Goal: Task Accomplishment & Management: Manage account settings

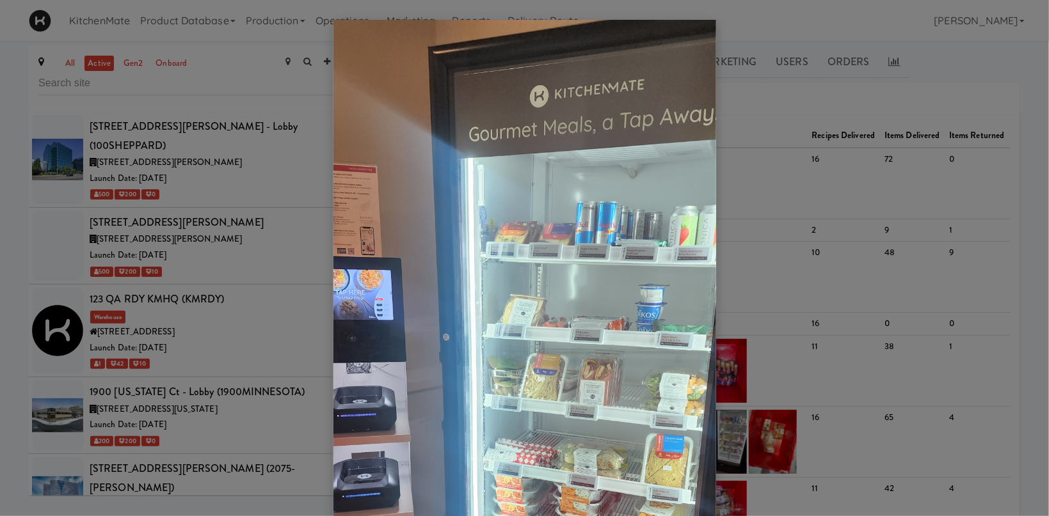
scroll to position [1675, 0]
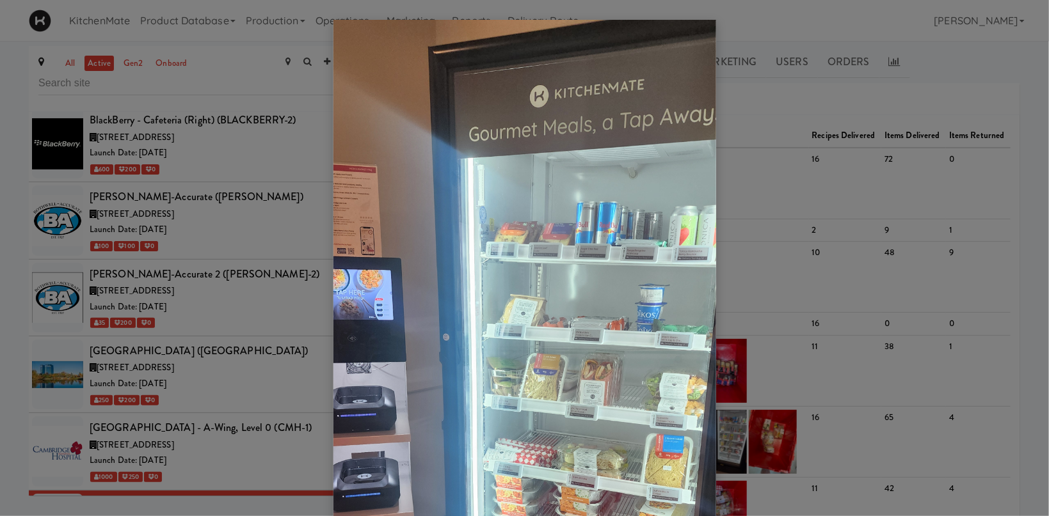
click at [231, 378] on div at bounding box center [524, 258] width 1049 height 516
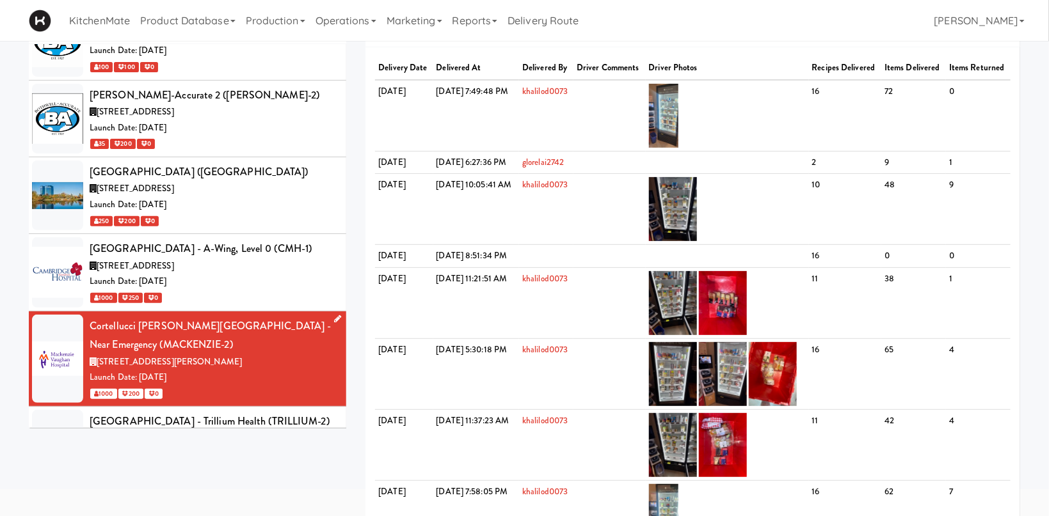
scroll to position [1939, 0]
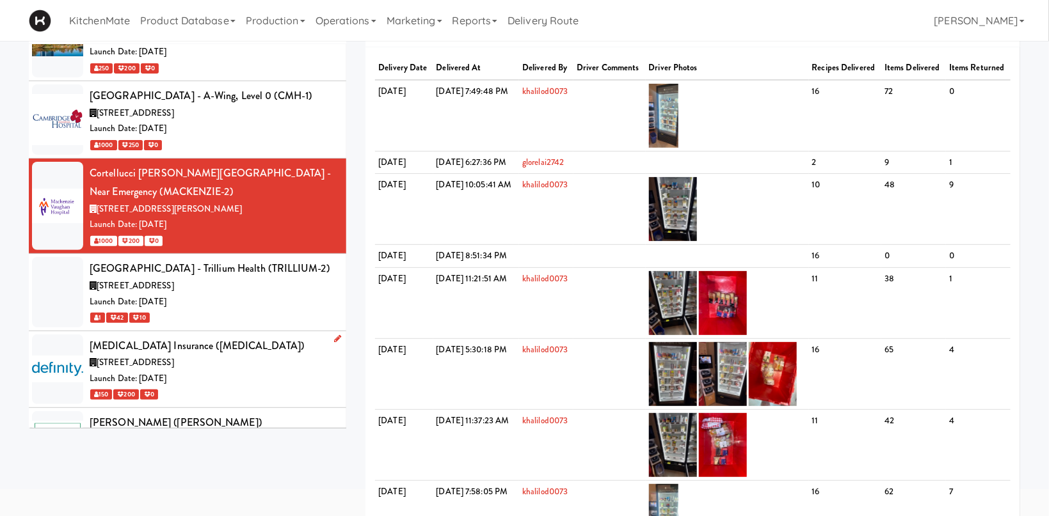
click at [212, 337] on div "[MEDICAL_DATA] Insurance ([MEDICAL_DATA])" at bounding box center [213, 346] width 247 height 19
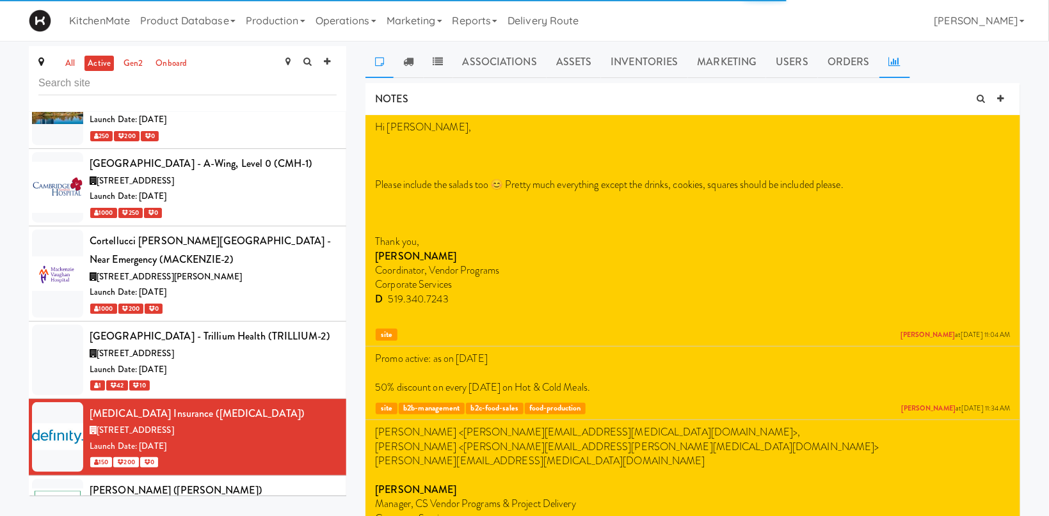
click at [897, 58] on link at bounding box center [894, 62] width 31 height 32
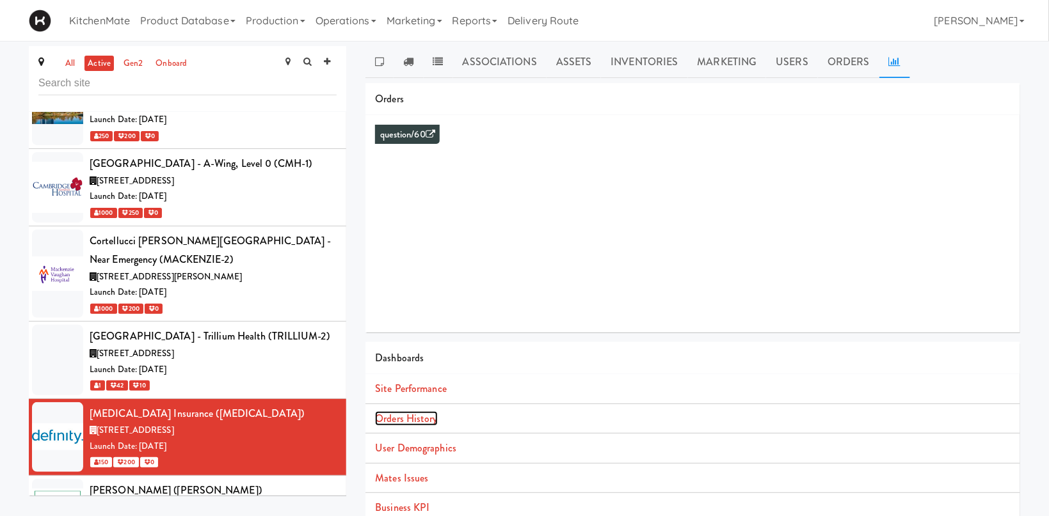
click at [405, 422] on link "Orders History" at bounding box center [406, 418] width 62 height 15
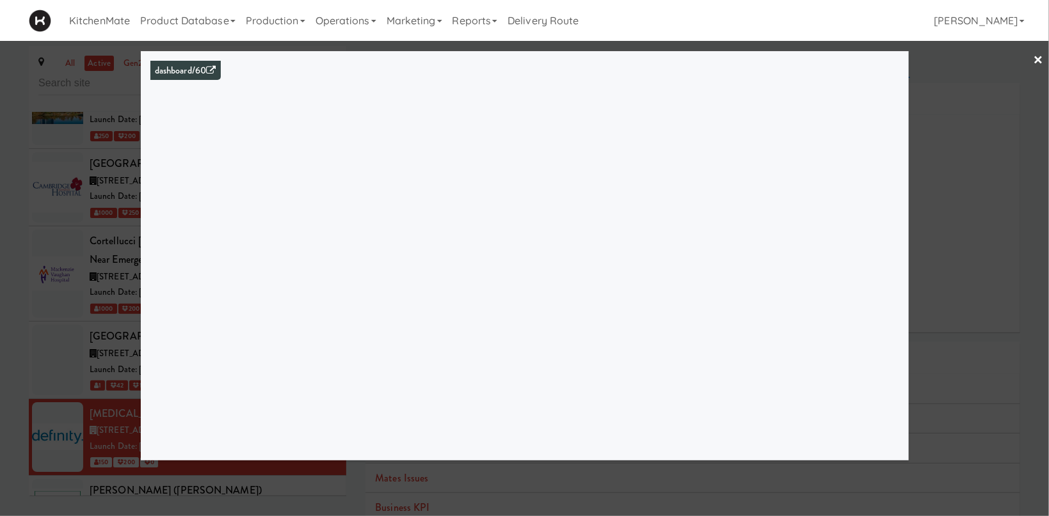
click at [102, 335] on div at bounding box center [524, 258] width 1049 height 516
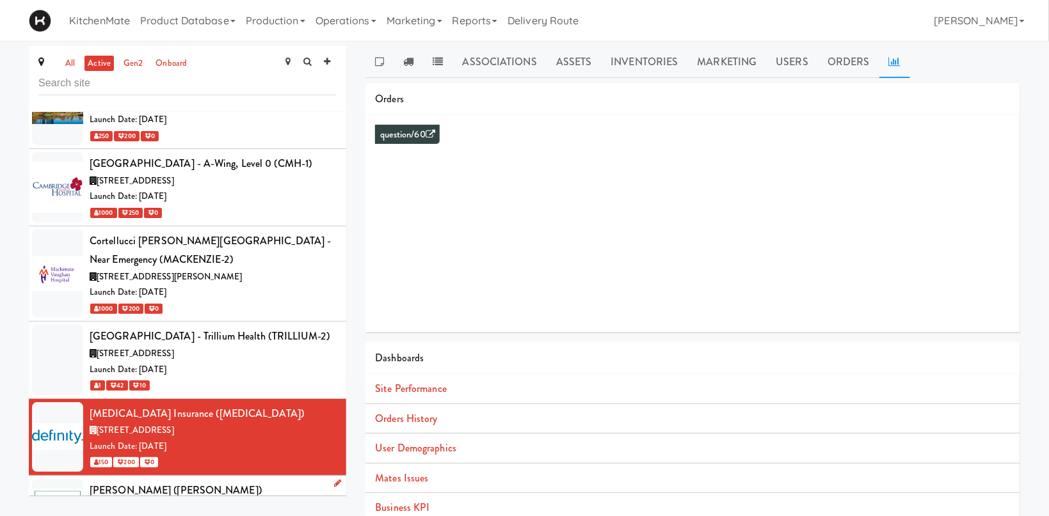
click at [108, 502] on span "[STREET_ADDRESS]" at bounding box center [135, 508] width 77 height 12
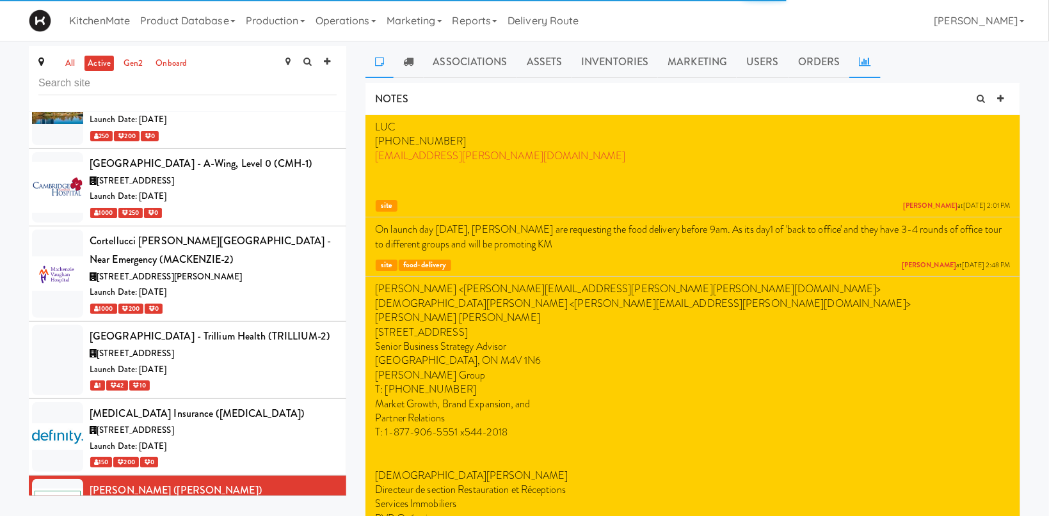
click at [859, 57] on icon at bounding box center [865, 61] width 12 height 10
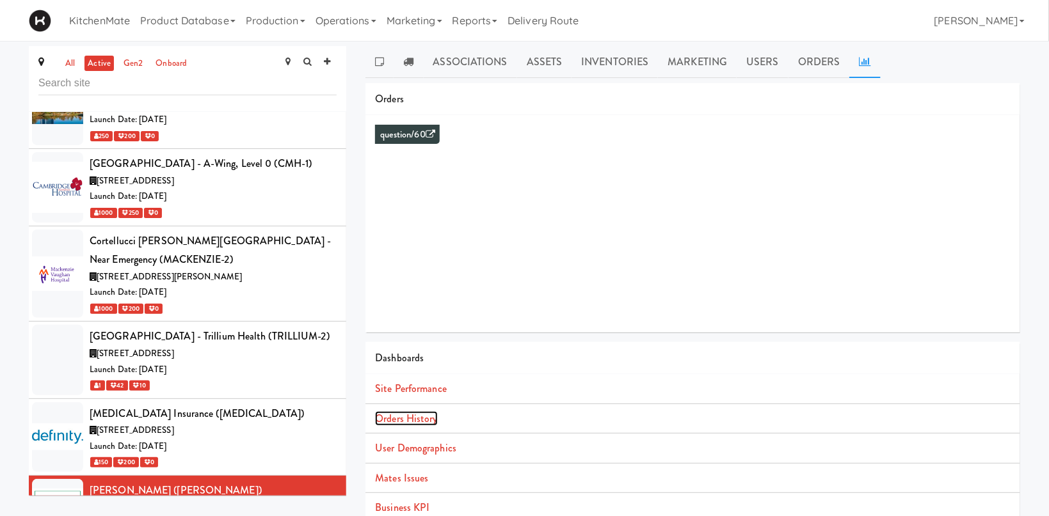
click at [399, 424] on link "Orders History" at bounding box center [406, 418] width 62 height 15
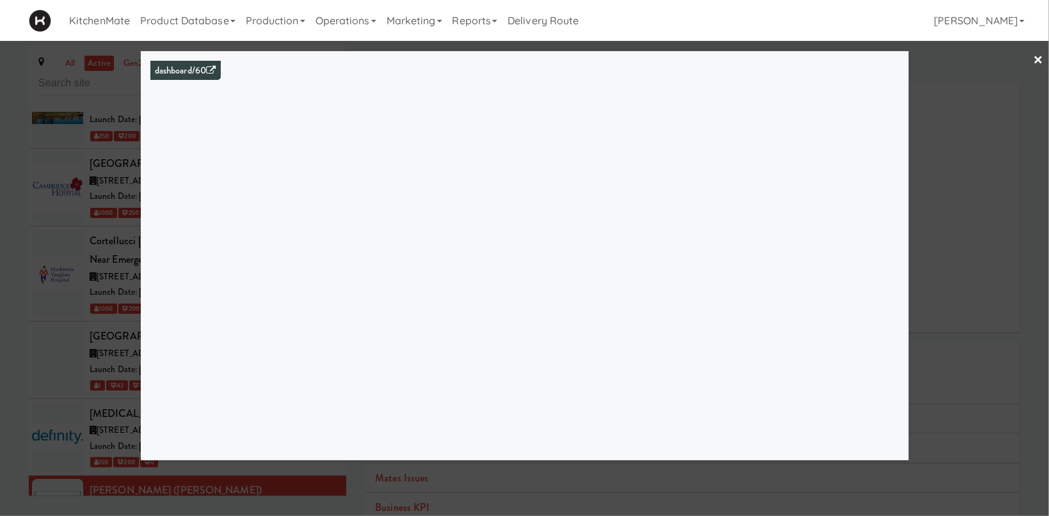
click at [76, 210] on div at bounding box center [524, 258] width 1049 height 516
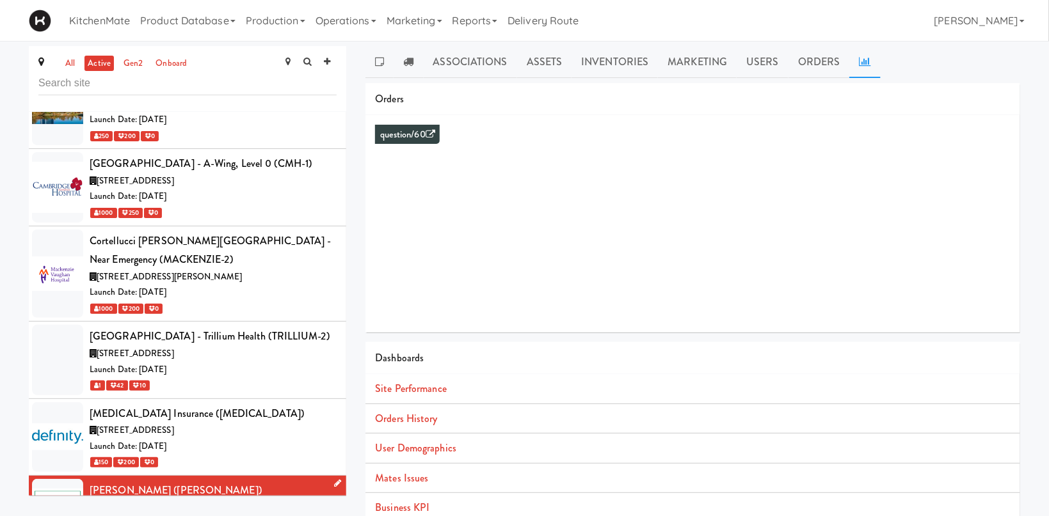
scroll to position [2204, 0]
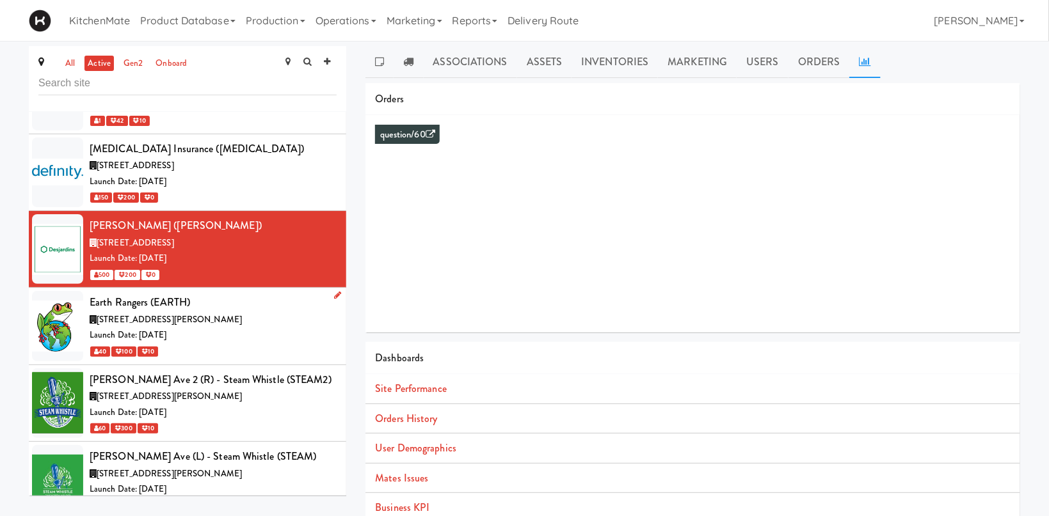
click at [224, 312] on div "[STREET_ADDRESS][PERSON_NAME]" at bounding box center [213, 320] width 247 height 16
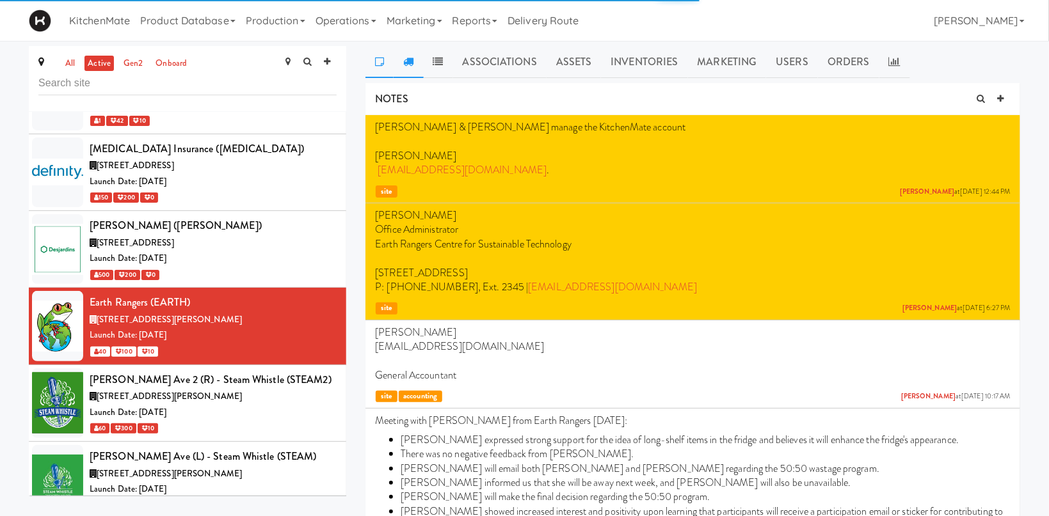
click at [402, 63] on link at bounding box center [408, 62] width 29 height 32
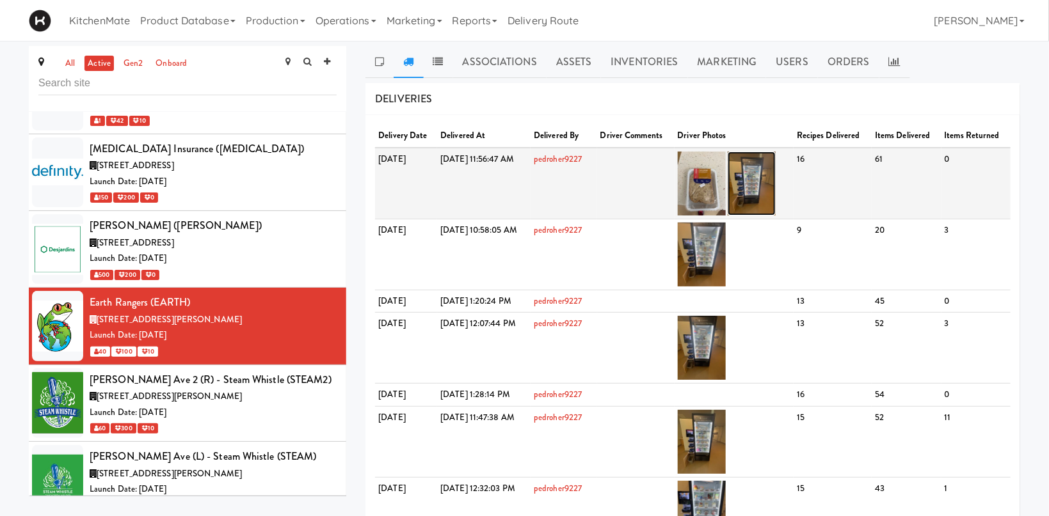
click at [776, 191] on img at bounding box center [752, 184] width 48 height 64
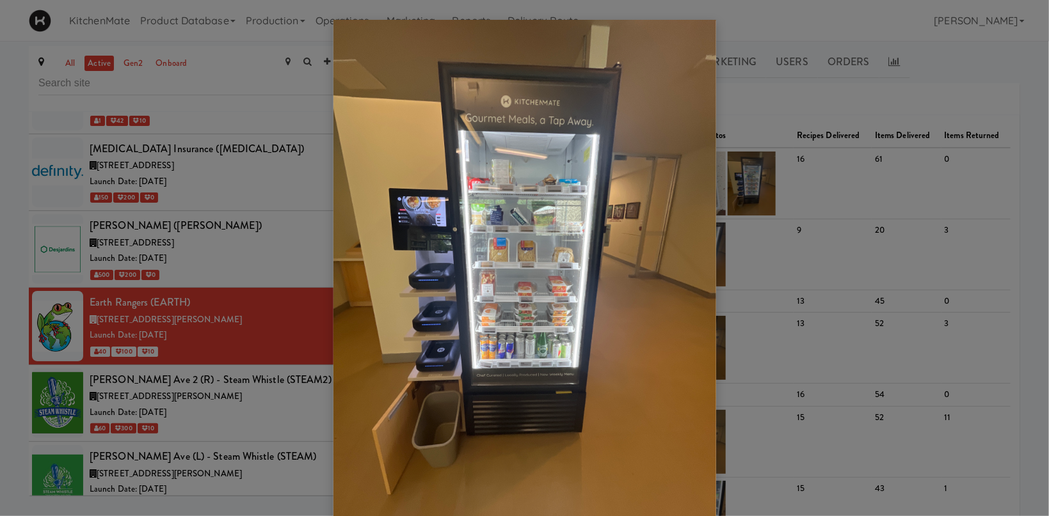
click at [803, 148] on div at bounding box center [524, 258] width 1049 height 516
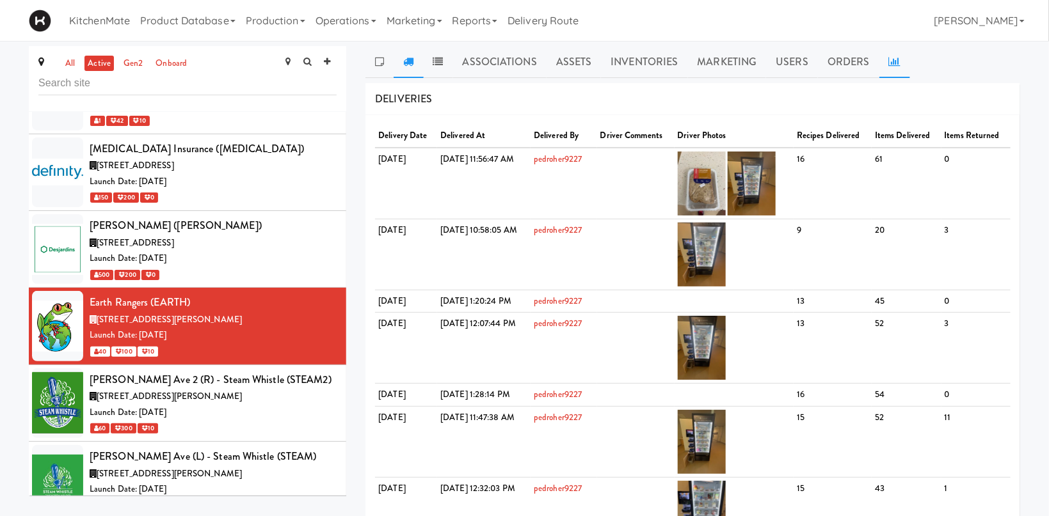
click at [886, 54] on link at bounding box center [894, 62] width 31 height 32
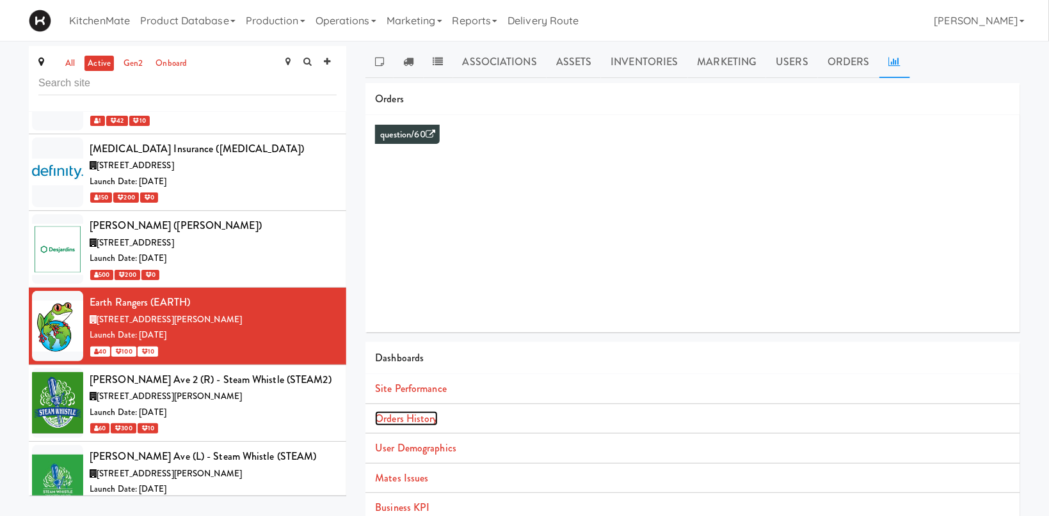
click at [420, 413] on link "Orders History" at bounding box center [406, 418] width 62 height 15
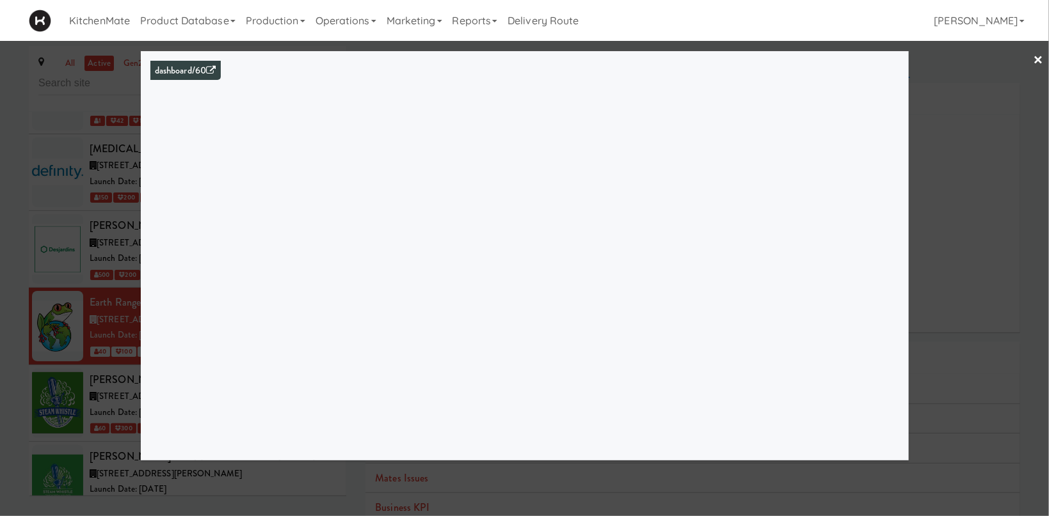
click at [100, 307] on div at bounding box center [524, 258] width 1049 height 516
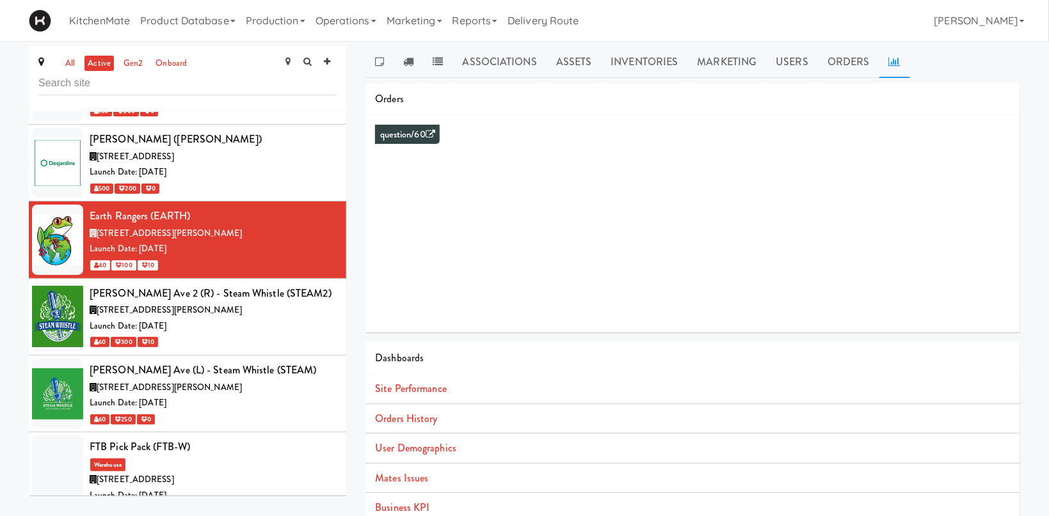
scroll to position [2380, 0]
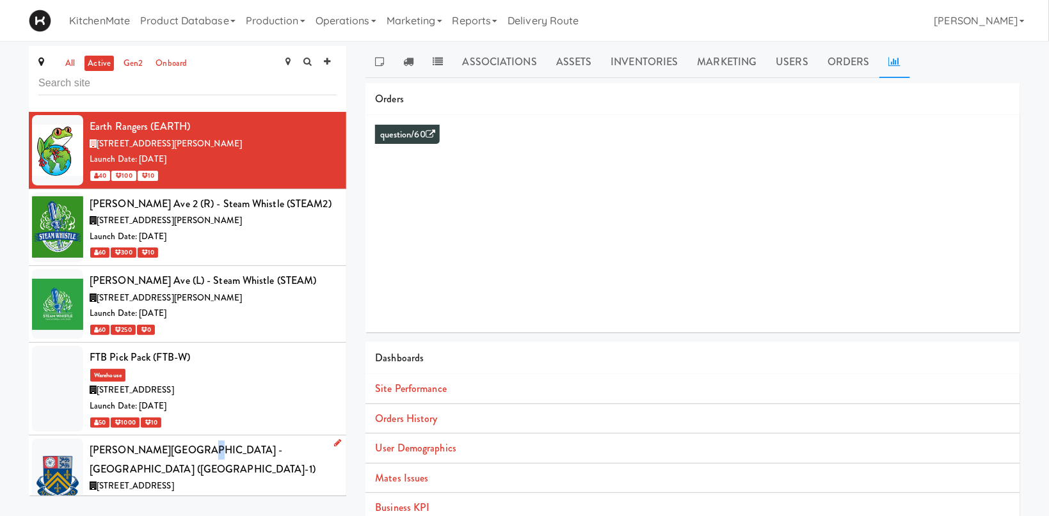
click at [181, 441] on div "[PERSON_NAME][GEOGRAPHIC_DATA] - [GEOGRAPHIC_DATA] ([GEOGRAPHIC_DATA]-1)" at bounding box center [213, 460] width 247 height 38
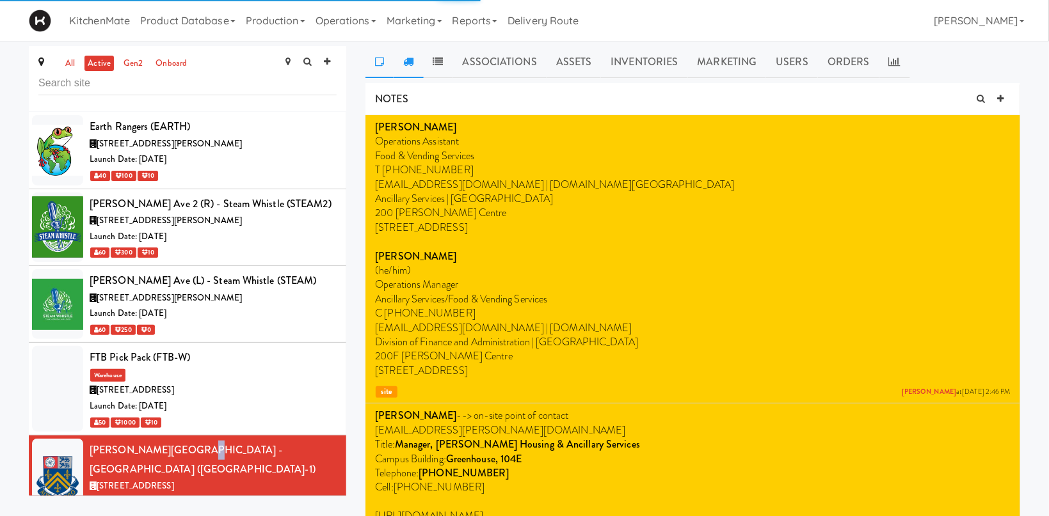
click at [408, 62] on icon at bounding box center [408, 61] width 10 height 10
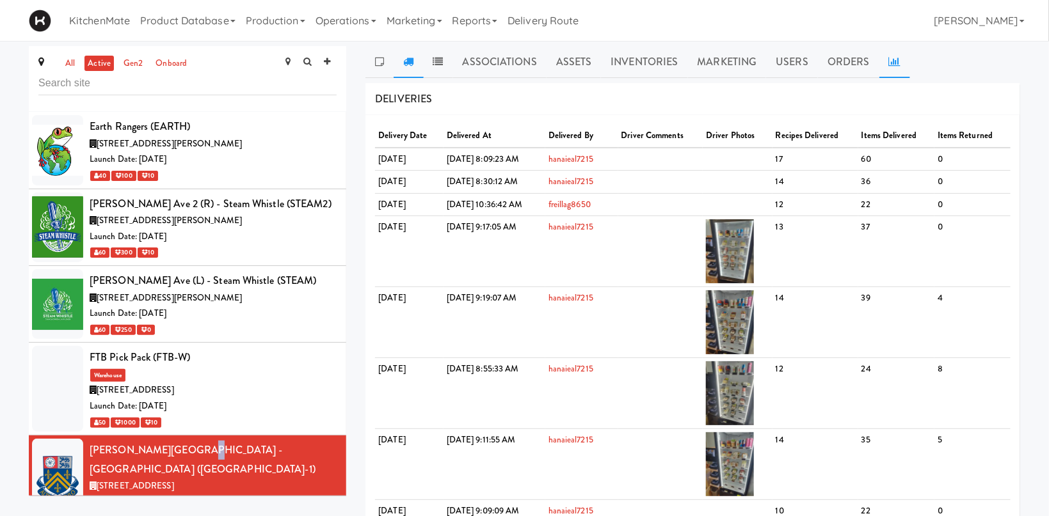
click at [889, 56] on icon at bounding box center [895, 61] width 12 height 10
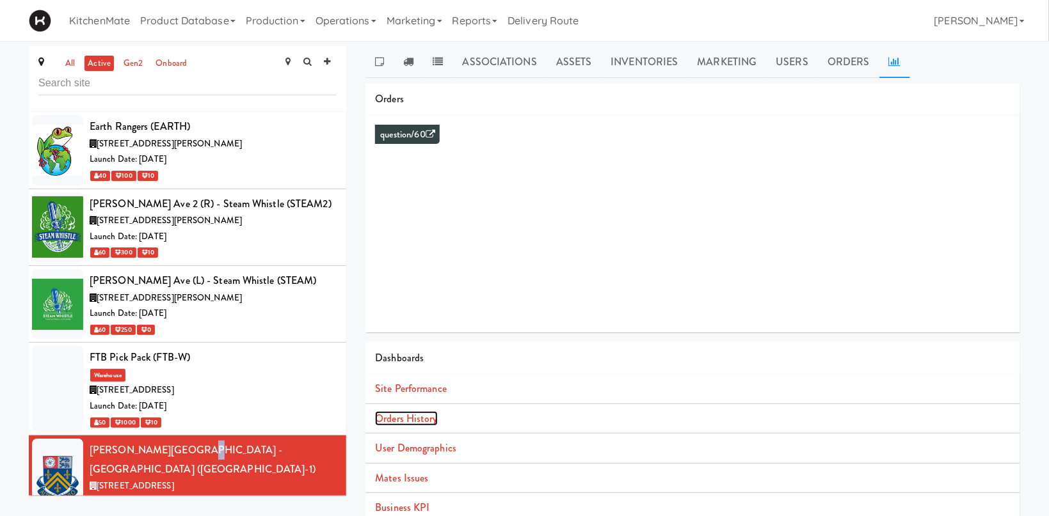
click at [419, 411] on link "Orders History" at bounding box center [406, 418] width 62 height 15
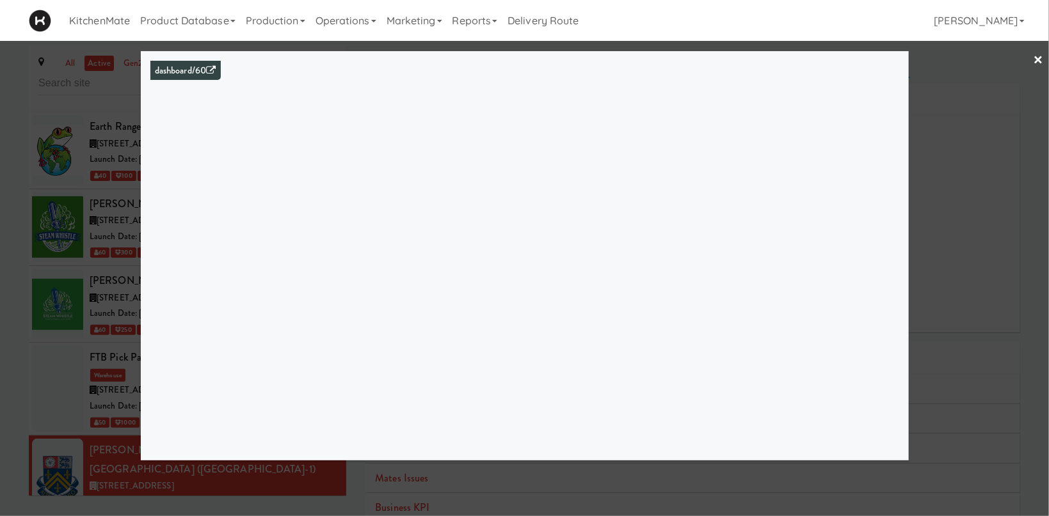
click at [109, 205] on div at bounding box center [524, 258] width 1049 height 516
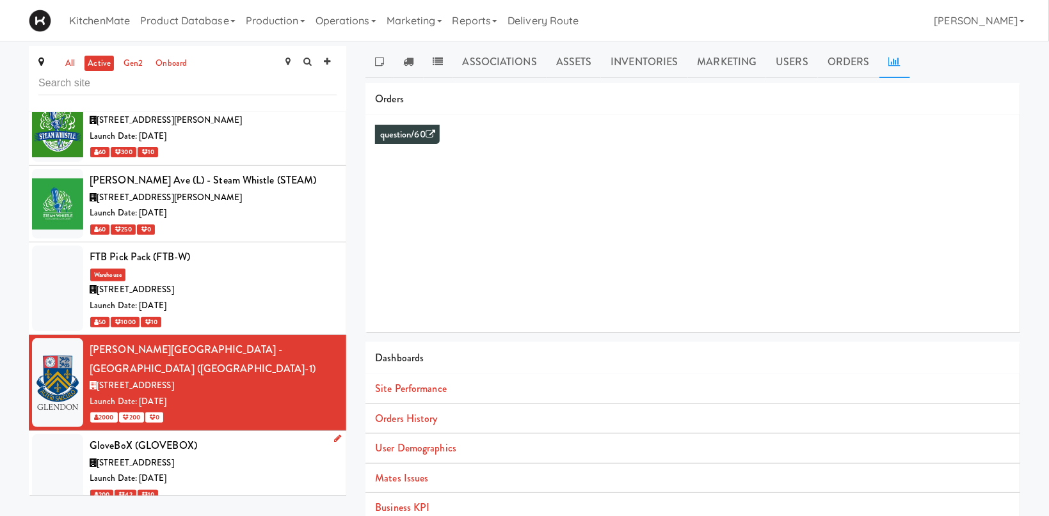
scroll to position [2557, 0]
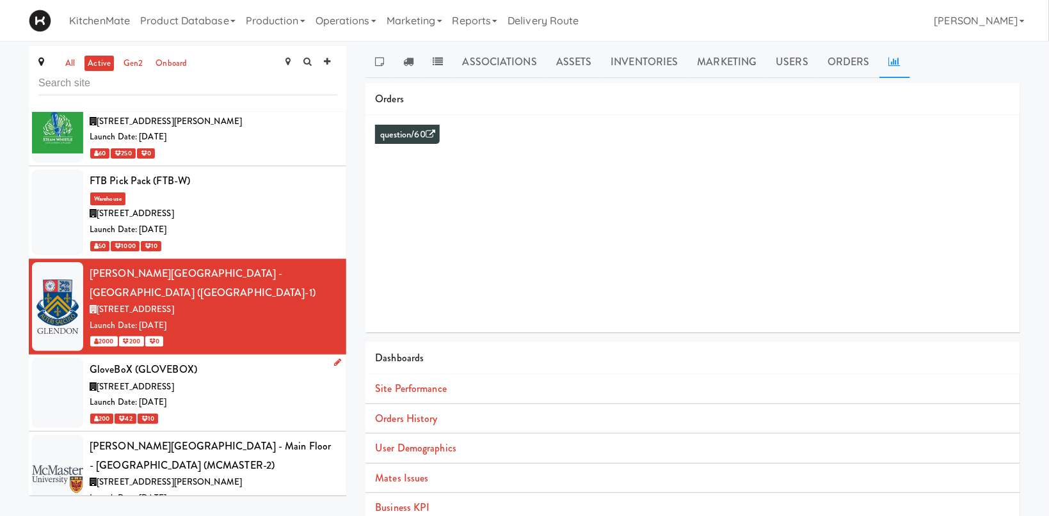
click at [200, 395] on div "Launch Date: [DATE]" at bounding box center [213, 403] width 247 height 16
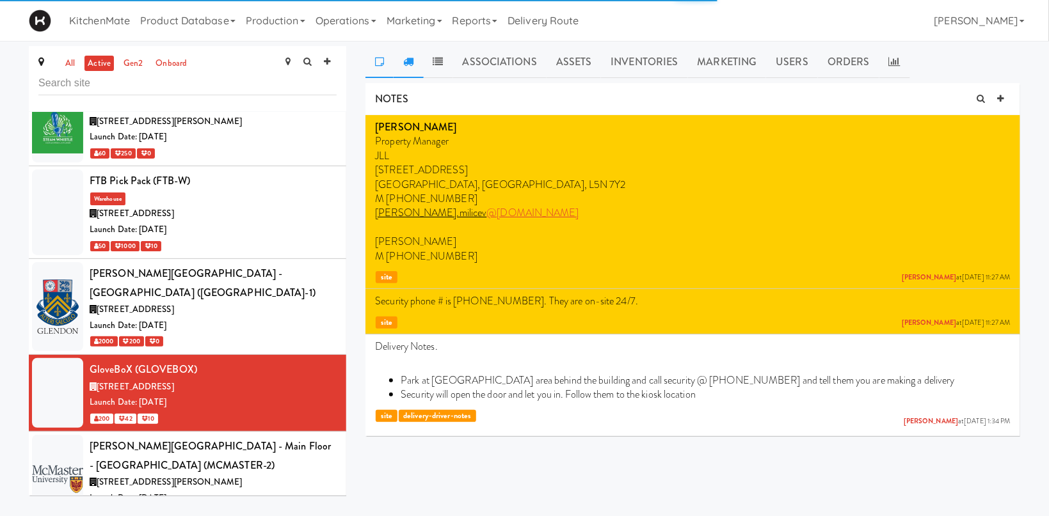
click at [411, 63] on icon at bounding box center [408, 61] width 10 height 10
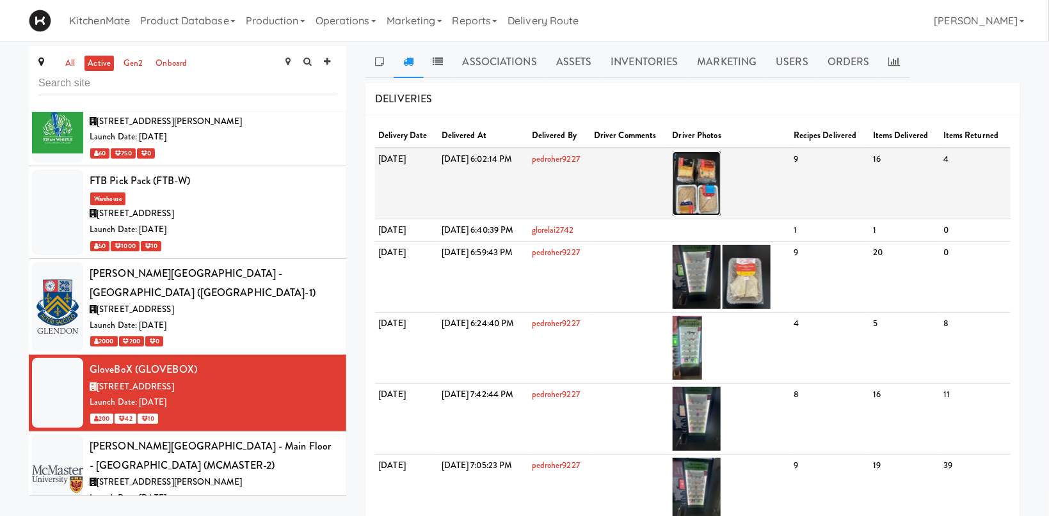
click at [720, 172] on img at bounding box center [696, 184] width 48 height 64
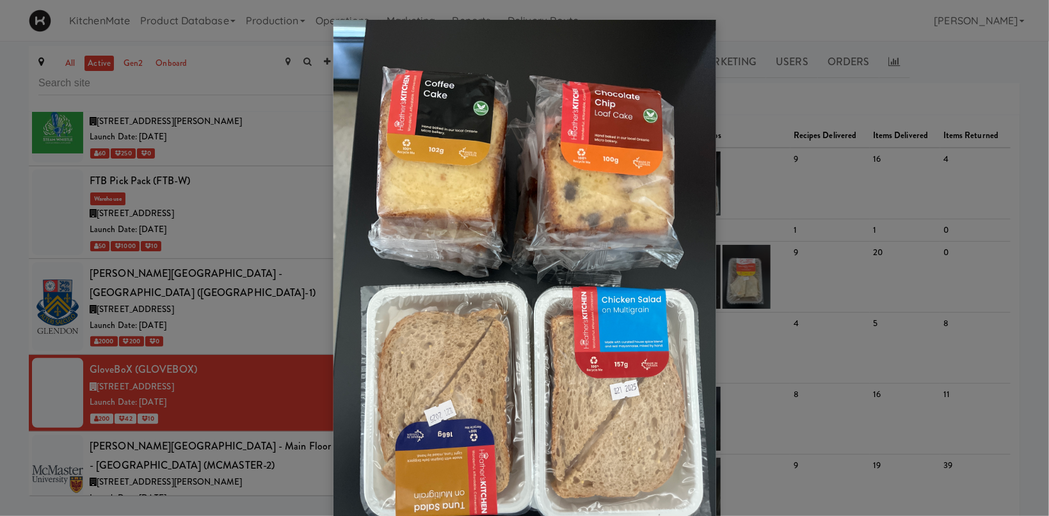
click at [840, 164] on div at bounding box center [524, 258] width 1049 height 516
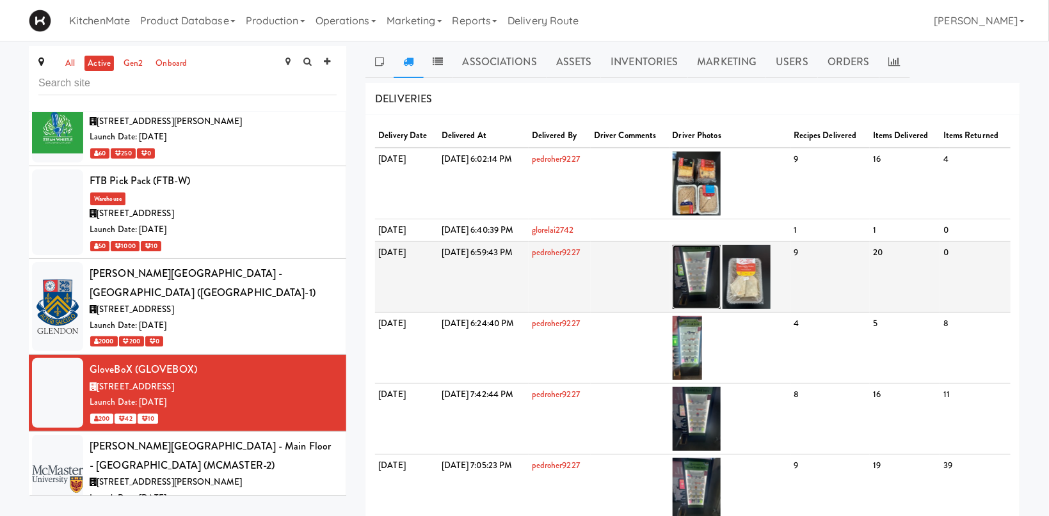
click at [720, 271] on img at bounding box center [696, 277] width 48 height 64
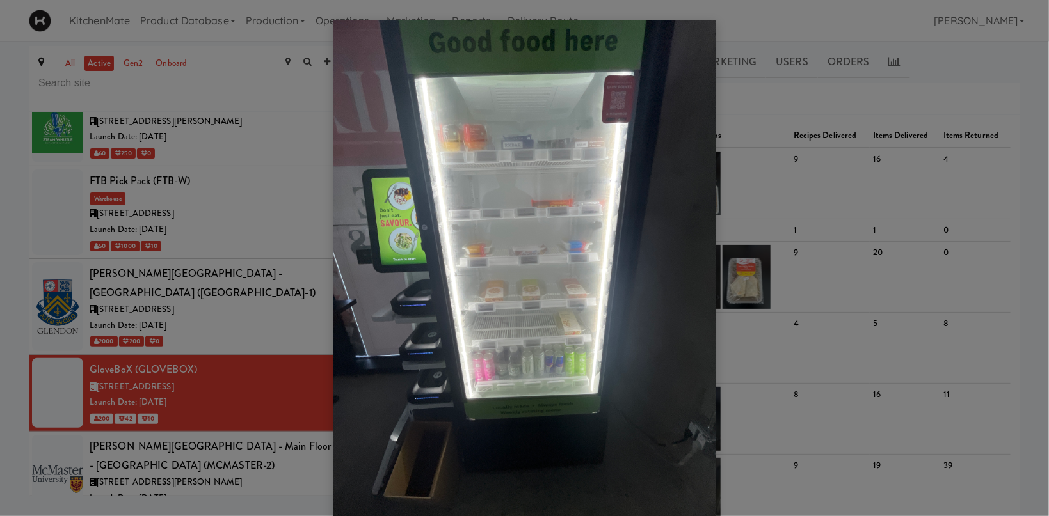
click at [236, 256] on div at bounding box center [524, 258] width 1049 height 516
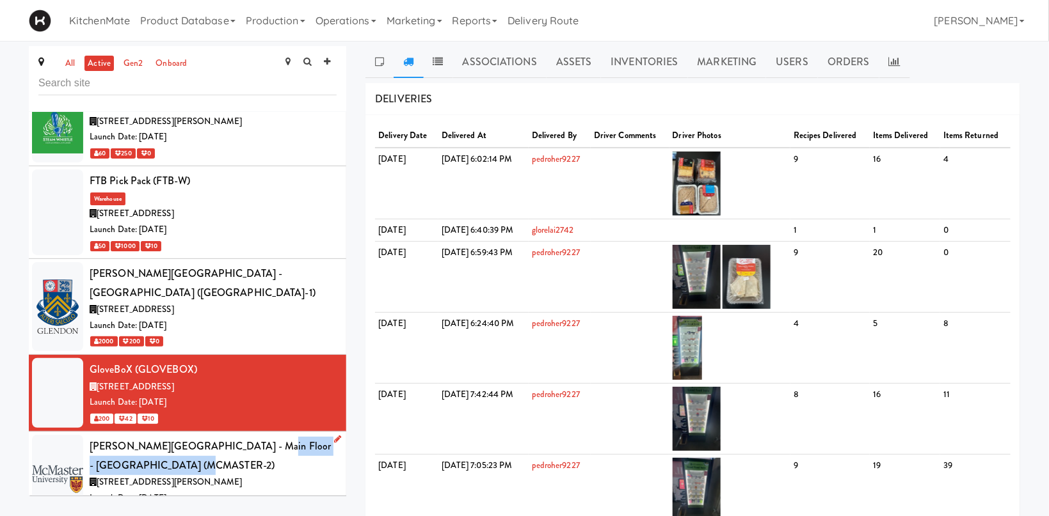
click at [235, 437] on div "H.G. Thode Library - Main Floor - McMaster University (MCMASTER-2)" at bounding box center [213, 456] width 247 height 38
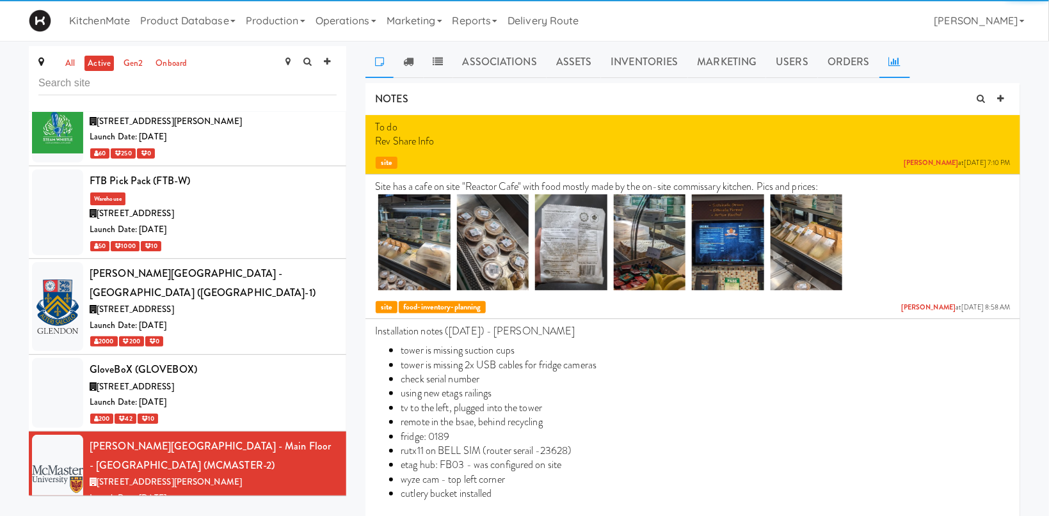
click at [879, 58] on link at bounding box center [894, 62] width 31 height 32
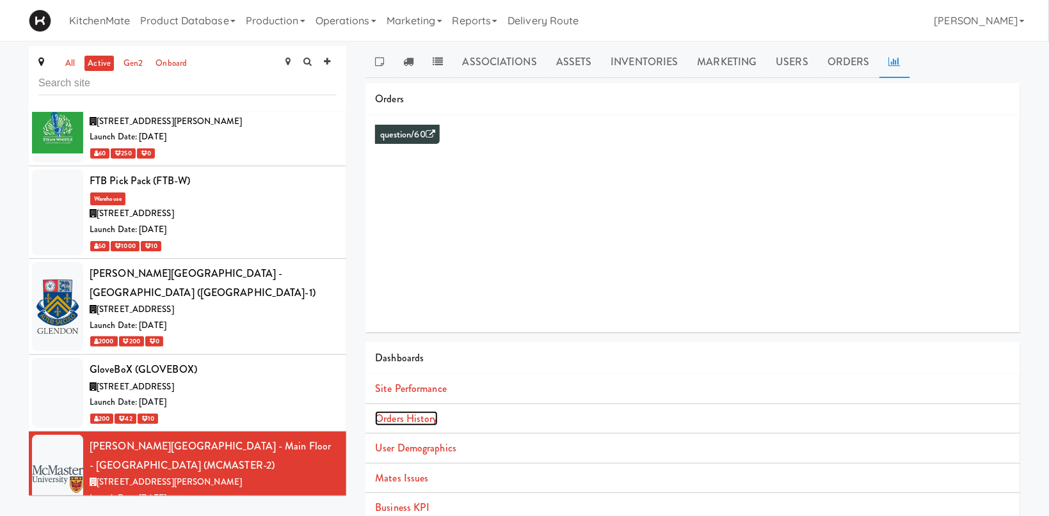
click at [400, 417] on link "Orders History" at bounding box center [406, 418] width 62 height 15
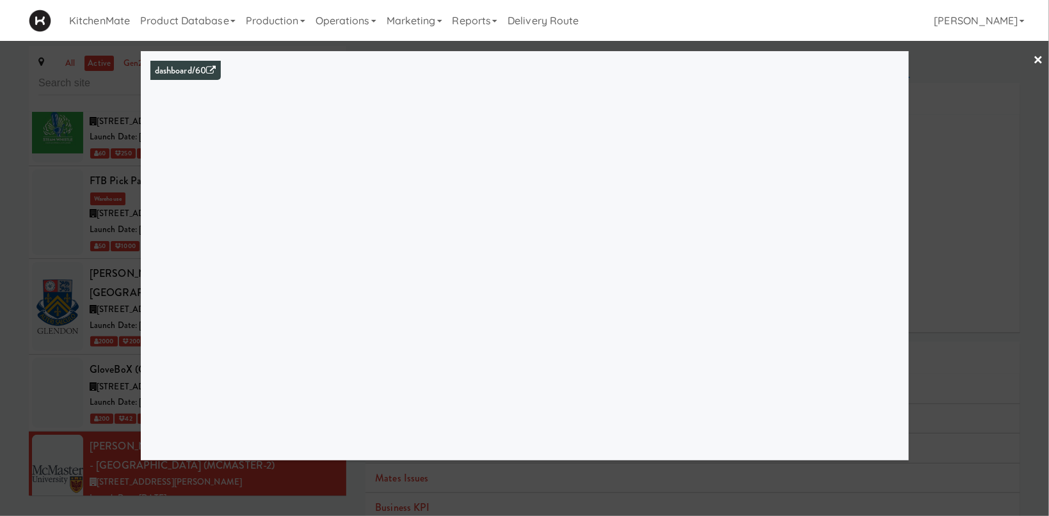
drag, startPoint x: 114, startPoint y: 290, endPoint x: 132, endPoint y: 291, distance: 18.6
click at [114, 291] on div at bounding box center [524, 258] width 1049 height 516
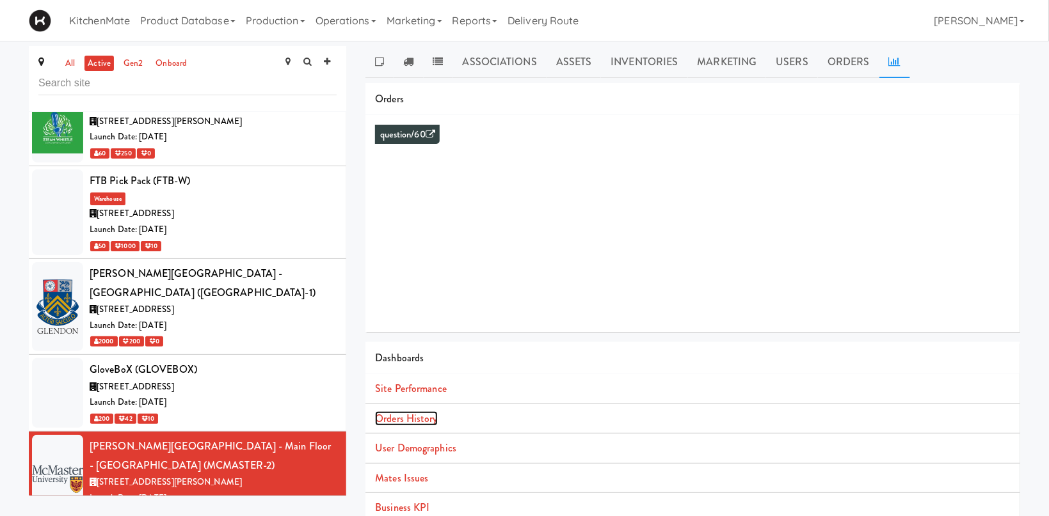
click at [413, 420] on link "Orders History" at bounding box center [406, 418] width 62 height 15
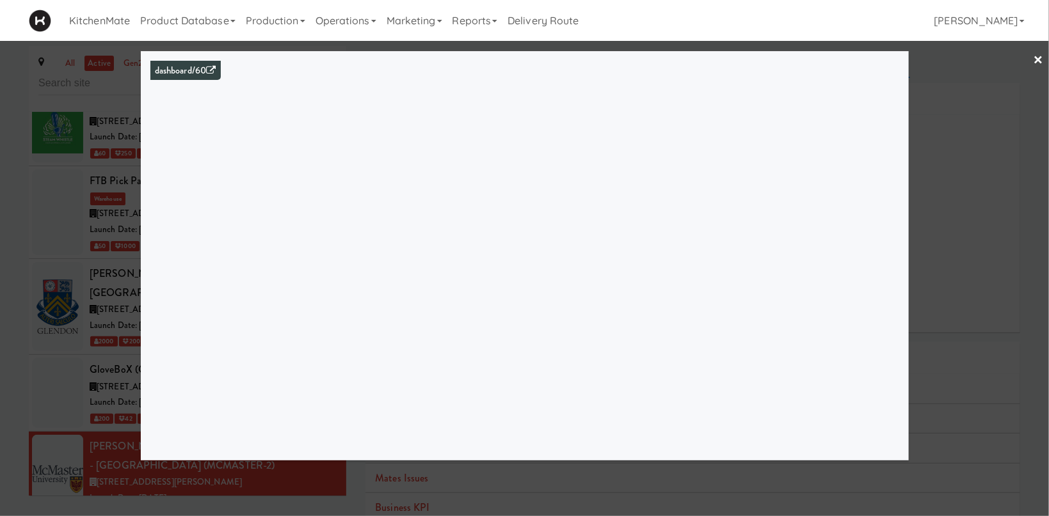
click at [28, 289] on div at bounding box center [524, 258] width 1049 height 516
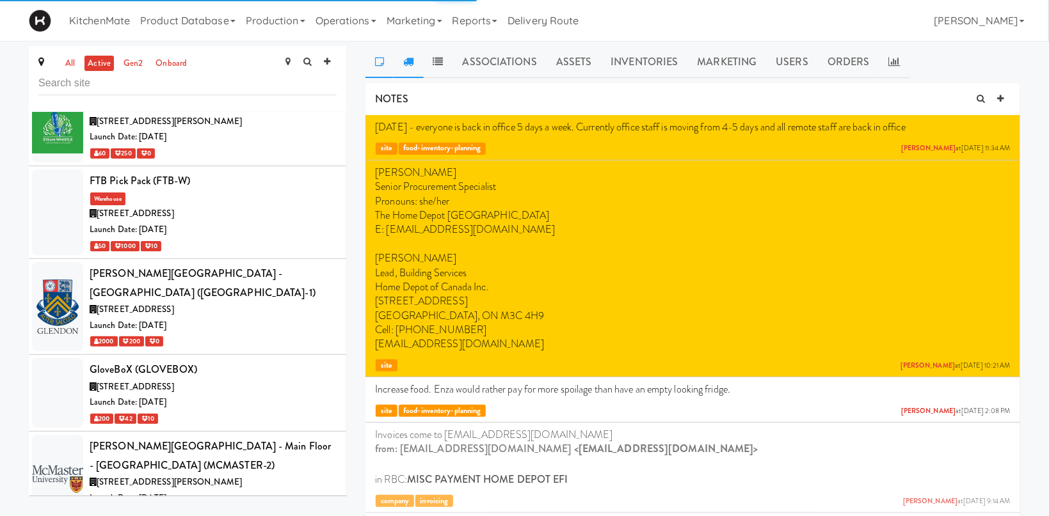
click at [401, 65] on link at bounding box center [408, 62] width 29 height 32
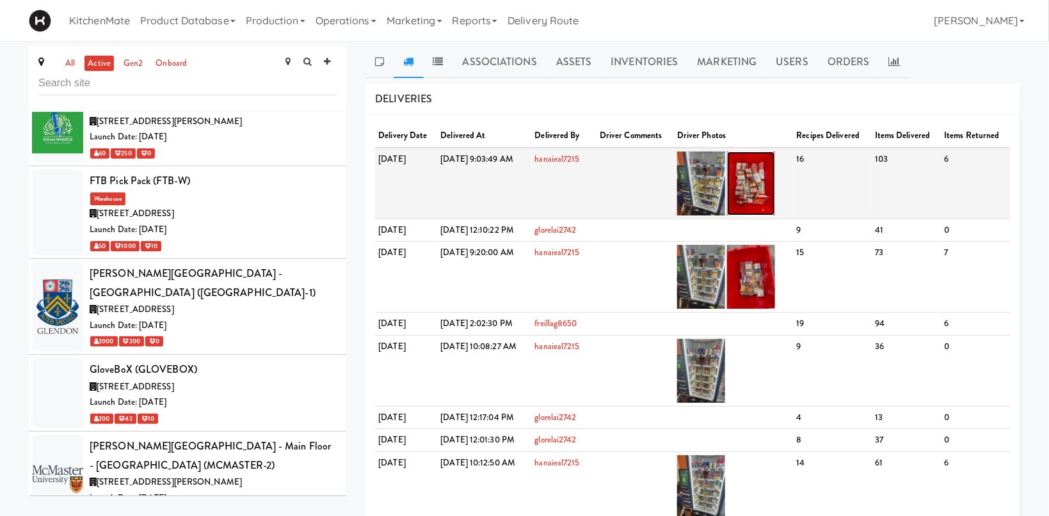
click at [775, 182] on img at bounding box center [751, 184] width 48 height 64
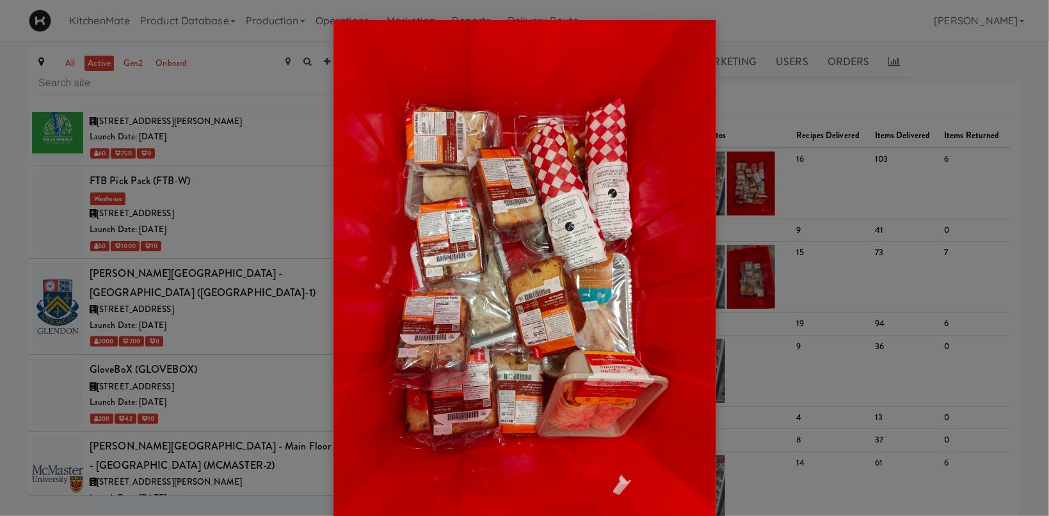
click at [831, 196] on div at bounding box center [524, 258] width 1049 height 516
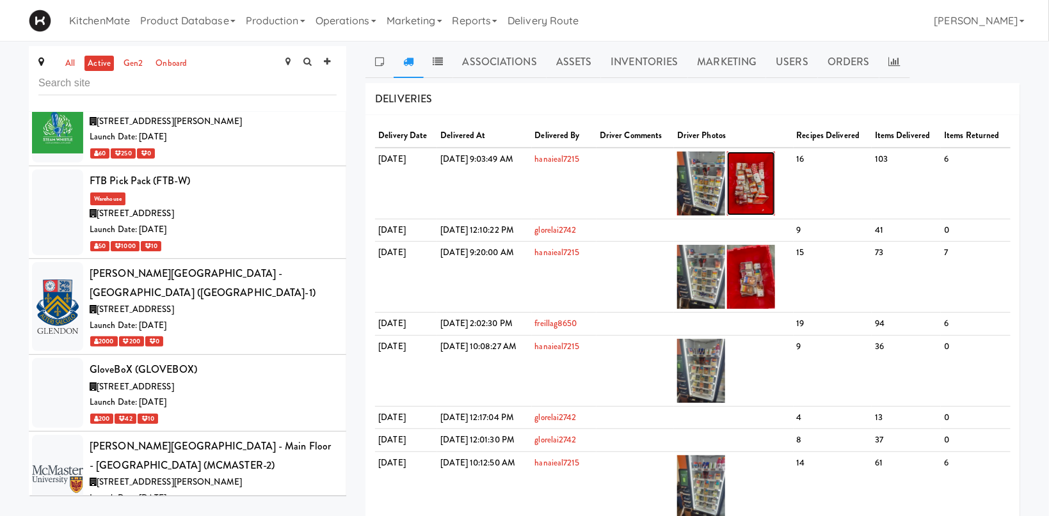
click at [775, 180] on img at bounding box center [751, 184] width 48 height 64
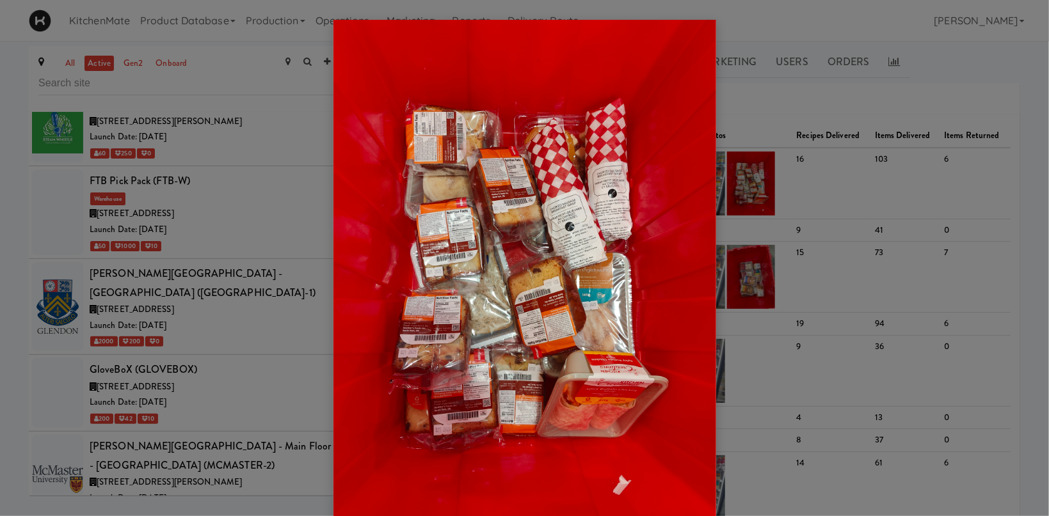
click at [783, 178] on div at bounding box center [524, 258] width 1049 height 516
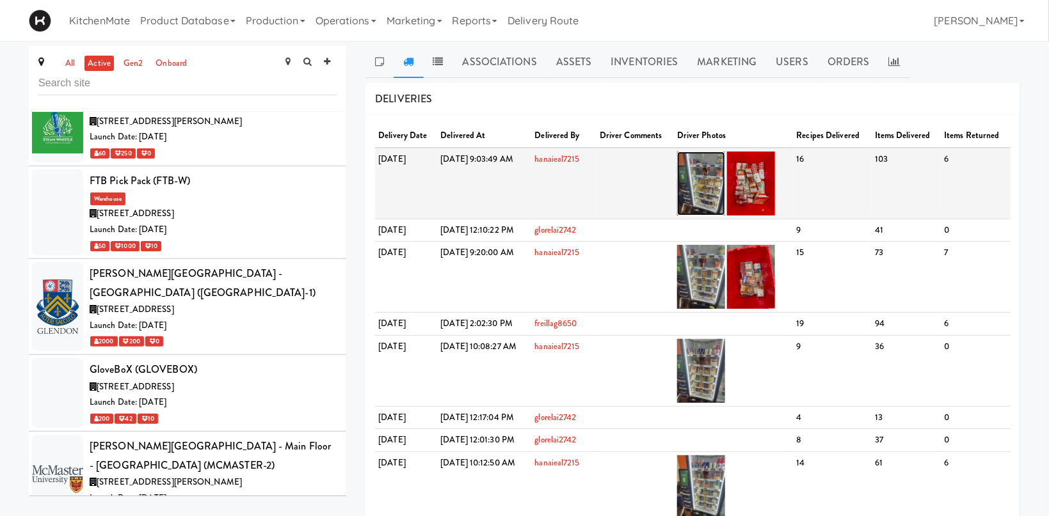
click at [725, 176] on img at bounding box center [701, 184] width 48 height 64
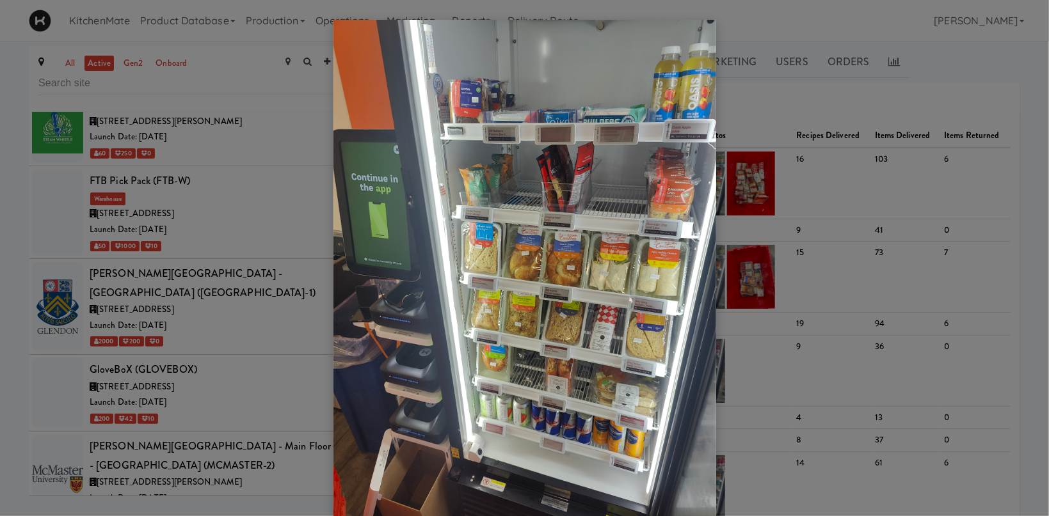
click at [251, 316] on div at bounding box center [524, 258] width 1049 height 516
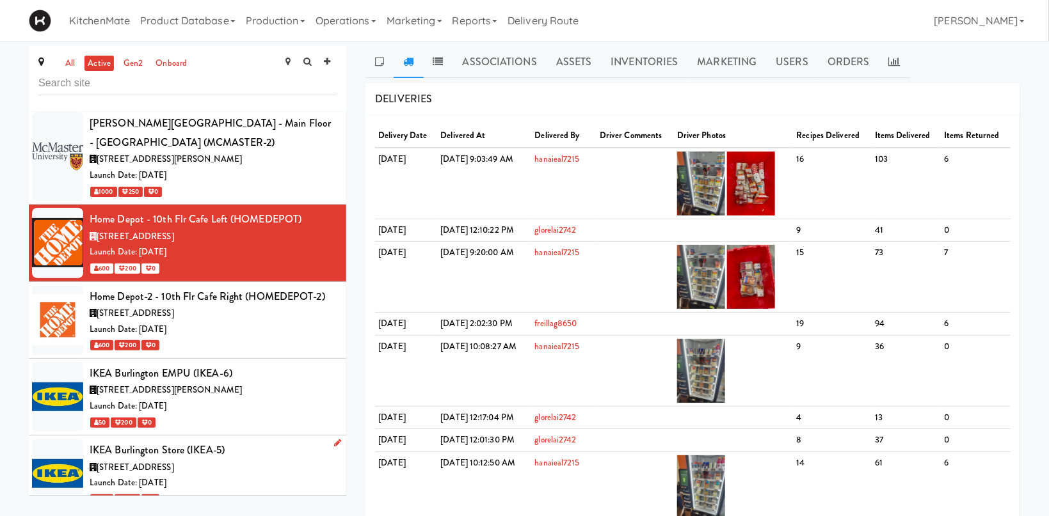
scroll to position [2909, 0]
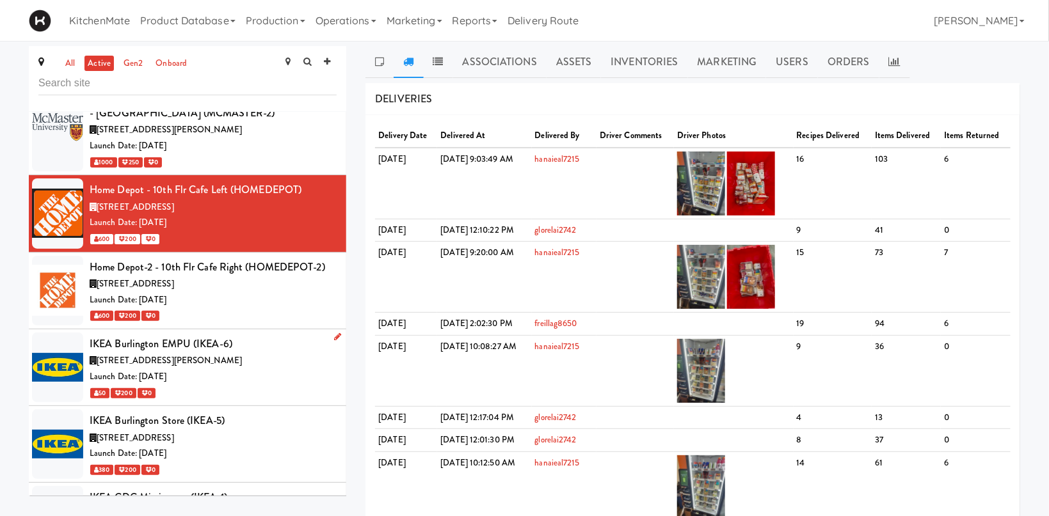
click at [261, 353] on div "1135 King Rd, Burlington ON" at bounding box center [213, 361] width 247 height 16
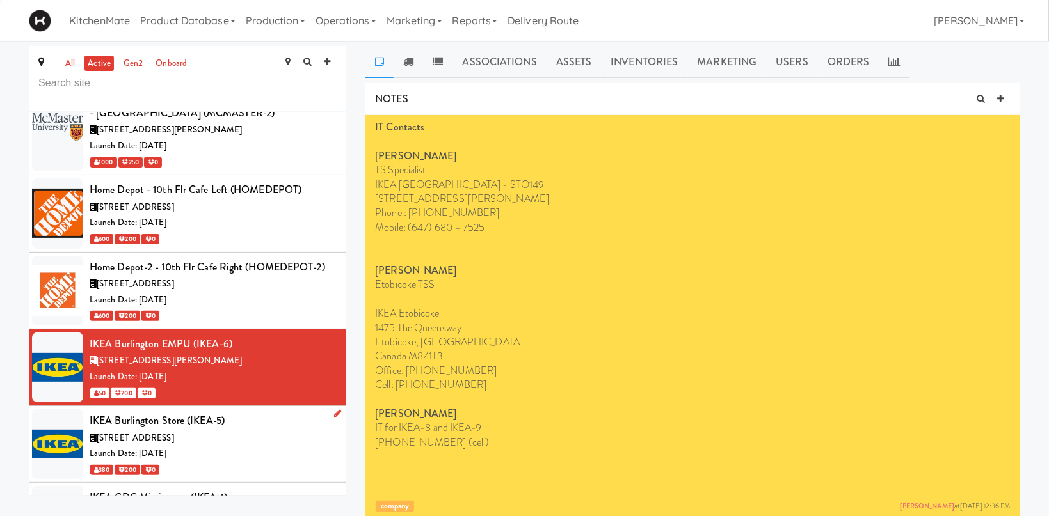
click at [260, 431] on div "1065 Plains Rd E, Burlington ON" at bounding box center [213, 439] width 247 height 16
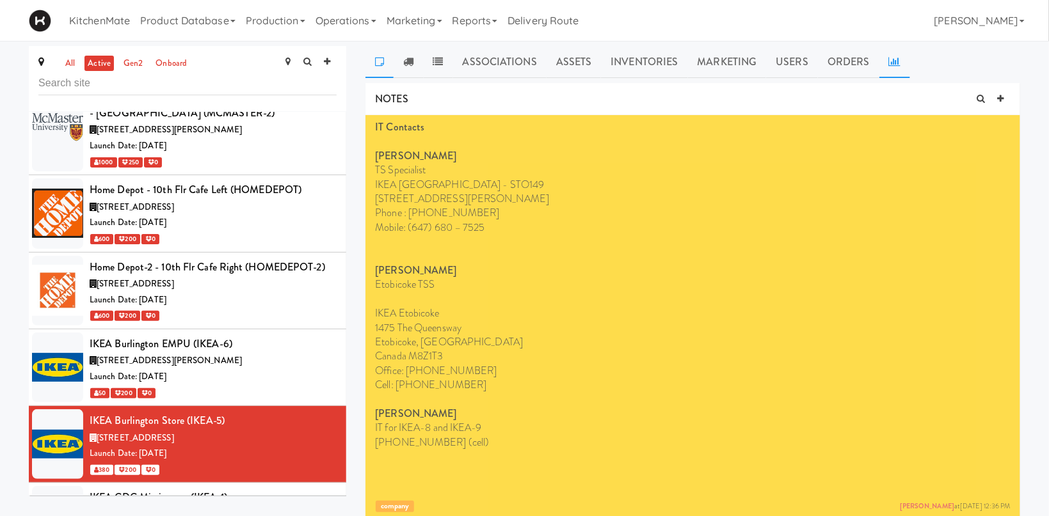
click at [884, 58] on link at bounding box center [894, 62] width 31 height 32
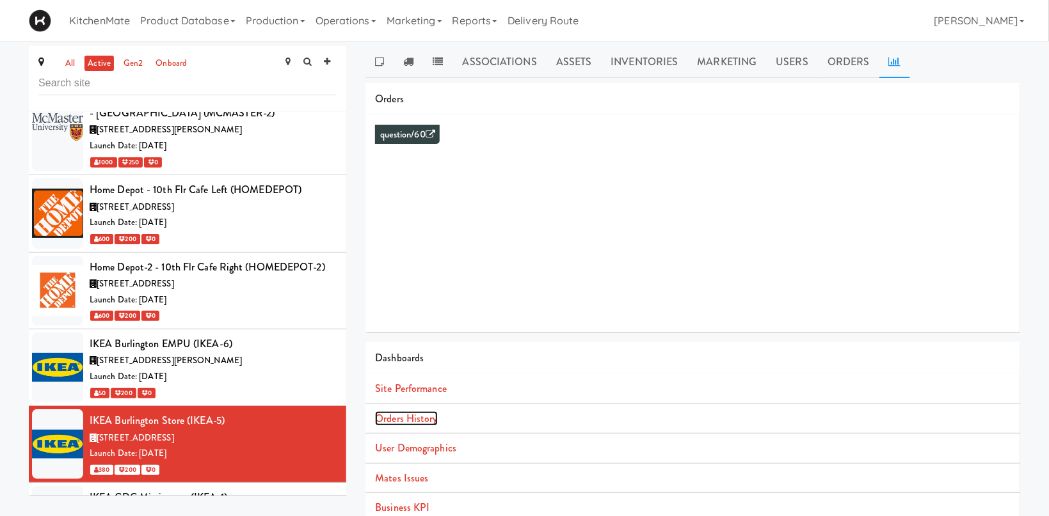
click at [419, 420] on link "Orders History" at bounding box center [406, 418] width 62 height 15
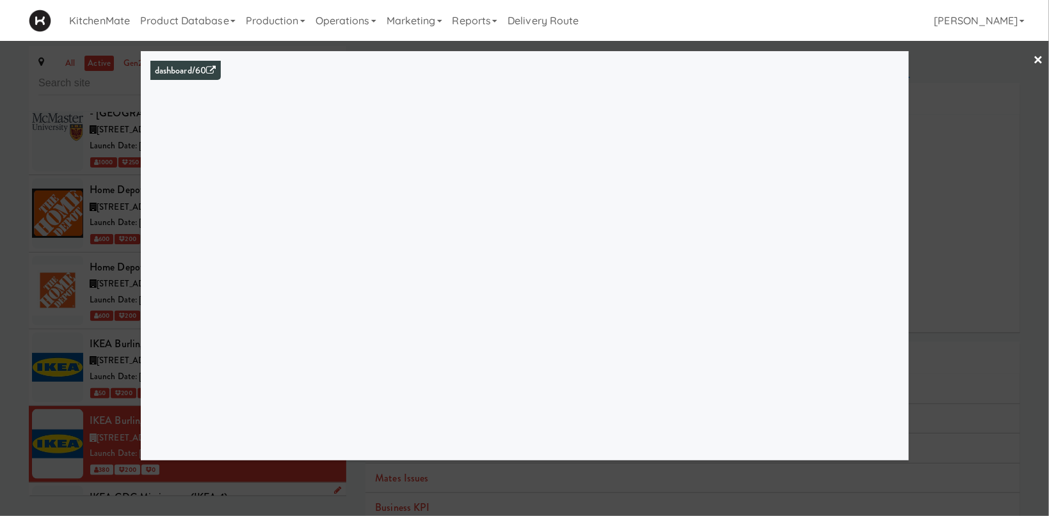
drag, startPoint x: 90, startPoint y: 370, endPoint x: 98, endPoint y: 373, distance: 8.9
click at [92, 370] on div at bounding box center [524, 258] width 1049 height 516
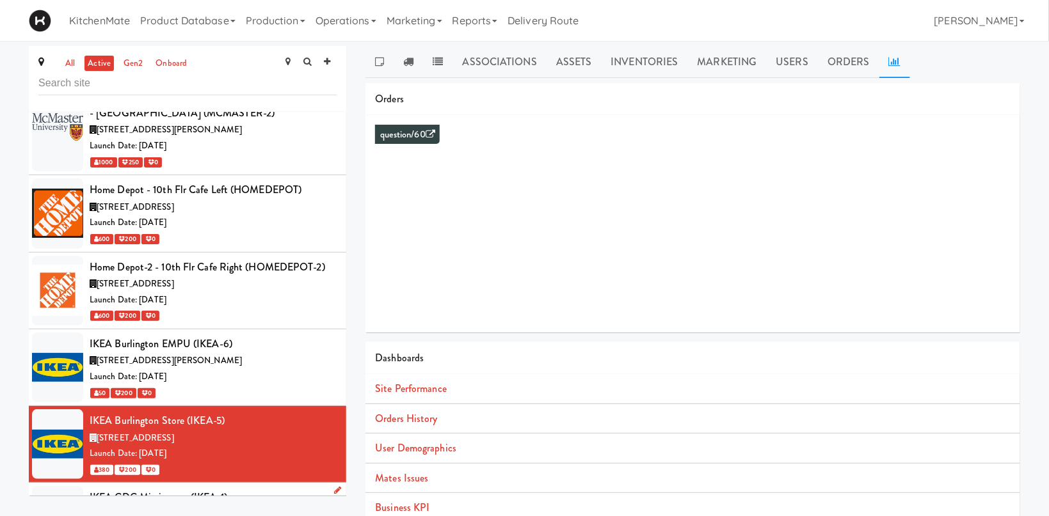
click at [128, 507] on div "3275 Argentia Rd, Mississauga ON" at bounding box center [213, 515] width 247 height 16
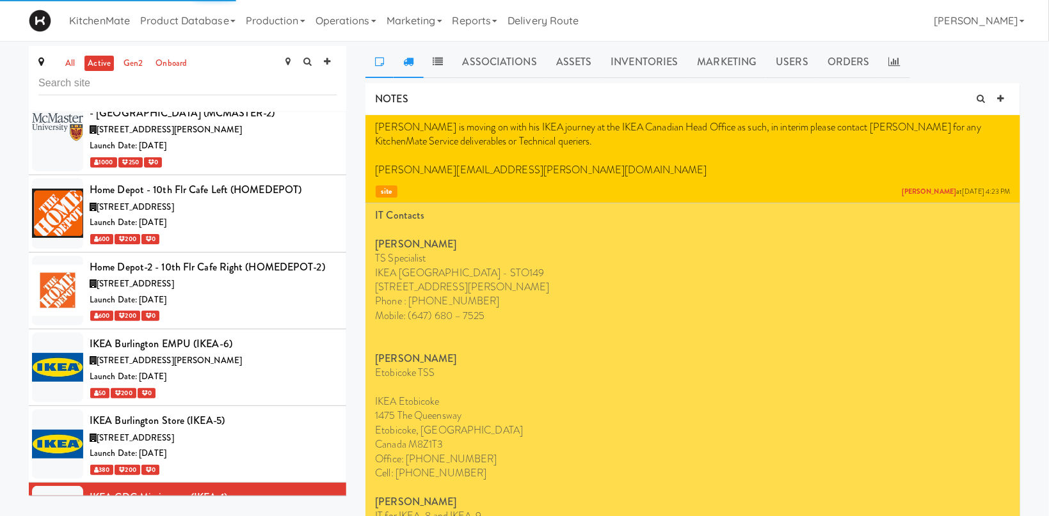
click at [406, 56] on icon at bounding box center [408, 61] width 10 height 10
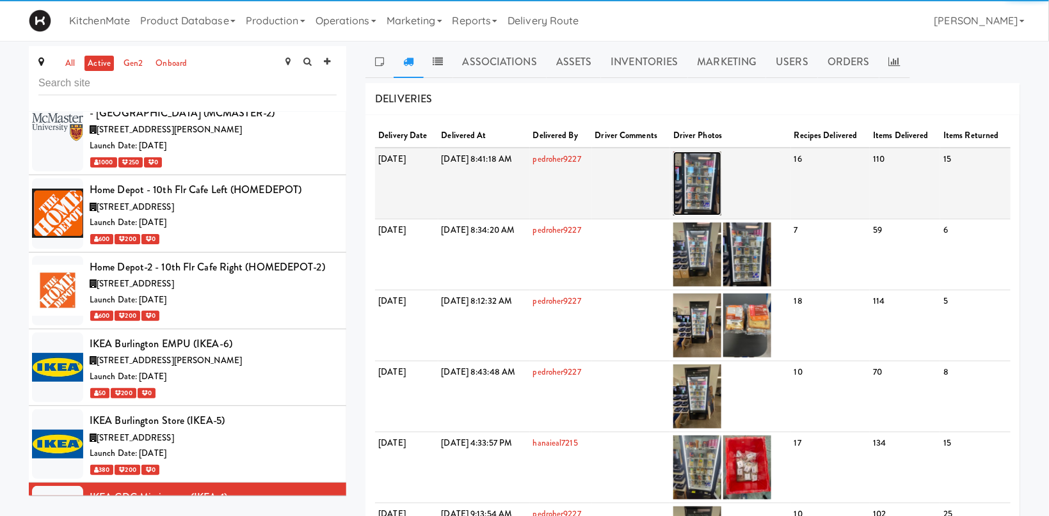
click at [721, 171] on img at bounding box center [697, 184] width 48 height 64
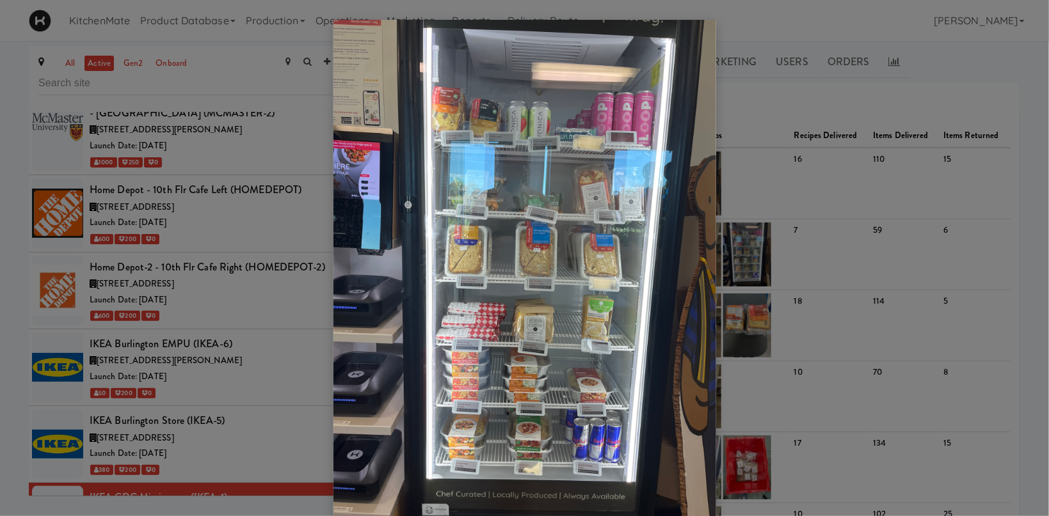
click at [194, 286] on div at bounding box center [524, 258] width 1049 height 516
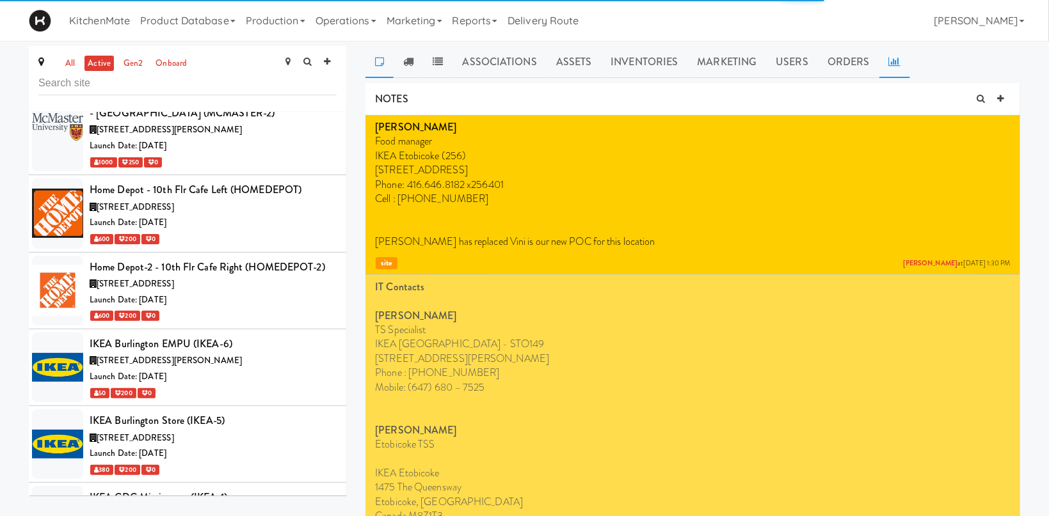
click at [880, 61] on link at bounding box center [894, 62] width 31 height 32
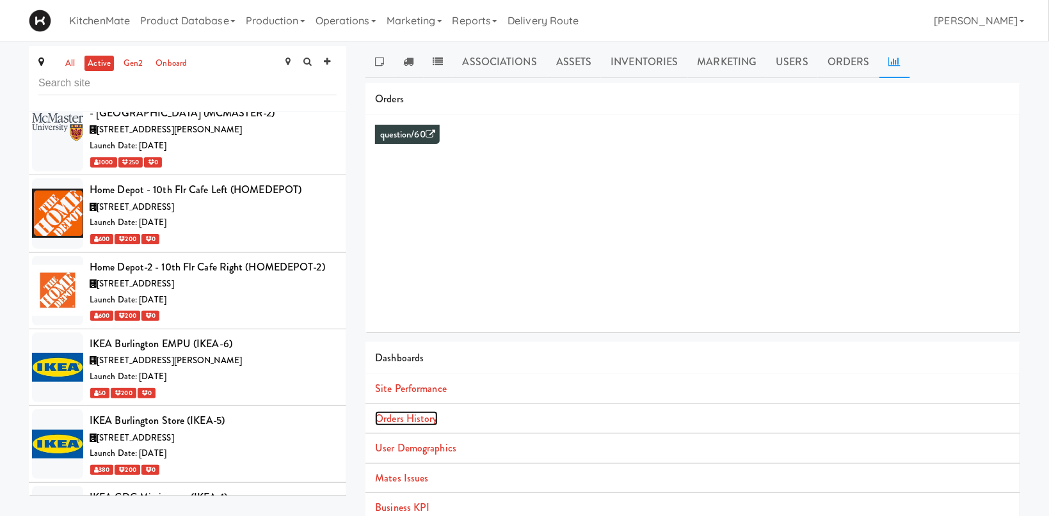
click at [415, 421] on link "Orders History" at bounding box center [406, 418] width 62 height 15
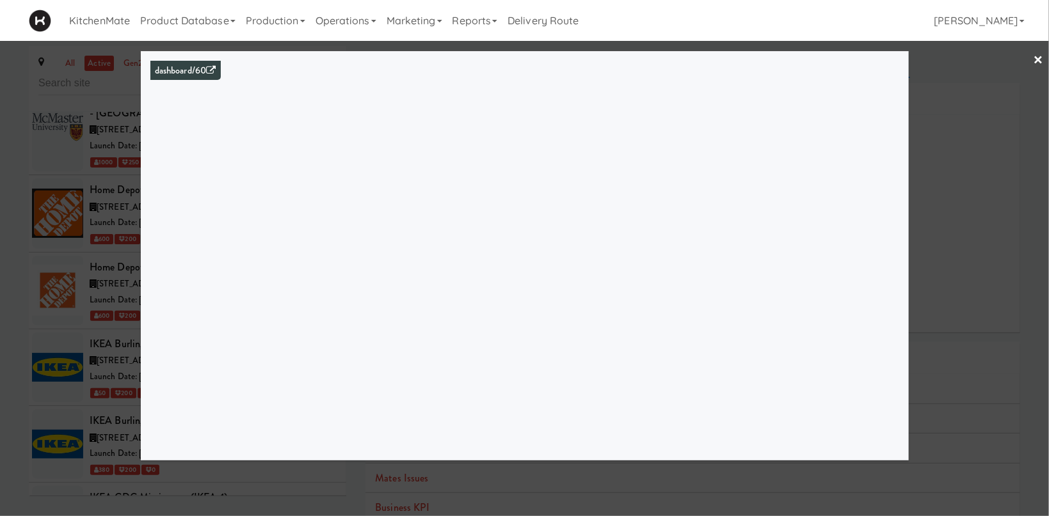
click at [73, 283] on div at bounding box center [524, 258] width 1049 height 516
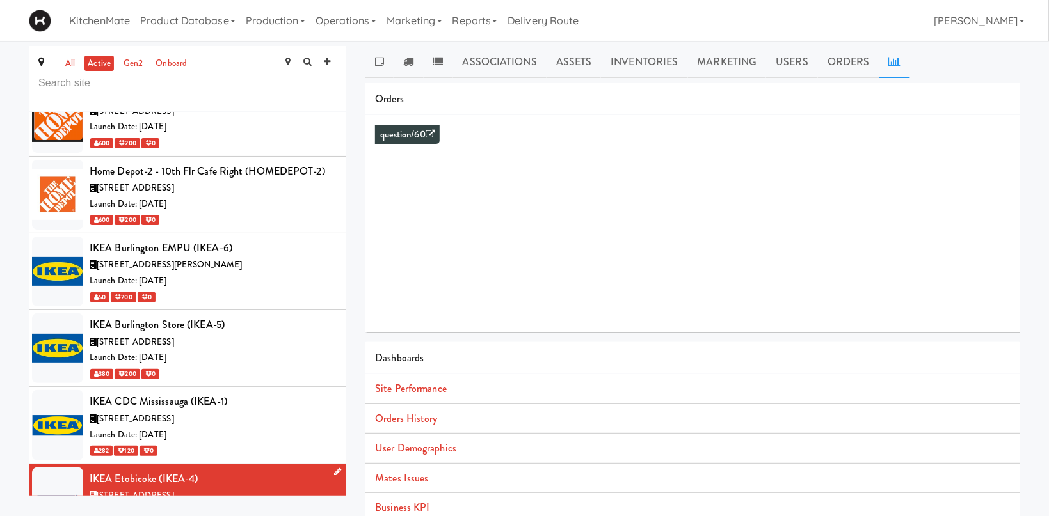
scroll to position [3086, 0]
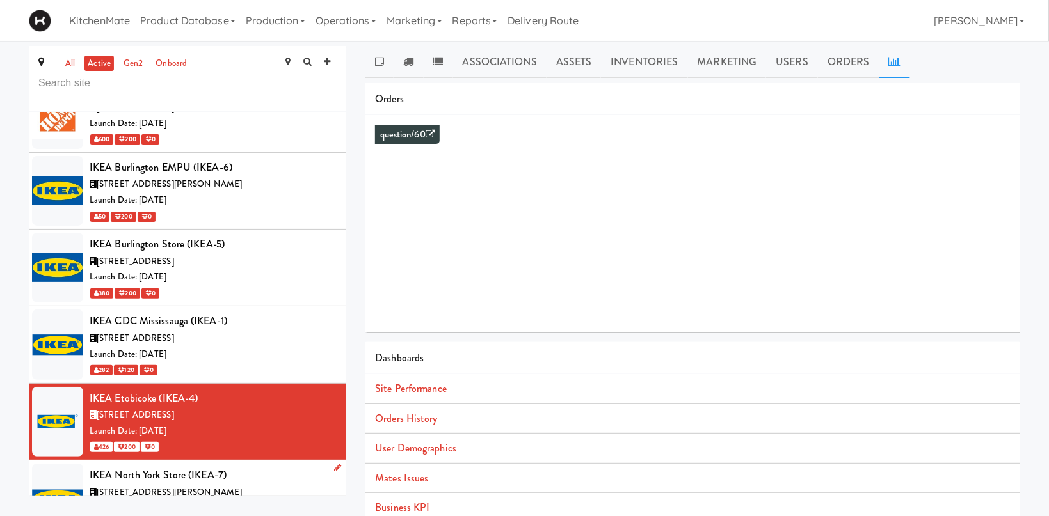
click at [245, 466] on div "IKEA North York Store (IKEA-7)" at bounding box center [213, 475] width 247 height 19
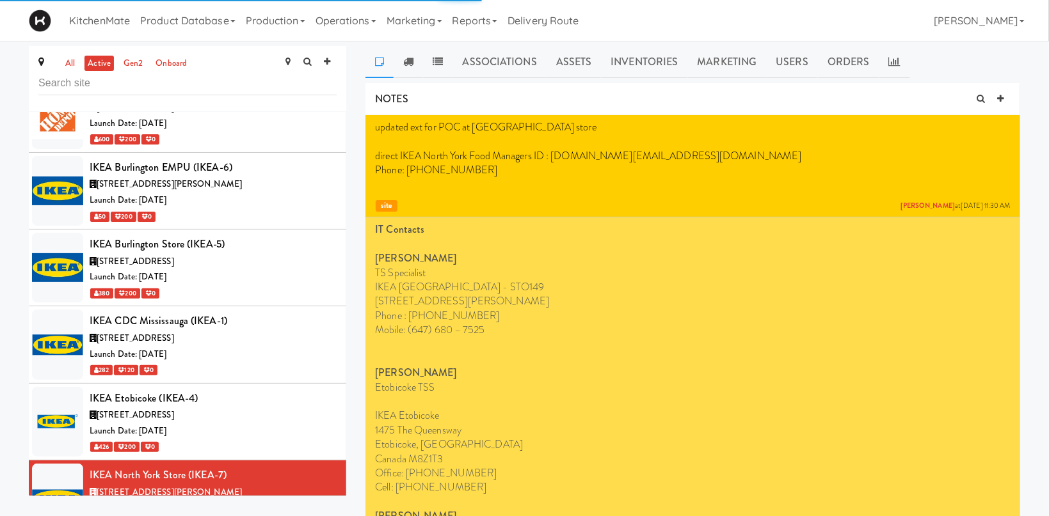
click at [896, 57] on link at bounding box center [894, 62] width 31 height 32
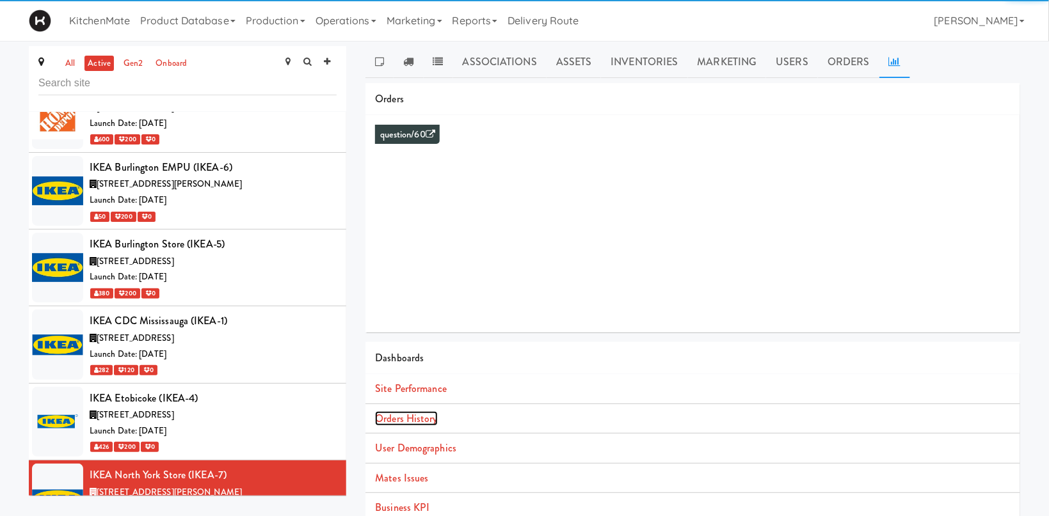
click at [400, 419] on link "Orders History" at bounding box center [406, 418] width 62 height 15
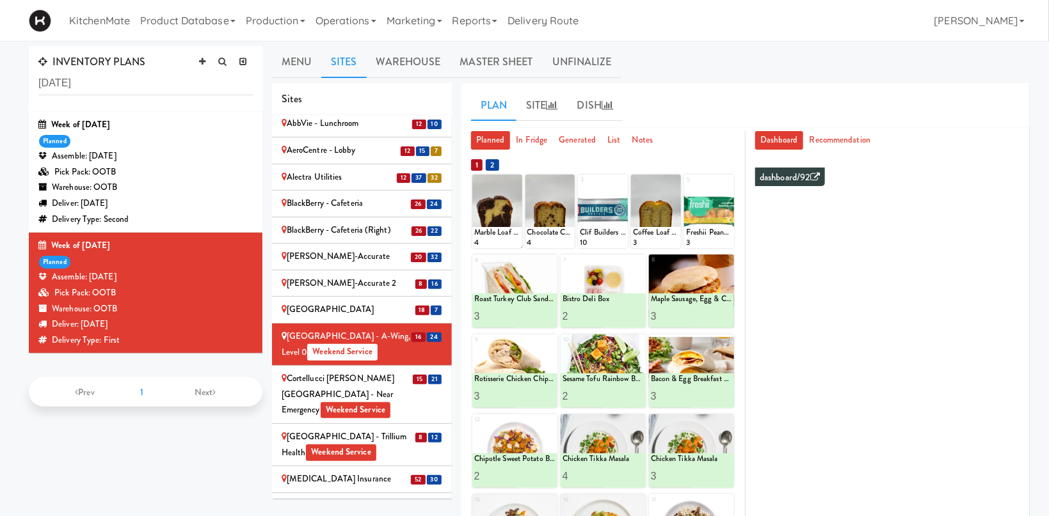
scroll to position [529, 0]
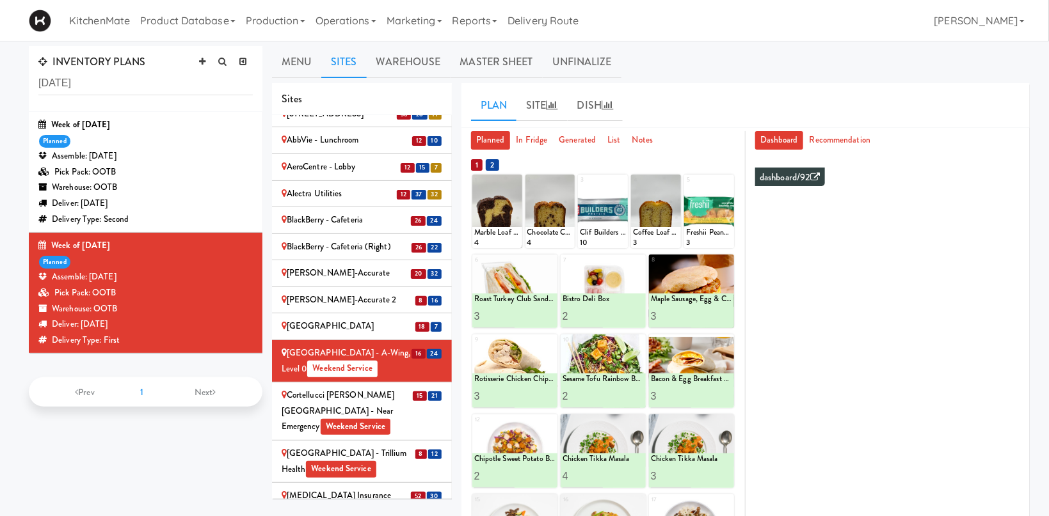
click at [317, 388] on div "Cortellucci Vaughan Hospital - near Emergency Weekend Service" at bounding box center [362, 411] width 161 height 47
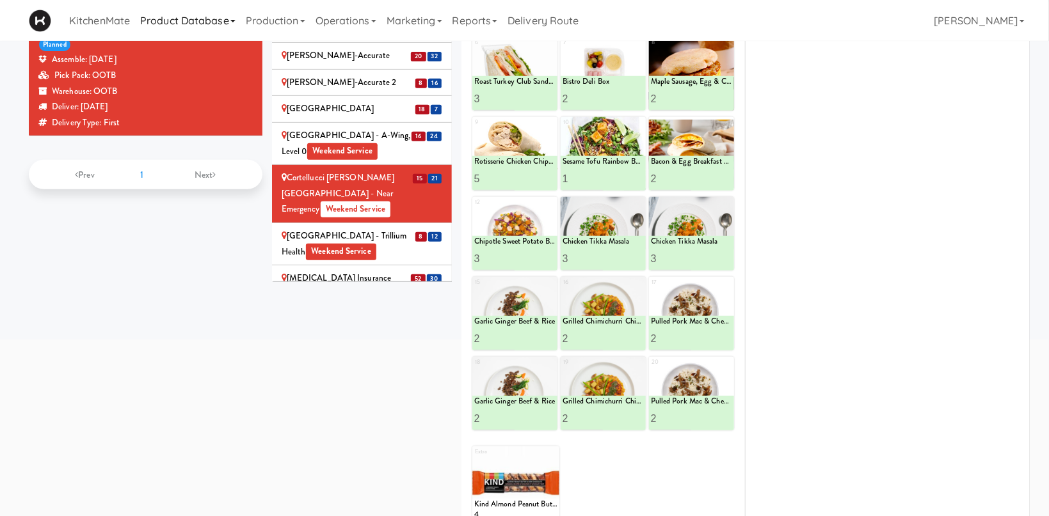
scroll to position [28, 0]
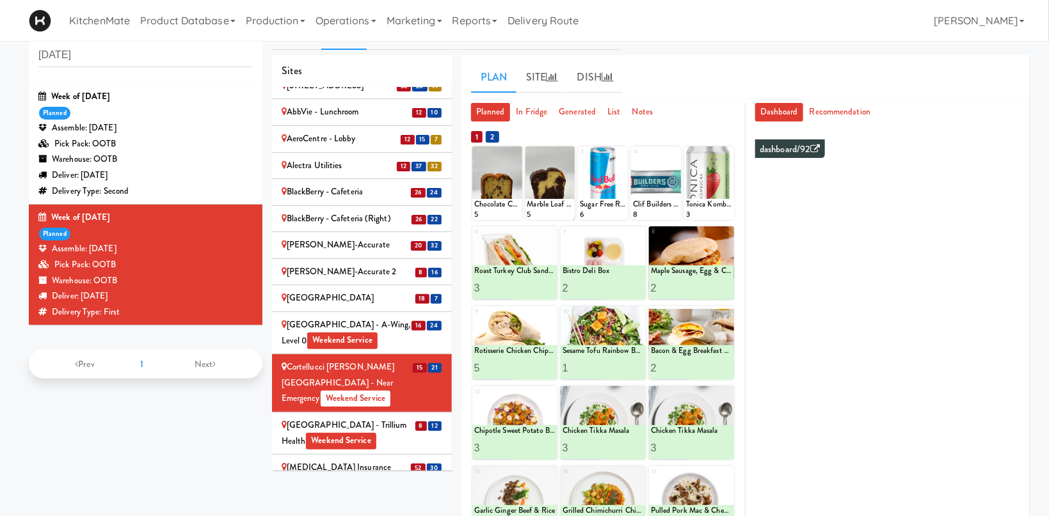
click at [324, 418] on div "Credit Valley Hospital - Trillium Health Weekend Service" at bounding box center [362, 433] width 161 height 31
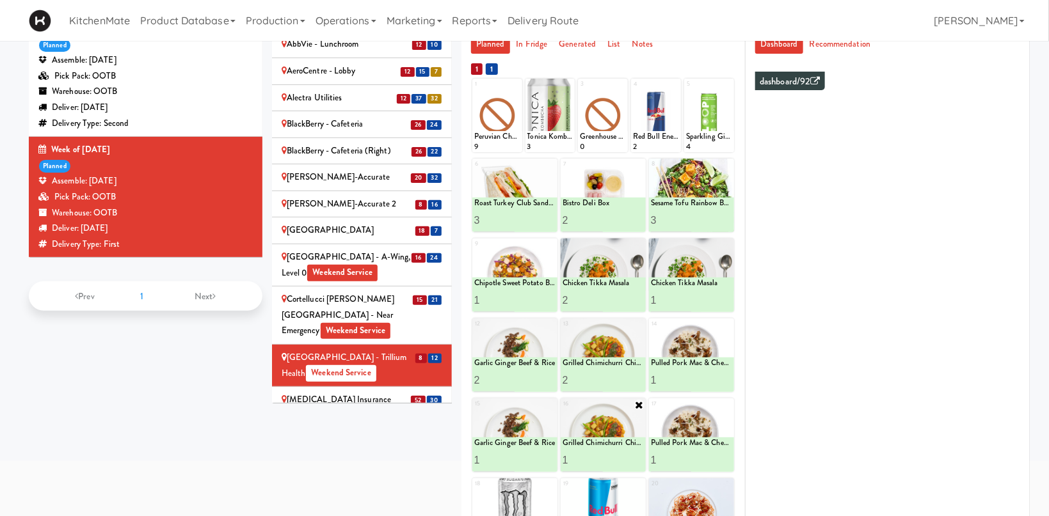
scroll to position [164, 0]
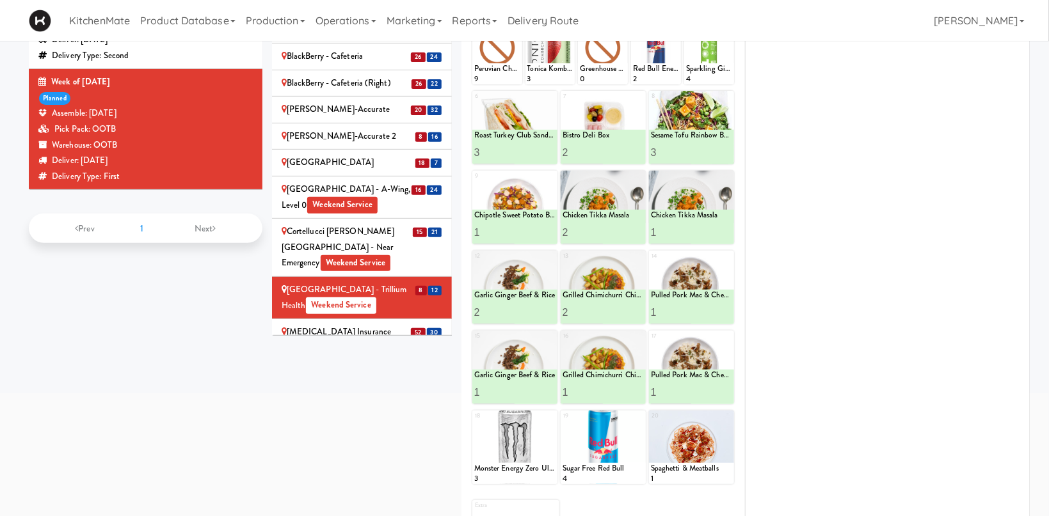
click at [386, 324] on div "[MEDICAL_DATA] Insurance" at bounding box center [362, 332] width 161 height 16
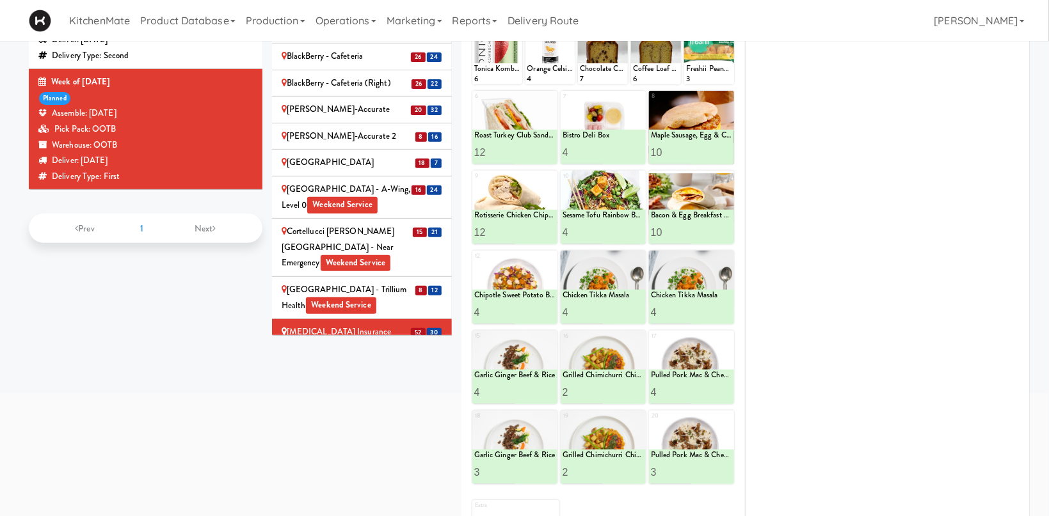
click at [327, 351] on div "[PERSON_NAME]" at bounding box center [362, 359] width 161 height 16
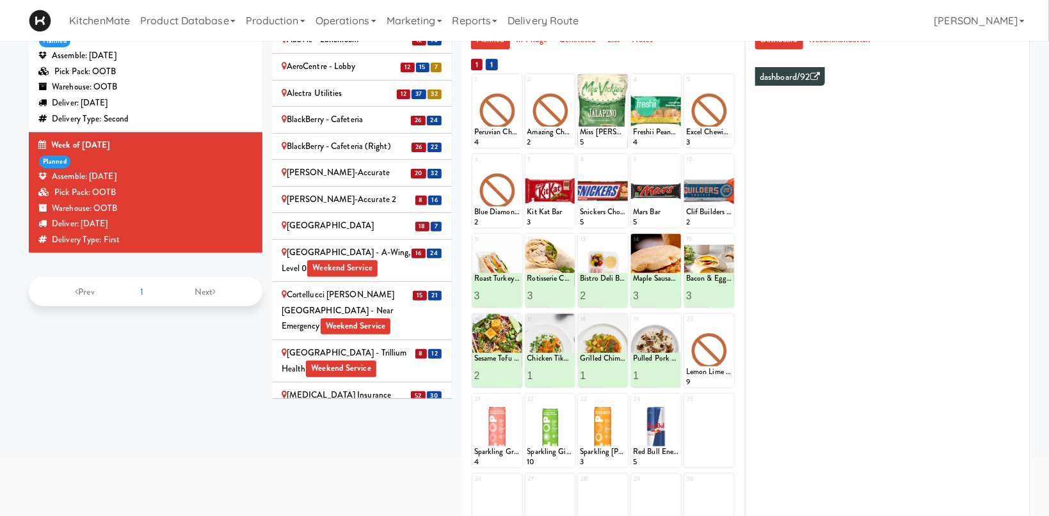
scroll to position [705, 0]
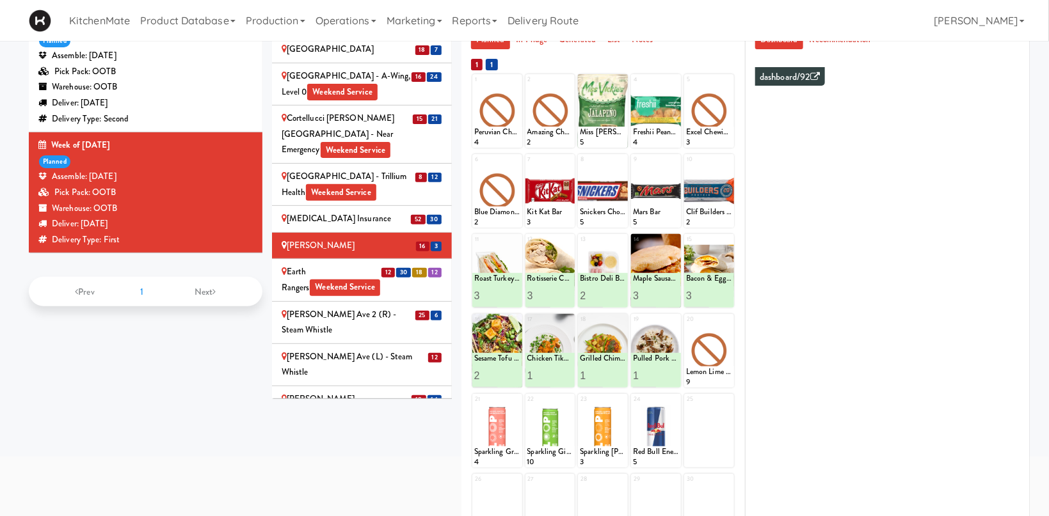
click at [317, 264] on div "Earth Rangers Weekend Service" at bounding box center [362, 279] width 161 height 31
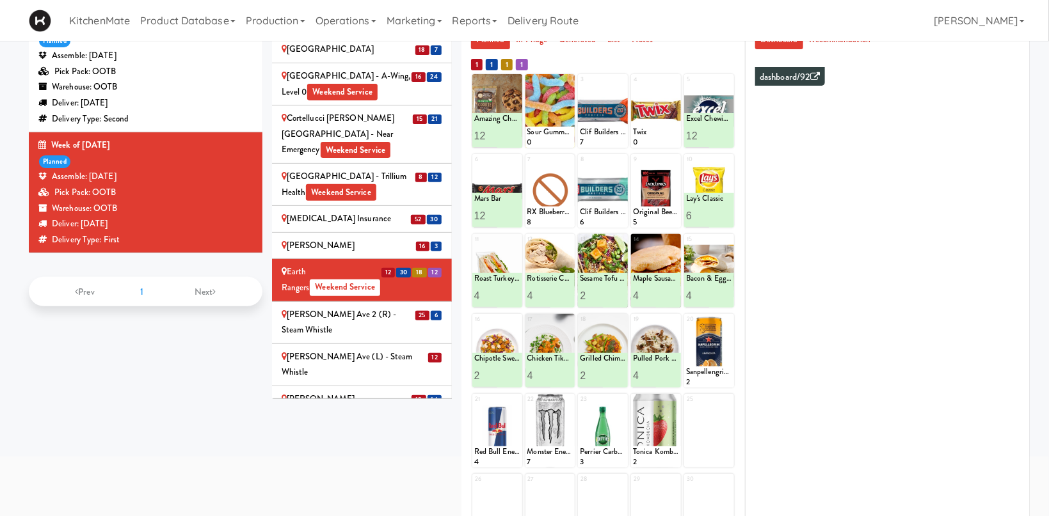
click at [346, 392] on div "Glendon Campus - York University Weekend Service" at bounding box center [362, 415] width 161 height 47
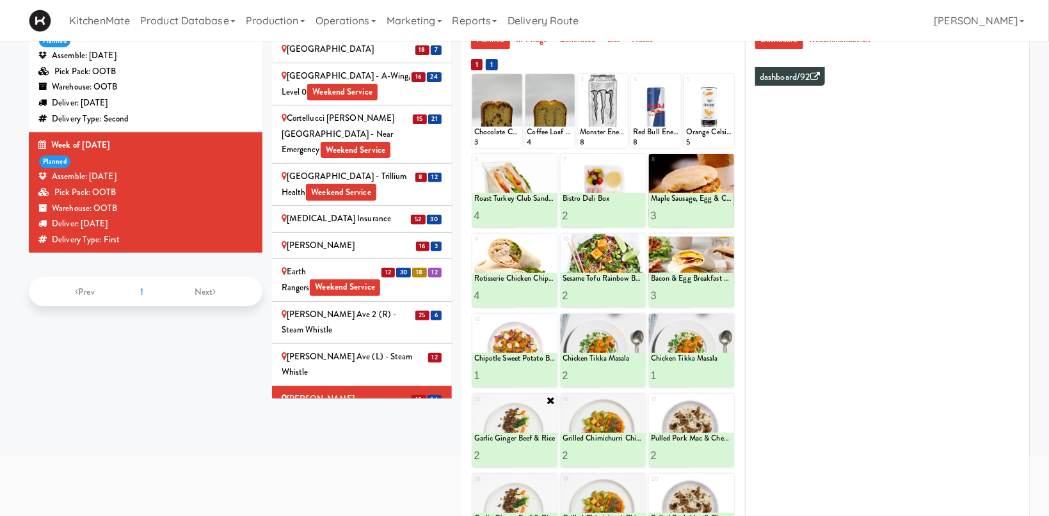
scroll to position [168, 0]
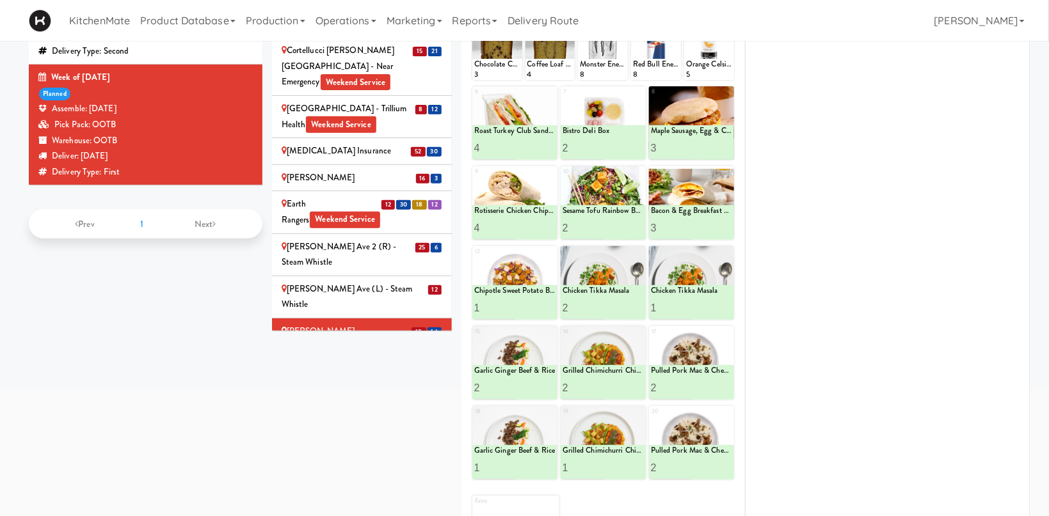
click at [356, 377] on li "GloveBoX" at bounding box center [362, 390] width 180 height 27
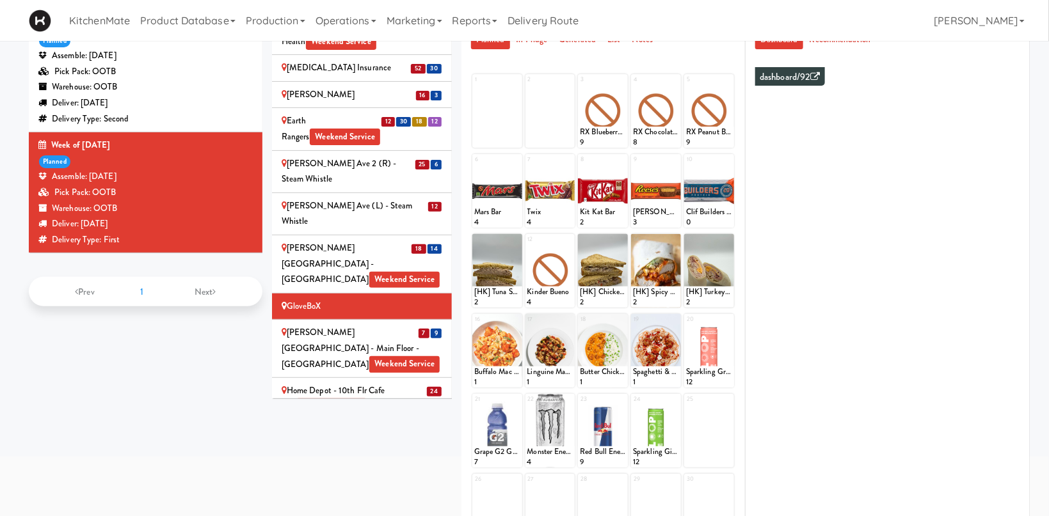
scroll to position [882, 0]
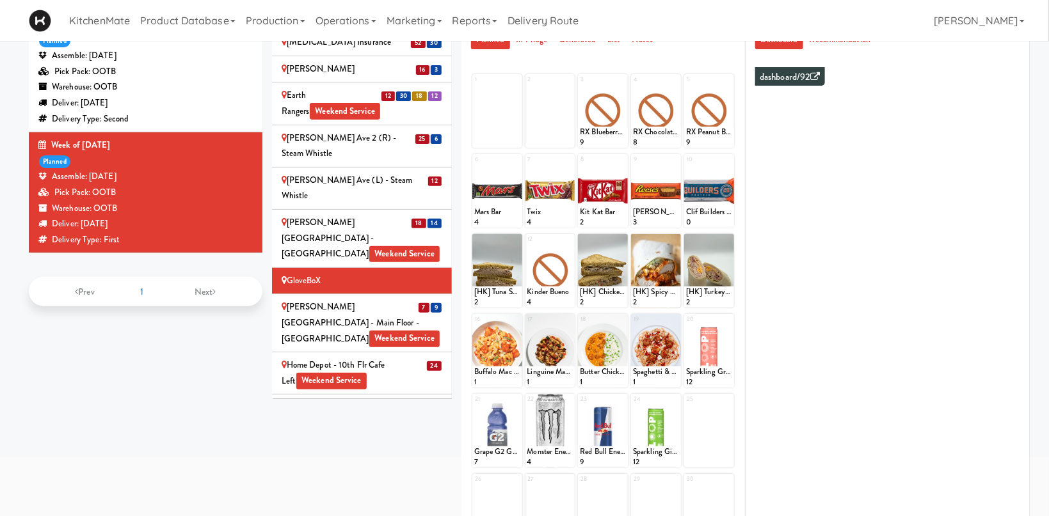
click at [360, 299] on div "H.G. Thode Library - Main Floor - McMaster University Weekend Service" at bounding box center [362, 322] width 161 height 47
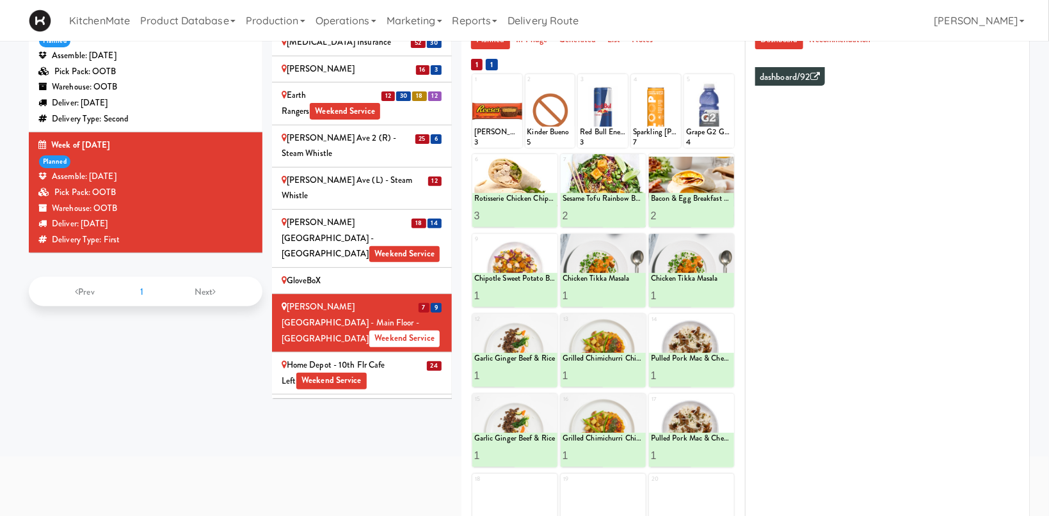
click at [367, 400] on div "Home Depot-2 - 10th Flr Cafe Right Weekend Service" at bounding box center [362, 415] width 161 height 31
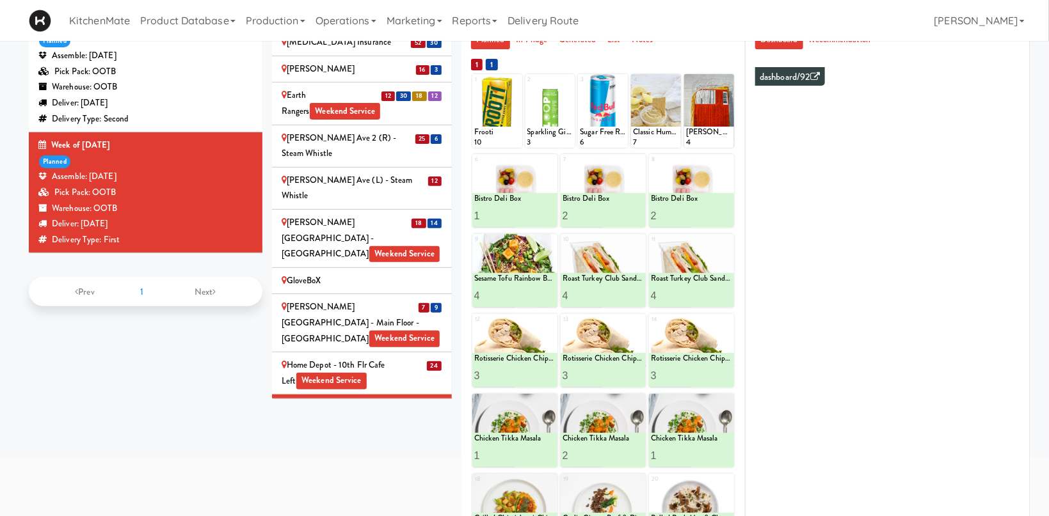
click at [404, 443] on div "IKEA Burlington EMPU Weekend Service" at bounding box center [362, 458] width 161 height 31
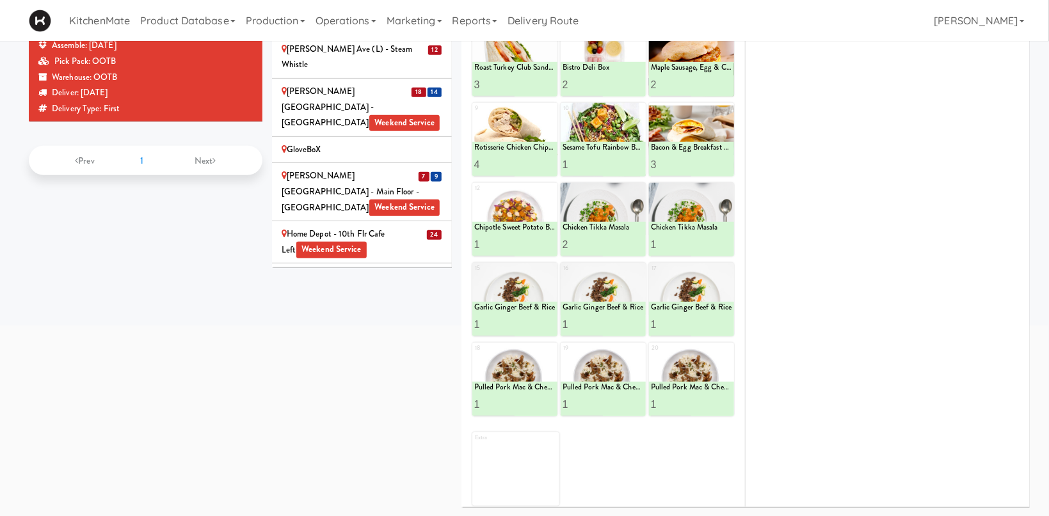
scroll to position [969, 0]
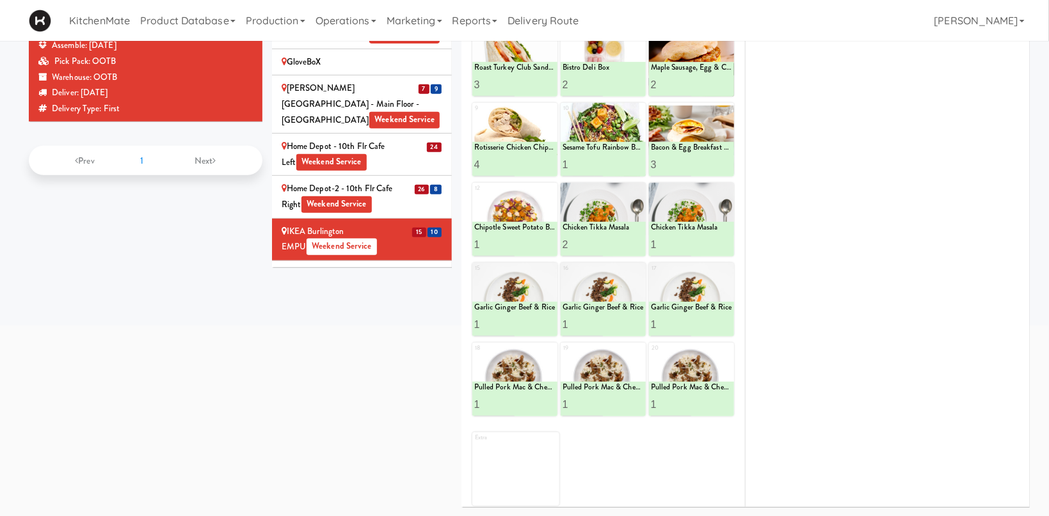
click at [388, 266] on div "IKEA Burlington Store Weekend Service" at bounding box center [362, 281] width 161 height 31
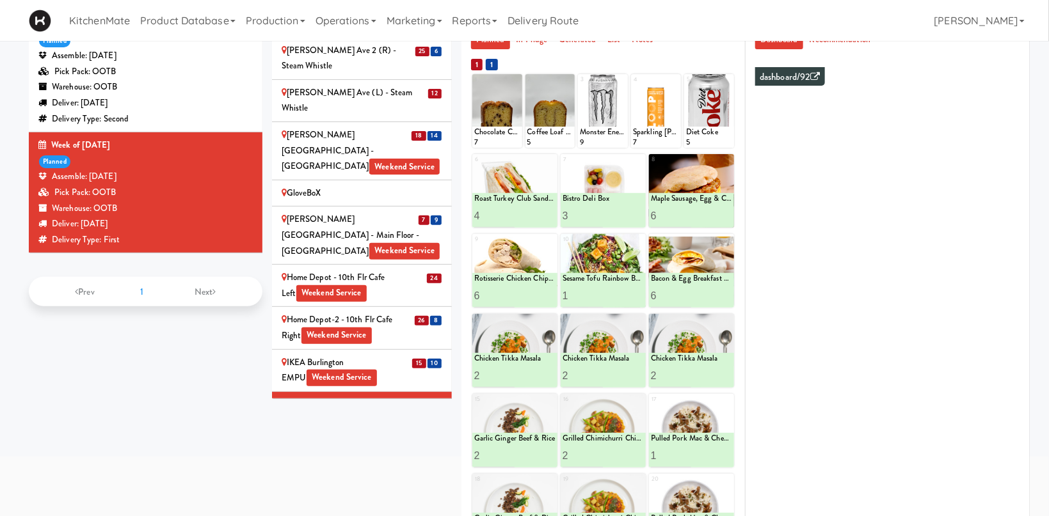
scroll to position [232, 0]
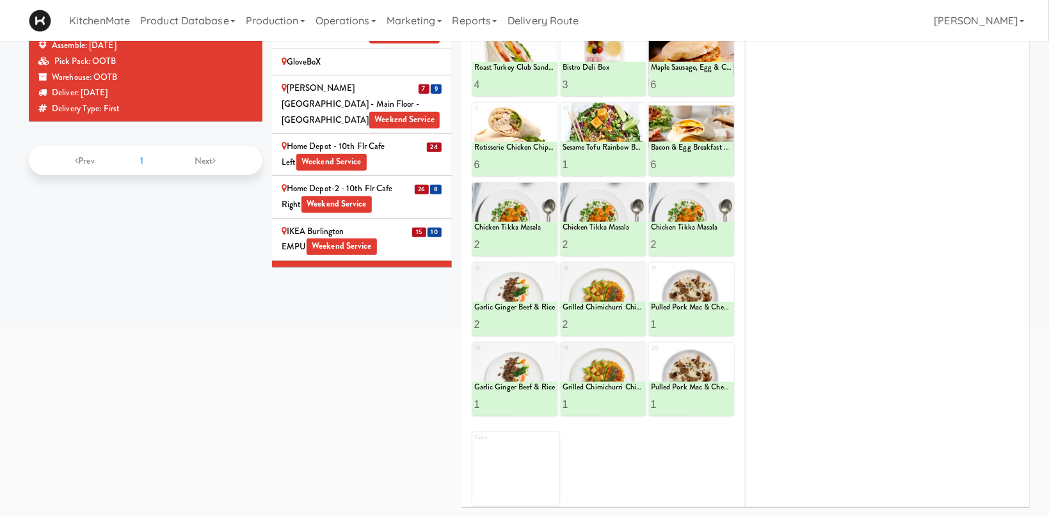
click at [360, 308] on div "IKEA CDC Mississauga Weekend Service" at bounding box center [362, 323] width 161 height 31
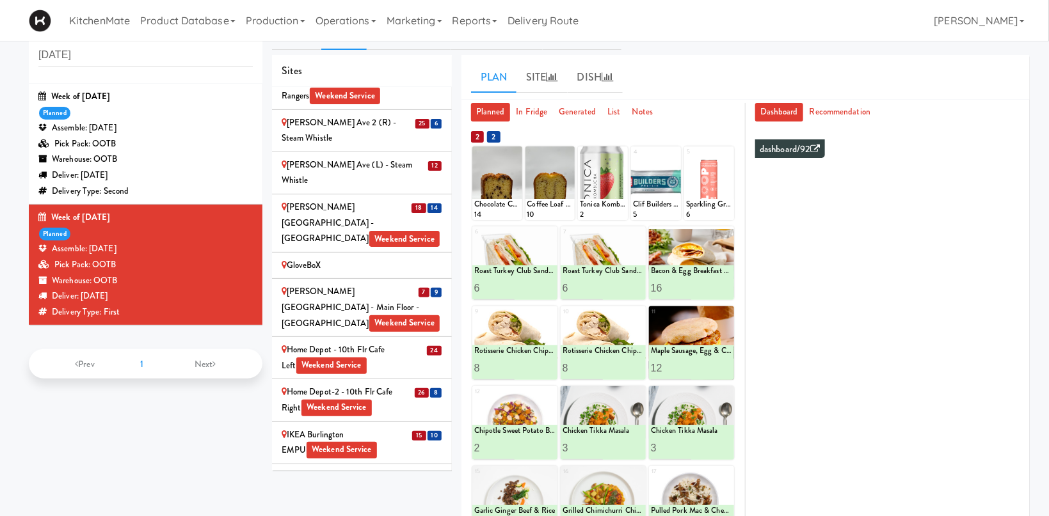
scroll to position [164, 0]
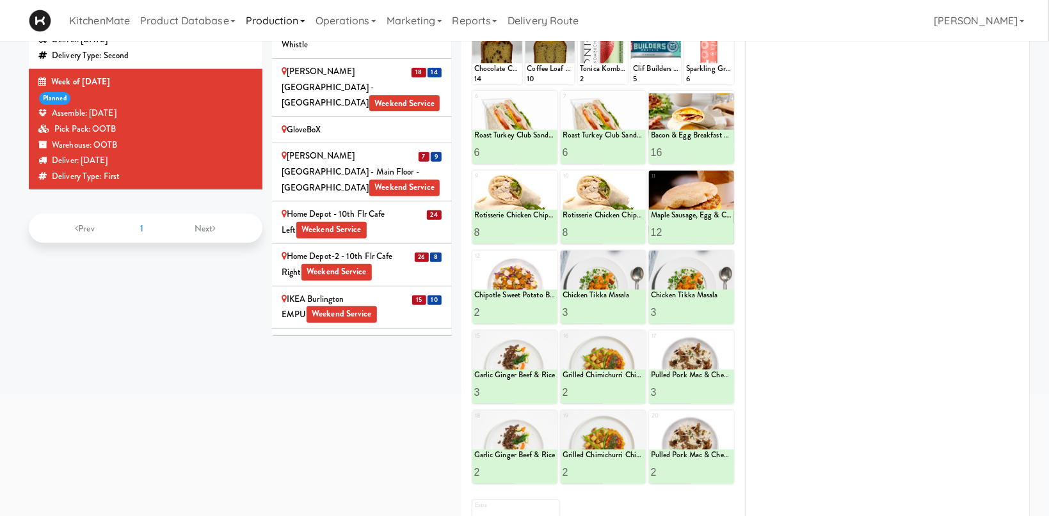
drag, startPoint x: 312, startPoint y: 279, endPoint x: 271, endPoint y: 11, distance: 271.1
click at [312, 413] on li "42 18 IKEA Etobicoke Weekend Service" at bounding box center [362, 434] width 180 height 42
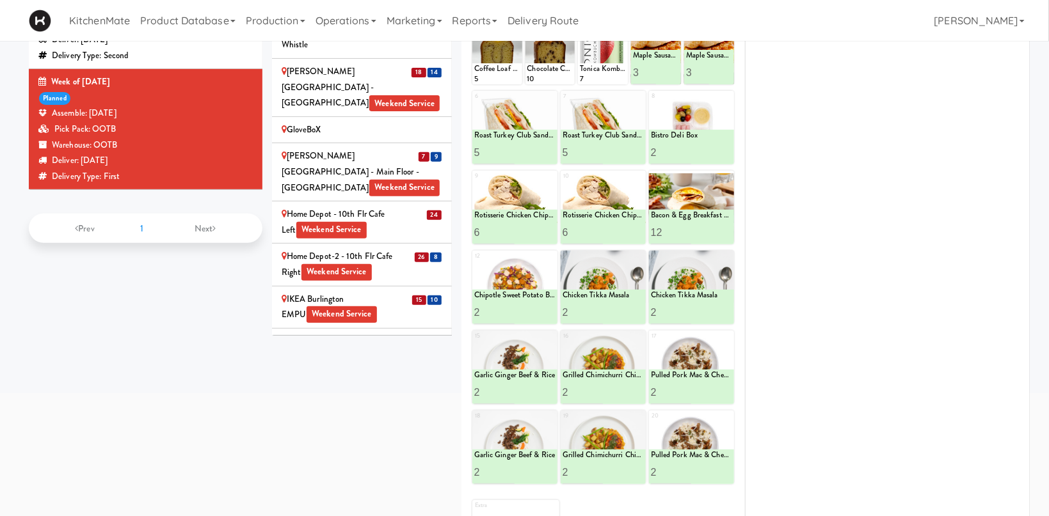
scroll to position [1146, 0]
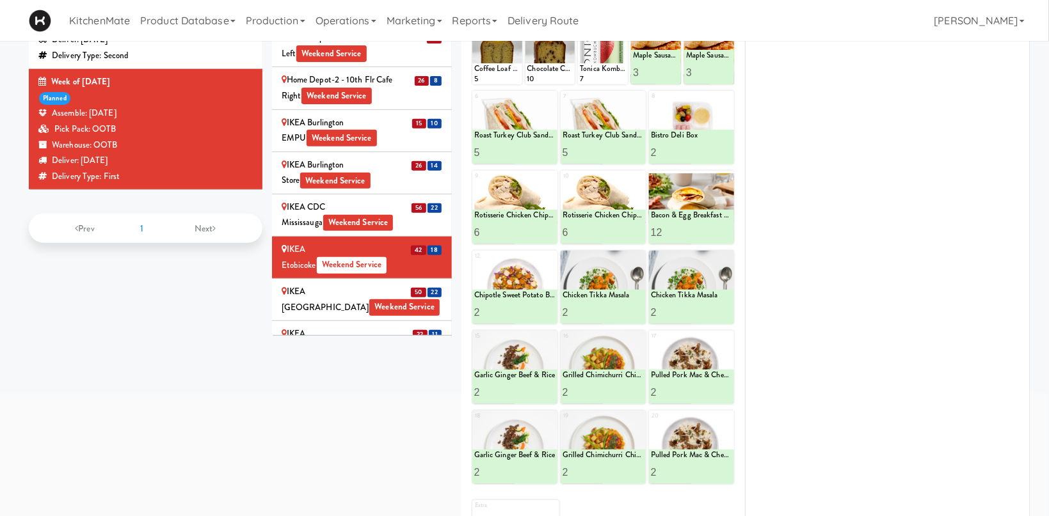
click at [379, 284] on div "IKEA North York Store Weekend Service" at bounding box center [362, 299] width 161 height 31
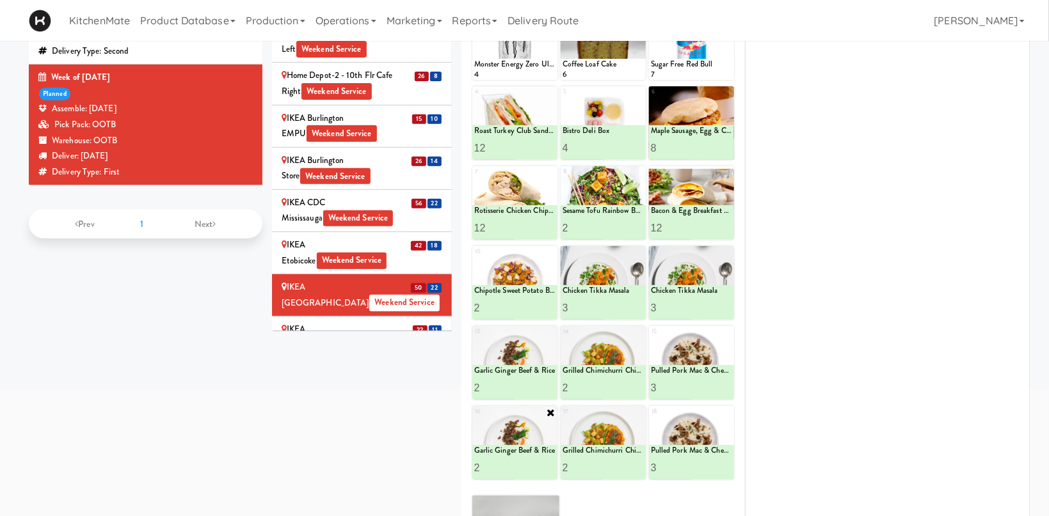
scroll to position [232, 0]
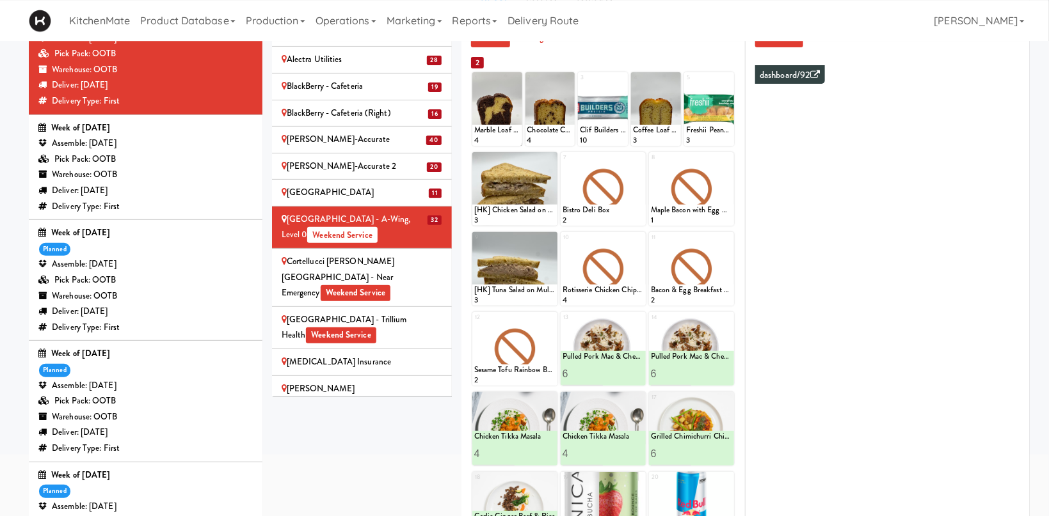
scroll to position [110, 0]
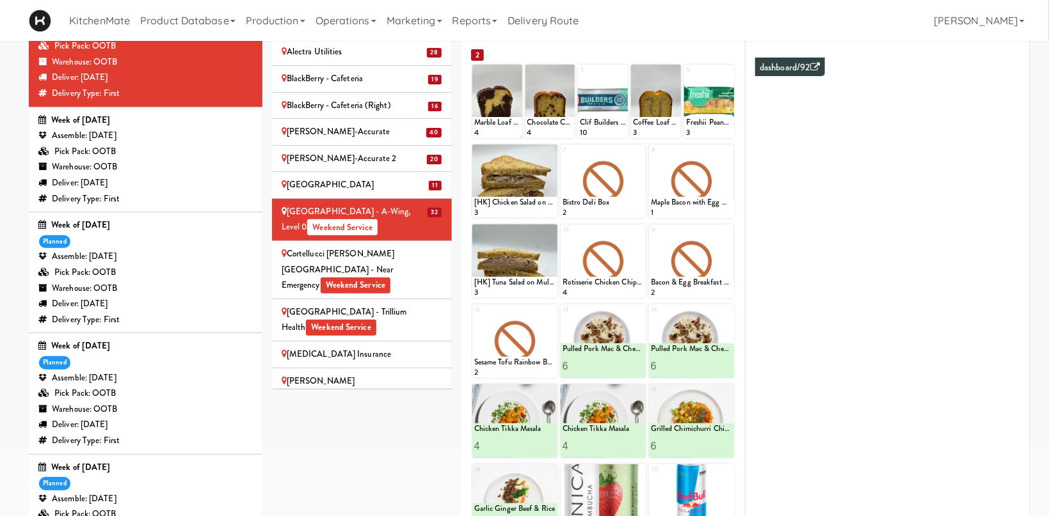
click at [331, 278] on span "Weekend Service" at bounding box center [356, 286] width 70 height 17
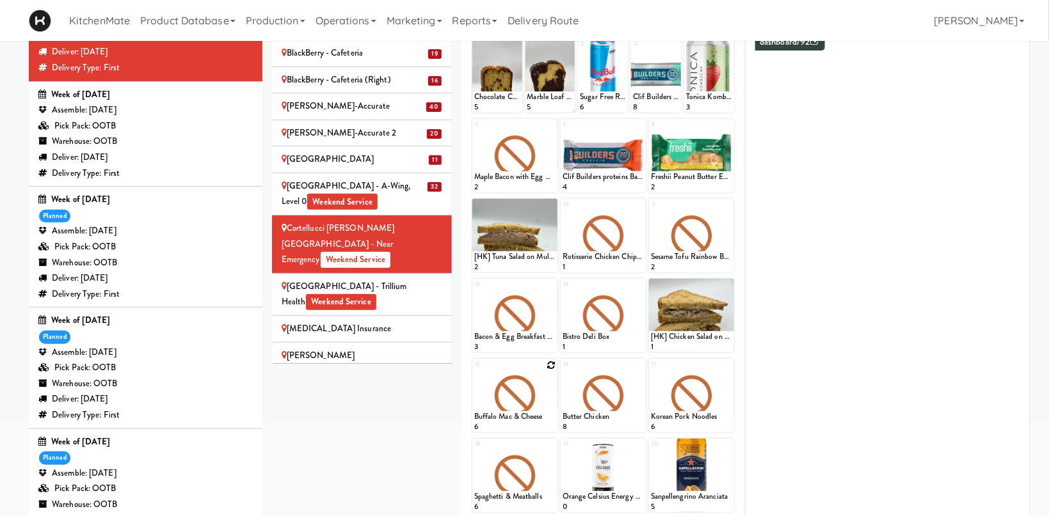
scroll to position [246, 0]
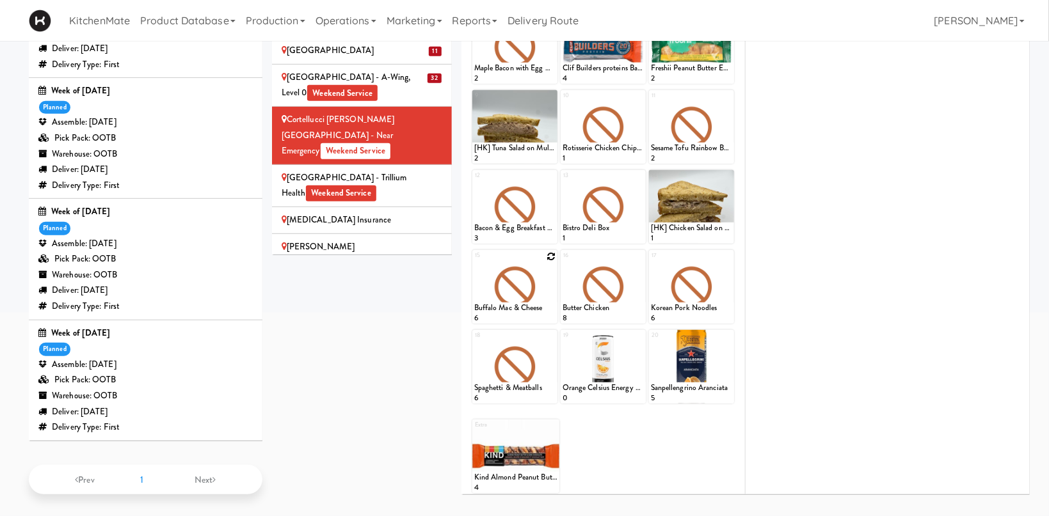
click at [550, 253] on icon at bounding box center [550, 256] width 9 height 9
click at [474, 262] on select "- Empty - Activia Probiotic Peach Mango Smoothie Chocolate Milk Tetra Pack Coca…" at bounding box center [514, 292] width 81 height 61
click option "Chicken Tikka Masala" at bounding box center [0, 0] width 0 height 0
type input "6"
click at [533, 308] on icon at bounding box center [535, 311] width 6 height 7
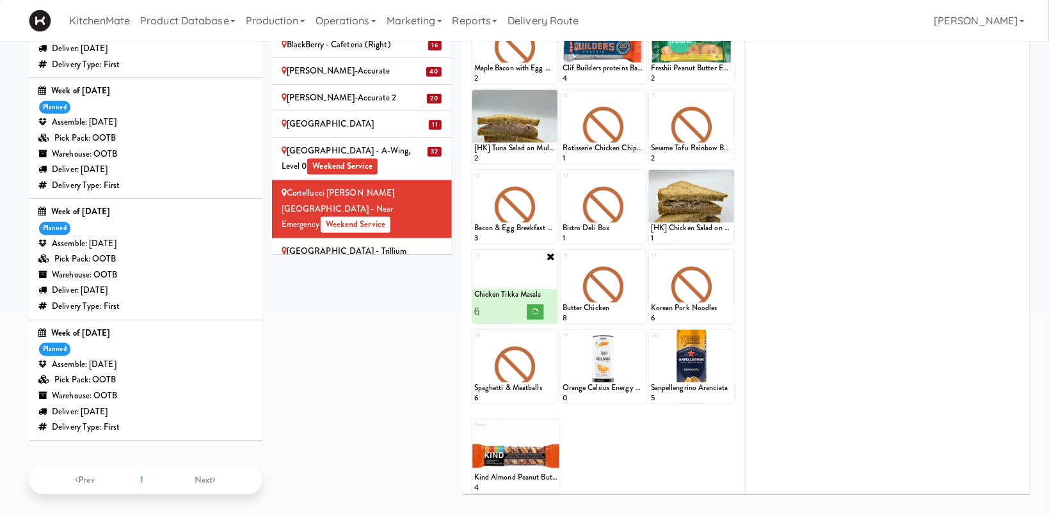
scroll to position [441, 0]
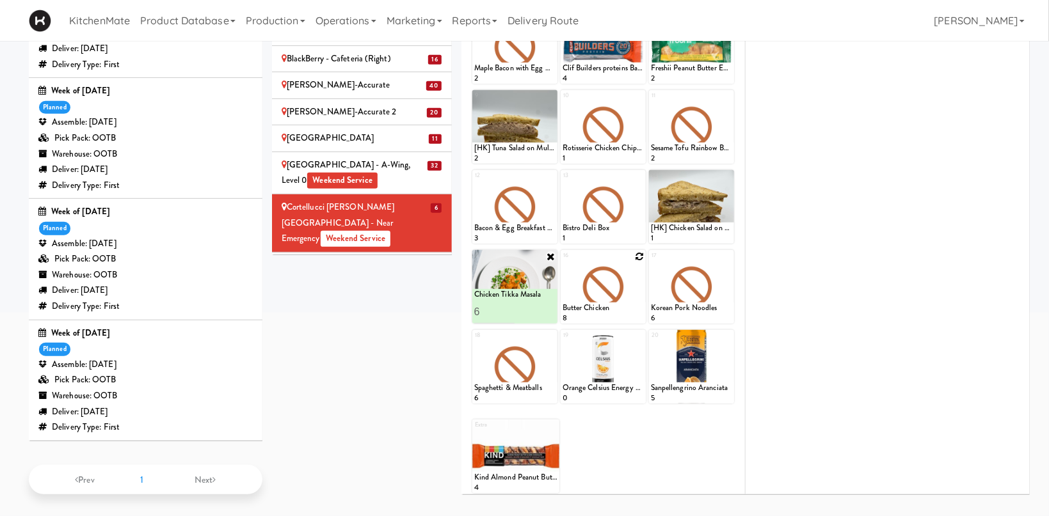
click at [642, 257] on icon at bounding box center [639, 256] width 9 height 9
click at [562, 262] on select "- Empty - Activia Probiotic Peach Mango Smoothie Chocolate Milk Tetra Pack Coca…" at bounding box center [602, 292] width 81 height 61
click option "Moroccan Chickpea & Couscous Bowl" at bounding box center [0, 0] width 0 height 0
click at [596, 308] on input "2" at bounding box center [582, 312] width 41 height 24
type input "3"
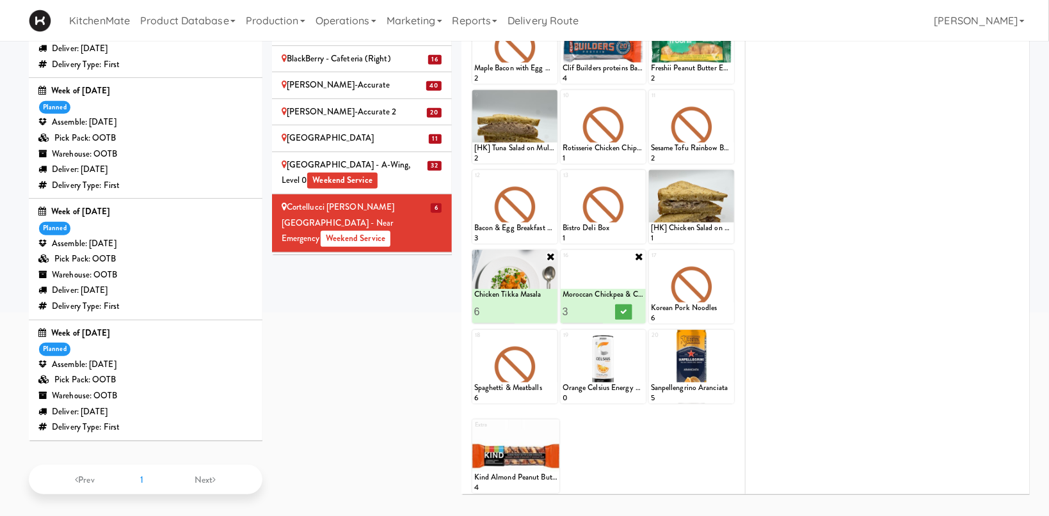
click at [596, 308] on input "3" at bounding box center [582, 312] width 41 height 24
click at [619, 308] on button at bounding box center [623, 312] width 17 height 15
click at [724, 259] on icon at bounding box center [727, 256] width 9 height 9
click at [651, 262] on select "- Empty - Activia Probiotic Peach Mango Smoothie Chocolate Milk Tetra Pack Coca…" at bounding box center [691, 292] width 81 height 61
click option "Garlic Ginger Beef & Rice" at bounding box center [0, 0] width 0 height 0
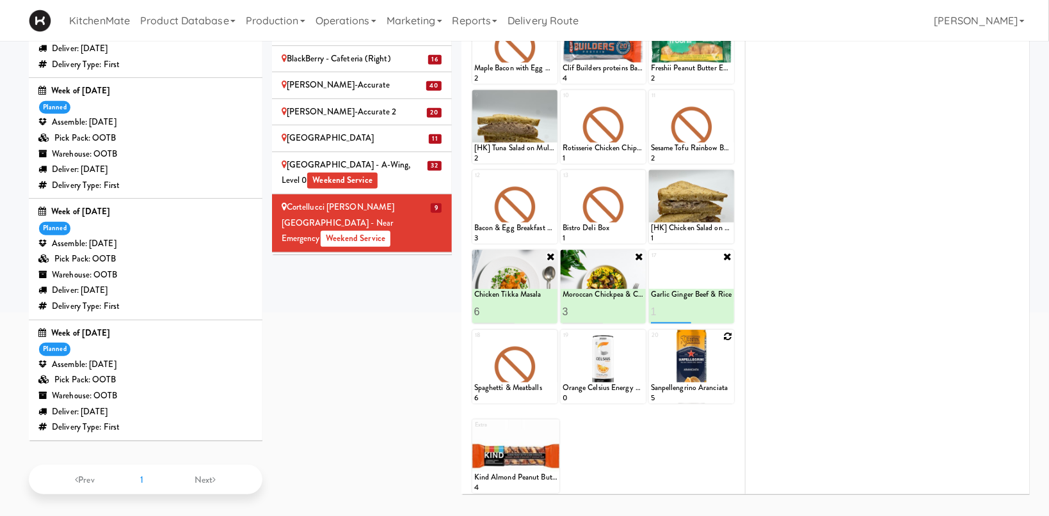
type input "1"
type input "6"
drag, startPoint x: 713, startPoint y: 308, endPoint x: 751, endPoint y: 296, distance: 40.5
click at [713, 309] on icon at bounding box center [711, 311] width 6 height 7
click at [553, 332] on icon at bounding box center [550, 336] width 9 height 9
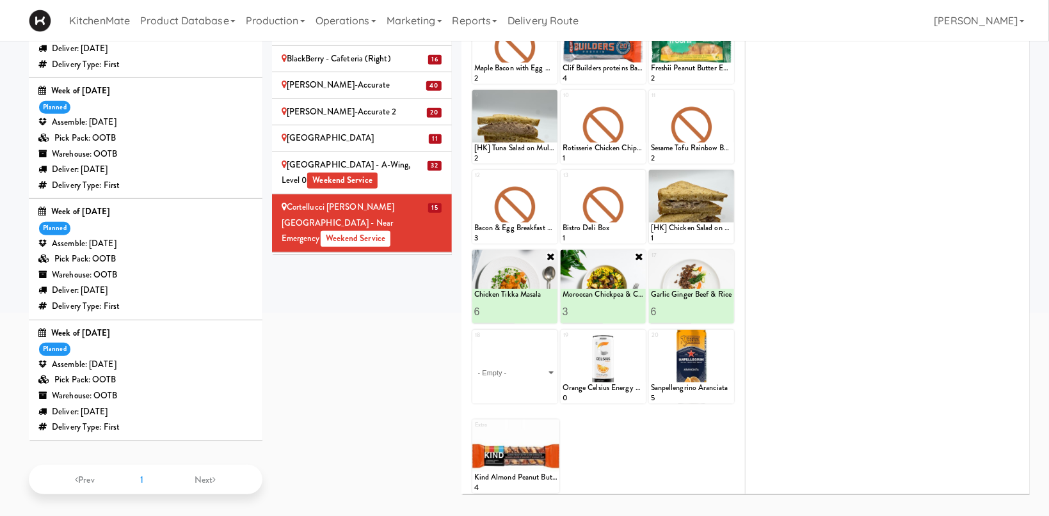
click at [474, 342] on select "- Empty - Activia Probiotic Peach Mango Smoothie Chocolate Milk Tetra Pack Coca…" at bounding box center [514, 372] width 81 height 61
click option "Grilled Chimichurri Chicken" at bounding box center [0, 0] width 0 height 0
click at [486, 385] on input "number" at bounding box center [494, 392] width 41 height 24
type input "6"
click at [536, 388] on icon at bounding box center [535, 391] width 6 height 7
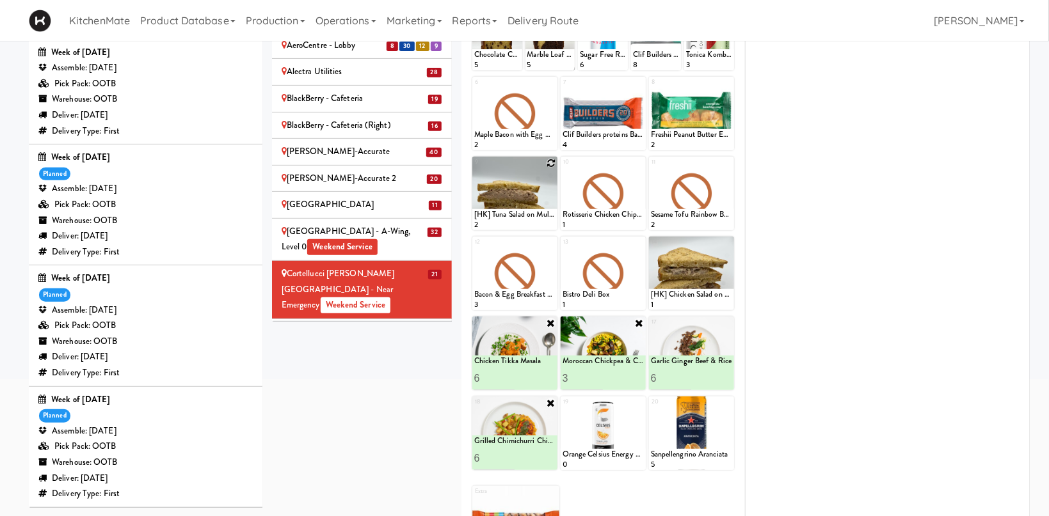
scroll to position [110, 0]
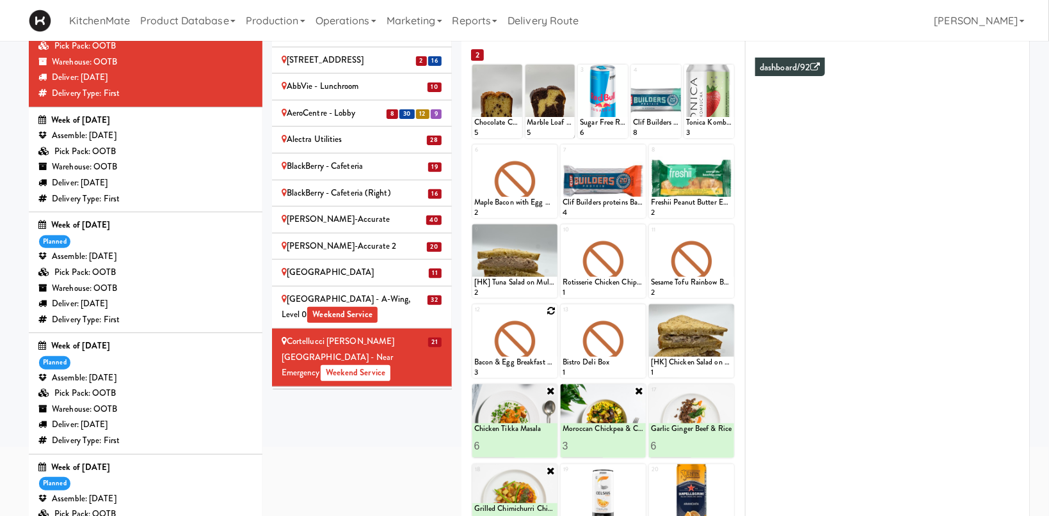
click at [548, 308] on icon at bounding box center [550, 310] width 9 height 9
click at [474, 317] on select "- Empty - Activia Probiotic Peach Mango Smoothie Chocolate Milk Tetra Pack Coca…" at bounding box center [514, 347] width 81 height 61
click option "Pulled Pork Mac & Cheese" at bounding box center [0, 0] width 0 height 0
type input "6"
click at [540, 362] on button at bounding box center [535, 366] width 17 height 15
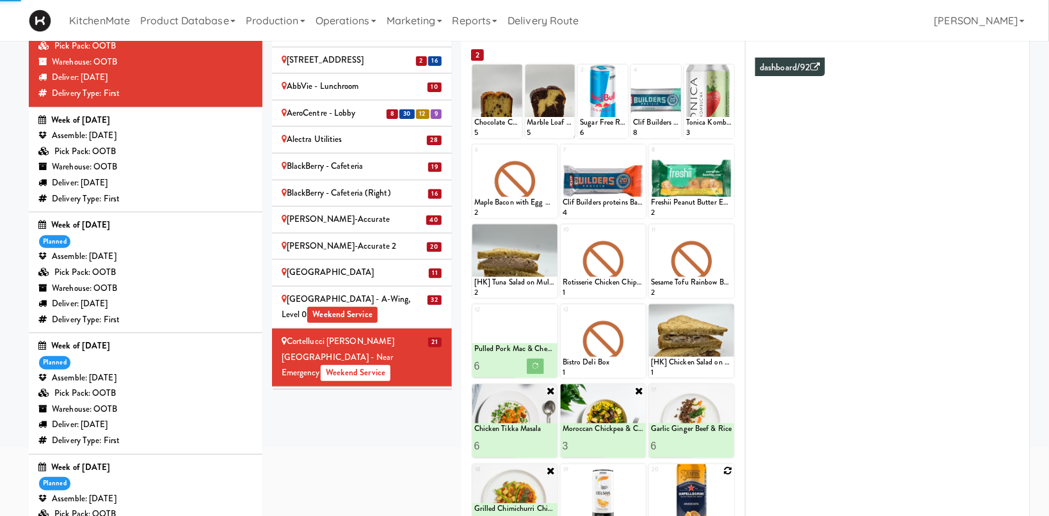
scroll to position [178, 0]
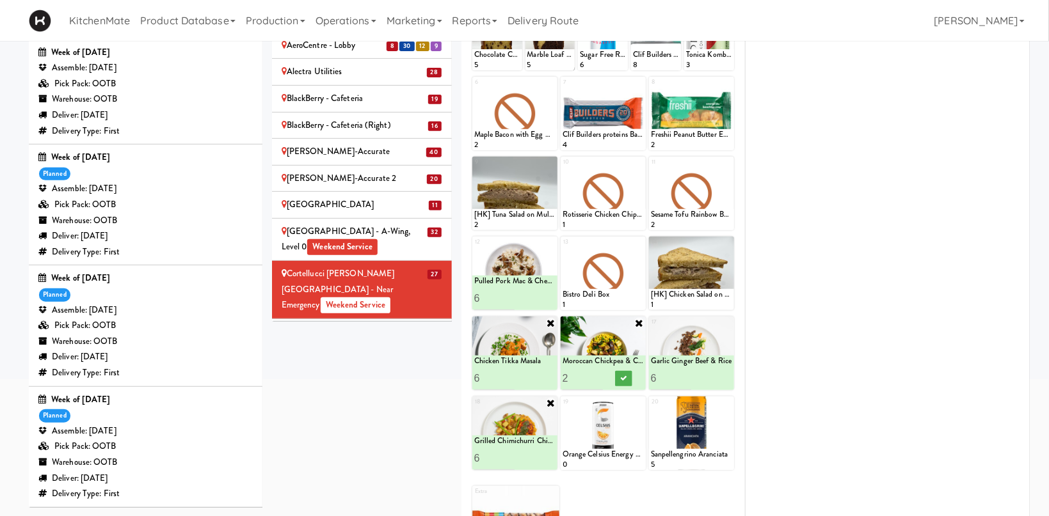
click at [594, 379] on input "2" at bounding box center [582, 379] width 41 height 24
click at [595, 375] on input "3" at bounding box center [582, 379] width 41 height 24
type input "4"
click at [595, 375] on input "4" at bounding box center [582, 379] width 41 height 24
click at [620, 379] on button at bounding box center [623, 378] width 17 height 15
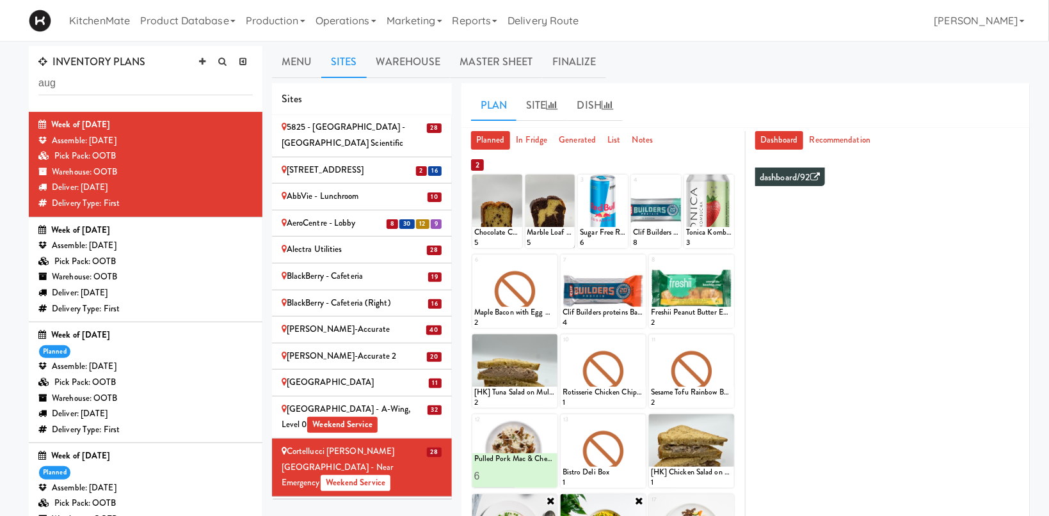
scroll to position [68, 0]
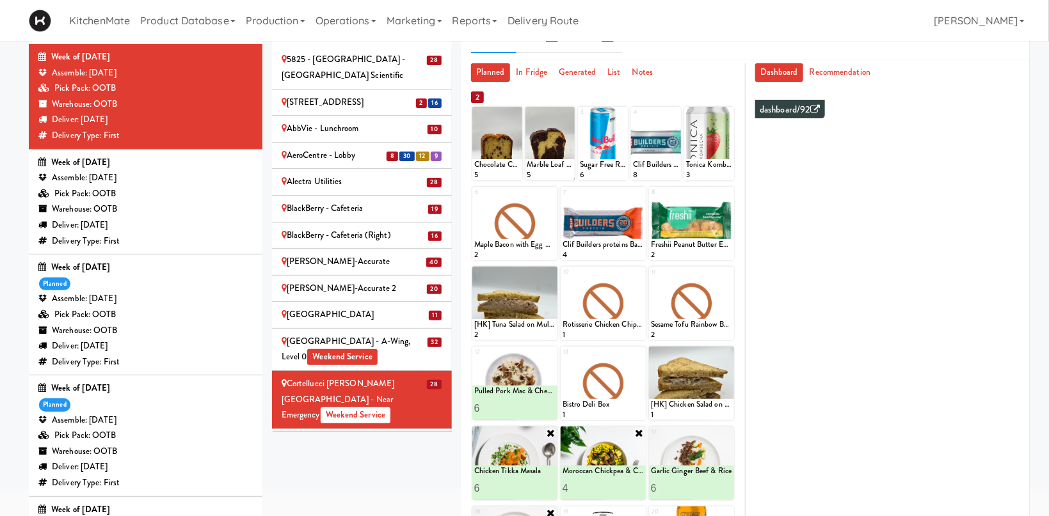
click at [386, 434] on div "Credit Valley Hospital - Trillium Health Weekend Service" at bounding box center [362, 449] width 161 height 31
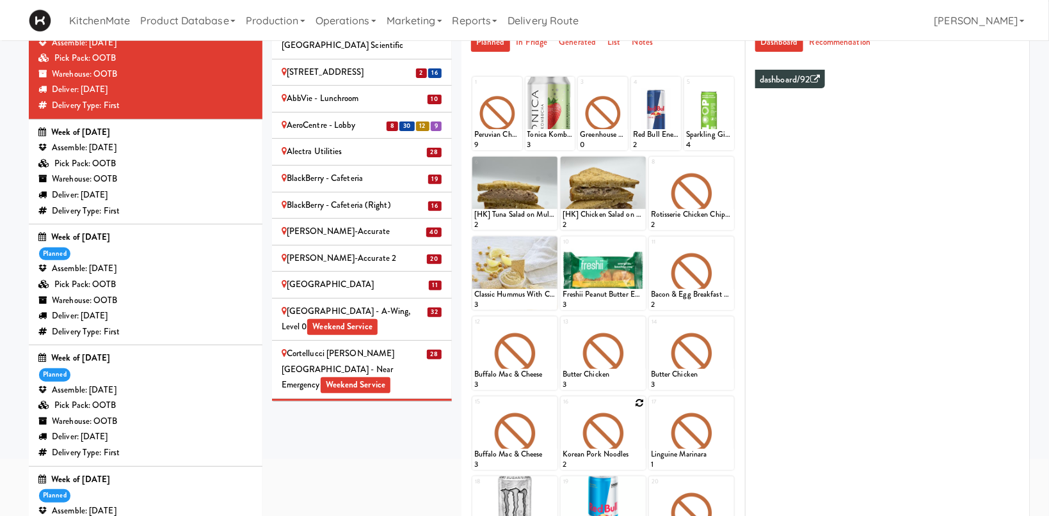
scroll to position [203, 0]
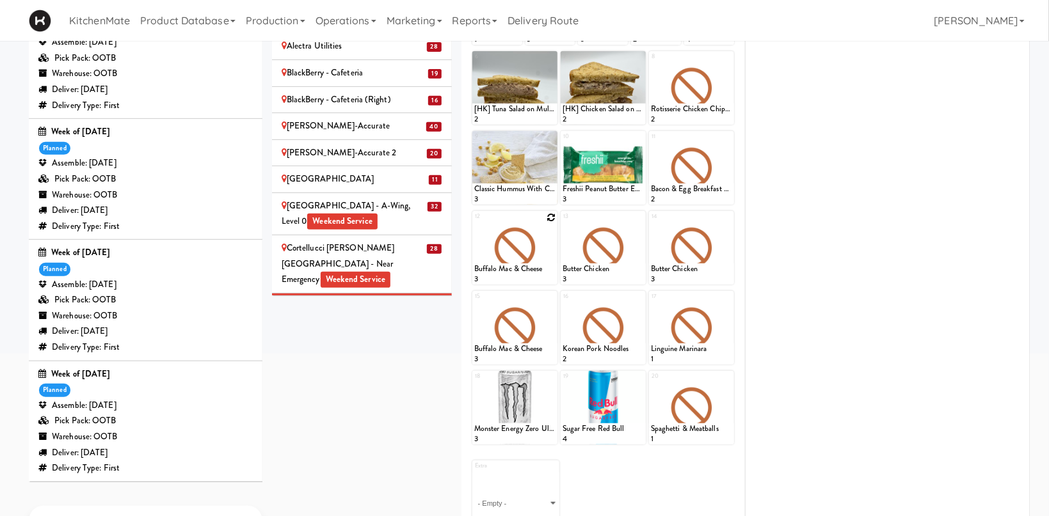
click at [551, 217] on icon at bounding box center [550, 217] width 9 height 9
click at [474, 223] on select "- Empty - Activia Probiotic Peach Mango Smoothie Chocolate Milk Tetra Pack Coca…" at bounding box center [514, 253] width 81 height 61
click option "Chicken Tikka Masala" at bounding box center [0, 0] width 0 height 0
click at [511, 269] on input "2" at bounding box center [494, 273] width 41 height 24
type input "3"
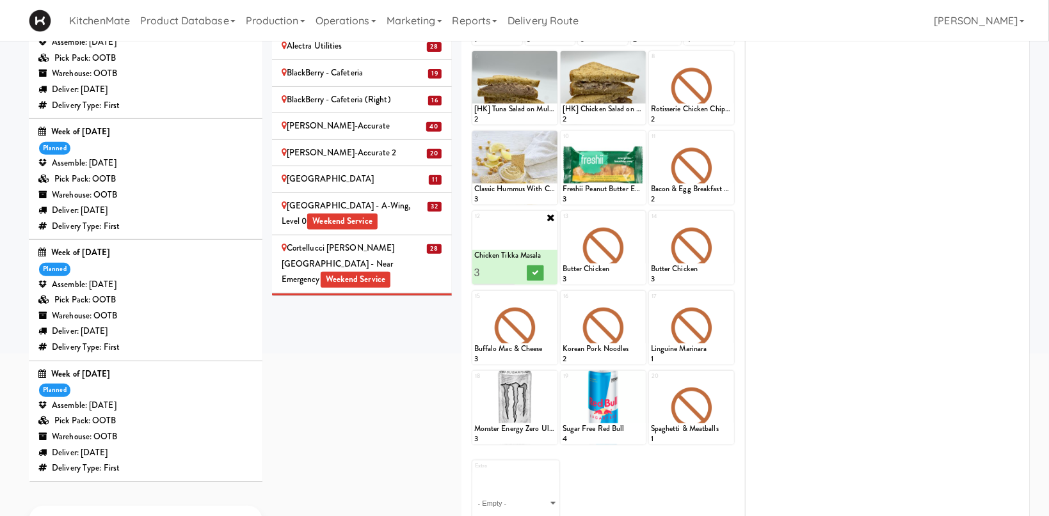
click at [511, 269] on input "3" at bounding box center [494, 273] width 41 height 24
click at [530, 269] on button at bounding box center [535, 273] width 17 height 15
click at [642, 218] on icon at bounding box center [639, 217] width 9 height 9
click at [562, 223] on select "- Empty - Activia Probiotic Peach Mango Smoothie Chocolate Milk Tetra Pack Coca…" at bounding box center [602, 253] width 81 height 61
click option "Garlic Ginger Beef & Rice" at bounding box center [0, 0] width 0 height 0
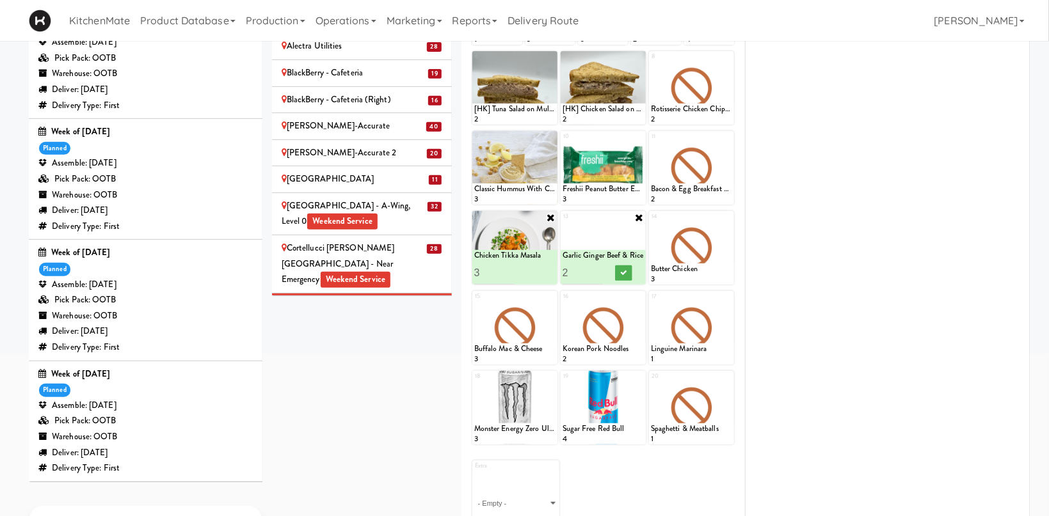
click at [600, 272] on input "2" at bounding box center [582, 273] width 41 height 24
type input "3"
drag, startPoint x: 600, startPoint y: 271, endPoint x: 613, endPoint y: 271, distance: 12.8
click at [600, 271] on input "3" at bounding box center [582, 273] width 41 height 24
click at [623, 274] on icon at bounding box center [623, 272] width 6 height 7
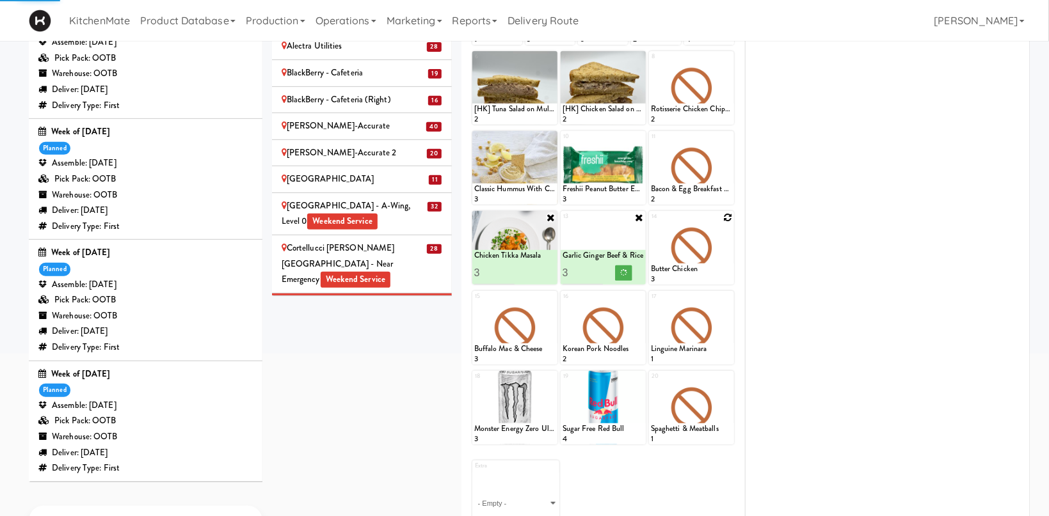
click at [726, 215] on icon at bounding box center [727, 217] width 9 height 9
click at [721, 235] on select "- Empty - Activia Probiotic Peach Mango Smoothie Chocolate Milk Tetra Pack Coca…" at bounding box center [691, 253] width 81 height 61
click option "Grilled Chimichurri Chicken" at bounding box center [0, 0] width 0 height 0
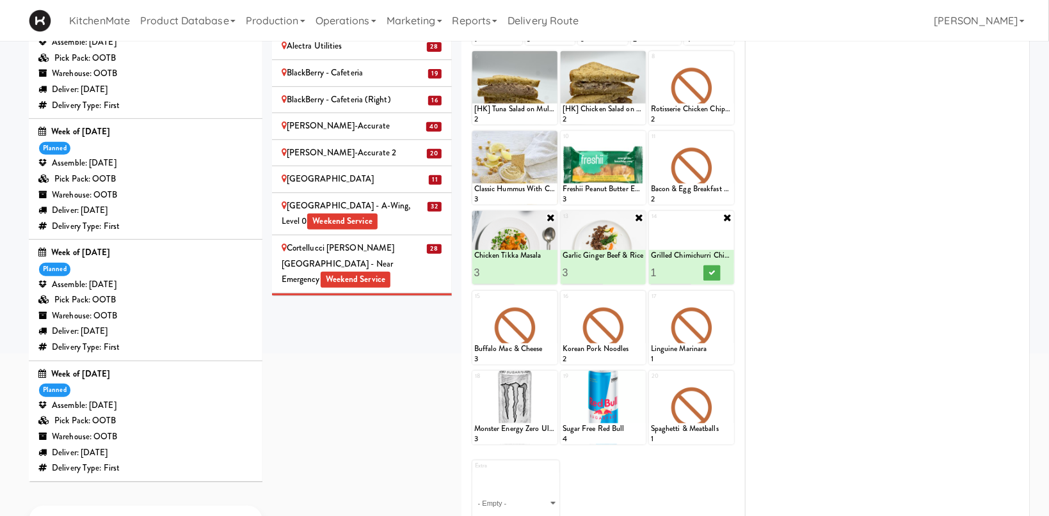
type input "2"
drag, startPoint x: 686, startPoint y: 268, endPoint x: 725, endPoint y: 275, distance: 39.7
click at [687, 268] on input "2" at bounding box center [671, 273] width 41 height 24
click at [711, 270] on icon at bounding box center [711, 272] width 6 height 7
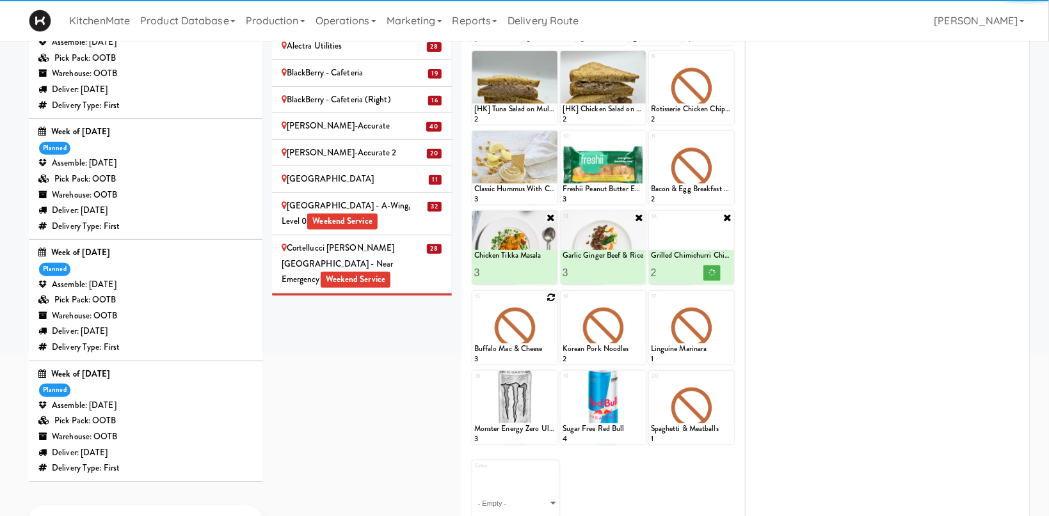
click at [543, 298] on div at bounding box center [514, 328] width 85 height 74
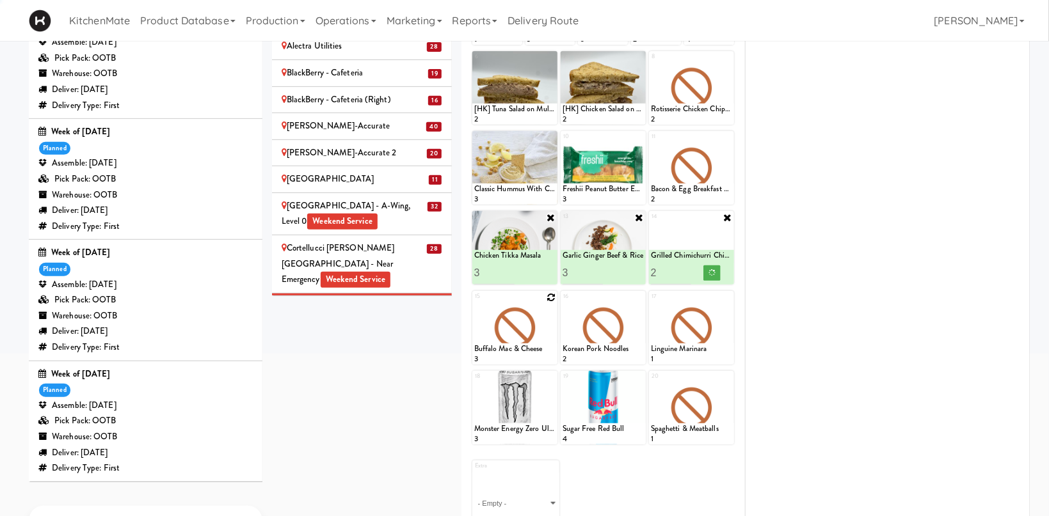
click at [547, 296] on icon at bounding box center [550, 297] width 9 height 9
click option "Moroccan Chickpea & Couscous Bowl" at bounding box center [0, 0] width 0 height 0
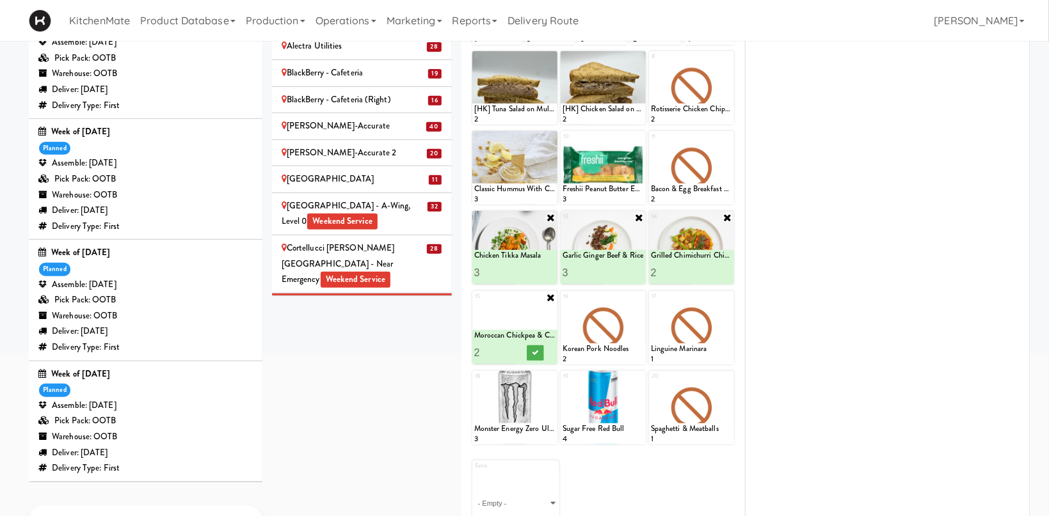
type input "2"
click at [511, 347] on input "2" at bounding box center [494, 353] width 41 height 24
drag, startPoint x: 532, startPoint y: 353, endPoint x: 567, endPoint y: 337, distance: 38.7
click at [536, 351] on icon at bounding box center [535, 352] width 6 height 7
click at [635, 302] on div at bounding box center [603, 328] width 85 height 74
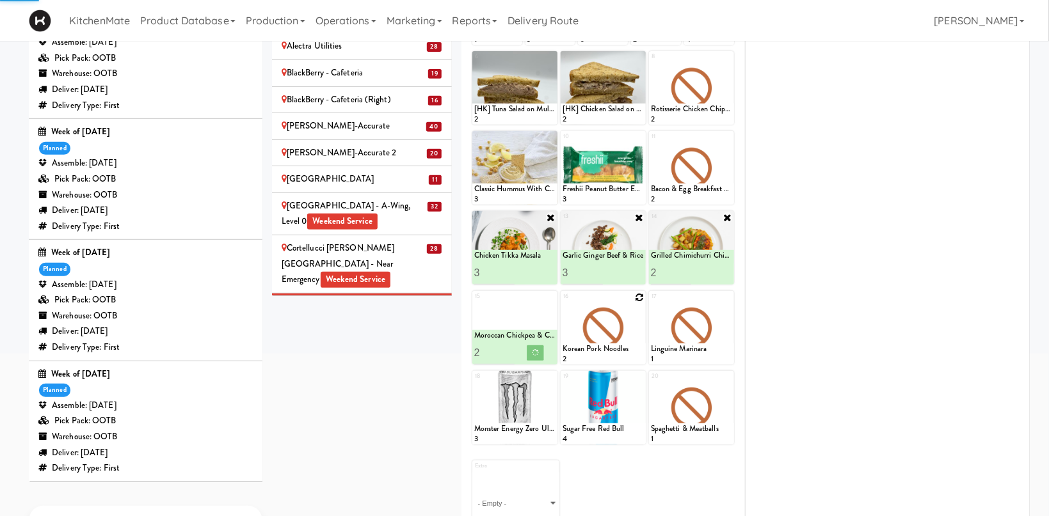
click at [632, 324] on div at bounding box center [603, 328] width 85 height 74
click at [642, 297] on icon at bounding box center [639, 297] width 9 height 9
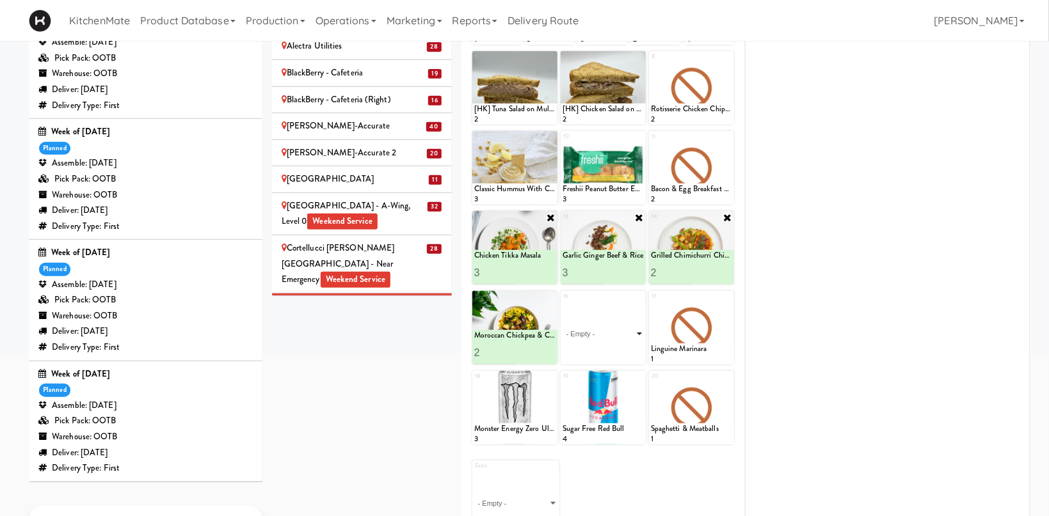
click at [562, 303] on select "- Empty - Activia Probiotic Peach Mango Smoothie Chocolate Milk Tetra Pack Coca…" at bounding box center [602, 333] width 81 height 61
click option "Moroccan Chickpea & Couscous Bowl" at bounding box center [0, 0] width 0 height 0
click at [637, 298] on icon at bounding box center [639, 297] width 10 height 10
click at [631, 312] on div "Loading..." at bounding box center [603, 328] width 85 height 74
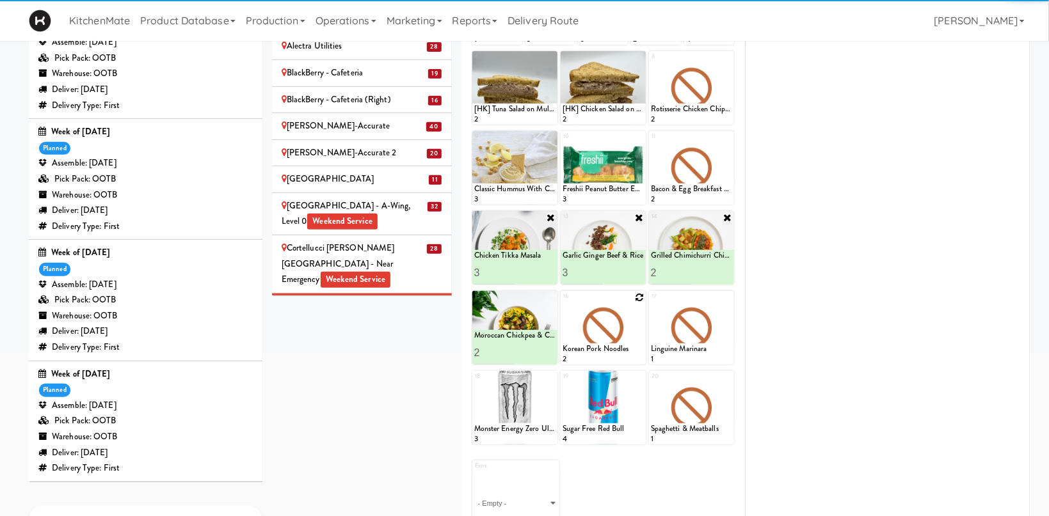
click at [645, 298] on div at bounding box center [603, 328] width 85 height 74
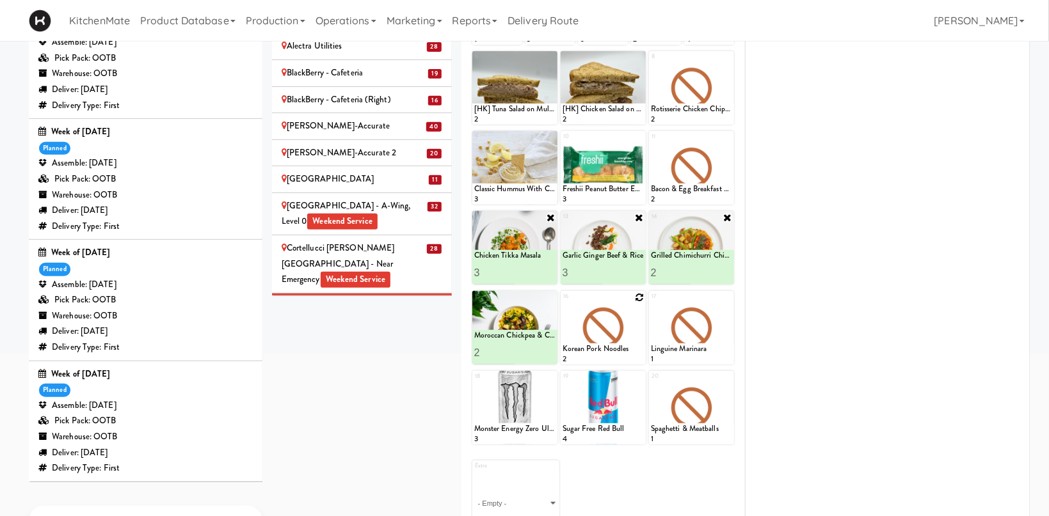
click at [645, 298] on div at bounding box center [603, 328] width 85 height 74
click at [640, 301] on icon at bounding box center [639, 297] width 9 height 9
click at [641, 301] on div "16 - Empty - Activia Probiotic Peach Mango Smoothie Chocolate Milk Tetra Pack C…" at bounding box center [603, 328] width 85 height 74
click at [562, 303] on select "- Empty - Activia Probiotic Peach Mango Smoothie Chocolate Milk Tetra Pack Coca…" at bounding box center [602, 333] width 81 height 61
click option "Pulled Pork Mac & Cheese" at bounding box center [0, 0] width 0 height 0
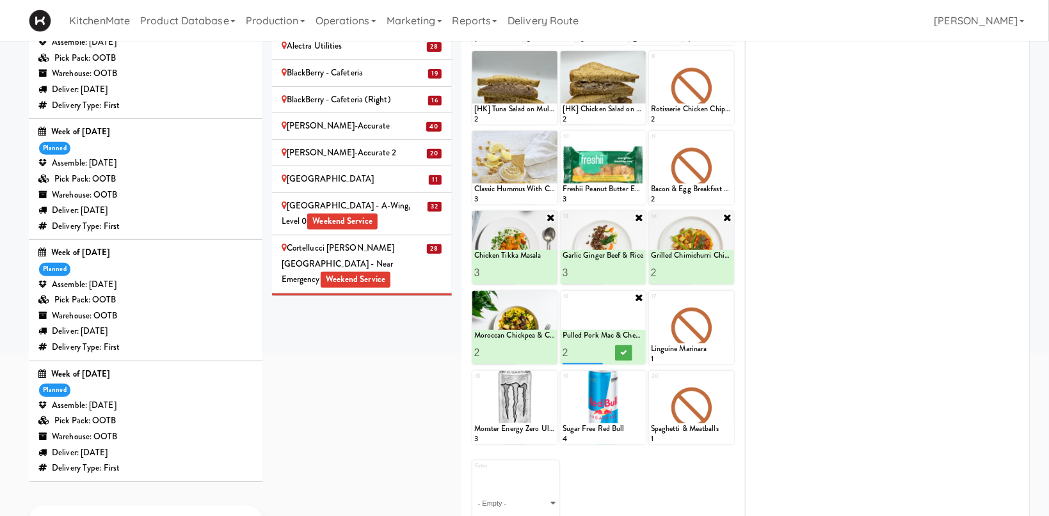
type input "2"
click at [598, 349] on input "2" at bounding box center [582, 353] width 41 height 24
click at [628, 353] on button at bounding box center [623, 353] width 17 height 15
click at [724, 299] on icon at bounding box center [727, 297] width 9 height 9
click at [651, 303] on select "- Empty - Activia Probiotic Peach Mango Smoothie Chocolate Milk Tetra Pack Coca…" at bounding box center [691, 333] width 81 height 61
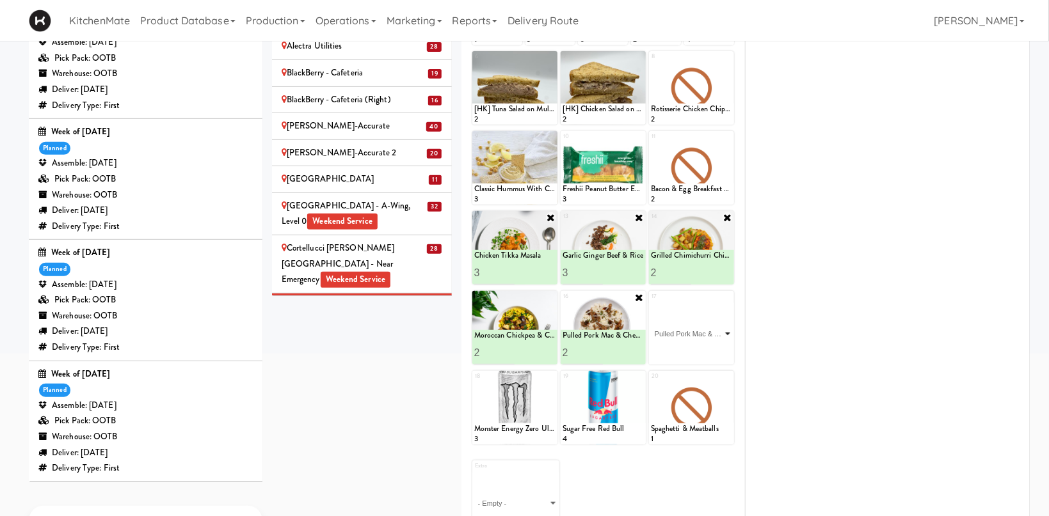
click option "Pulled Pork Mac & Cheese" at bounding box center [0, 0] width 0 height 0
type input "1"
click at [707, 347] on button at bounding box center [711, 353] width 17 height 15
click at [405, 341] on div "[MEDICAL_DATA] Insurance" at bounding box center [362, 349] width 161 height 16
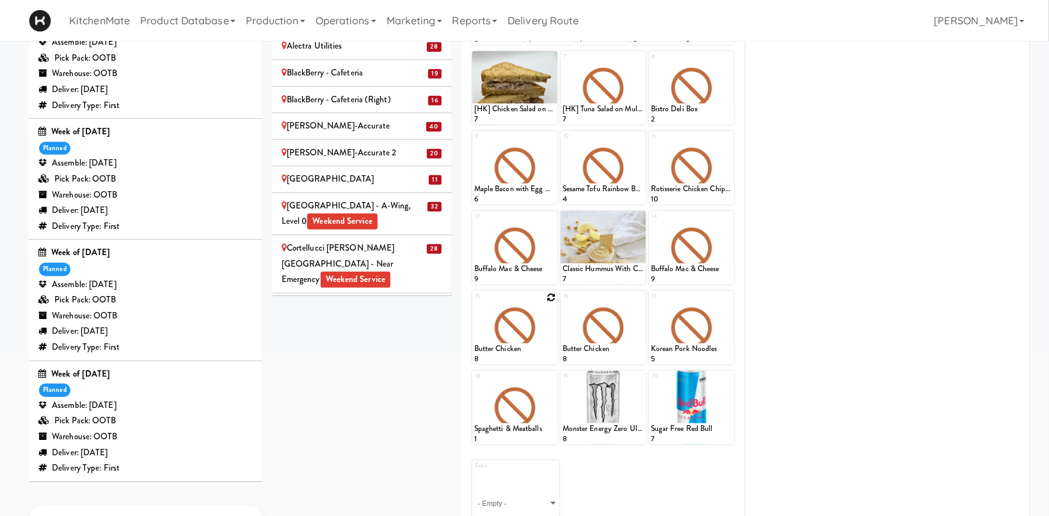
click at [548, 299] on icon at bounding box center [550, 297] width 9 height 9
click at [474, 303] on select "- Empty - Activia Probiotic Peach Mango Smoothie Chocolate Milk Tetra Pack Coca…" at bounding box center [514, 333] width 81 height 61
click option "Chicken Tikka Masala" at bounding box center [0, 0] width 0 height 0
click at [508, 348] on input "2" at bounding box center [494, 353] width 41 height 24
click at [508, 348] on input "3" at bounding box center [494, 353] width 41 height 24
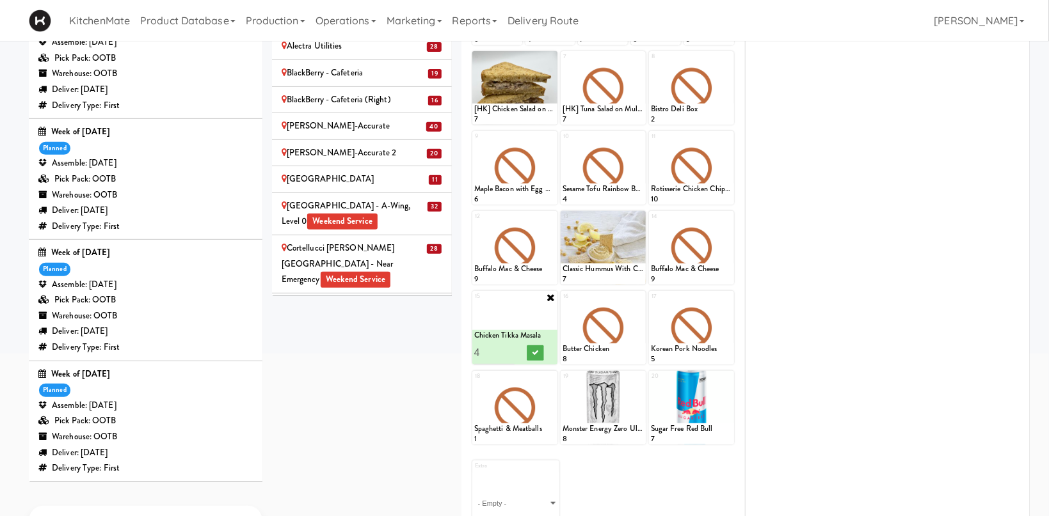
click at [511, 349] on input "4" at bounding box center [494, 353] width 41 height 24
click at [514, 349] on input "5" at bounding box center [494, 353] width 41 height 24
type input "6"
click at [511, 349] on input "6" at bounding box center [494, 353] width 41 height 24
click at [534, 351] on icon at bounding box center [535, 352] width 6 height 7
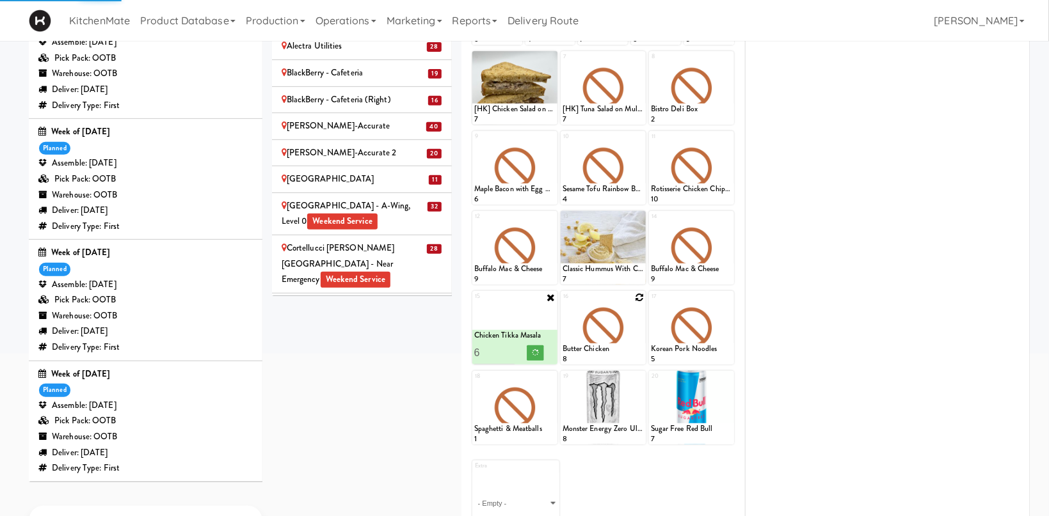
click at [638, 299] on icon at bounding box center [639, 297] width 9 height 9
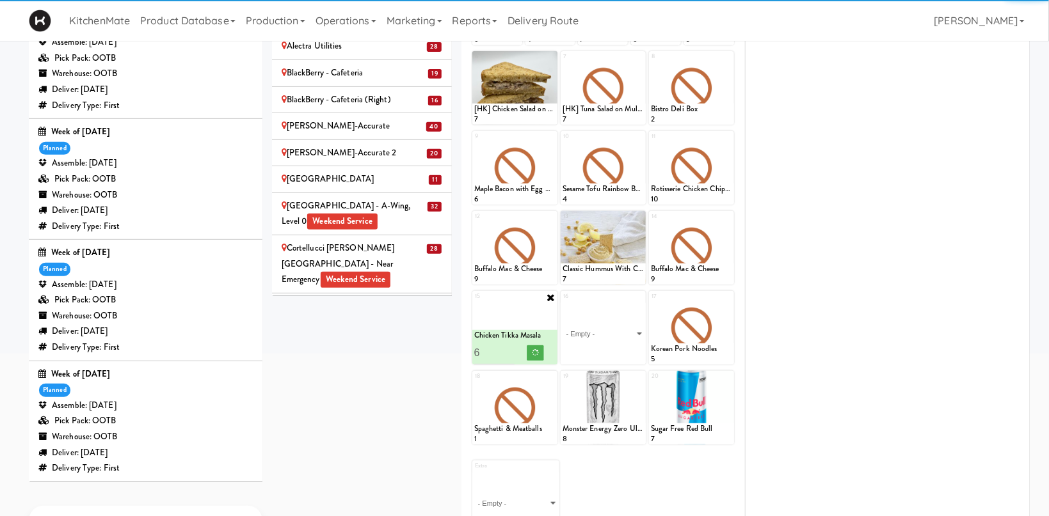
click at [562, 303] on select "- Empty - Activia Probiotic Peach Mango Smoothie Chocolate Milk Tetra Pack Coca…" at bounding box center [602, 333] width 81 height 61
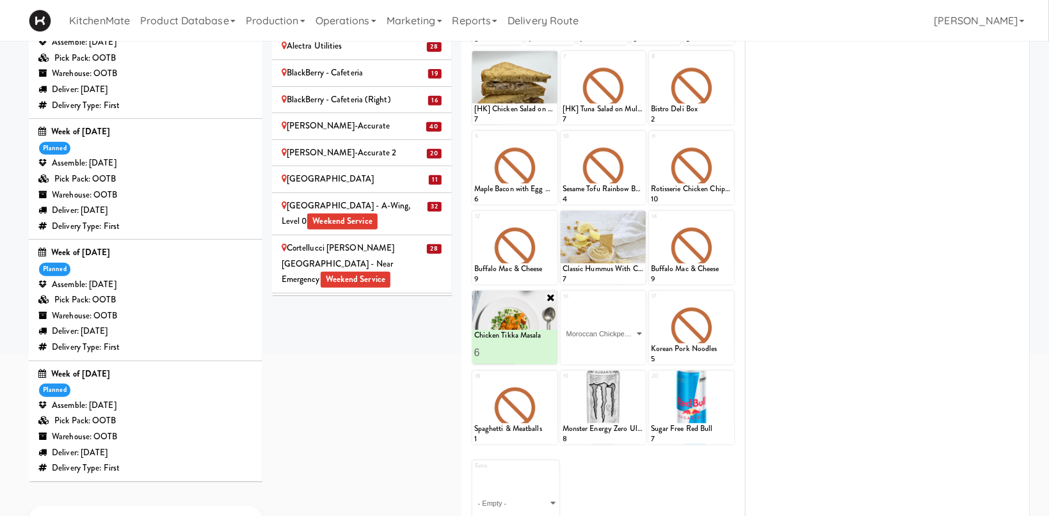
click option "Moroccan Chickpea & Couscous Bowl" at bounding box center [0, 0] width 0 height 0
click at [599, 352] on input "2" at bounding box center [582, 353] width 41 height 24
click at [599, 352] on input "3" at bounding box center [582, 353] width 41 height 24
type input "4"
click at [599, 352] on input "4" at bounding box center [582, 353] width 41 height 24
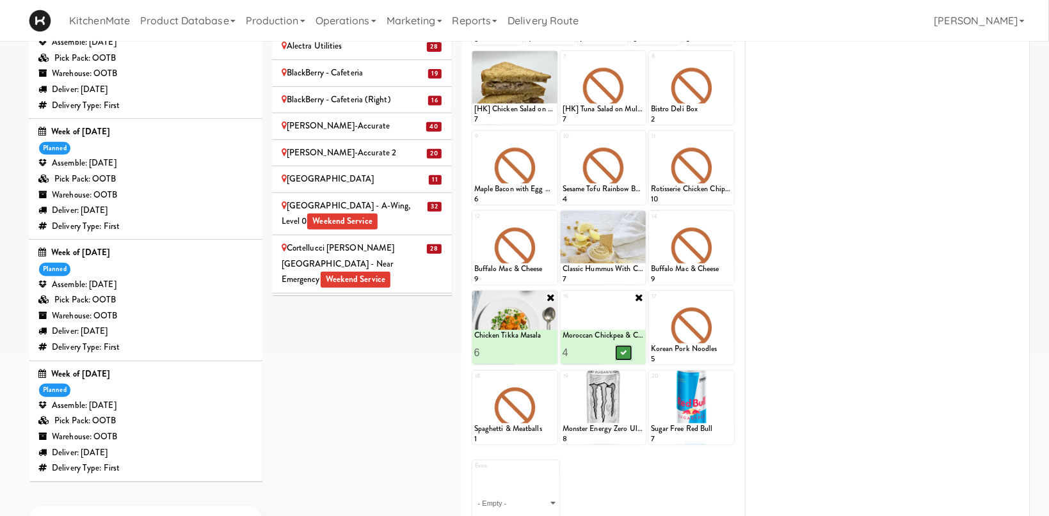
click at [621, 351] on icon at bounding box center [623, 352] width 6 height 7
click at [723, 298] on div at bounding box center [691, 328] width 85 height 74
click at [718, 317] on div at bounding box center [691, 328] width 85 height 74
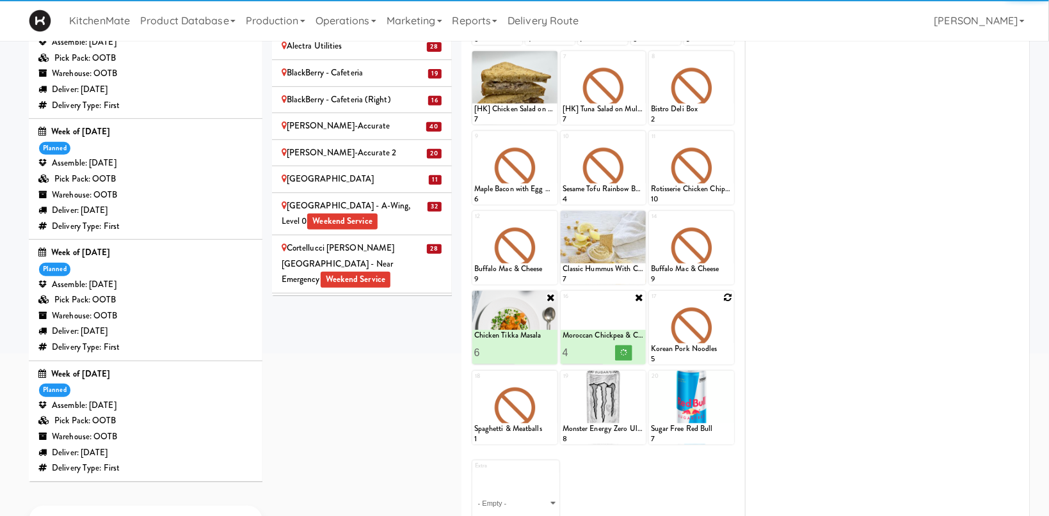
click at [726, 299] on icon at bounding box center [727, 297] width 9 height 9
click at [727, 298] on div "17 Korean Pork Noodles 5" at bounding box center [691, 328] width 85 height 74
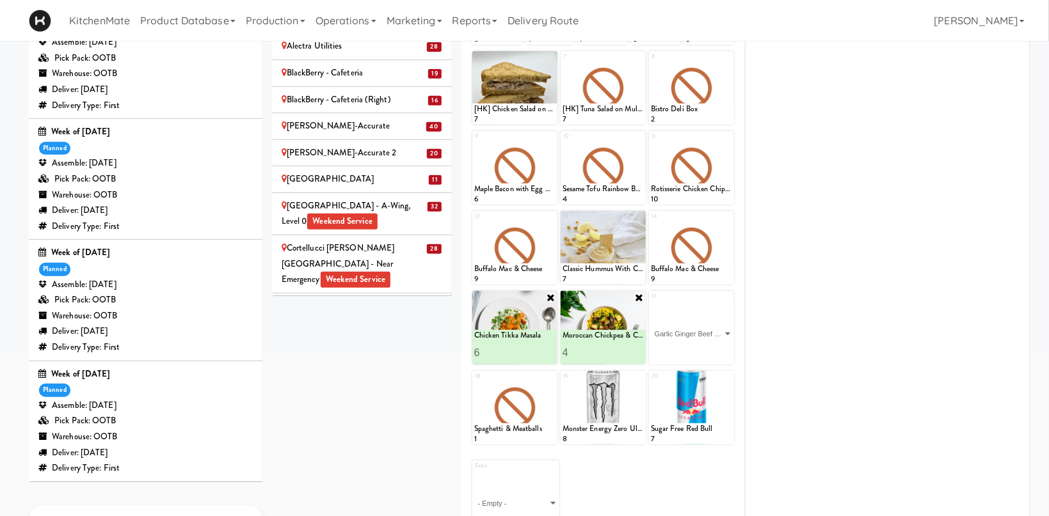
click option "Garlic Ginger Beef & Rice" at bounding box center [0, 0] width 0 height 0
click at [687, 347] on input "2" at bounding box center [671, 353] width 41 height 24
click at [687, 347] on input "3" at bounding box center [671, 353] width 41 height 24
click at [687, 347] on input "4" at bounding box center [671, 353] width 41 height 24
click at [687, 347] on input "5" at bounding box center [671, 353] width 41 height 24
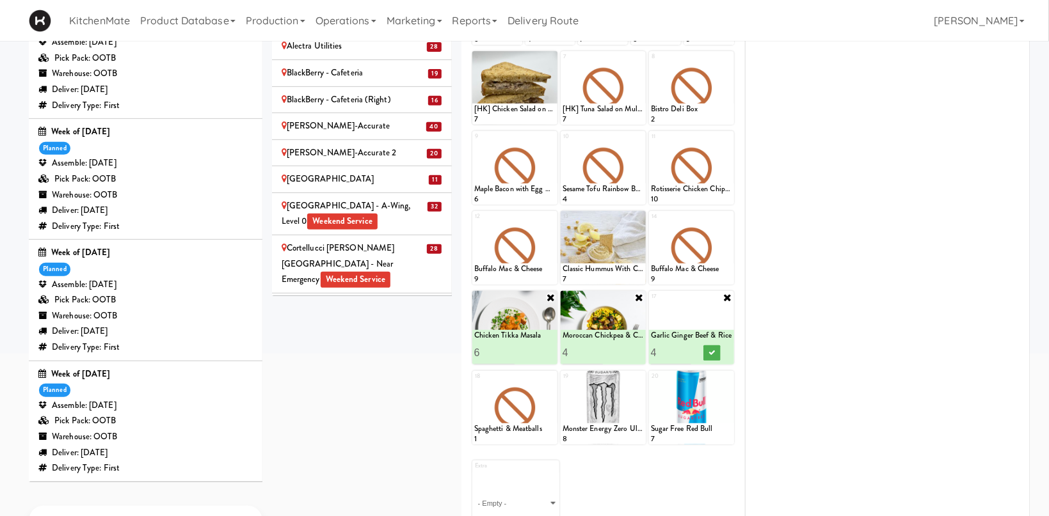
type input "4"
click at [686, 354] on input "4" at bounding box center [671, 353] width 41 height 24
click at [713, 350] on icon at bounding box center [711, 352] width 6 height 7
click at [731, 216] on icon at bounding box center [727, 217] width 9 height 9
click at [651, 223] on select "- Empty - Activia Probiotic Peach Mango Smoothie Chocolate Milk Tetra Pack Coca…" at bounding box center [691, 253] width 81 height 61
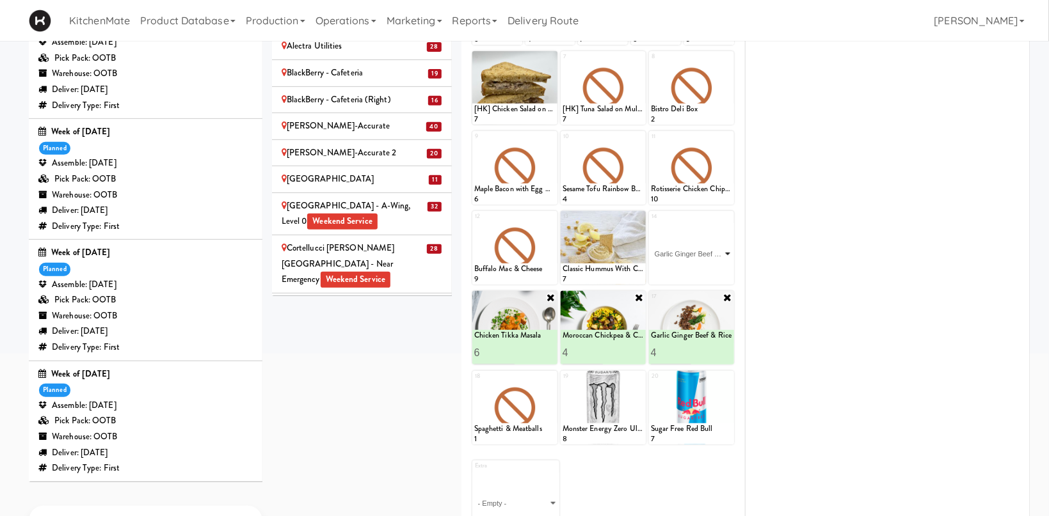
click option "Garlic Ginger Beef & Rice" at bounding box center [0, 0] width 0 height 0
click at [685, 271] on input "2" at bounding box center [671, 273] width 41 height 24
click at [685, 271] on input "3" at bounding box center [671, 273] width 41 height 24
click at [685, 271] on input "4" at bounding box center [671, 273] width 41 height 24
click at [685, 271] on input "5" at bounding box center [671, 273] width 41 height 24
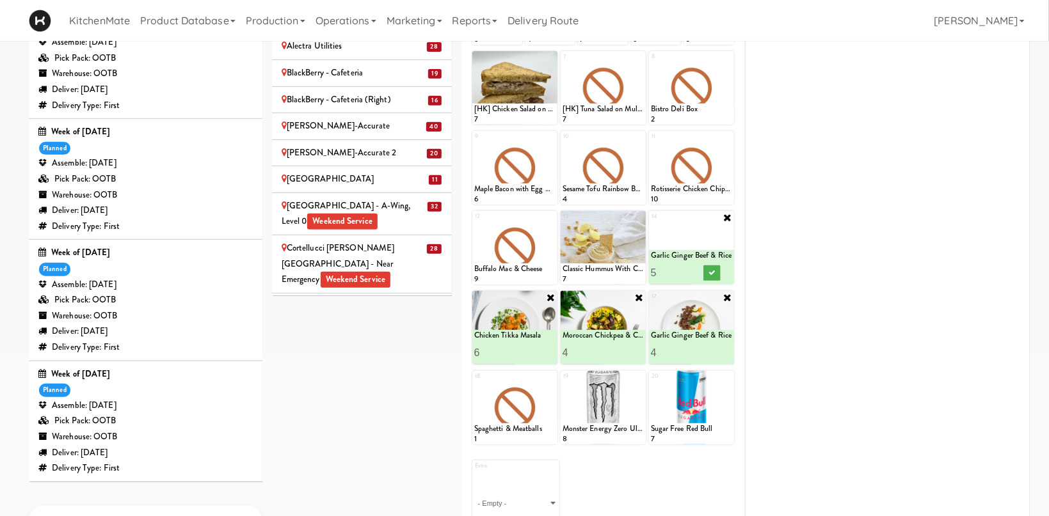
type input "4"
click at [687, 277] on input "4" at bounding box center [671, 273] width 41 height 24
click at [712, 273] on icon at bounding box center [711, 272] width 6 height 7
click at [550, 378] on icon at bounding box center [550, 377] width 9 height 9
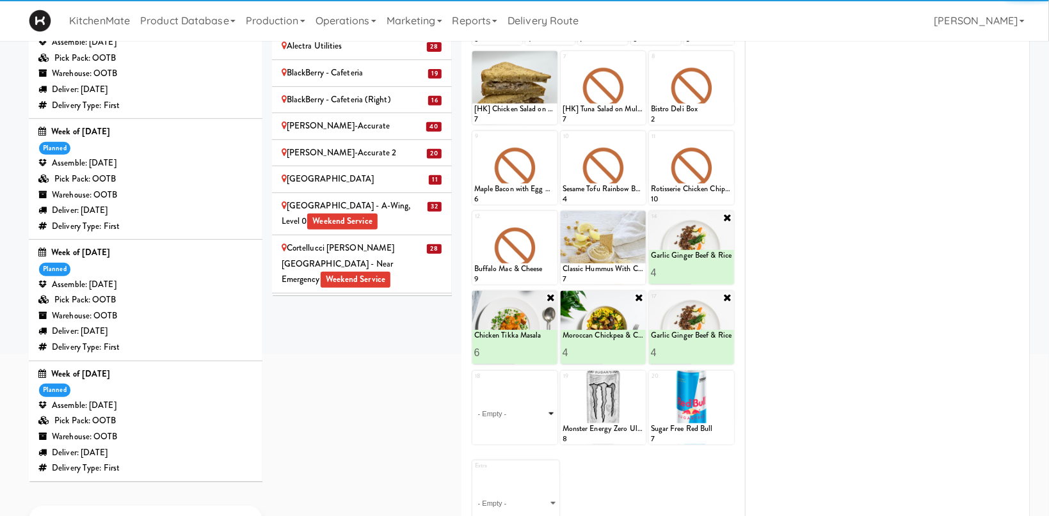
drag, startPoint x: 550, startPoint y: 378, endPoint x: 603, endPoint y: 246, distance: 142.1
click at [545, 403] on select "- Empty - Activia Probiotic Peach Mango Smoothie Chocolate Milk Tetra Pack Coca…" at bounding box center [514, 413] width 81 height 61
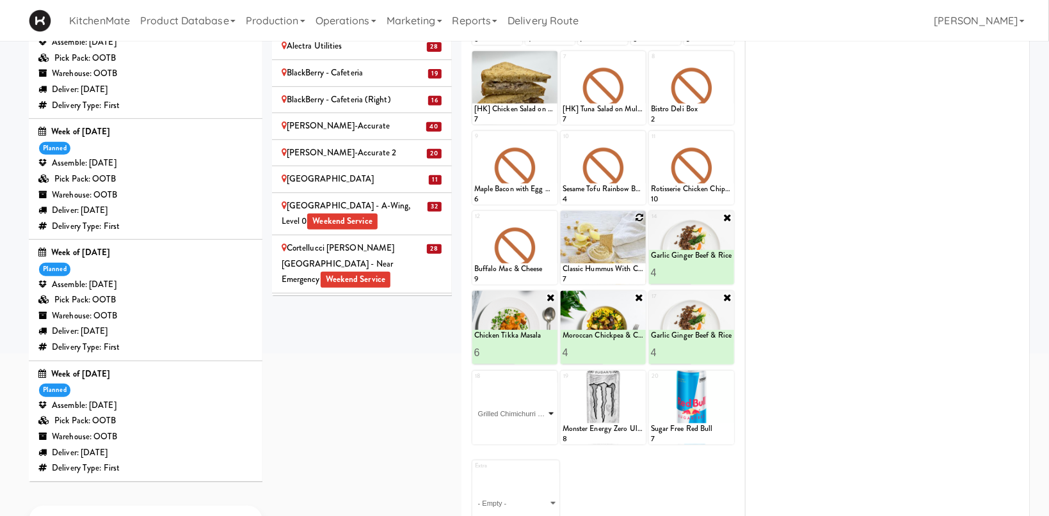
click option "Grilled Chimichurri Chicken" at bounding box center [0, 0] width 0 height 0
click at [510, 429] on input "2" at bounding box center [494, 433] width 41 height 24
click at [510, 429] on input "3" at bounding box center [494, 433] width 41 height 24
type input "4"
click at [510, 429] on input "4" at bounding box center [494, 433] width 41 height 24
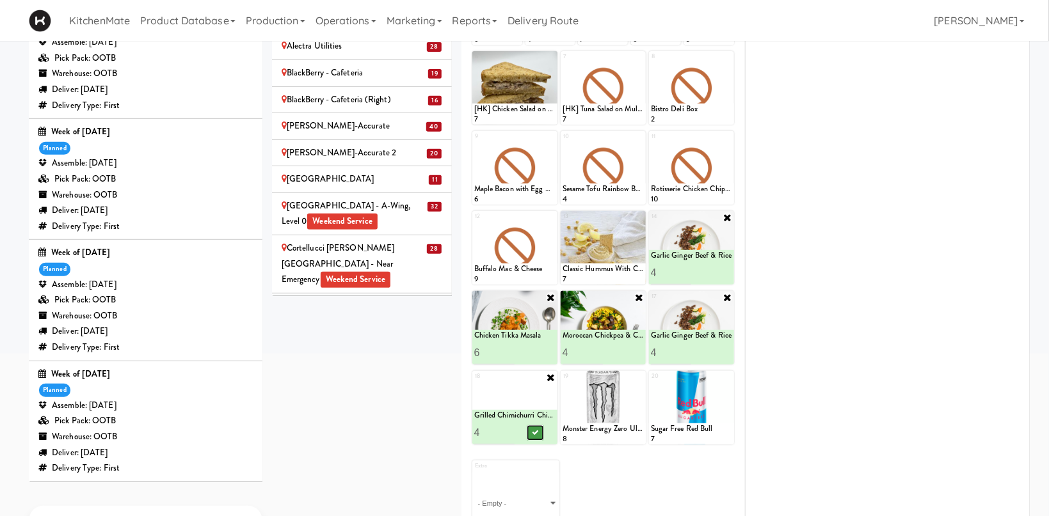
click at [531, 429] on button at bounding box center [535, 433] width 17 height 15
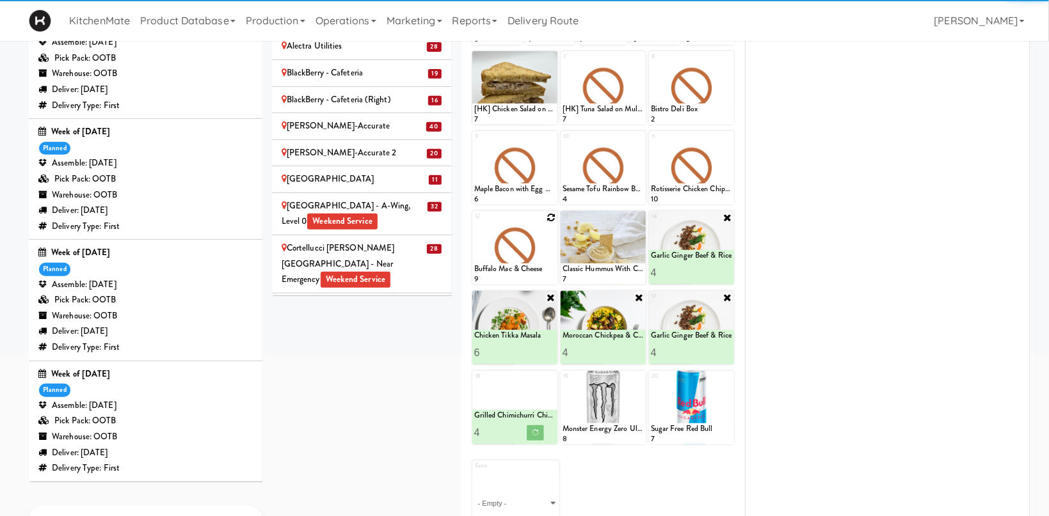
click at [553, 219] on icon at bounding box center [550, 217] width 9 height 9
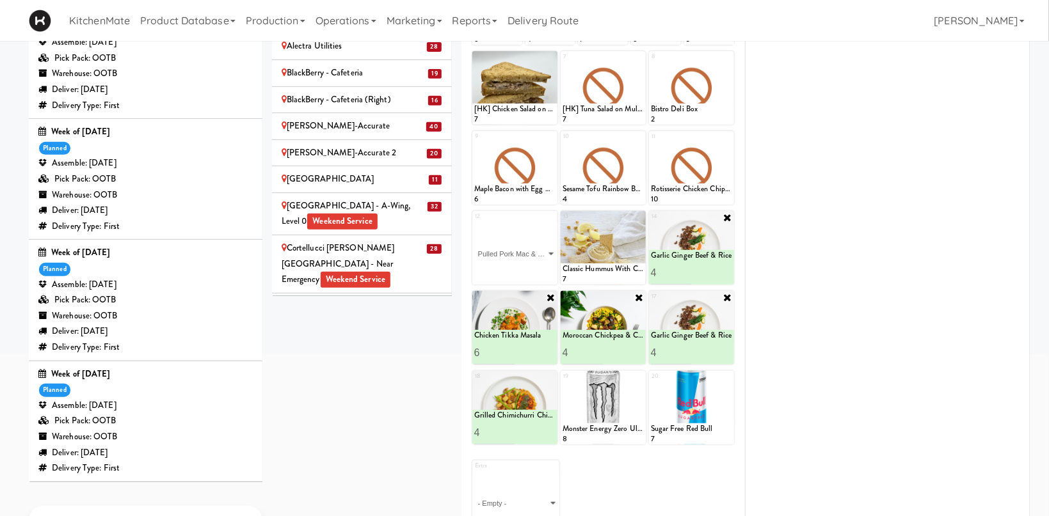
click option "Pulled Pork Mac & Cheese" at bounding box center [0, 0] width 0 height 0
click at [507, 271] on input "2" at bounding box center [494, 273] width 41 height 24
click at [507, 271] on input "3" at bounding box center [494, 273] width 41 height 24
click at [507, 271] on input "4" at bounding box center [494, 273] width 41 height 24
click at [509, 271] on input "5" at bounding box center [494, 273] width 41 height 24
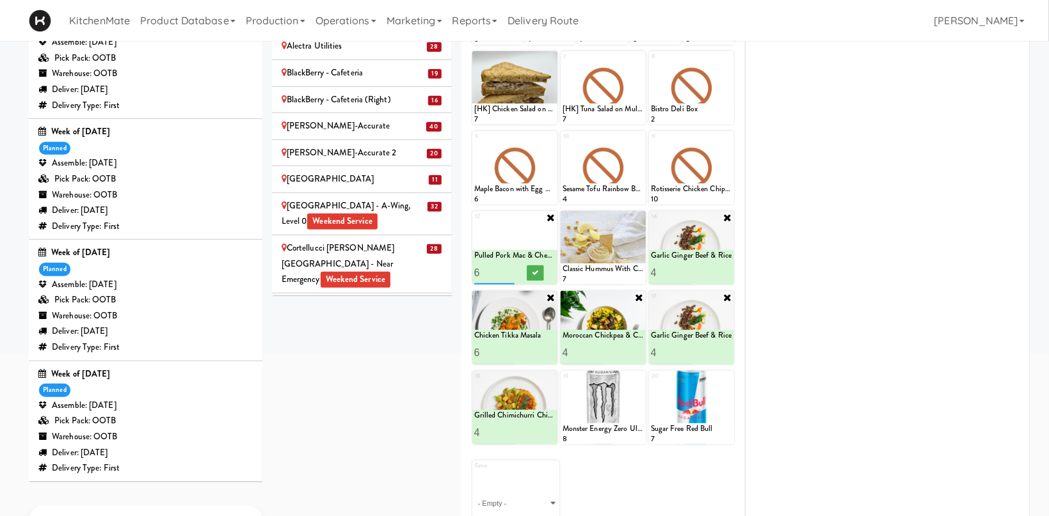
type input "6"
click at [509, 271] on input "6" at bounding box center [494, 273] width 41 height 24
click at [534, 274] on icon at bounding box center [535, 272] width 6 height 7
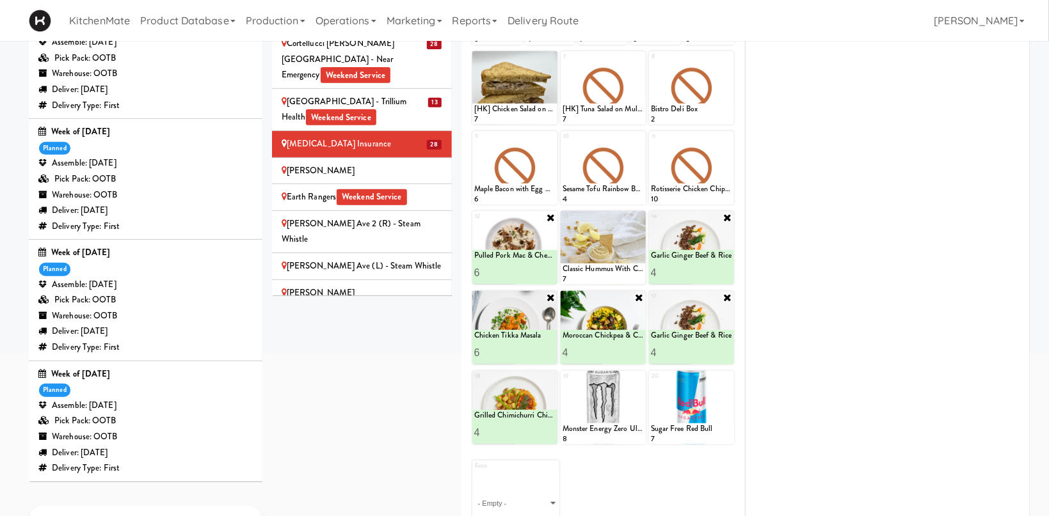
scroll to position [617, 0]
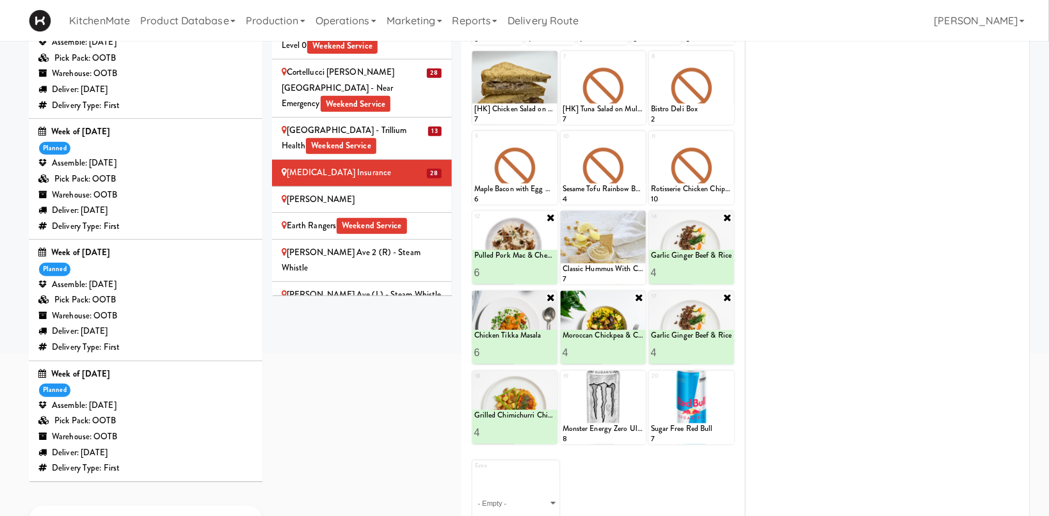
click at [431, 192] on div "[PERSON_NAME]" at bounding box center [362, 200] width 161 height 16
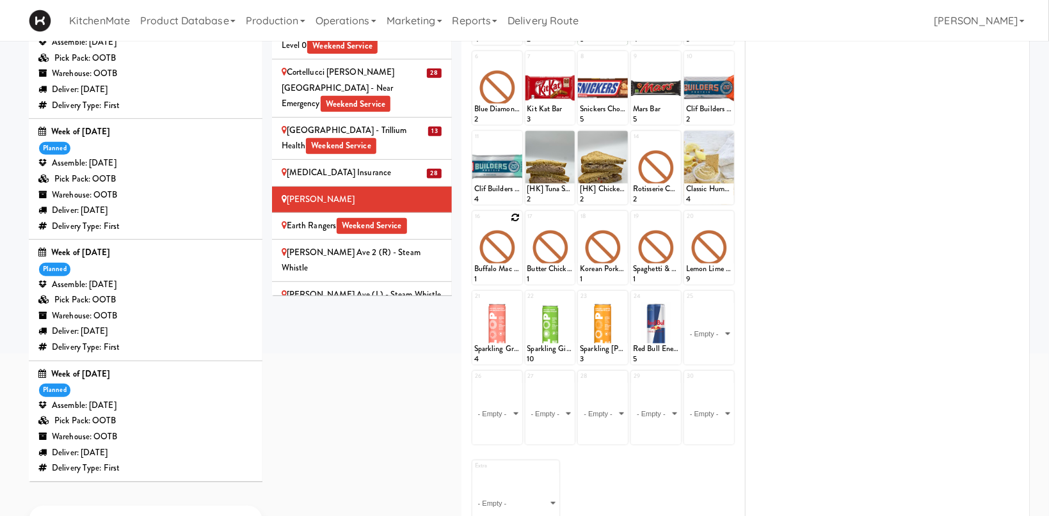
click at [513, 216] on icon at bounding box center [515, 217] width 9 height 9
click at [474, 223] on select "- Empty - Activia Probiotic Peach Mango Smoothie Chocolate Milk Tetra Pack Coca…" at bounding box center [497, 253] width 46 height 61
click option "Chicken Tikka Masala" at bounding box center [0, 0] width 0 height 0
type input "1"
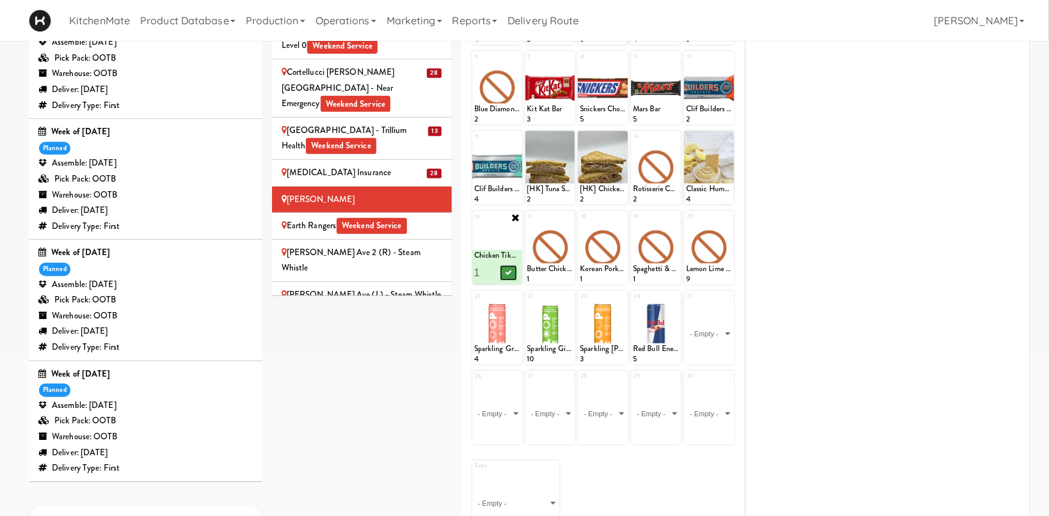
click at [511, 268] on button at bounding box center [508, 273] width 17 height 15
click at [568, 217] on icon at bounding box center [568, 217] width 9 height 9
click at [527, 223] on select "- Empty - Activia Probiotic Peach Mango Smoothie Chocolate Milk Tetra Pack Coca…" at bounding box center [550, 253] width 46 height 61
click option "Garlic Ginger Beef & Rice" at bounding box center [0, 0] width 0 height 0
click at [556, 271] on button at bounding box center [561, 273] width 17 height 15
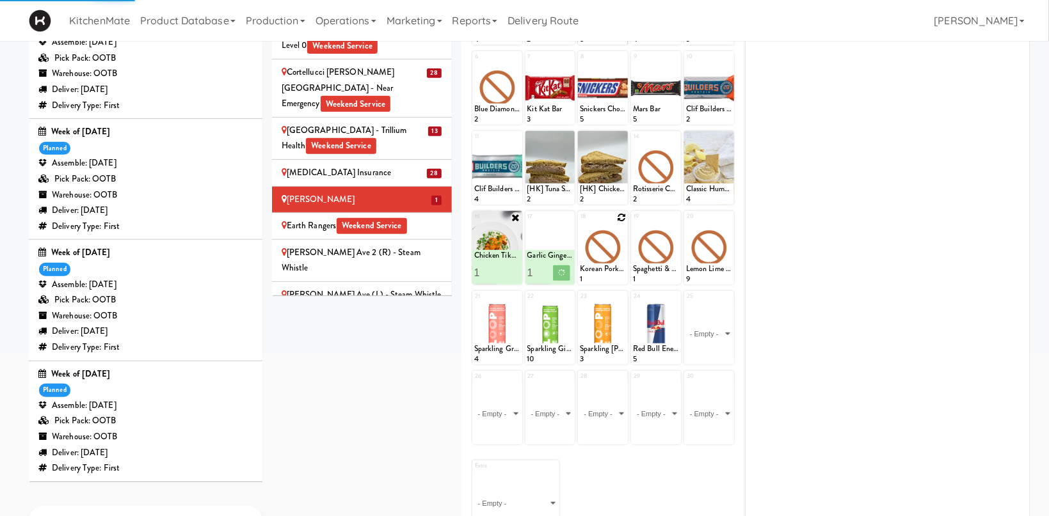
click at [622, 218] on icon at bounding box center [621, 217] width 9 height 9
click at [580, 223] on select "- Empty - Activia Probiotic Peach Mango Smoothie Chocolate Milk Tetra Pack Coca…" at bounding box center [603, 253] width 46 height 61
click option "Moroccan Chickpea & Couscous Bowl" at bounding box center [0, 0] width 0 height 0
click at [610, 270] on button at bounding box center [614, 273] width 17 height 15
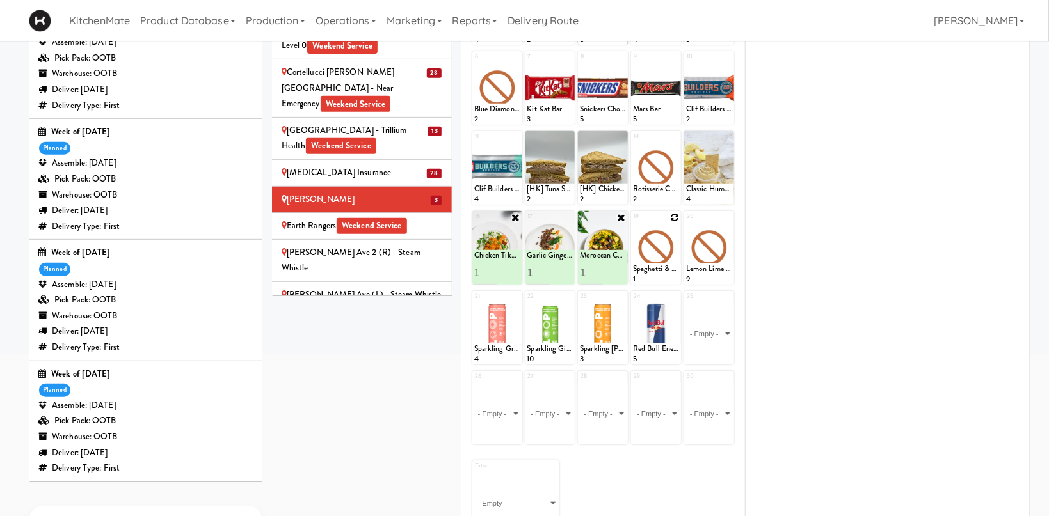
click at [676, 216] on icon at bounding box center [674, 217] width 9 height 9
click option "Pulled Pork Mac & Cheese" at bounding box center [0, 0] width 0 height 0
click at [664, 275] on button at bounding box center [667, 273] width 17 height 15
click at [305, 218] on div "Earth Rangers Weekend Service" at bounding box center [362, 226] width 161 height 16
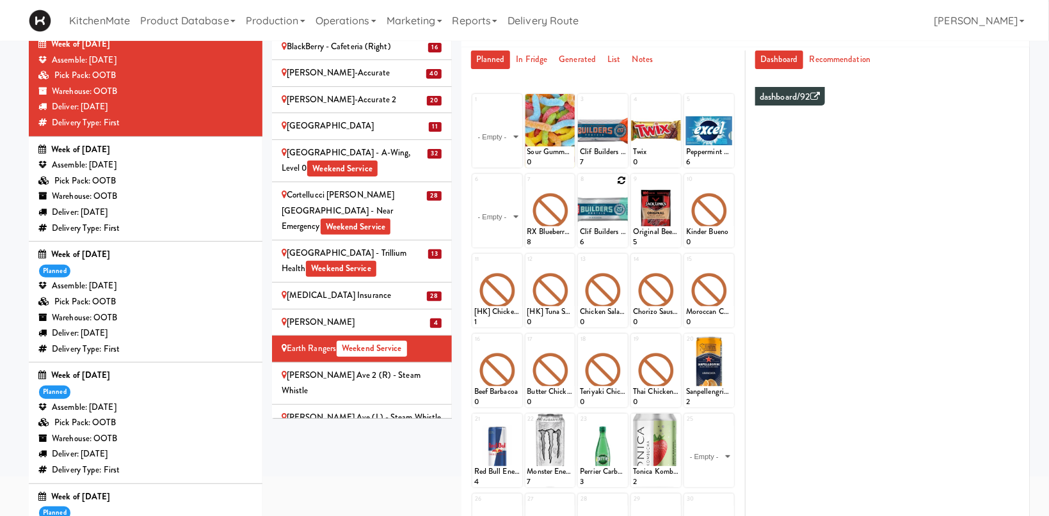
scroll to position [68, 0]
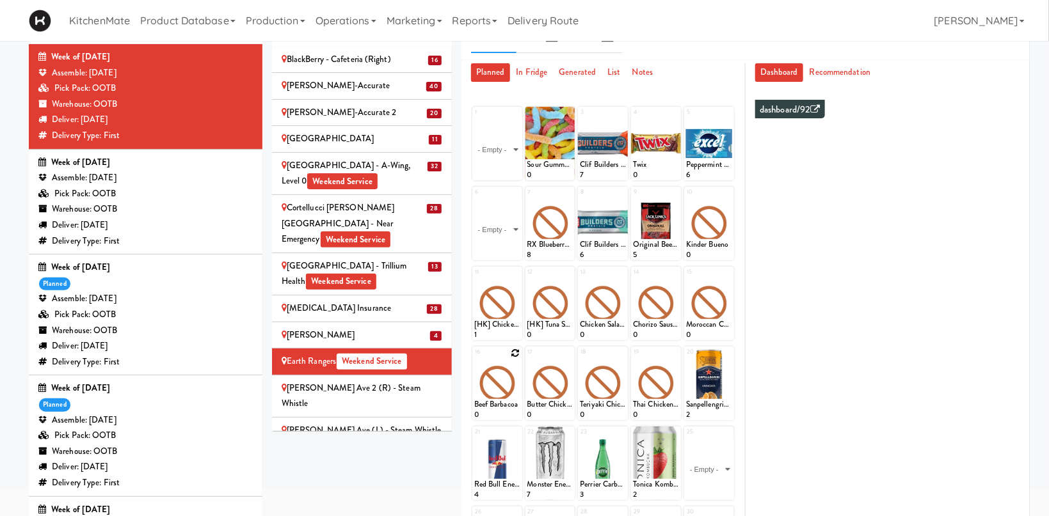
click at [517, 351] on icon at bounding box center [515, 353] width 9 height 9
click at [474, 359] on select "- Empty - Activia Probiotic Peach Mango Smoothie Chocolate Milk Tetra Pack Coca…" at bounding box center [497, 389] width 46 height 61
click option "Moroccan Chickpea & Couscous Bowl" at bounding box center [0, 0] width 0 height 0
type input "2"
drag, startPoint x: 491, startPoint y: 404, endPoint x: 504, endPoint y: 404, distance: 12.8
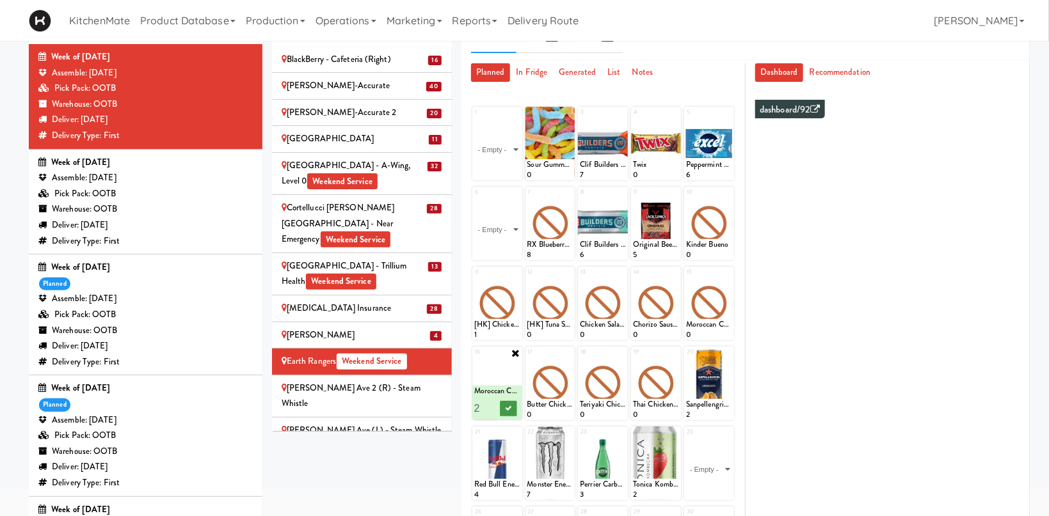
click at [493, 404] on input "2" at bounding box center [485, 409] width 23 height 24
drag, startPoint x: 506, startPoint y: 406, endPoint x: 544, endPoint y: 386, distance: 42.9
click at [506, 407] on icon at bounding box center [508, 408] width 6 height 7
click at [568, 358] on div at bounding box center [550, 384] width 50 height 74
click at [565, 399] on div "Butter Chicken Mac & Cheese" at bounding box center [550, 404] width 46 height 11
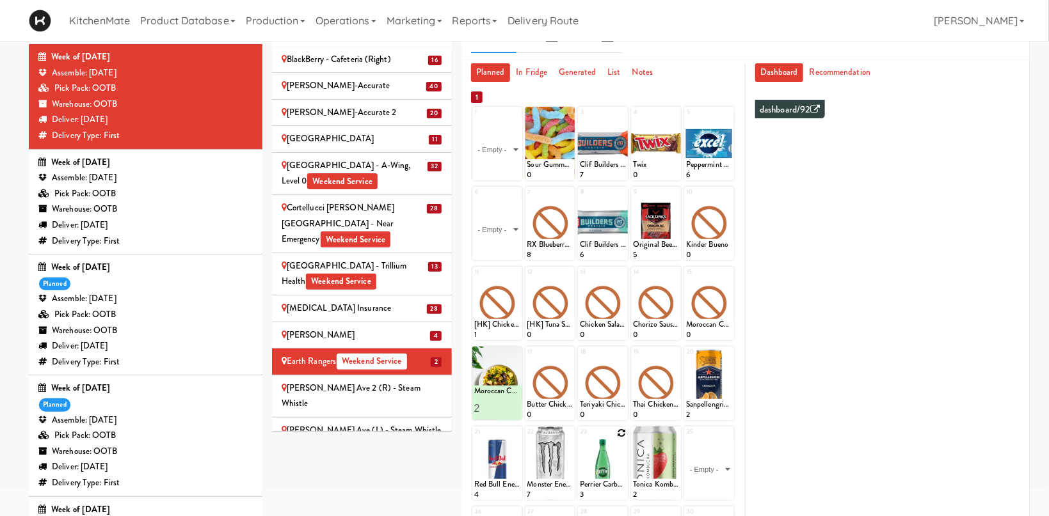
scroll to position [246, 0]
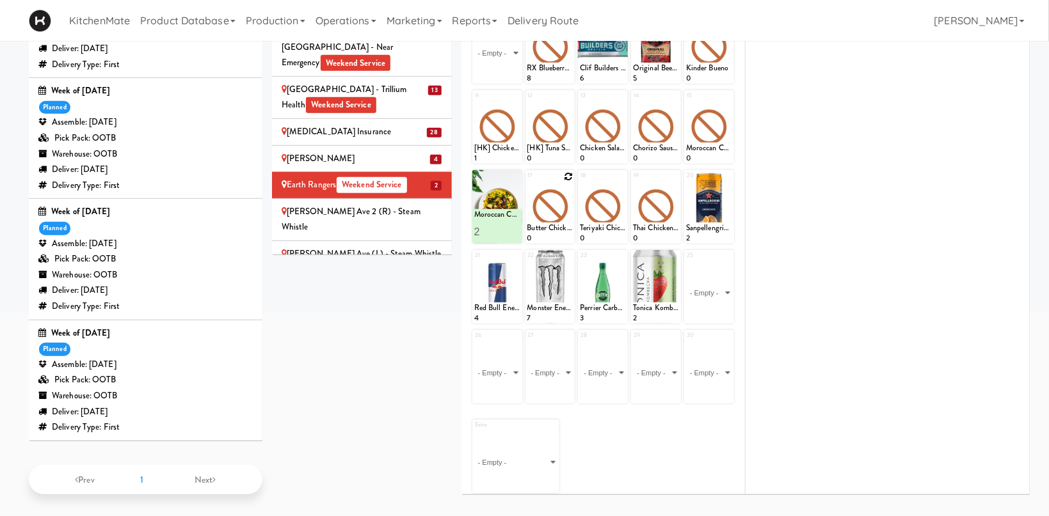
click at [565, 177] on div at bounding box center [550, 207] width 50 height 74
click at [566, 177] on icon at bounding box center [568, 176] width 9 height 9
click at [527, 182] on select "- Empty - Activia Probiotic Peach Mango Smoothie Chocolate Milk Tetra Pack Coca…" at bounding box center [550, 212] width 46 height 61
click option "Chicken Tikka Masala" at bounding box center [0, 0] width 0 height 0
click at [545, 227] on input "2" at bounding box center [538, 232] width 23 height 24
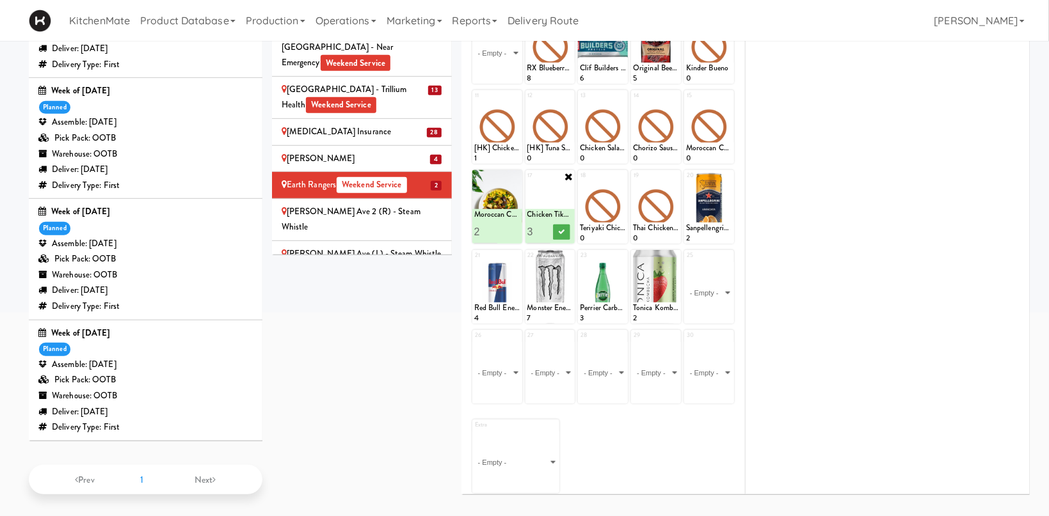
click at [546, 226] on input "3" at bounding box center [538, 232] width 23 height 24
type input "4"
click at [546, 226] on input "4" at bounding box center [538, 232] width 23 height 24
click at [561, 233] on icon at bounding box center [561, 231] width 6 height 7
click at [625, 172] on icon at bounding box center [621, 176] width 9 height 9
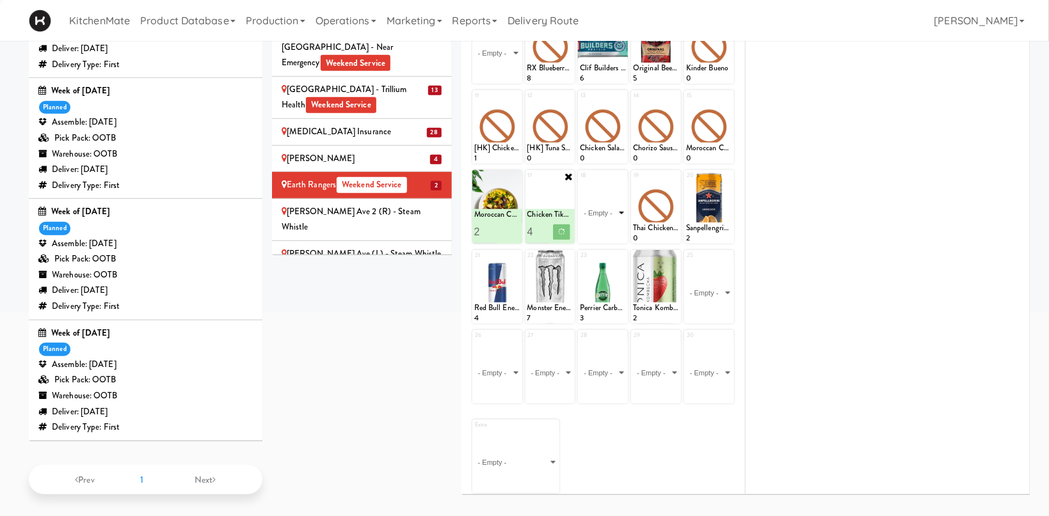
click at [607, 221] on select "- Empty - Activia Probiotic Peach Mango Smoothie Chocolate Milk Tetra Pack Coca…" at bounding box center [603, 212] width 46 height 61
click option "Garlic Ginger Beef & Rice" at bounding box center [0, 0] width 0 height 0
type input "2"
click at [597, 228] on input "2" at bounding box center [591, 232] width 23 height 24
click at [613, 231] on icon at bounding box center [614, 231] width 6 height 7
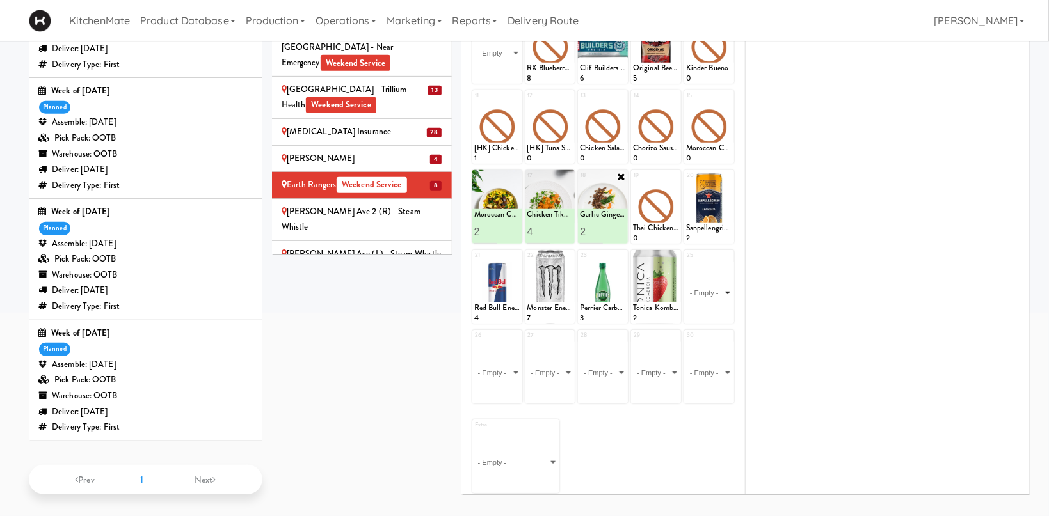
click at [686, 262] on select "- Empty - Activia Probiotic Peach Mango Smoothie Chocolate Milk Tetra Pack Coca…" at bounding box center [709, 292] width 46 height 61
drag, startPoint x: 703, startPoint y: 290, endPoint x: 659, endPoint y: 224, distance: 79.3
click at [683, 284] on div "21 Red Bull Energy Drink 4 22 Monster Energy Zero Ultra 7 23 Perrier Carbonated…" at bounding box center [603, 287] width 262 height 74
click at [676, 172] on icon at bounding box center [674, 176] width 9 height 9
click at [633, 182] on select "- Empty - Activia Probiotic Peach Mango Smoothie Chocolate Milk Tetra Pack Coca…" at bounding box center [656, 212] width 46 height 61
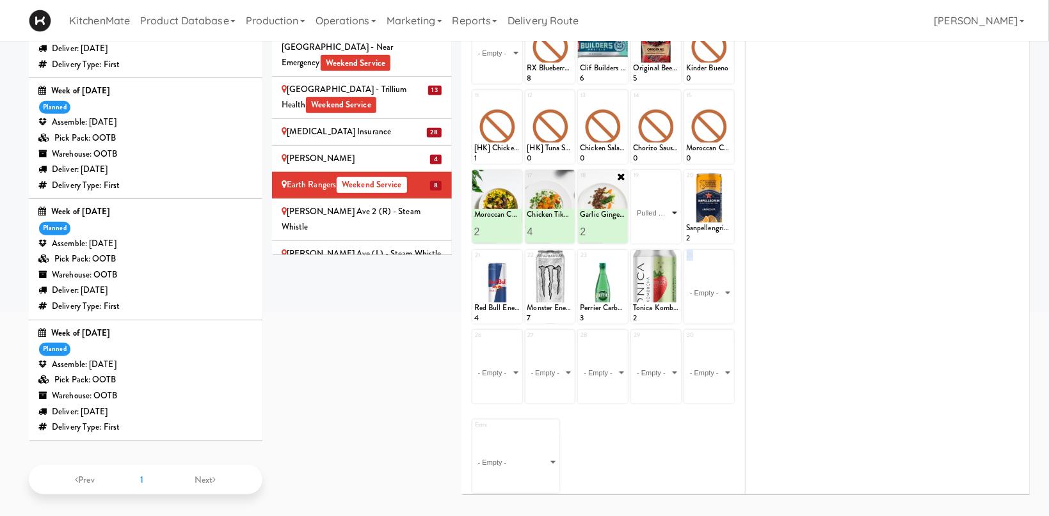
click option "Pulled Pork Mac & Cheese" at bounding box center [0, 0] width 0 height 0
click at [652, 225] on input "1" at bounding box center [644, 232] width 23 height 24
click at [649, 226] on input "2" at bounding box center [644, 232] width 23 height 24
click at [648, 226] on input "3" at bounding box center [644, 232] width 23 height 24
click at [648, 226] on input "4" at bounding box center [644, 232] width 23 height 24
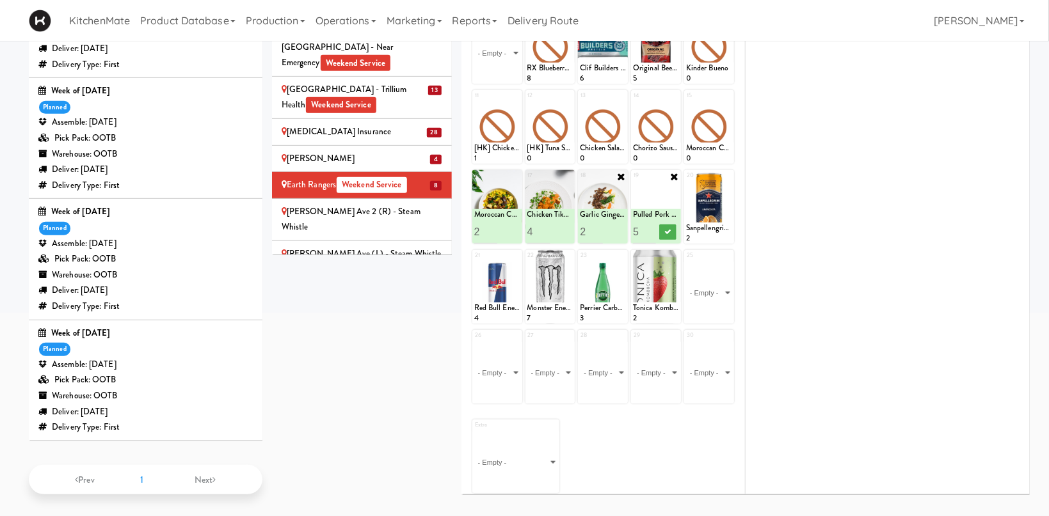
type input "5"
click at [648, 226] on input "5" at bounding box center [644, 232] width 23 height 24
click at [665, 231] on icon at bounding box center [667, 231] width 6 height 7
type input "5"
click at [546, 228] on input "5" at bounding box center [538, 232] width 23 height 24
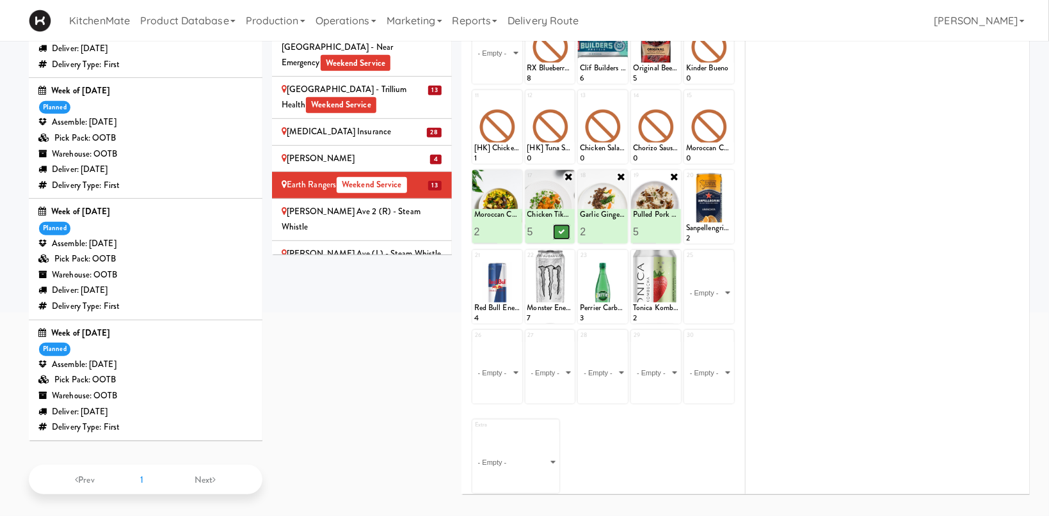
click at [556, 230] on button at bounding box center [561, 232] width 17 height 15
click at [416, 273] on div "[PERSON_NAME][GEOGRAPHIC_DATA] - [GEOGRAPHIC_DATA] Weekend Service" at bounding box center [362, 296] width 161 height 47
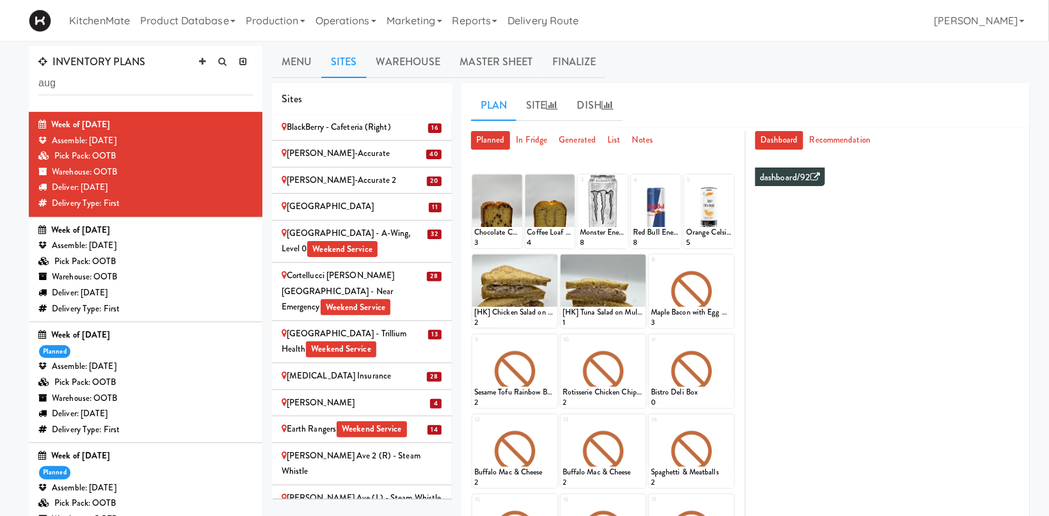
scroll to position [203, 0]
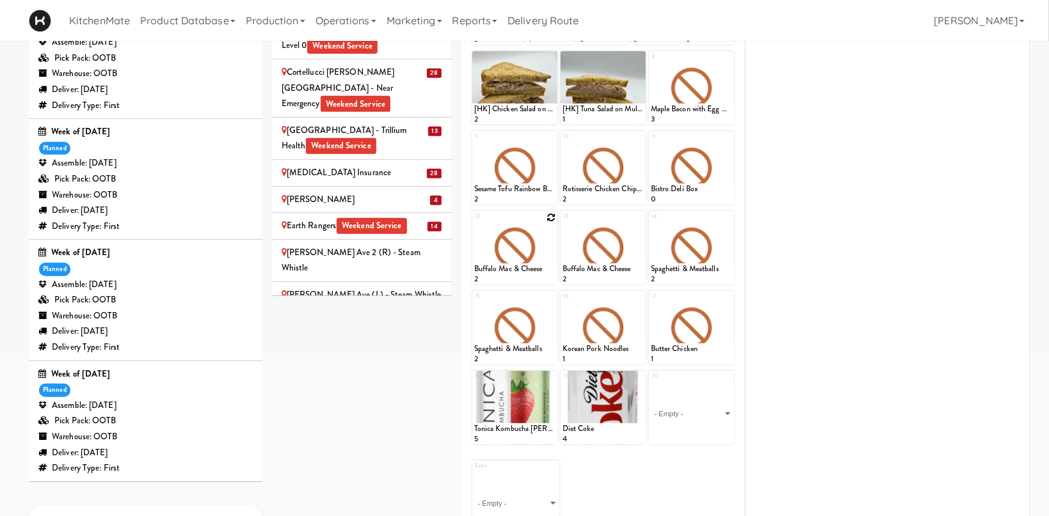
click at [552, 222] on div at bounding box center [514, 248] width 85 height 74
click at [549, 221] on icon at bounding box center [550, 217] width 9 height 9
click at [474, 223] on select "- Empty - Activia Probiotic Peach Mango Smoothie Chocolate Milk Tetra Pack Coca…" at bounding box center [514, 253] width 81 height 61
click option "Chicken Tikka Masala" at bounding box center [0, 0] width 0 height 0
click at [511, 271] on input "2" at bounding box center [494, 273] width 41 height 24
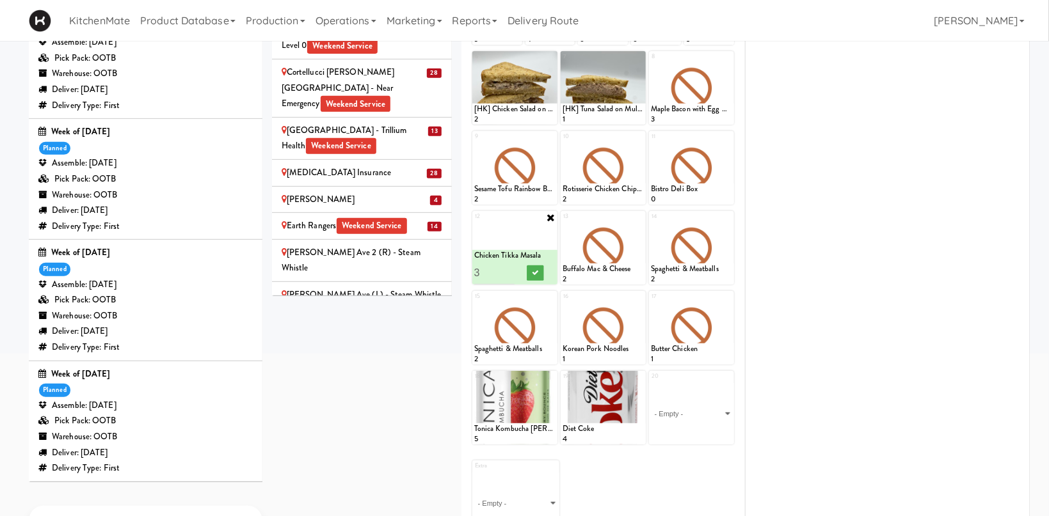
click at [511, 271] on input "3" at bounding box center [494, 273] width 41 height 24
click at [511, 271] on input "4" at bounding box center [494, 273] width 41 height 24
click at [511, 275] on input "3" at bounding box center [494, 273] width 41 height 24
type input "2"
click at [510, 276] on input "2" at bounding box center [494, 273] width 41 height 24
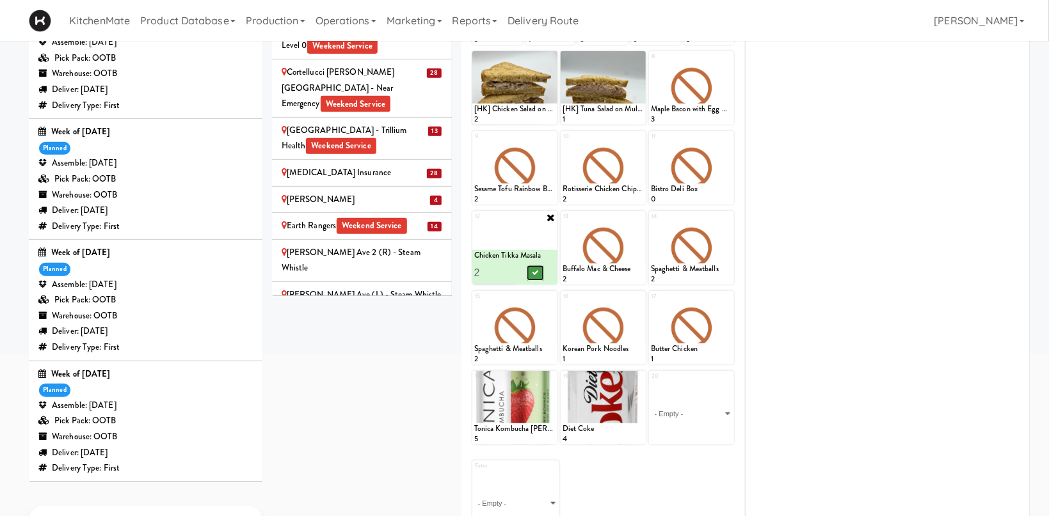
click at [533, 277] on button at bounding box center [535, 273] width 17 height 15
click at [639, 221] on icon at bounding box center [639, 217] width 9 height 9
click at [562, 223] on select "- Empty - Activia Probiotic Peach Mango Smoothie Chocolate Milk Tetra Pack Coca…" at bounding box center [602, 253] width 81 height 61
click option "Grilled Chimichurri Chicken" at bounding box center [0, 0] width 0 height 0
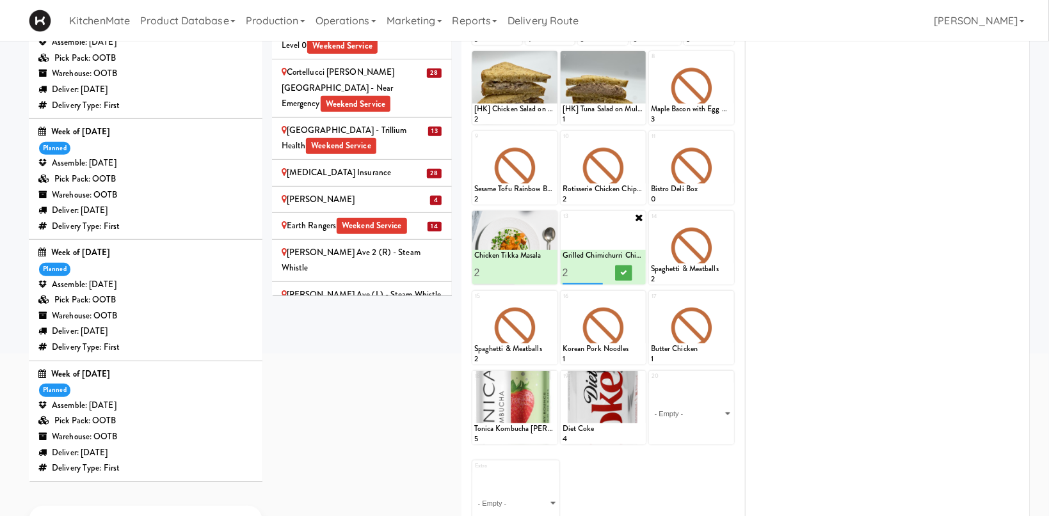
click at [598, 271] on input "2" at bounding box center [582, 273] width 41 height 24
type input "3"
click at [598, 271] on input "3" at bounding box center [582, 273] width 41 height 24
click at [619, 272] on button at bounding box center [623, 273] width 17 height 15
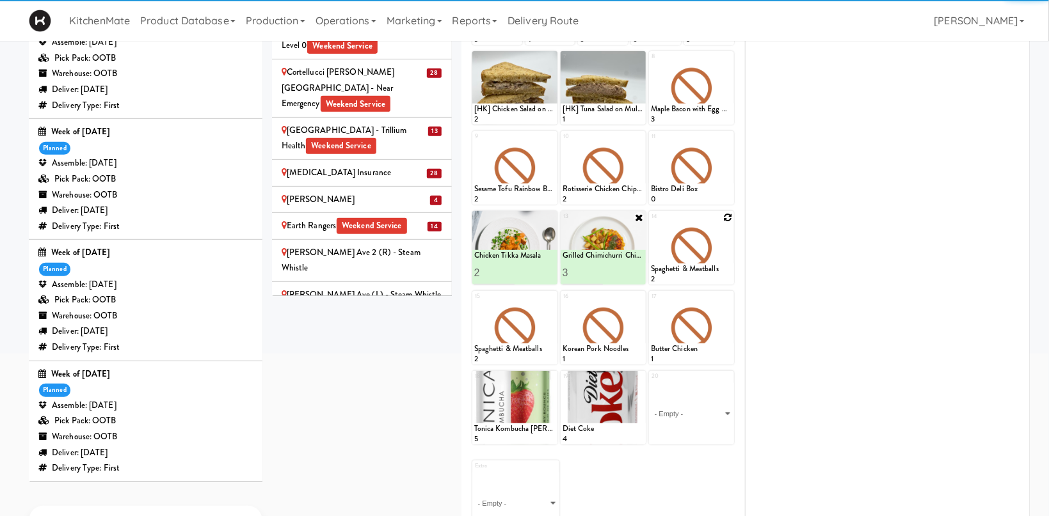
click at [729, 217] on icon at bounding box center [727, 217] width 9 height 9
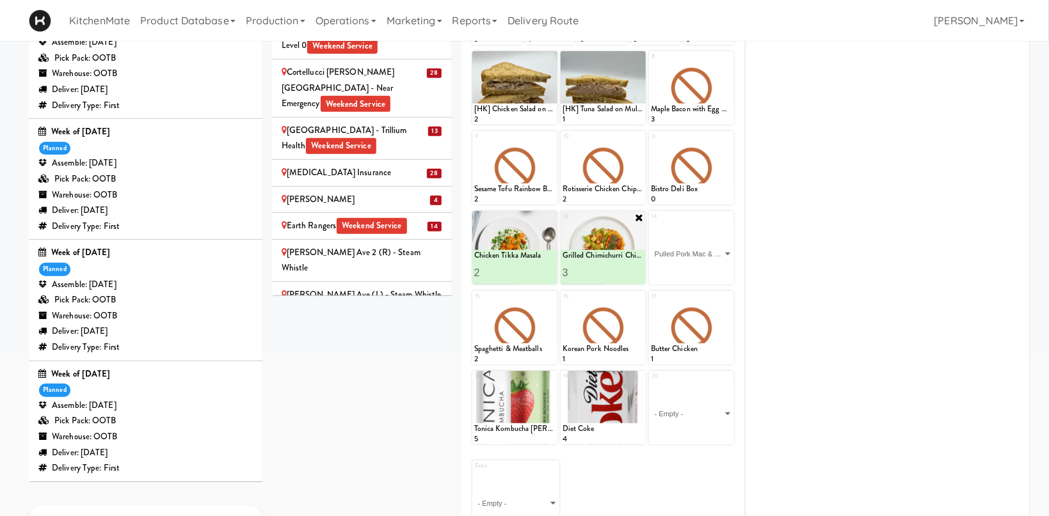
click option "Pulled Pork Mac & Cheese" at bounding box center [0, 0] width 0 height 0
type input "1"
drag, startPoint x: 710, startPoint y: 273, endPoint x: 706, endPoint y: 285, distance: 12.6
click at [710, 273] on icon at bounding box center [711, 272] width 6 height 7
click at [728, 301] on icon at bounding box center [727, 297] width 9 height 9
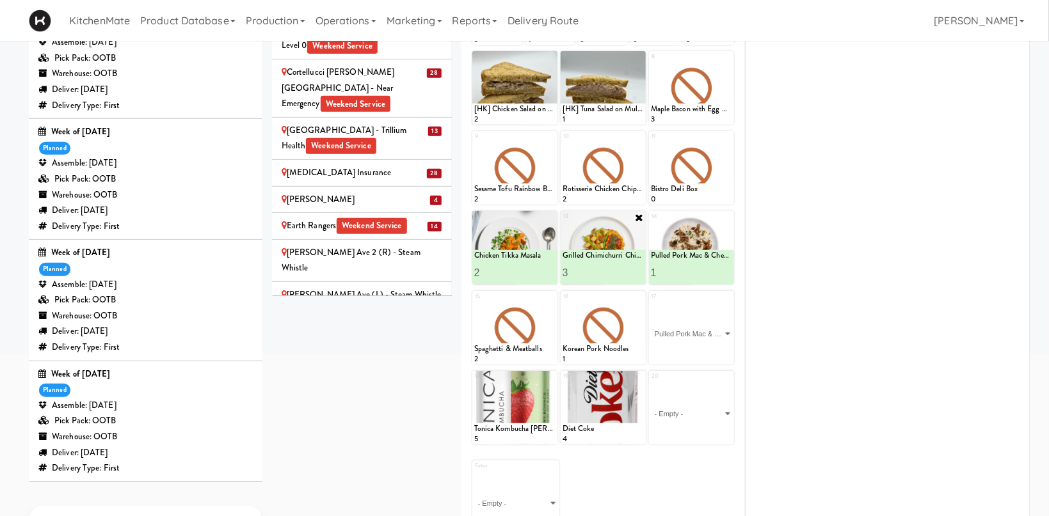
click option "Pulled Pork Mac & Cheese" at bounding box center [0, 0] width 0 height 0
type input "2"
click at [685, 351] on input "2" at bounding box center [671, 353] width 41 height 24
click at [711, 351] on icon at bounding box center [711, 352] width 6 height 7
type input "2"
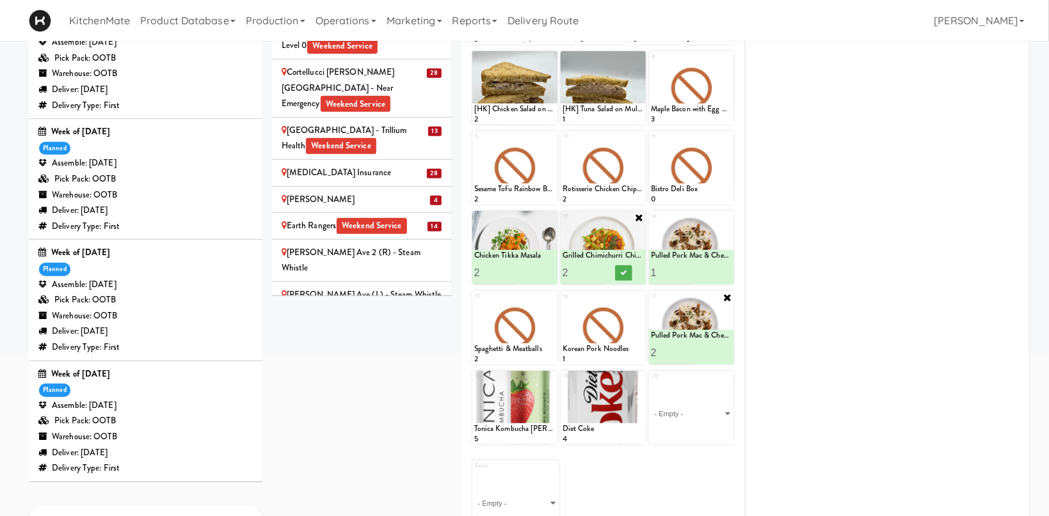
click at [597, 277] on input "2" at bounding box center [582, 273] width 41 height 24
click at [626, 273] on icon at bounding box center [623, 272] width 6 height 7
click at [640, 298] on icon at bounding box center [639, 297] width 9 height 9
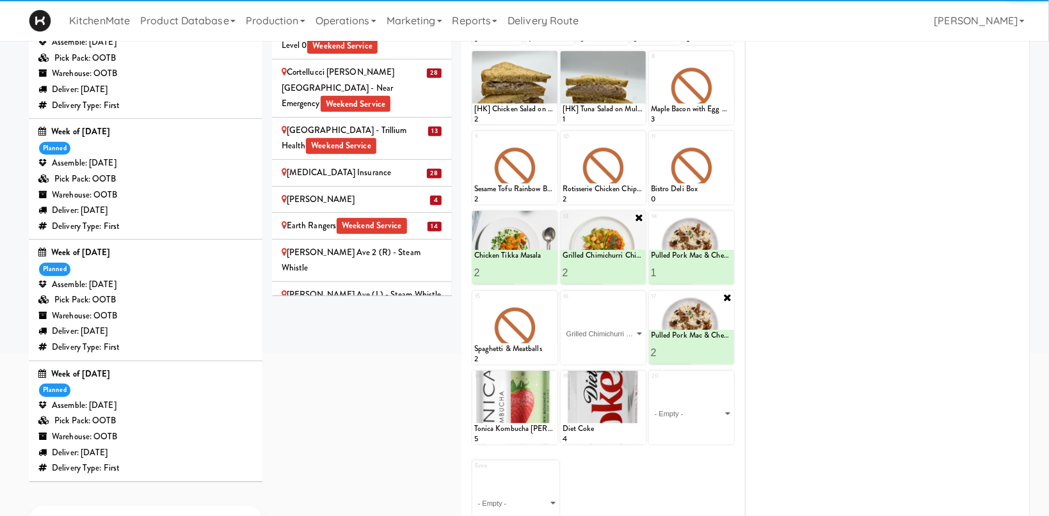
click option "Grilled Chimichurri Chicken" at bounding box center [0, 0] width 0 height 0
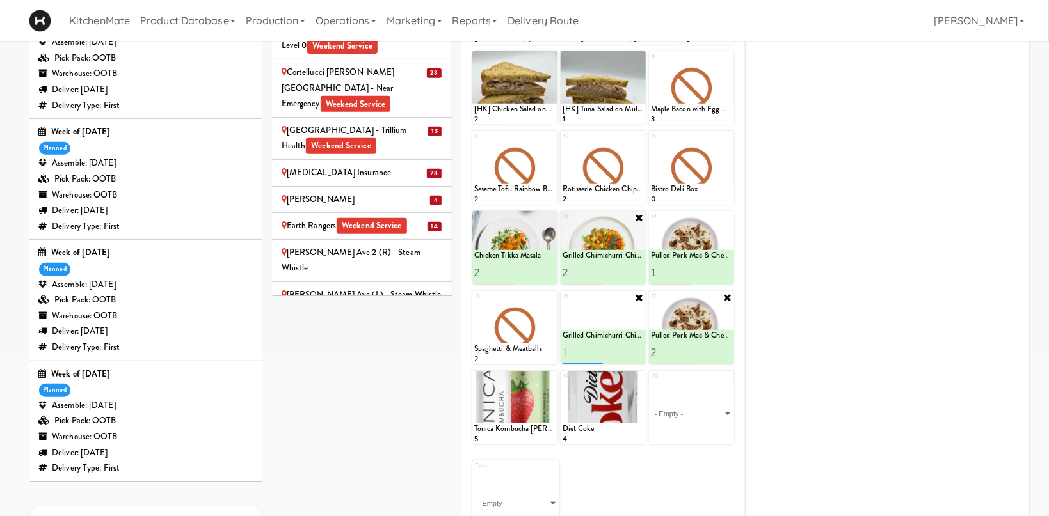
type input "1"
click at [625, 347] on button at bounding box center [623, 353] width 17 height 15
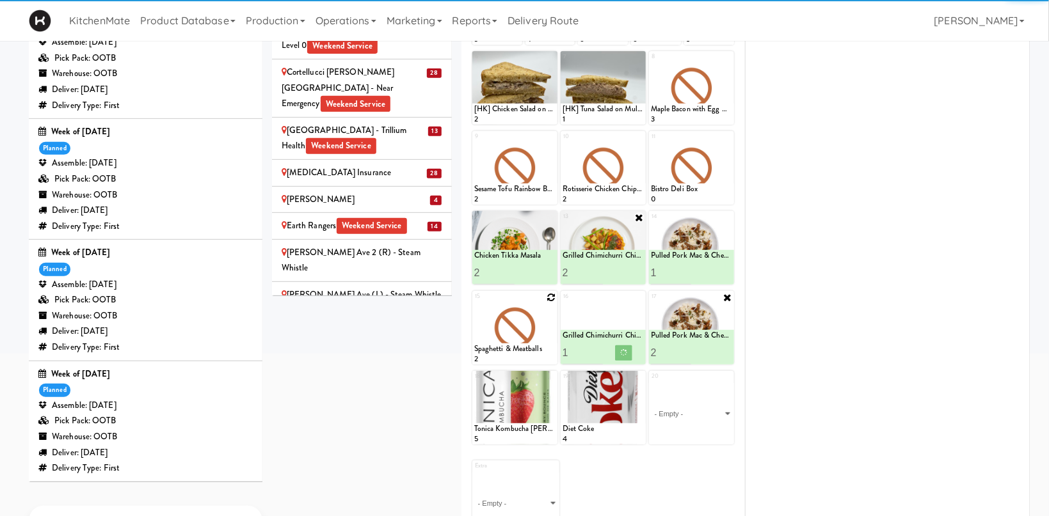
click at [552, 299] on icon at bounding box center [550, 297] width 9 height 9
click at [550, 296] on div "15 Spaghetti & Meatballs 2" at bounding box center [514, 328] width 85 height 74
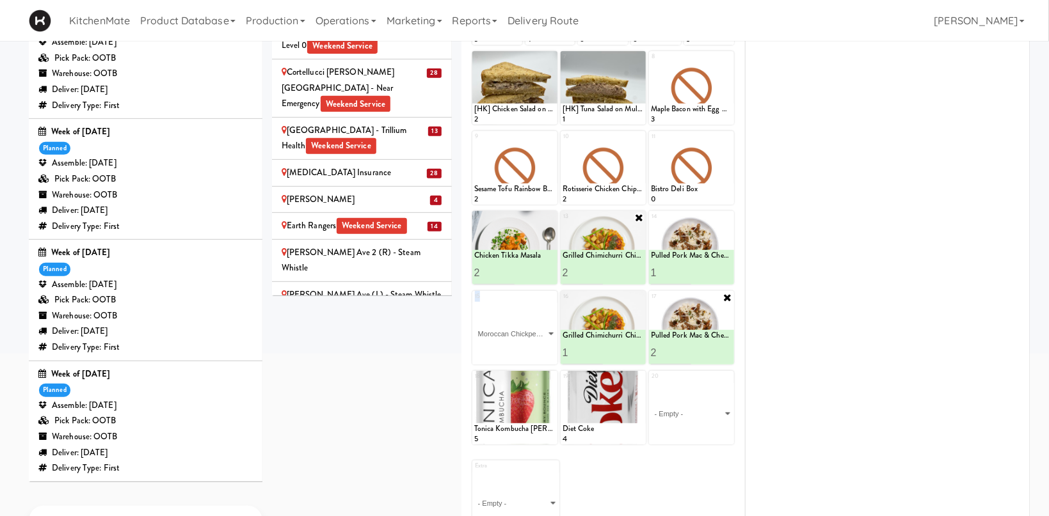
click option "Moroccan Chickpea & Couscous Bowl" at bounding box center [0, 0] width 0 height 0
type input "1"
click at [539, 350] on button at bounding box center [535, 353] width 17 height 15
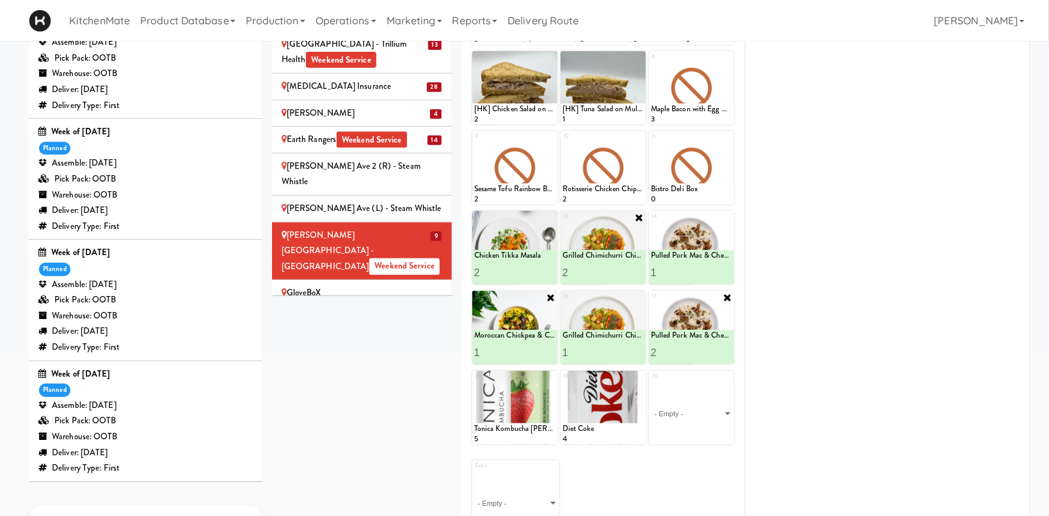
scroll to position [793, 0]
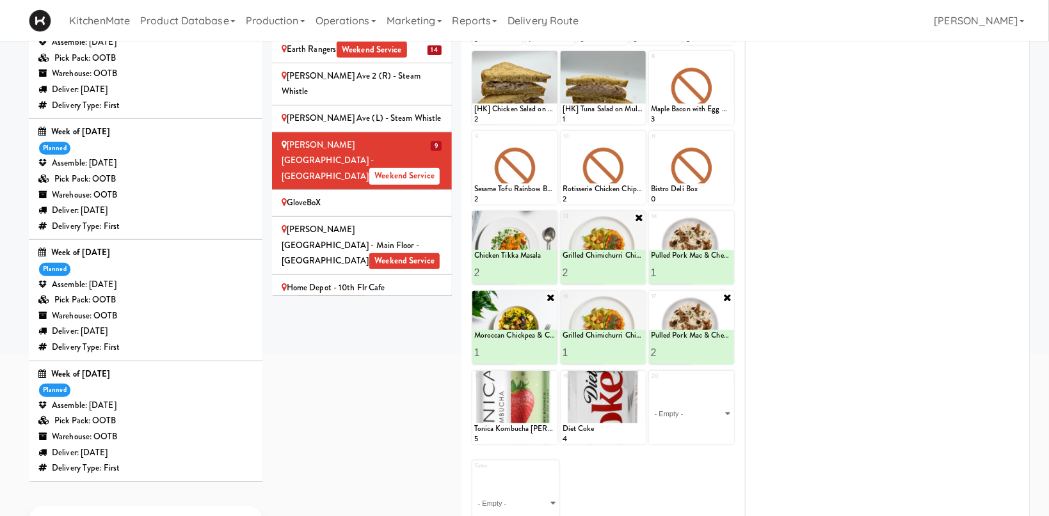
click at [380, 195] on div "GloveBoX" at bounding box center [362, 203] width 161 height 16
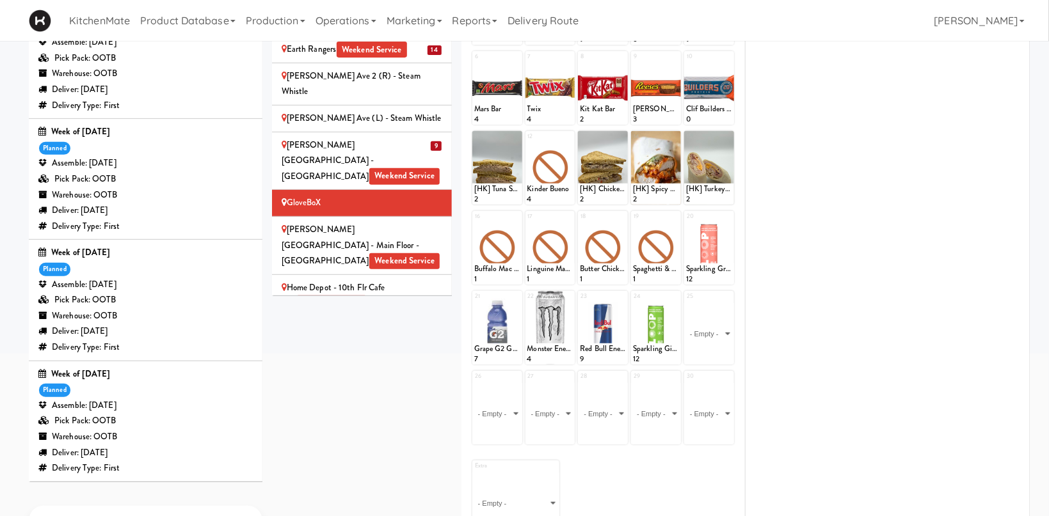
scroll to position [68, 0]
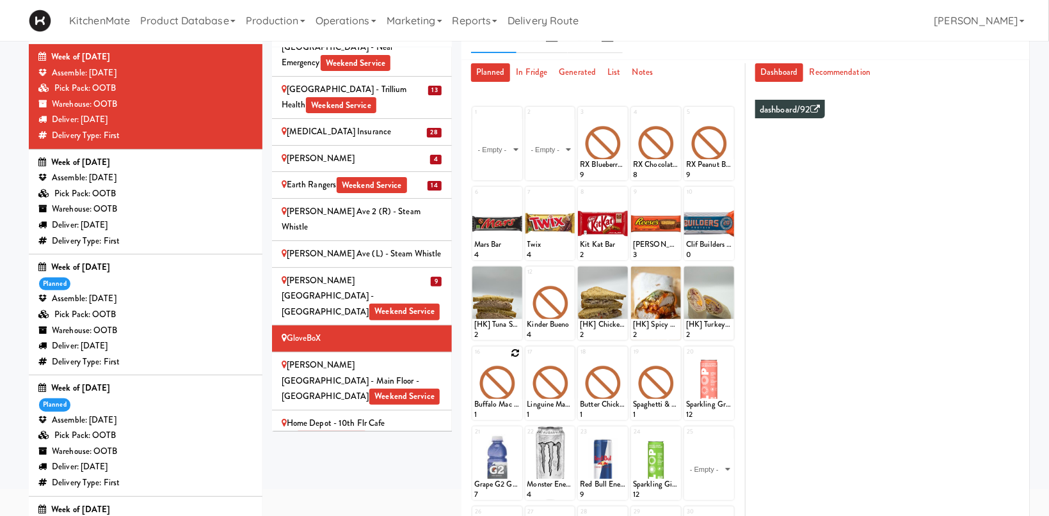
click at [516, 354] on icon at bounding box center [515, 353] width 9 height 9
click at [474, 359] on select "- Empty - Activia Probiotic Peach Mango Smoothie Chocolate Milk Tetra Pack Coca…" at bounding box center [497, 389] width 46 height 61
click option "Chicken Tikka Masala" at bounding box center [0, 0] width 0 height 0
click at [507, 410] on icon at bounding box center [508, 408] width 6 height 7
click at [568, 353] on icon at bounding box center [568, 353] width 9 height 9
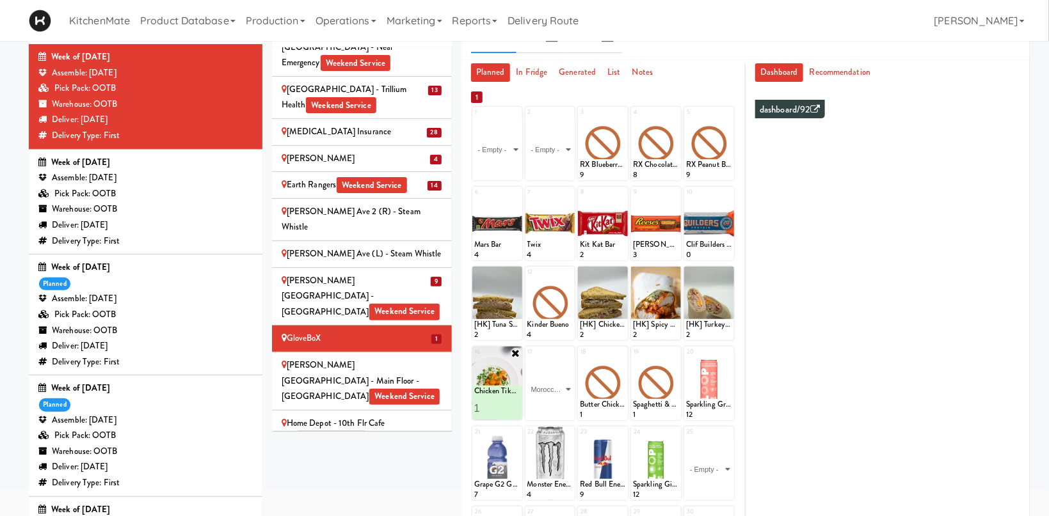
click option "Moroccan Chickpea & Couscous Bowl" at bounding box center [0, 0] width 0 height 0
click at [557, 408] on button at bounding box center [561, 408] width 17 height 15
click at [624, 352] on icon at bounding box center [621, 353] width 9 height 9
click at [580, 359] on select "- Empty - Activia Probiotic Peach Mango Smoothie Chocolate Milk Tetra Pack Coca…" at bounding box center [603, 389] width 46 height 61
click option "Pulled Pork Mac & Cheese" at bounding box center [0, 0] width 0 height 0
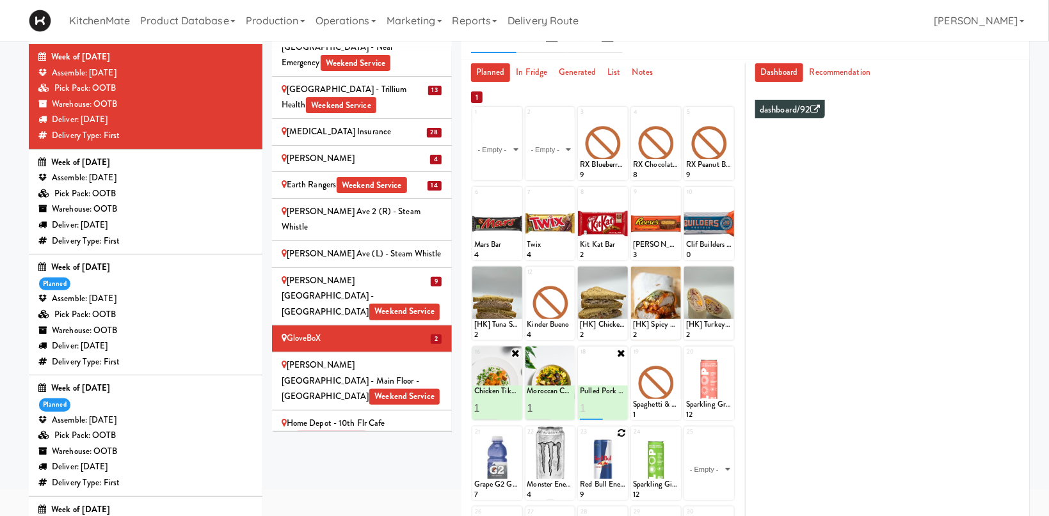
type input "1"
click at [614, 412] on button at bounding box center [614, 408] width 17 height 15
drag, startPoint x: 679, startPoint y: 349, endPoint x: 672, endPoint y: 352, distance: 7.2
click at [678, 349] on div at bounding box center [656, 384] width 50 height 74
click at [672, 352] on icon at bounding box center [674, 353] width 9 height 9
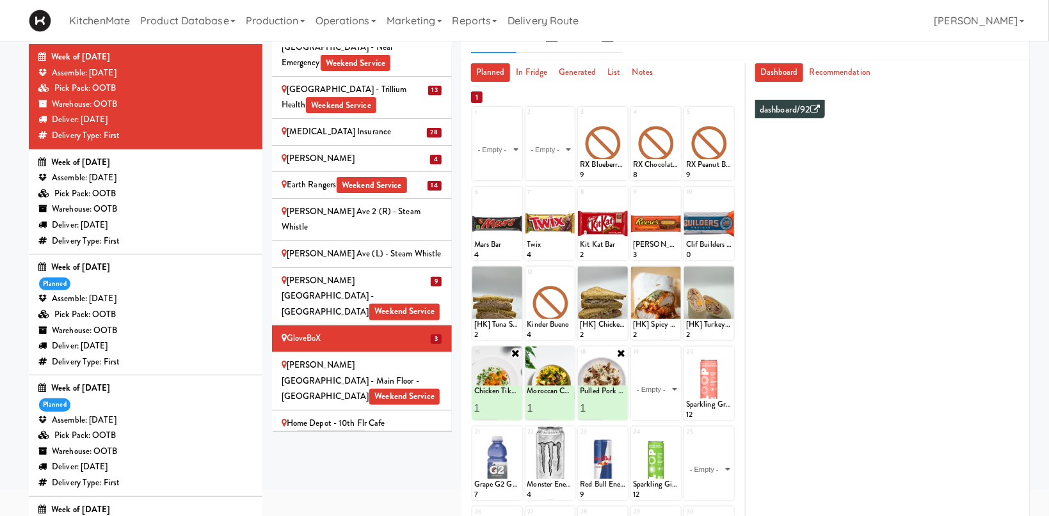
click at [633, 359] on select "- Empty - Activia Probiotic Peach Mango Smoothie Chocolate Milk Tetra Pack Coca…" at bounding box center [656, 389] width 46 height 61
click option "Garlic Ginger Beef & Rice" at bounding box center [0, 0] width 0 height 0
type input "1"
click at [662, 406] on button at bounding box center [667, 408] width 17 height 15
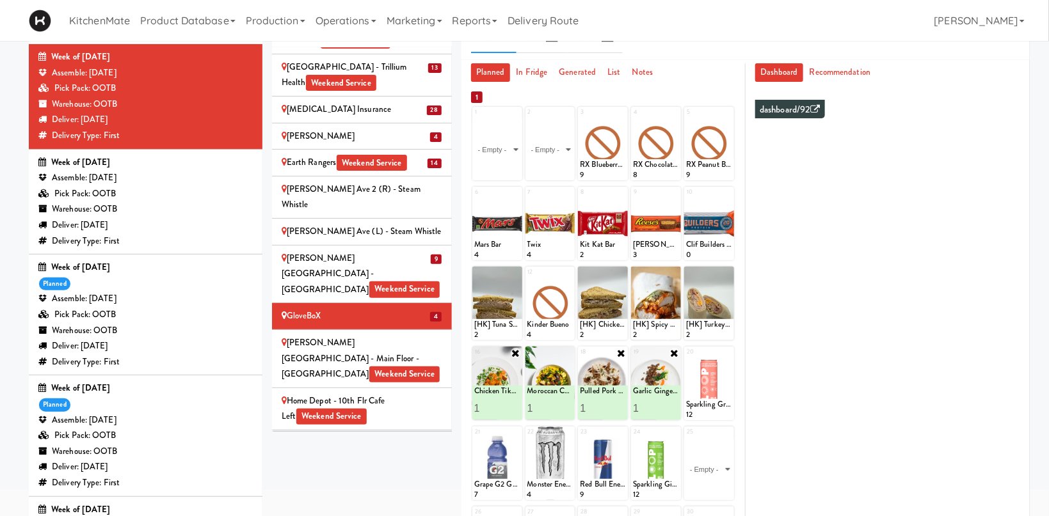
scroll to position [788, 0]
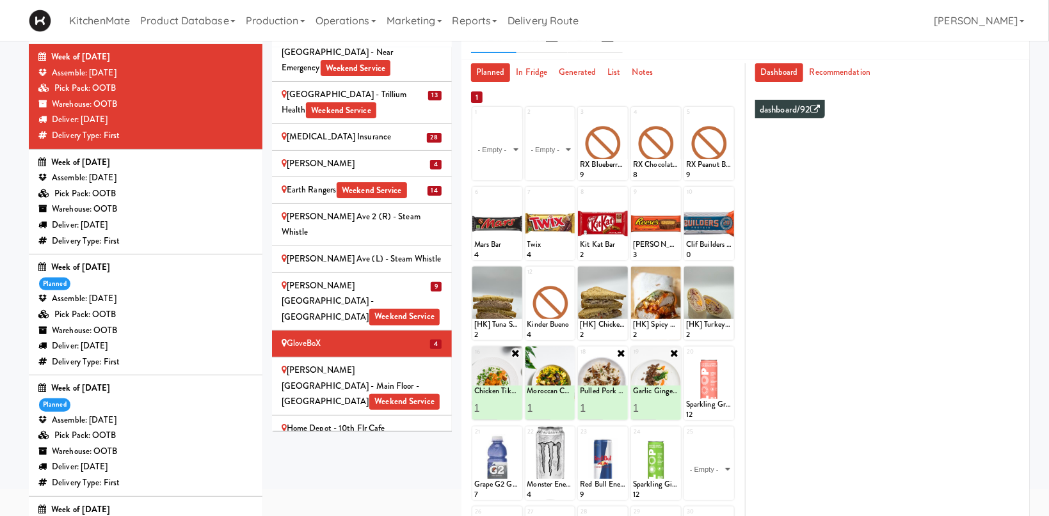
click at [395, 363] on div "[PERSON_NAME] Library - Main Floor - McMaster University Weekend Service" at bounding box center [362, 386] width 161 height 47
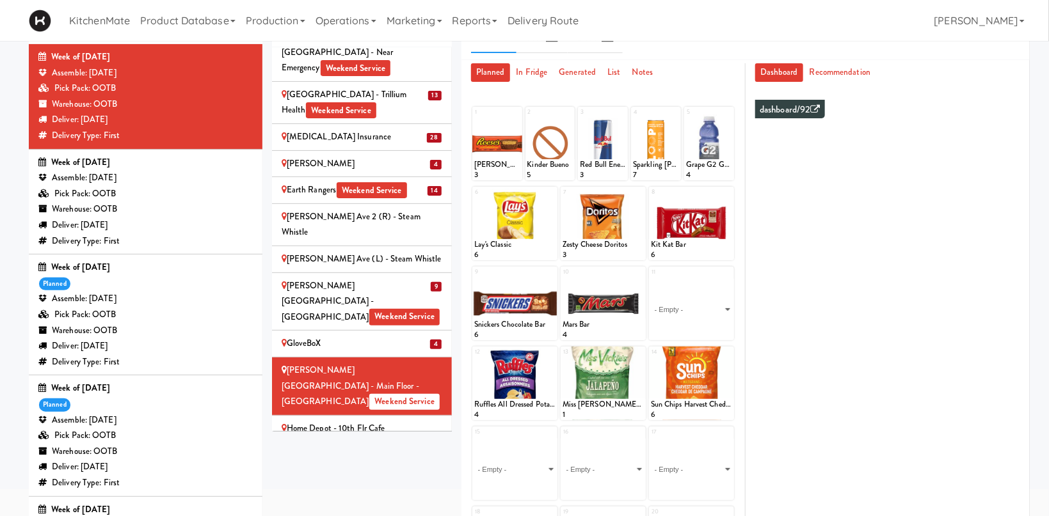
click at [363, 421] on div "Home Depot - 10th Flr Cafe Left Weekend Service" at bounding box center [362, 436] width 161 height 31
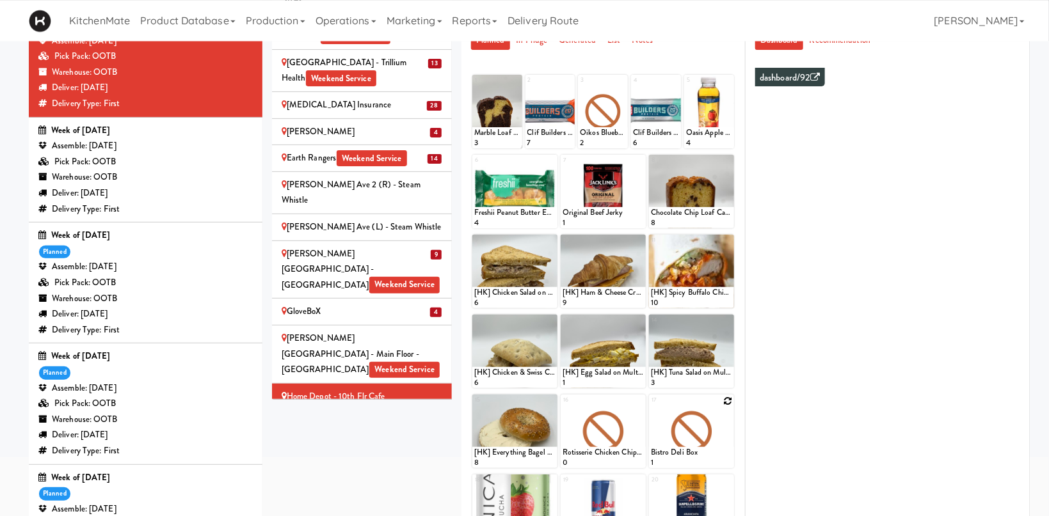
scroll to position [246, 0]
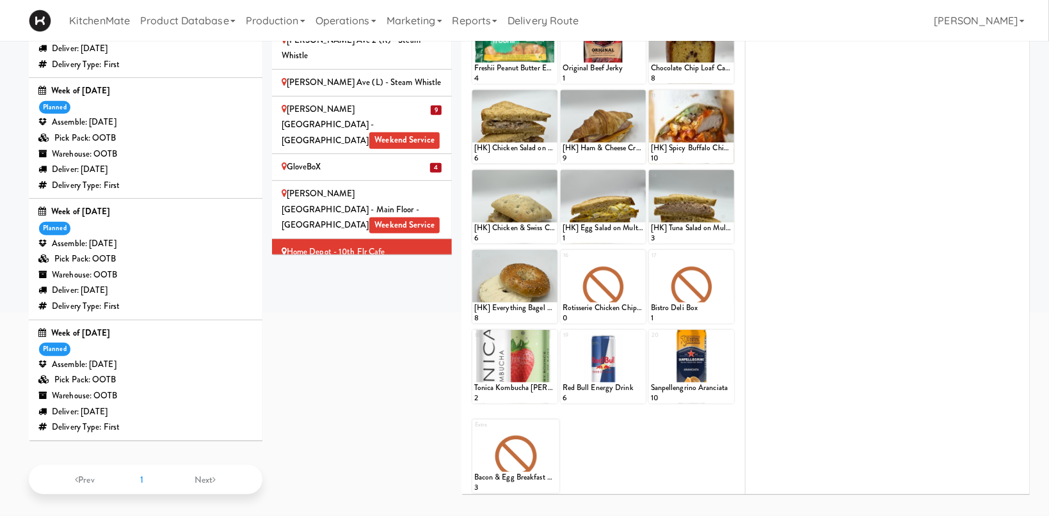
click at [406, 287] on div "Home Depot-2 - 10th Flr Cafe Right Weekend Service" at bounding box center [362, 302] width 161 height 31
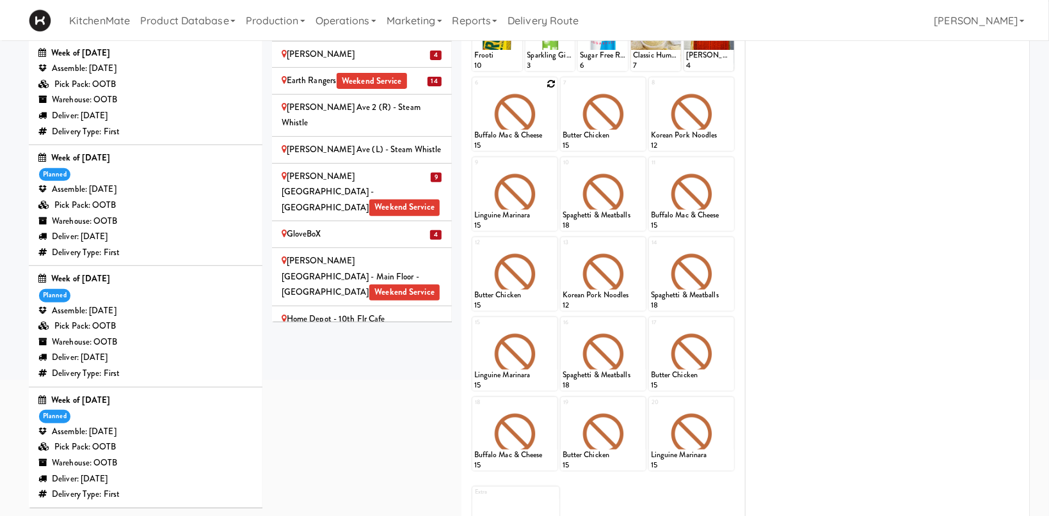
scroll to position [110, 0]
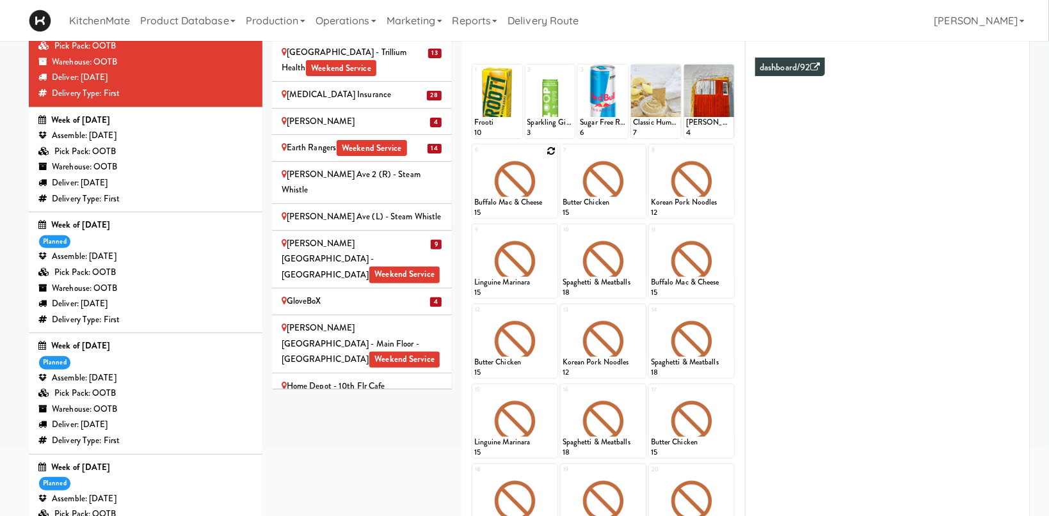
click at [550, 154] on icon at bounding box center [550, 151] width 9 height 9
click at [474, 157] on select "- Empty - Activia Probiotic Peach Mango Smoothie Chocolate Milk Tetra Pack Coca…" at bounding box center [514, 187] width 81 height 61
click option "Chicken Tikka Masala" at bounding box center [0, 0] width 0 height 0
click at [509, 202] on input "2" at bounding box center [494, 207] width 41 height 24
click at [509, 202] on input "3" at bounding box center [494, 207] width 41 height 24
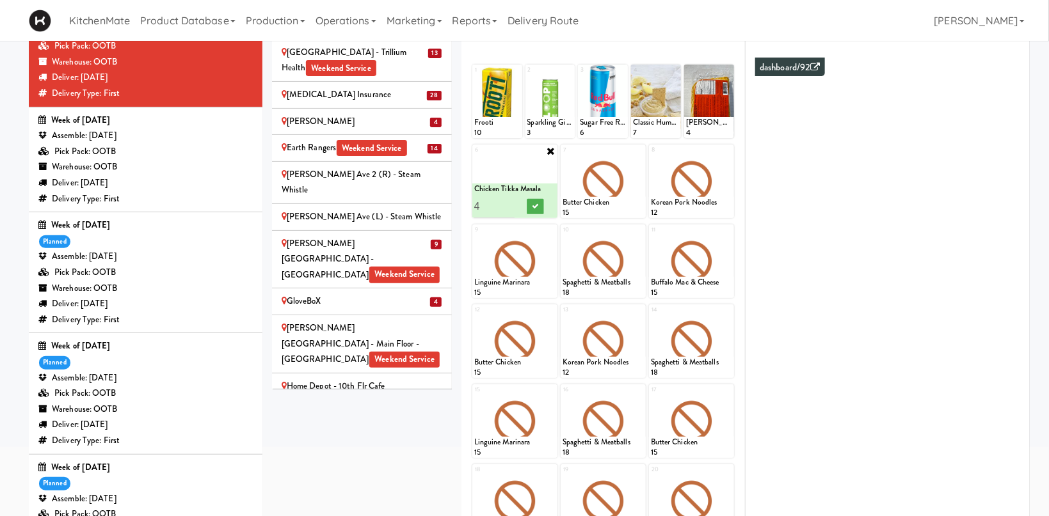
click at [509, 202] on input "4" at bounding box center [494, 207] width 41 height 24
type input "5"
click at [509, 202] on input "5" at bounding box center [494, 207] width 41 height 24
click at [535, 206] on icon at bounding box center [535, 206] width 6 height 7
click at [641, 149] on icon at bounding box center [639, 151] width 9 height 9
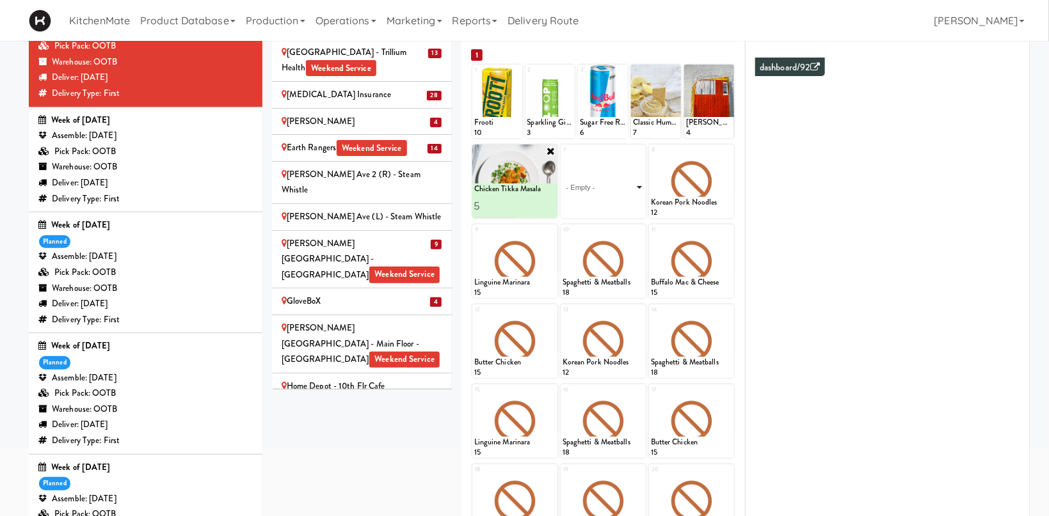
click at [637, 181] on select "- Empty - Activia Probiotic Peach Mango Smoothie Chocolate Milk Tetra Pack Coca…" at bounding box center [602, 187] width 81 height 61
click option "Garlic Ginger Beef & Rice" at bounding box center [0, 0] width 0 height 0
type input "5"
click at [628, 206] on button at bounding box center [623, 206] width 17 height 15
click at [729, 152] on icon at bounding box center [727, 151] width 9 height 9
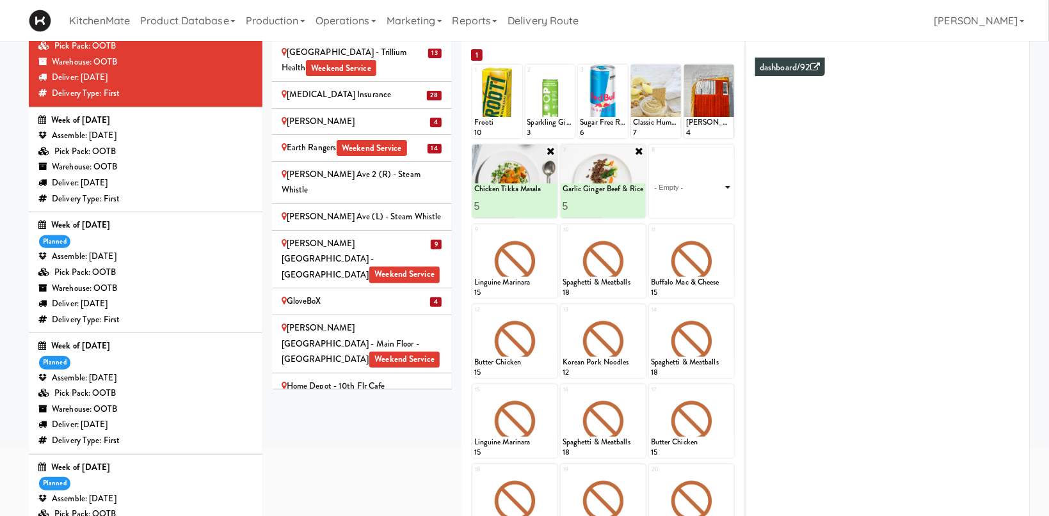
click at [651, 157] on select "- Empty - Activia Probiotic Peach Mango Smoothie Chocolate Milk Tetra Pack Coca…" at bounding box center [691, 187] width 81 height 61
click option "Grilled Chimichurri Chicken" at bounding box center [0, 0] width 0 height 0
click at [687, 204] on input "2" at bounding box center [671, 207] width 41 height 24
click at [687, 204] on input "3" at bounding box center [671, 207] width 41 height 24
click at [687, 204] on input "4" at bounding box center [671, 207] width 41 height 24
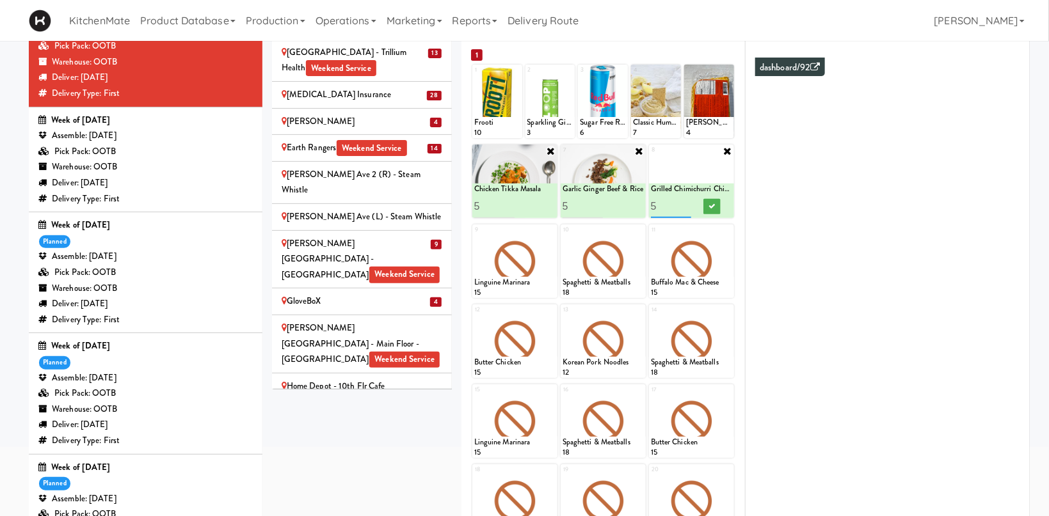
click at [687, 204] on input "5" at bounding box center [671, 207] width 41 height 24
click at [687, 204] on input "6" at bounding box center [671, 207] width 41 height 24
type input "5"
click at [684, 209] on input "5" at bounding box center [671, 207] width 41 height 24
click at [716, 209] on button at bounding box center [711, 206] width 17 height 15
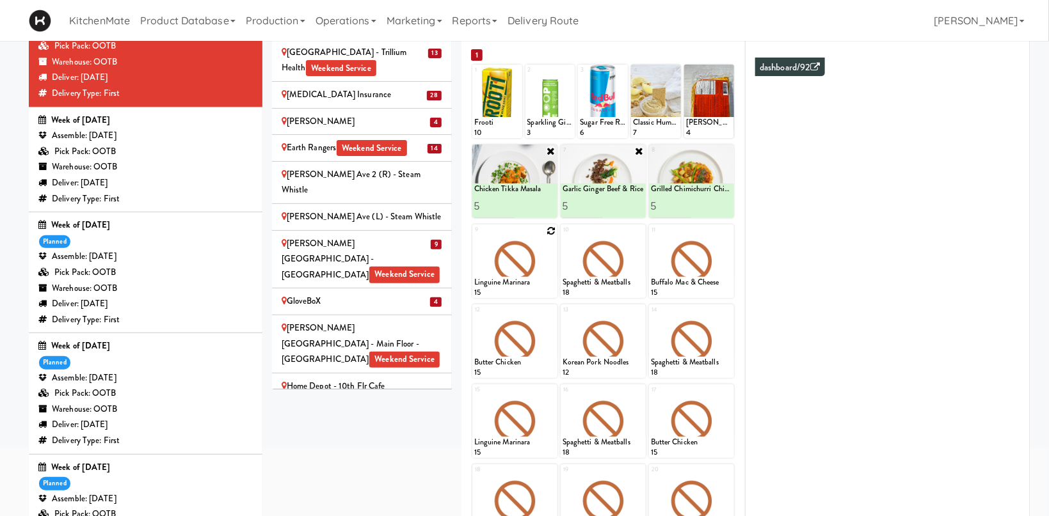
click at [547, 230] on icon at bounding box center [550, 231] width 9 height 9
click at [474, 237] on select "- Empty - Activia Probiotic Peach Mango Smoothie Chocolate Milk Tetra Pack Coca…" at bounding box center [514, 267] width 81 height 61
click at [521, 283] on select "- Empty - Activia Probiotic Peach Mango Smoothie Chocolate Milk Tetra Pack Coca…" at bounding box center [514, 267] width 81 height 61
click at [474, 237] on select "- Empty - Activia Probiotic Peach Mango Smoothie Chocolate Milk Tetra Pack Coca…" at bounding box center [514, 267] width 81 height 61
click option "Grilled Chimichurri Chicken" at bounding box center [0, 0] width 0 height 0
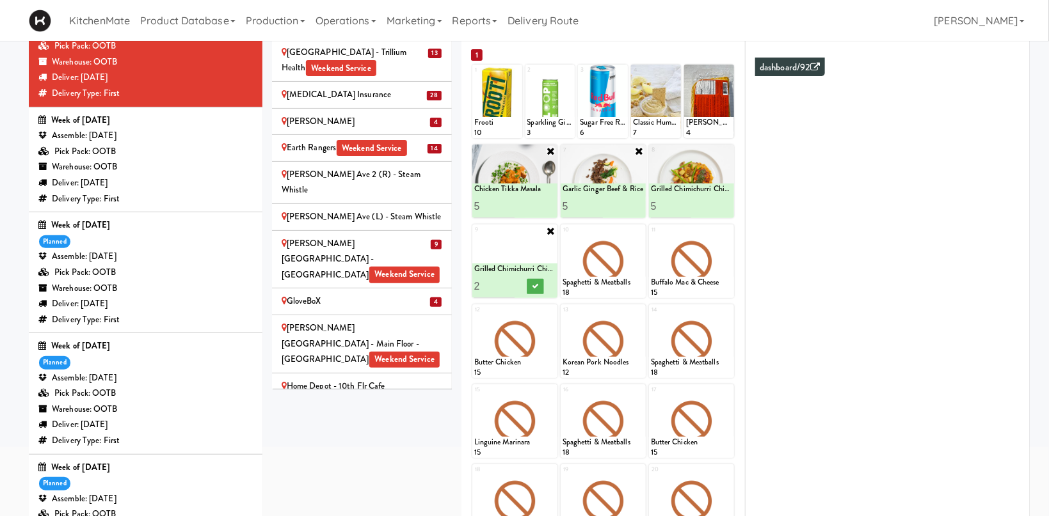
click at [511, 283] on input "2" at bounding box center [494, 287] width 41 height 24
click at [511, 283] on input "3" at bounding box center [494, 287] width 41 height 24
click at [511, 283] on input "4" at bounding box center [494, 287] width 41 height 24
type input "5"
drag, startPoint x: 512, startPoint y: 283, endPoint x: 529, endPoint y: 283, distance: 16.6
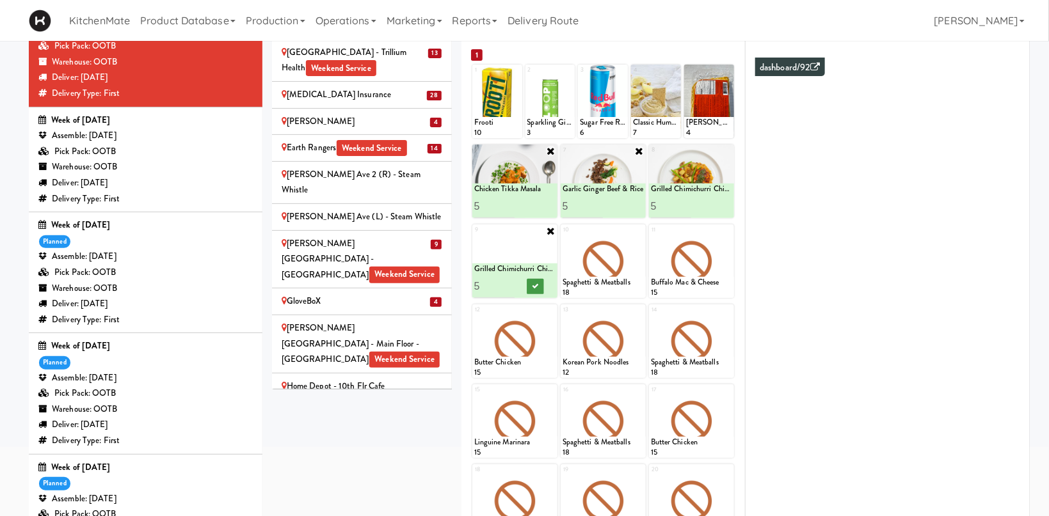
click at [513, 283] on input "5" at bounding box center [494, 287] width 41 height 24
click at [532, 283] on icon at bounding box center [535, 286] width 6 height 7
click at [637, 230] on icon at bounding box center [639, 231] width 9 height 9
click at [562, 237] on select "- Empty - Activia Probiotic Peach Mango Smoothie Chocolate Milk Tetra Pack Coca…" at bounding box center [602, 267] width 81 height 61
click option "Moroccan Chickpea & Couscous Bowl" at bounding box center [0, 0] width 0 height 0
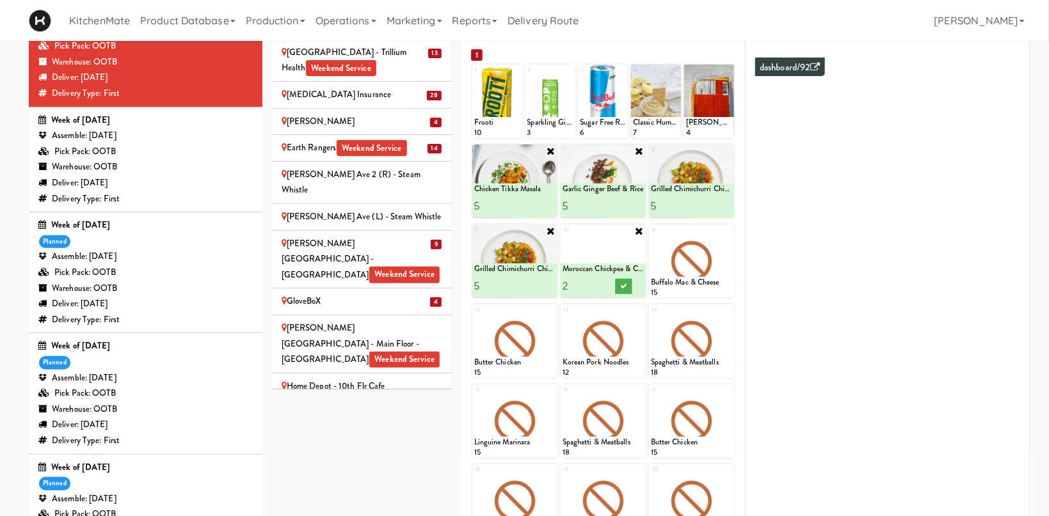
click at [597, 284] on input "2" at bounding box center [582, 287] width 41 height 24
click at [597, 284] on input "3" at bounding box center [582, 287] width 41 height 24
click at [597, 284] on input "4" at bounding box center [582, 287] width 41 height 24
type input "5"
click at [597, 284] on input "5" at bounding box center [582, 287] width 41 height 24
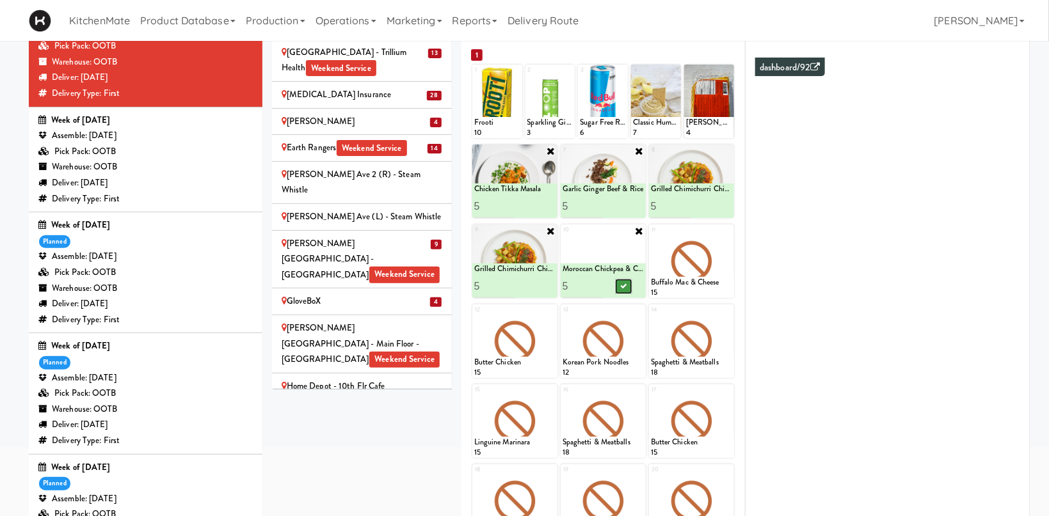
click at [621, 286] on icon at bounding box center [623, 286] width 6 height 7
click at [724, 234] on icon at bounding box center [727, 231] width 9 height 9
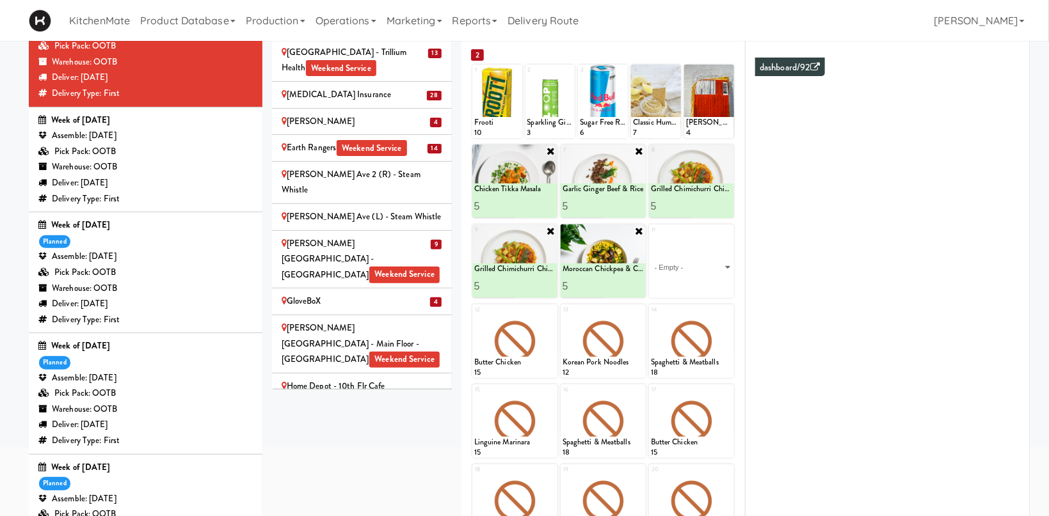
click at [651, 237] on select "- Empty - Activia Probiotic Peach Mango Smoothie Chocolate Milk Tetra Pack Coca…" at bounding box center [691, 267] width 81 height 61
click option "Garlic Ginger Beef & Rice" at bounding box center [0, 0] width 0 height 0
click at [685, 284] on input "2" at bounding box center [671, 287] width 41 height 24
click at [685, 284] on input "3" at bounding box center [671, 287] width 41 height 24
click at [685, 284] on input "4" at bounding box center [671, 287] width 41 height 24
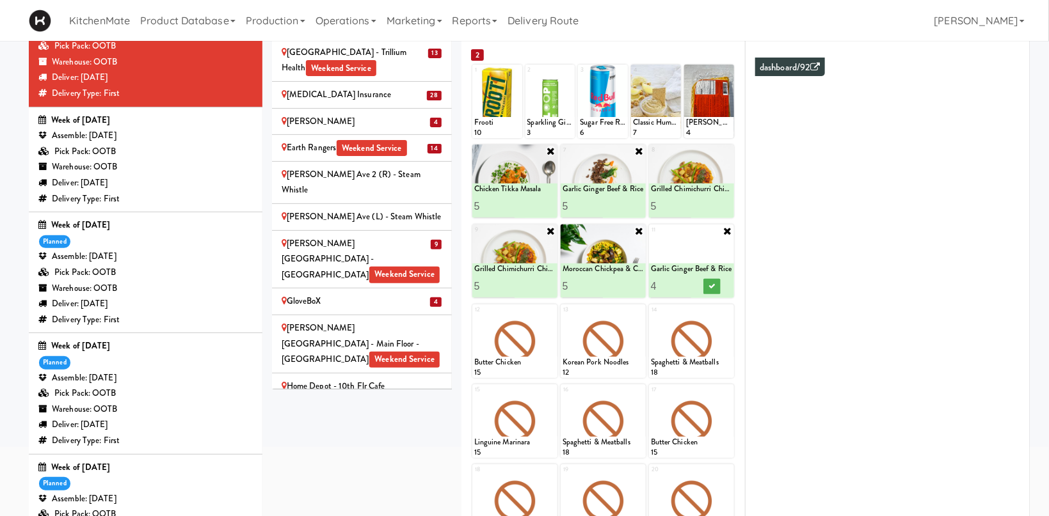
type input "3"
drag, startPoint x: 690, startPoint y: 289, endPoint x: 702, endPoint y: 287, distance: 12.3
click at [690, 289] on input "3" at bounding box center [671, 287] width 41 height 24
click at [710, 285] on icon at bounding box center [711, 286] width 6 height 7
click at [550, 310] on icon at bounding box center [550, 310] width 9 height 9
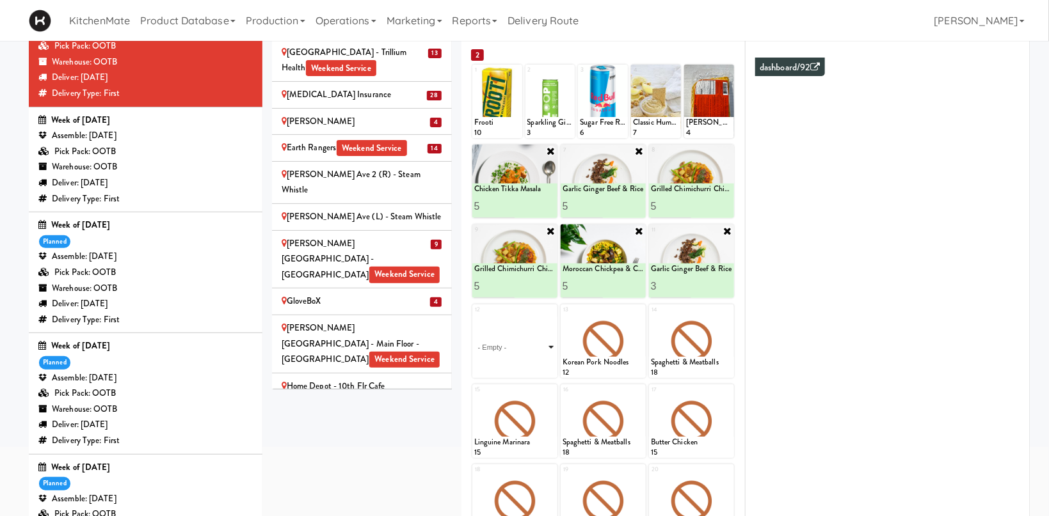
click at [474, 317] on select "- Empty - Activia Probiotic Peach Mango Smoothie Chocolate Milk Tetra Pack Coca…" at bounding box center [514, 347] width 81 height 61
click option "Chicken Tikka Masala" at bounding box center [0, 0] width 0 height 0
click at [511, 366] on div "1" at bounding box center [514, 366] width 81 height 24
click at [511, 367] on input "0" at bounding box center [494, 366] width 41 height 24
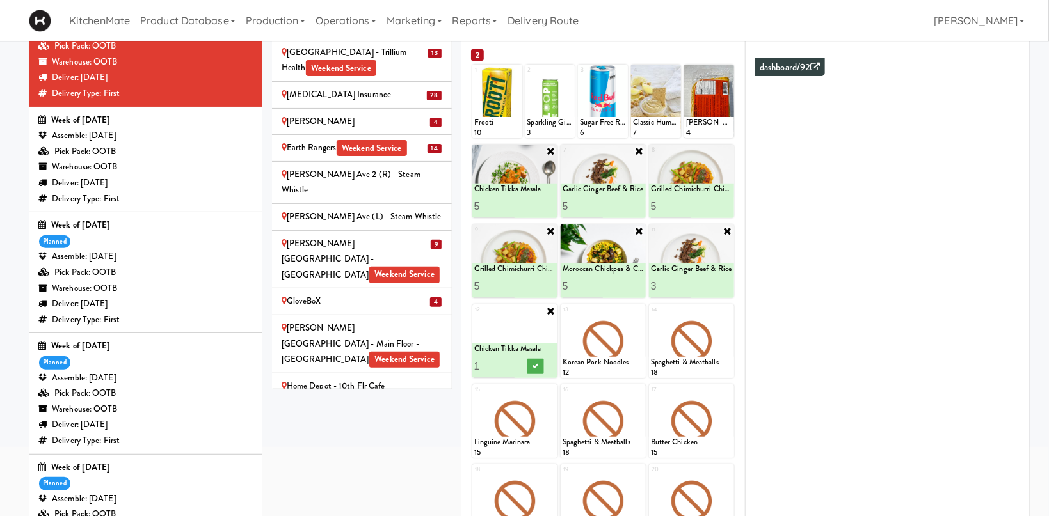
click at [513, 362] on input "1" at bounding box center [494, 366] width 41 height 24
click at [513, 362] on input "2" at bounding box center [494, 366] width 41 height 24
click at [513, 362] on input "3" at bounding box center [494, 366] width 41 height 24
click at [513, 362] on input "4" at bounding box center [494, 366] width 41 height 24
type input "5"
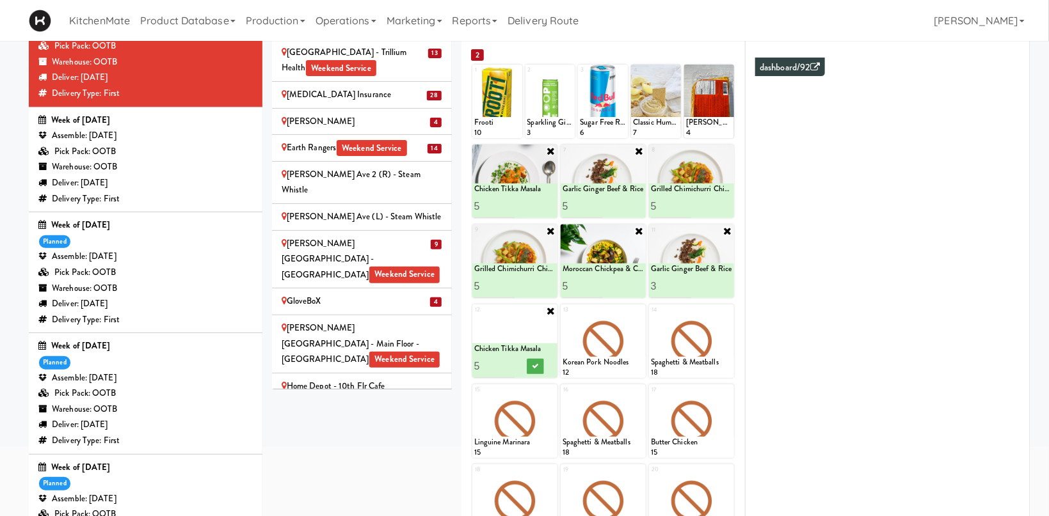
click at [511, 363] on input "5" at bounding box center [494, 366] width 41 height 24
click at [530, 363] on button at bounding box center [535, 366] width 17 height 15
click at [637, 314] on icon at bounding box center [639, 310] width 9 height 9
click at [637, 312] on div "13 - Empty - Activia Probiotic Peach Mango Smoothie Chocolate Milk Tetra Pack C…" at bounding box center [603, 342] width 85 height 74
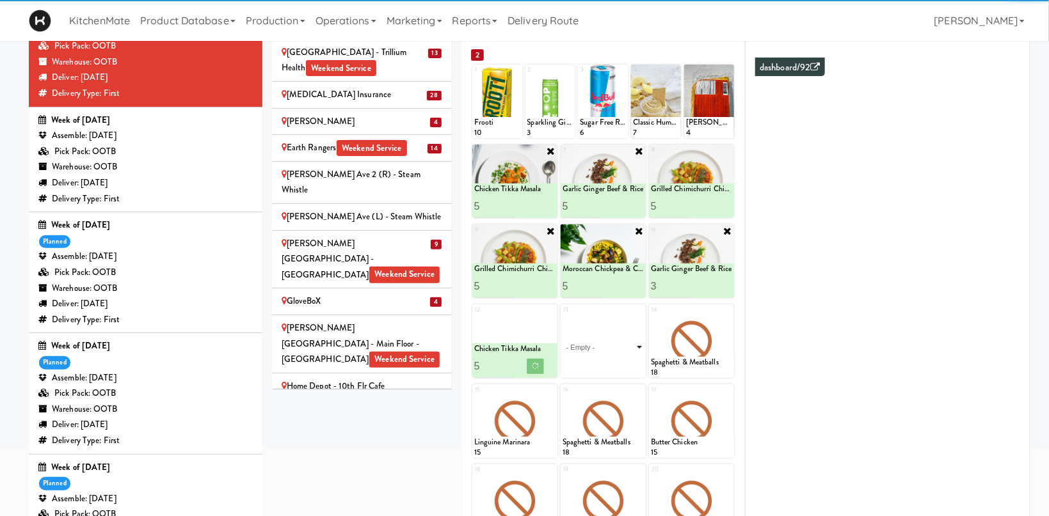
click at [562, 317] on select "- Empty - Activia Probiotic Peach Mango Smoothie Chocolate Milk Tetra Pack Coca…" at bounding box center [602, 347] width 81 height 61
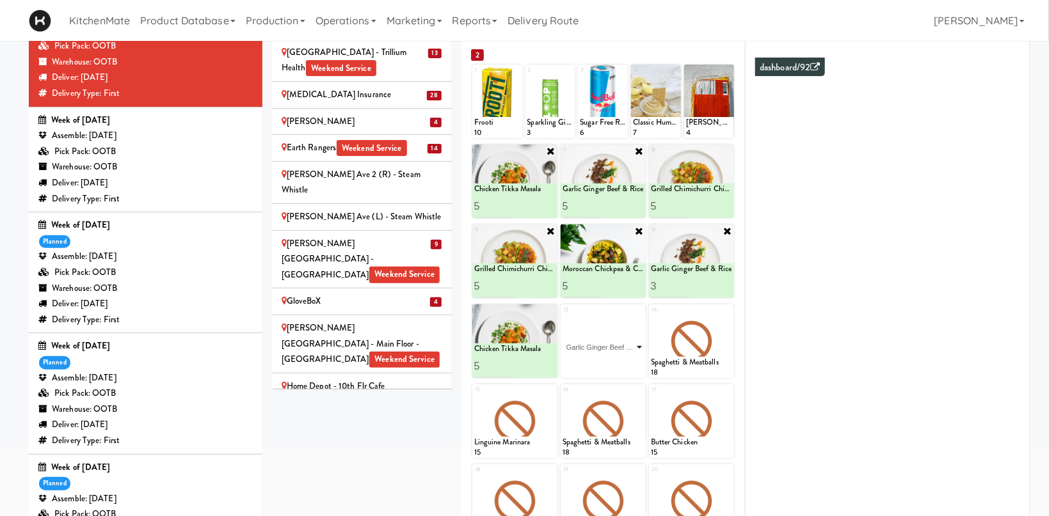
click option "Garlic Ginger Beef & Rice" at bounding box center [0, 0] width 0 height 0
click at [593, 362] on input "2" at bounding box center [582, 366] width 41 height 24
click at [593, 362] on input "3" at bounding box center [582, 366] width 41 height 24
click at [594, 362] on input "4" at bounding box center [582, 366] width 41 height 24
click at [596, 362] on input "5" at bounding box center [582, 366] width 41 height 24
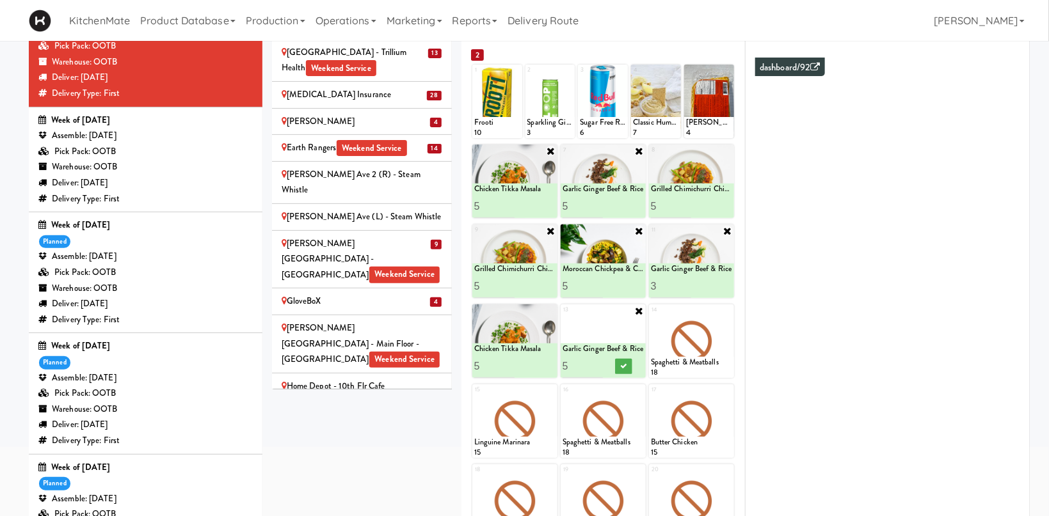
click at [597, 362] on input "6" at bounding box center [582, 366] width 41 height 24
type input "5"
click at [598, 370] on input "5" at bounding box center [582, 366] width 41 height 24
click at [626, 366] on icon at bounding box center [623, 366] width 6 height 7
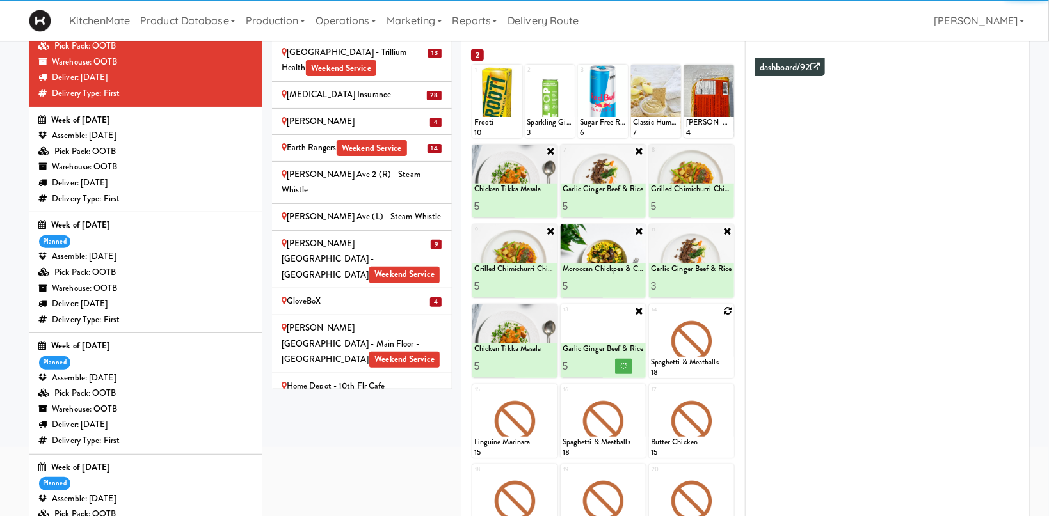
click at [724, 310] on icon at bounding box center [727, 310] width 9 height 9
click option "Grilled Chimichurri Chicken" at bounding box center [0, 0] width 0 height 0
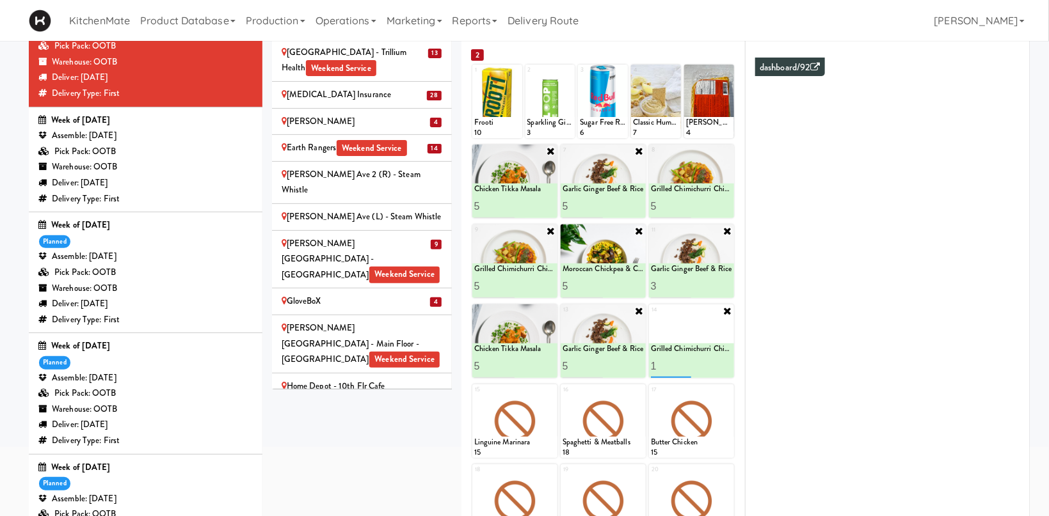
drag, startPoint x: 705, startPoint y: 369, endPoint x: 688, endPoint y: 363, distance: 17.4
click at [688, 363] on input "2" at bounding box center [671, 366] width 41 height 24
click at [688, 363] on input "3" at bounding box center [671, 366] width 41 height 24
click at [688, 363] on input "4" at bounding box center [671, 366] width 41 height 24
type input "5"
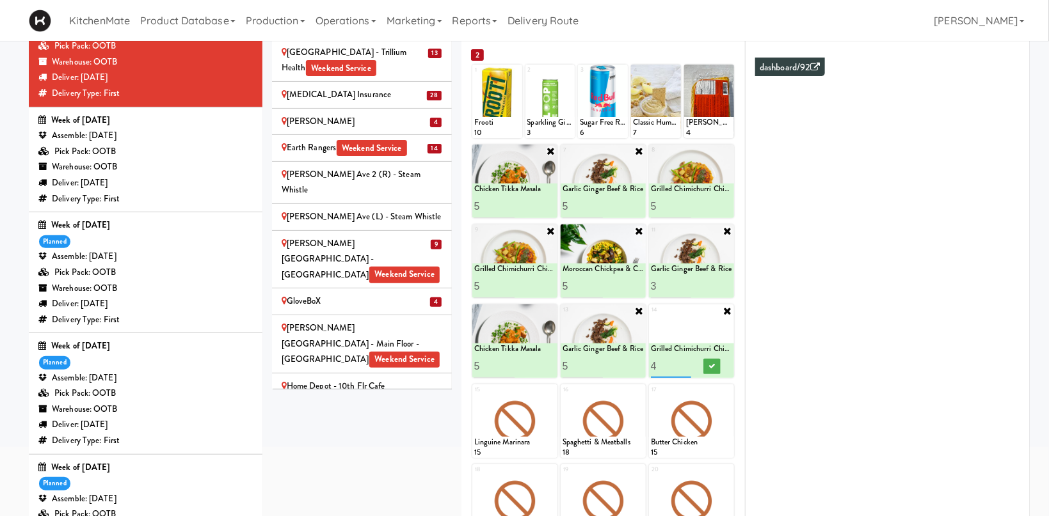
click at [688, 363] on input "5" at bounding box center [671, 366] width 41 height 24
click at [708, 365] on button at bounding box center [711, 366] width 17 height 15
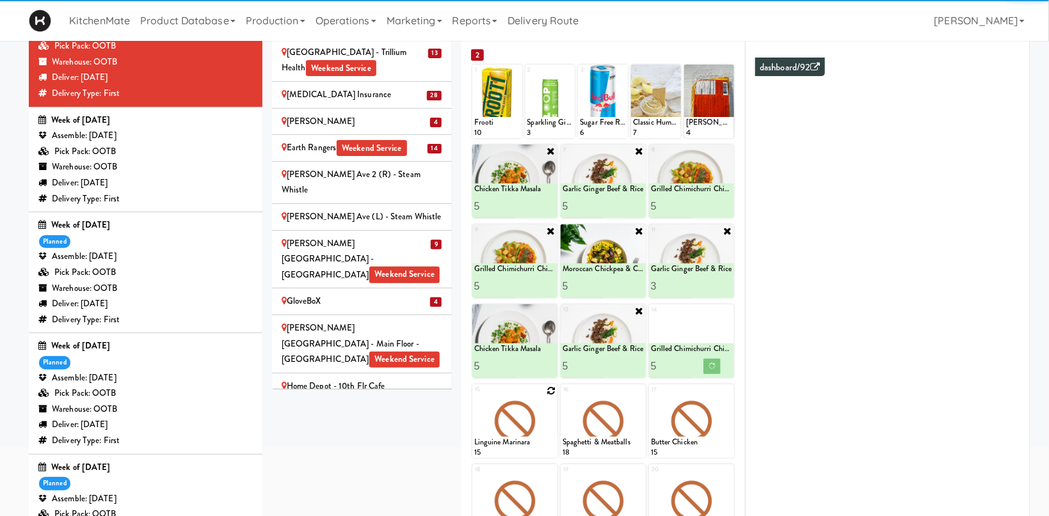
click at [553, 394] on icon at bounding box center [550, 390] width 9 height 9
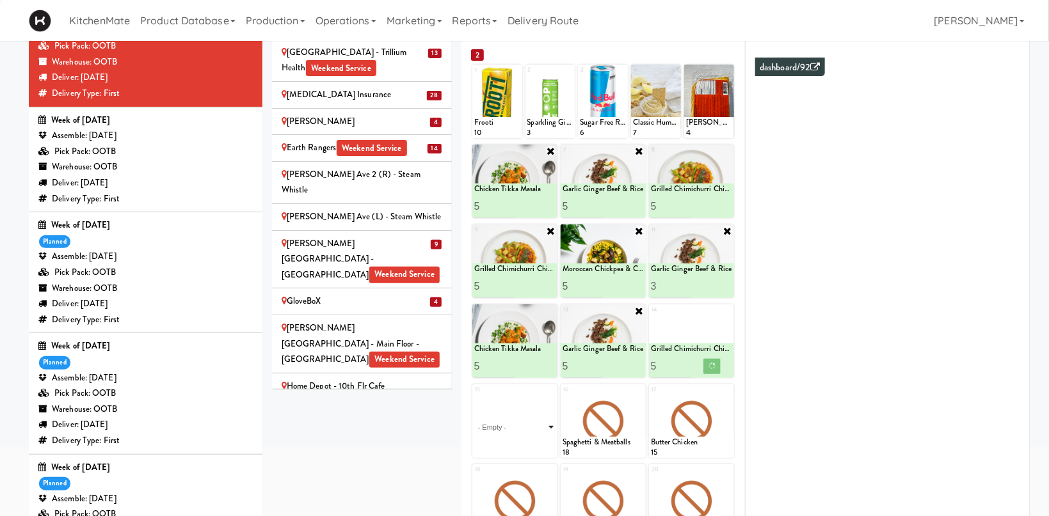
drag, startPoint x: 553, startPoint y: 394, endPoint x: 545, endPoint y: 415, distance: 23.1
click at [545, 415] on select "- Empty - Activia Probiotic Peach Mango Smoothie Chocolate Milk Tetra Pack Coca…" at bounding box center [514, 427] width 81 height 61
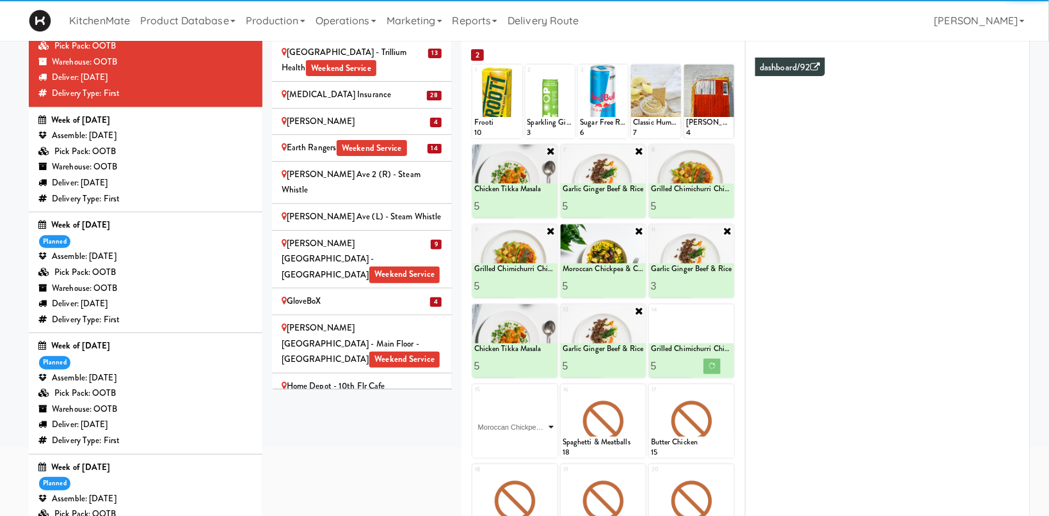
click option "Moroccan Chickpea & Couscous Bowl" at bounding box center [0, 0] width 0 height 0
click at [509, 442] on input "1" at bounding box center [494, 446] width 41 height 24
click at [510, 442] on input "2" at bounding box center [494, 446] width 41 height 24
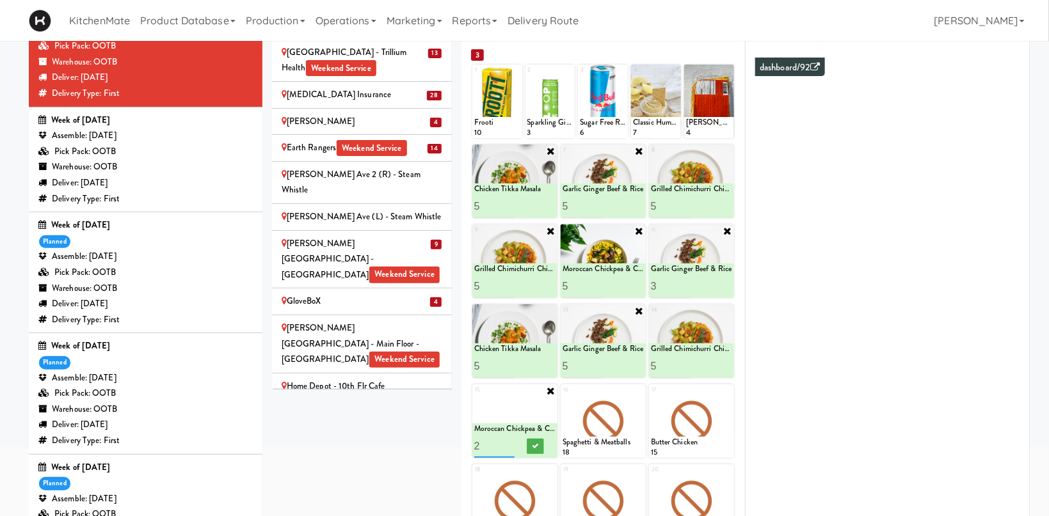
type input "3"
click at [510, 442] on input "3" at bounding box center [494, 446] width 41 height 24
click at [537, 445] on icon at bounding box center [535, 446] width 6 height 7
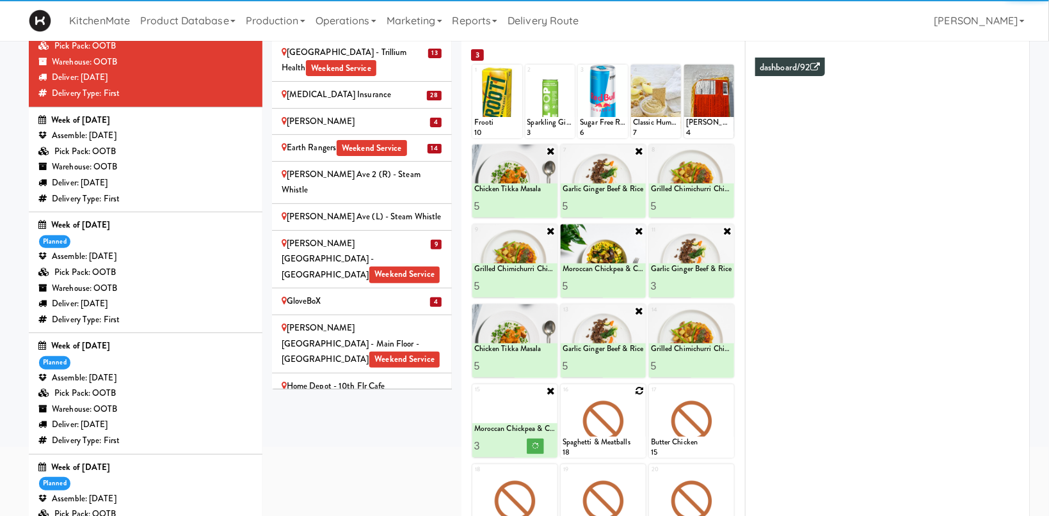
click at [641, 395] on icon at bounding box center [639, 390] width 9 height 9
click option "Pulled Pork Mac & Cheese" at bounding box center [0, 0] width 0 height 0
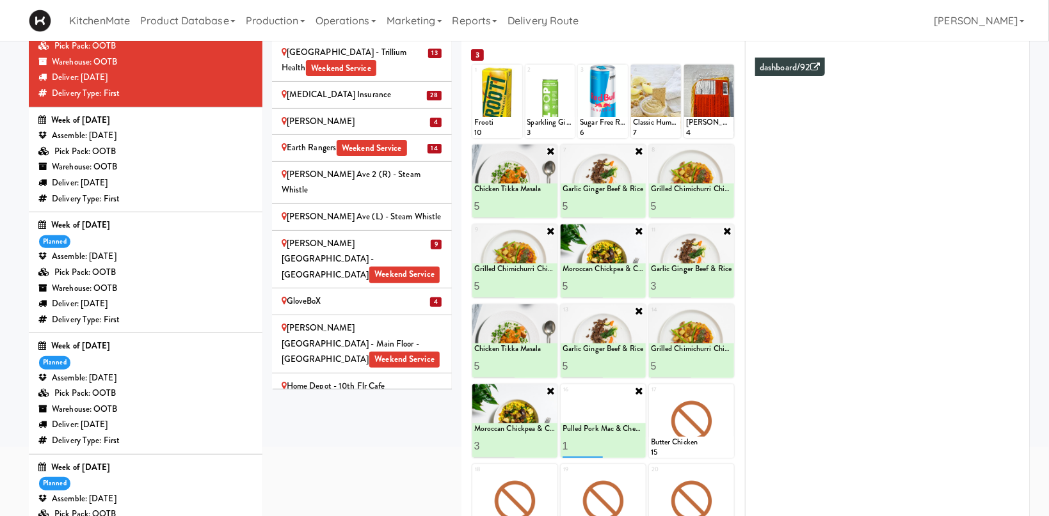
click at [596, 443] on input "2" at bounding box center [582, 446] width 41 height 24
click at [596, 443] on input "3" at bounding box center [582, 446] width 41 height 24
click at [596, 443] on input "4" at bounding box center [582, 446] width 41 height 24
click at [599, 443] on input "5" at bounding box center [582, 446] width 41 height 24
type input "4"
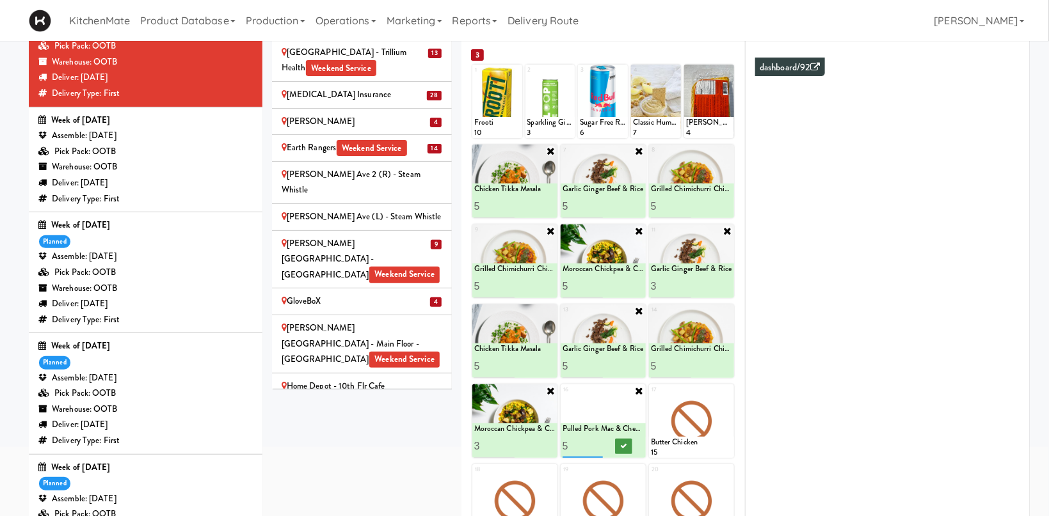
click at [597, 449] on input "4" at bounding box center [582, 446] width 41 height 24
click at [619, 447] on button at bounding box center [623, 446] width 17 height 15
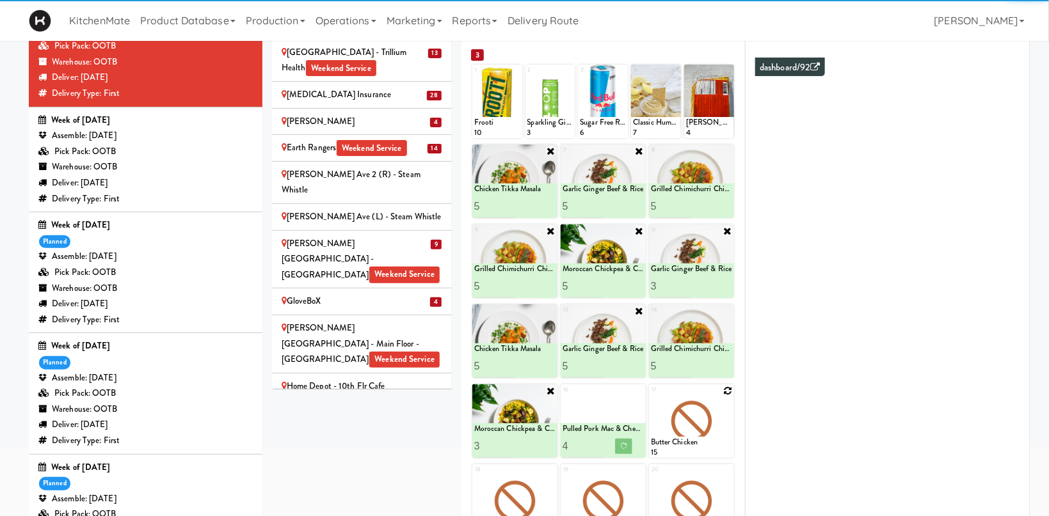
click at [726, 394] on icon at bounding box center [727, 390] width 9 height 9
click at [726, 388] on div "17 Butter Chicken 15" at bounding box center [691, 422] width 85 height 74
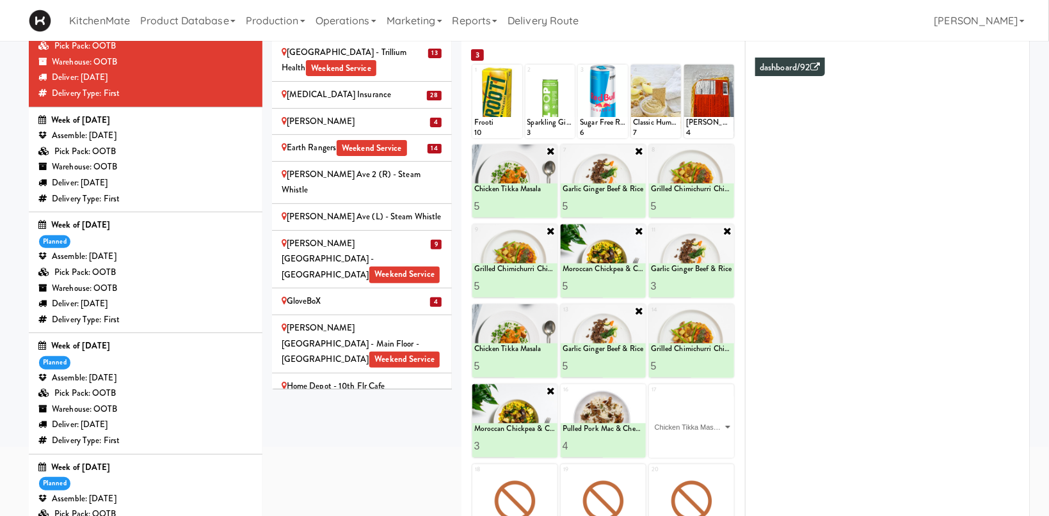
click option "Chicken Tikka Masala" at bounding box center [0, 0] width 0 height 0
click at [685, 443] on input "2" at bounding box center [671, 446] width 41 height 24
type input "3"
click at [685, 443] on input "3" at bounding box center [671, 446] width 41 height 24
drag, startPoint x: 709, startPoint y: 446, endPoint x: 699, endPoint y: 438, distance: 12.7
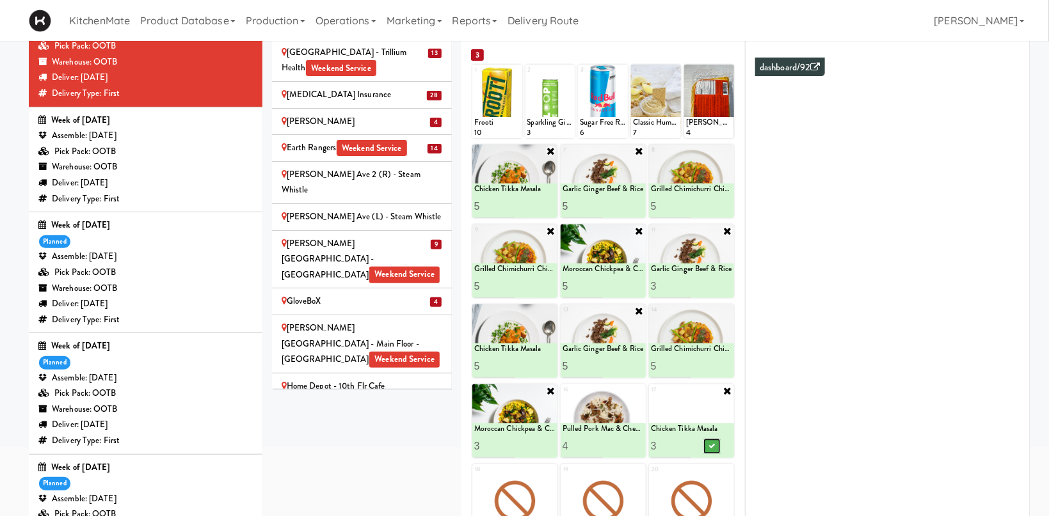
click at [709, 447] on icon at bounding box center [711, 446] width 6 height 7
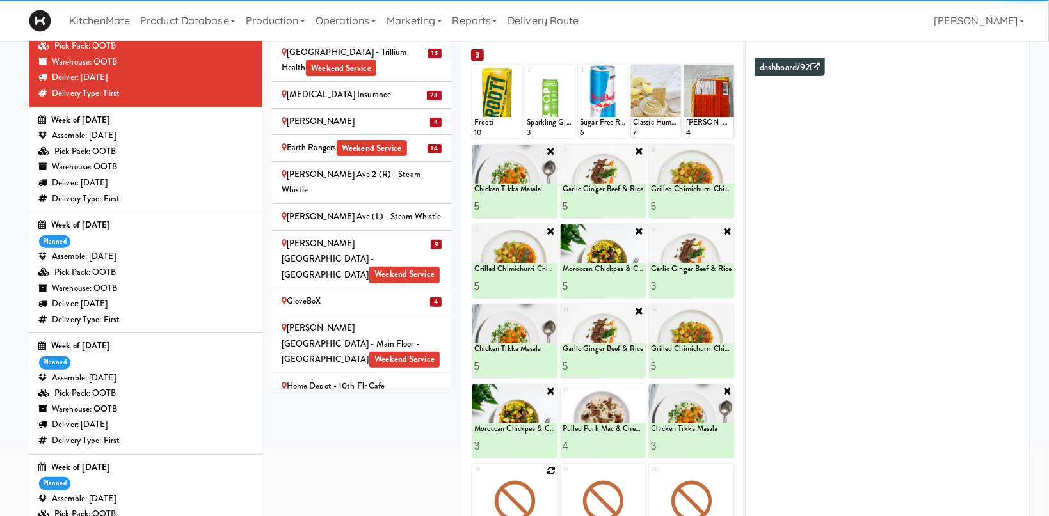
scroll to position [246, 0]
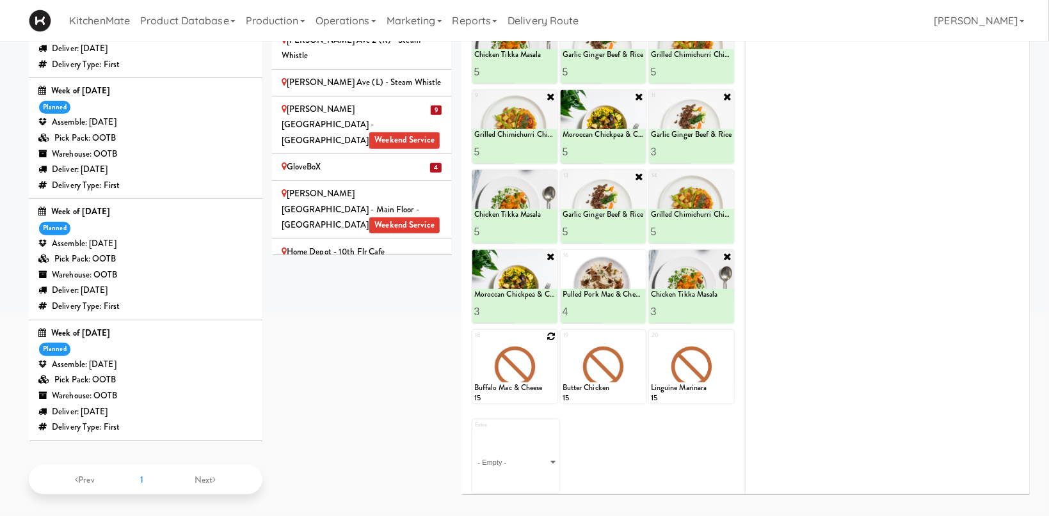
click at [549, 337] on icon at bounding box center [550, 336] width 9 height 9
click at [474, 342] on select "- Empty - Activia Probiotic Peach Mango Smoothie Chocolate Milk Tetra Pack Coca…" at bounding box center [514, 372] width 81 height 61
click option "Garlic Ginger Beef & Rice" at bounding box center [0, 0] width 0 height 0
click at [509, 389] on input "2" at bounding box center [494, 392] width 41 height 24
type input "3"
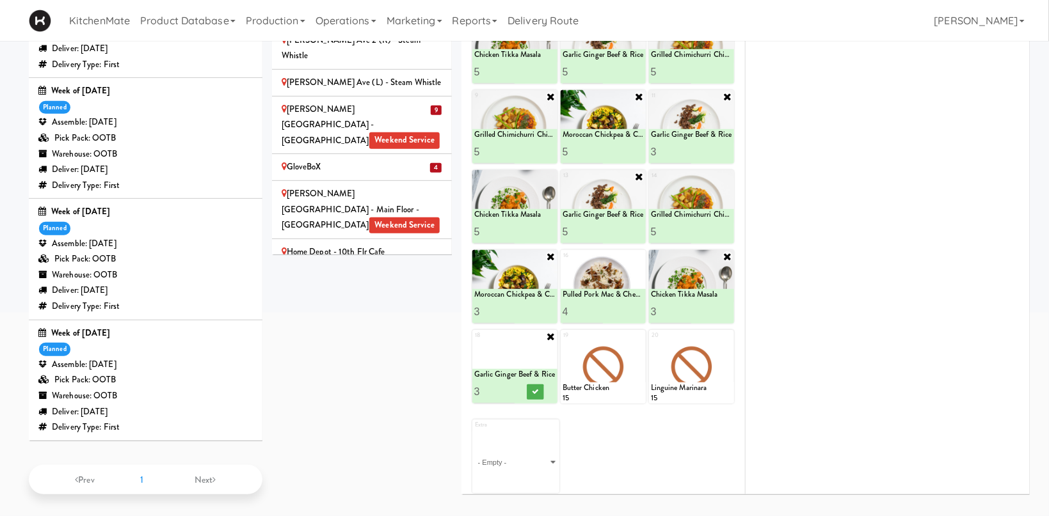
click at [509, 389] on input "3" at bounding box center [494, 392] width 41 height 24
click at [530, 390] on button at bounding box center [535, 392] width 17 height 15
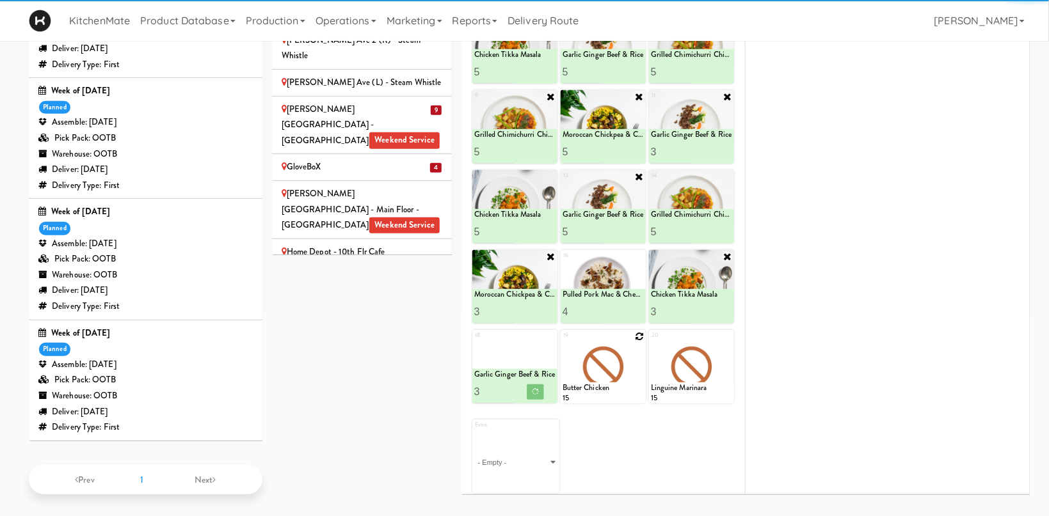
click at [637, 333] on icon at bounding box center [639, 336] width 9 height 9
click option "Grilled Chimichurri Chicken" at bounding box center [0, 0] width 0 height 0
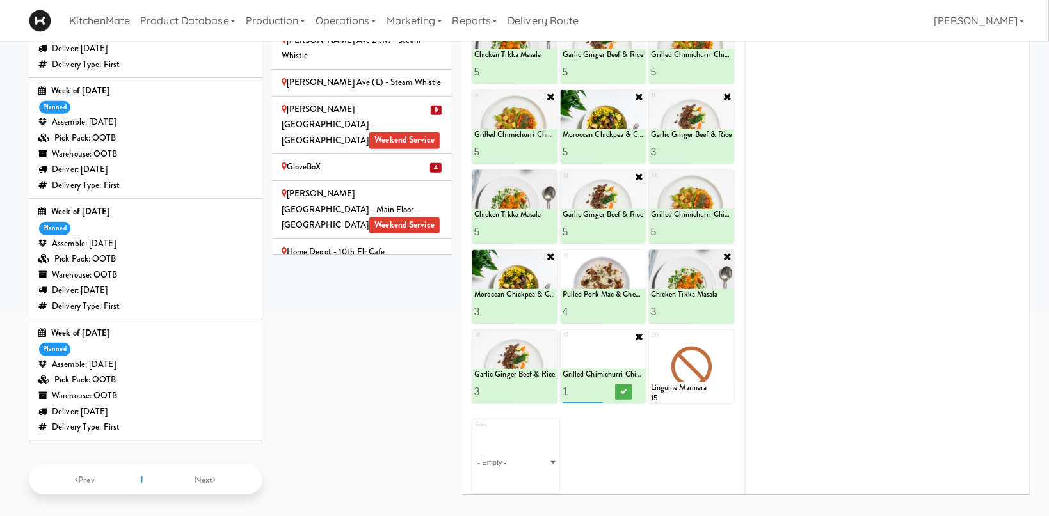
click at [600, 388] on input "2" at bounding box center [582, 392] width 41 height 24
type input "3"
click at [597, 390] on input "3" at bounding box center [582, 392] width 41 height 24
click at [622, 388] on icon at bounding box center [623, 391] width 6 height 7
click at [729, 336] on icon at bounding box center [727, 336] width 9 height 9
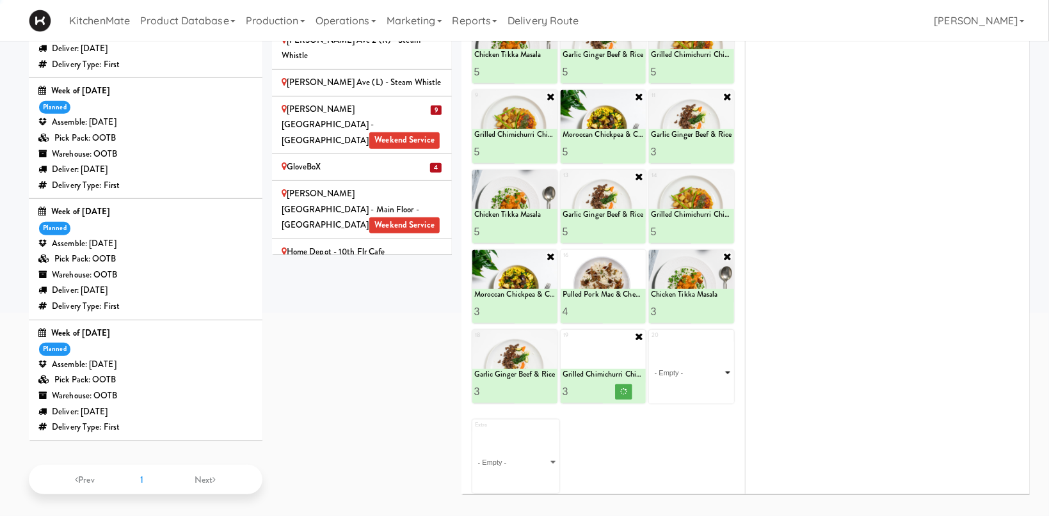
click at [719, 369] on select "- Empty - Activia Probiotic Peach Mango Smoothie Chocolate Milk Tetra Pack Coca…" at bounding box center [691, 372] width 81 height 61
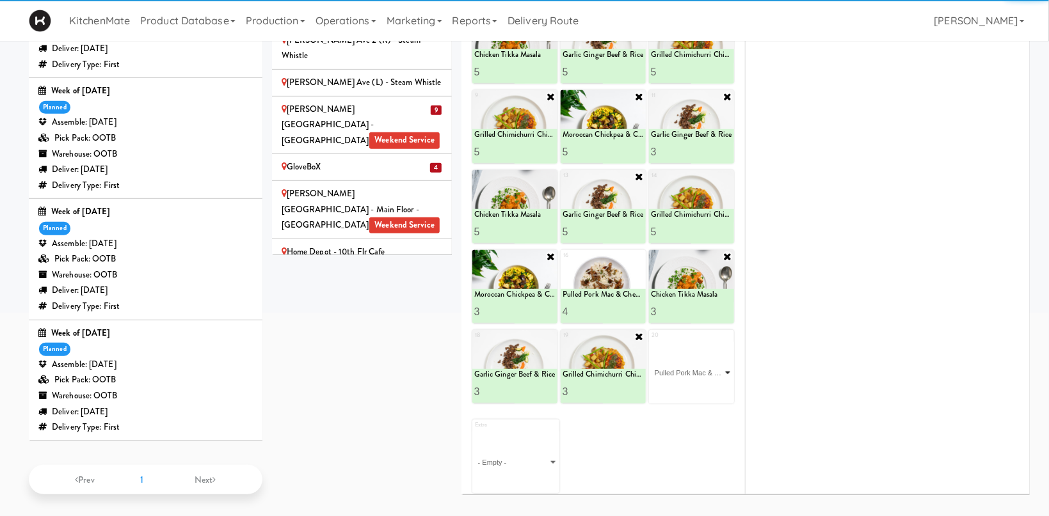
click option "Pulled Pork Mac & Cheese" at bounding box center [0, 0] width 0 height 0
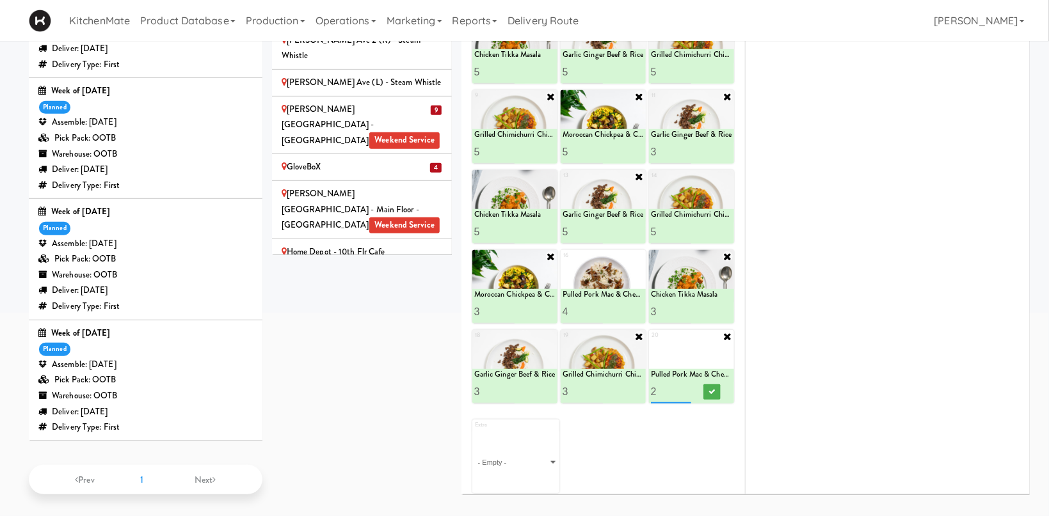
click at [686, 388] on input "2" at bounding box center [671, 392] width 41 height 24
type input "3"
click at [686, 388] on input "3" at bounding box center [671, 392] width 41 height 24
click at [709, 390] on button at bounding box center [711, 392] width 17 height 15
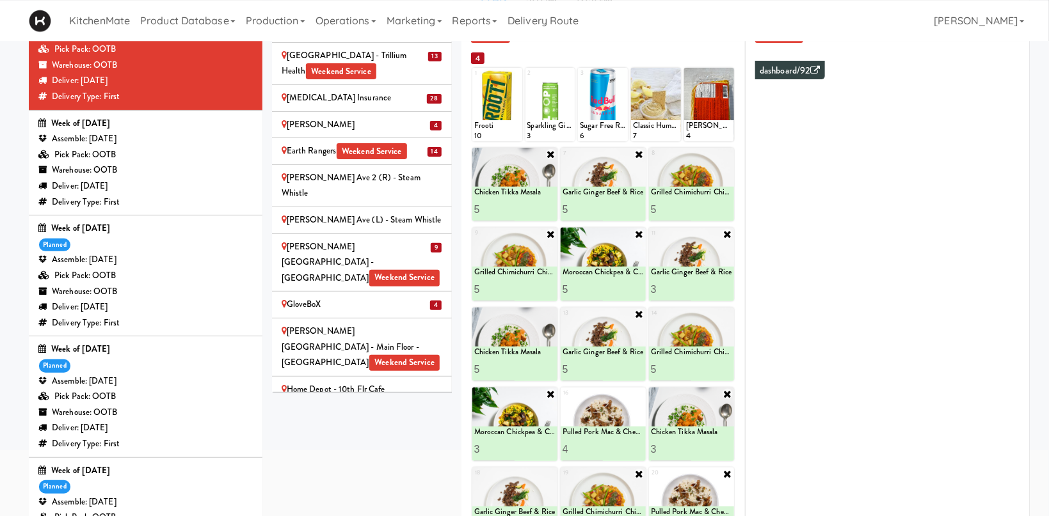
scroll to position [110, 0]
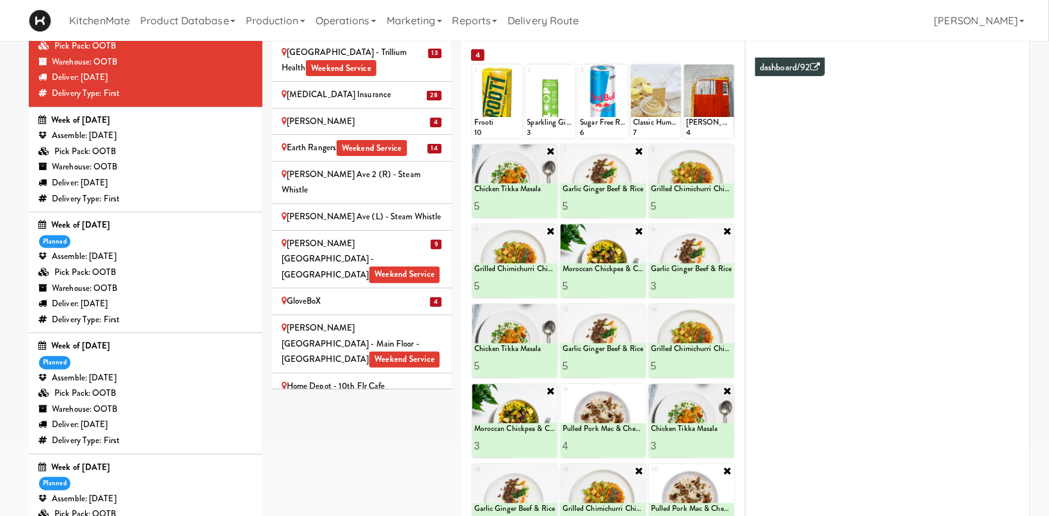
click at [391, 463] on div "IKEA Burlington EMPU Weekend Service" at bounding box center [362, 471] width 161 height 16
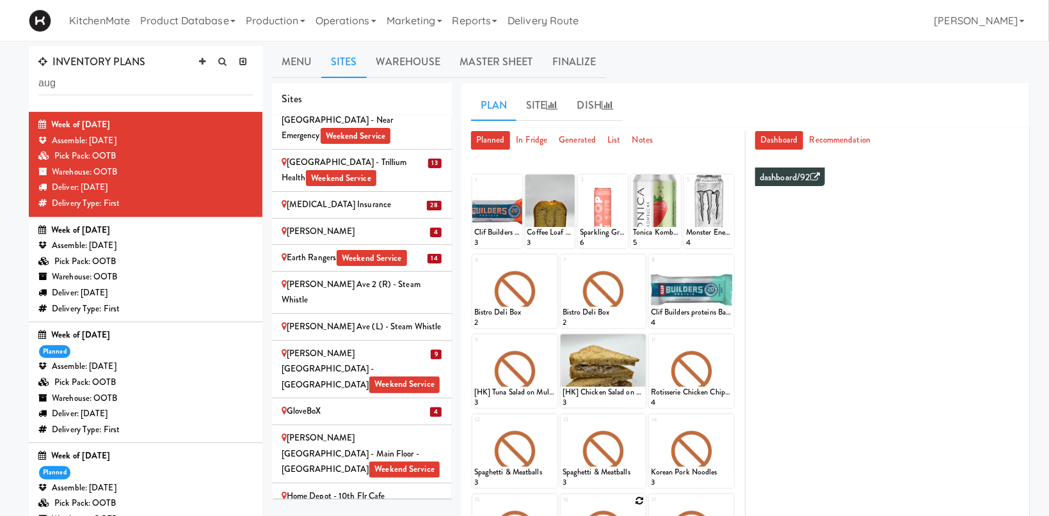
scroll to position [203, 0]
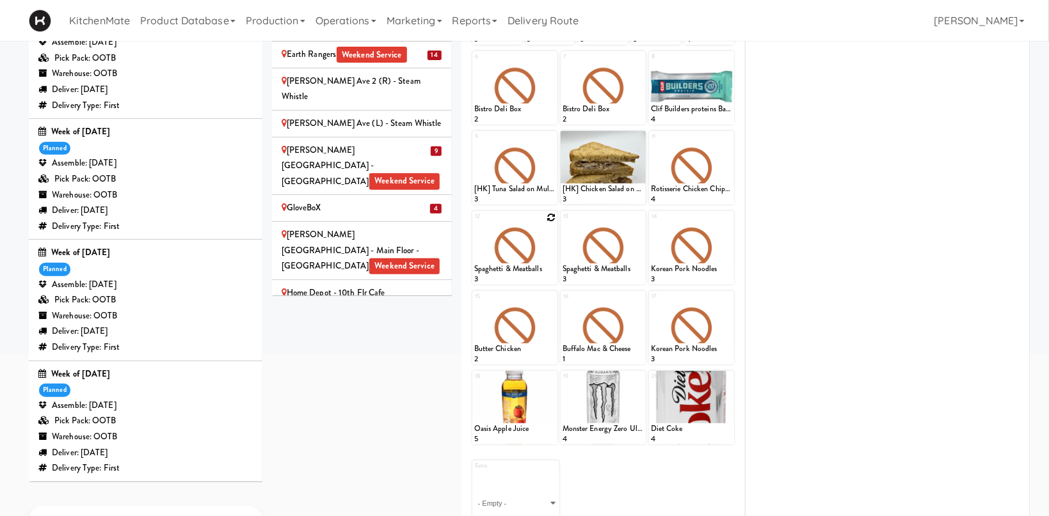
click at [545, 221] on div at bounding box center [514, 248] width 85 height 74
click at [541, 254] on div at bounding box center [514, 248] width 85 height 74
click at [547, 219] on icon at bounding box center [550, 217] width 9 height 9
click at [474, 223] on select "- Empty - Activia Probiotic Peach Mango Smoothie Chocolate Milk Tetra Pack Coca…" at bounding box center [514, 253] width 81 height 61
click option "Chicken Tikka Masala" at bounding box center [0, 0] width 0 height 0
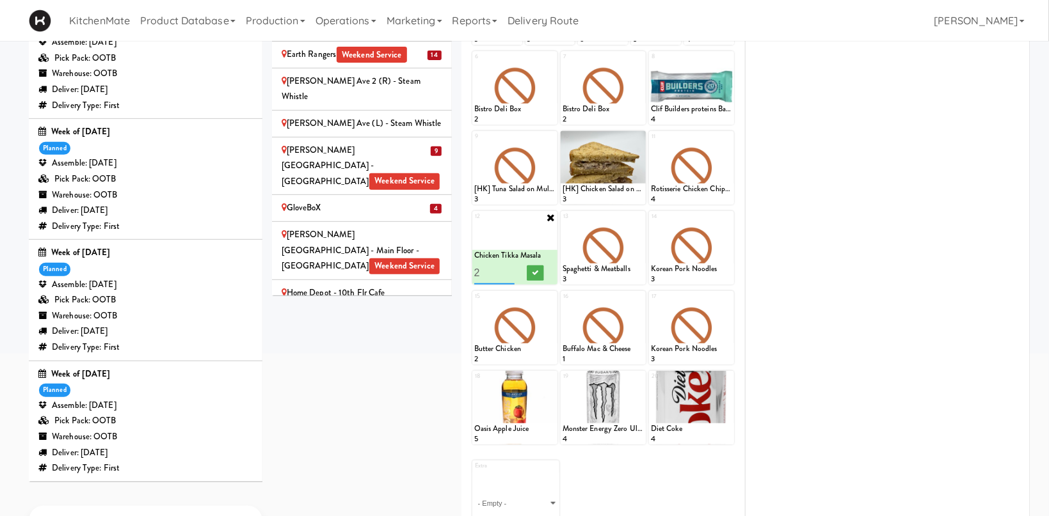
type input "2"
click at [510, 273] on input "2" at bounding box center [494, 273] width 41 height 24
click at [534, 273] on icon at bounding box center [535, 272] width 6 height 7
click at [641, 216] on icon at bounding box center [639, 217] width 9 height 9
click at [562, 223] on select "- Empty - Activia Probiotic Peach Mango Smoothie Chocolate Milk Tetra Pack Coca…" at bounding box center [602, 253] width 81 height 61
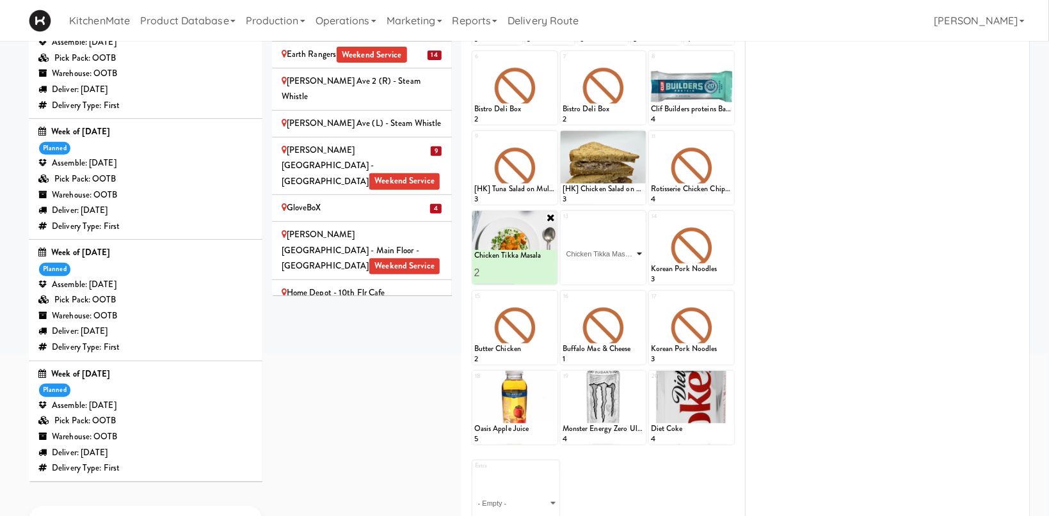
click option "Chicken Tikka Masala" at bounding box center [0, 0] width 0 height 0
click at [623, 273] on icon at bounding box center [623, 272] width 6 height 7
click at [728, 216] on icon at bounding box center [727, 217] width 9 height 9
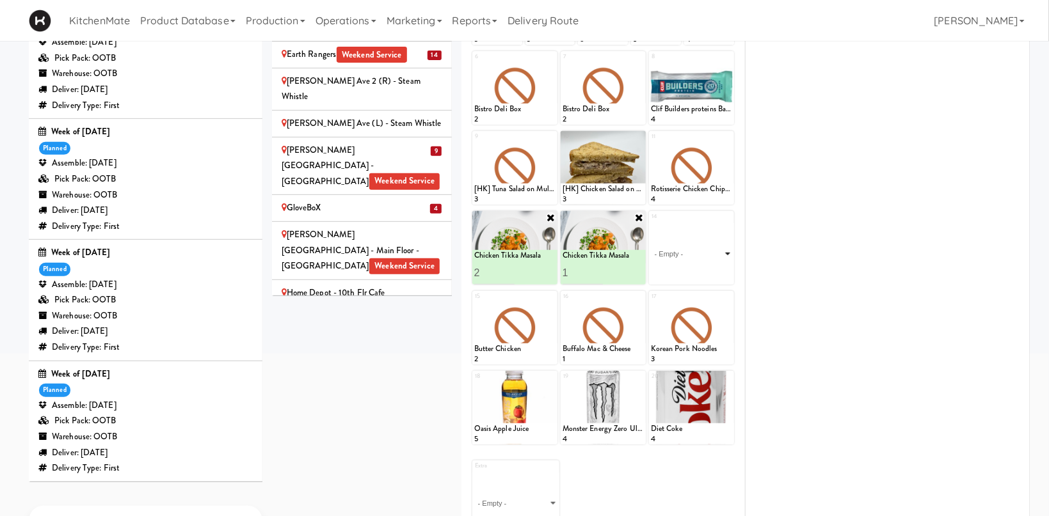
click at [651, 223] on select "- Empty - Activia Probiotic Peach Mango Smoothie Chocolate Milk Tetra Pack Coca…" at bounding box center [691, 253] width 81 height 61
click option "Garlic Ginger Beef & Rice" at bounding box center [0, 0] width 0 height 0
type input "2"
click at [687, 268] on input "2" at bounding box center [671, 273] width 41 height 24
click at [706, 272] on button at bounding box center [711, 273] width 17 height 15
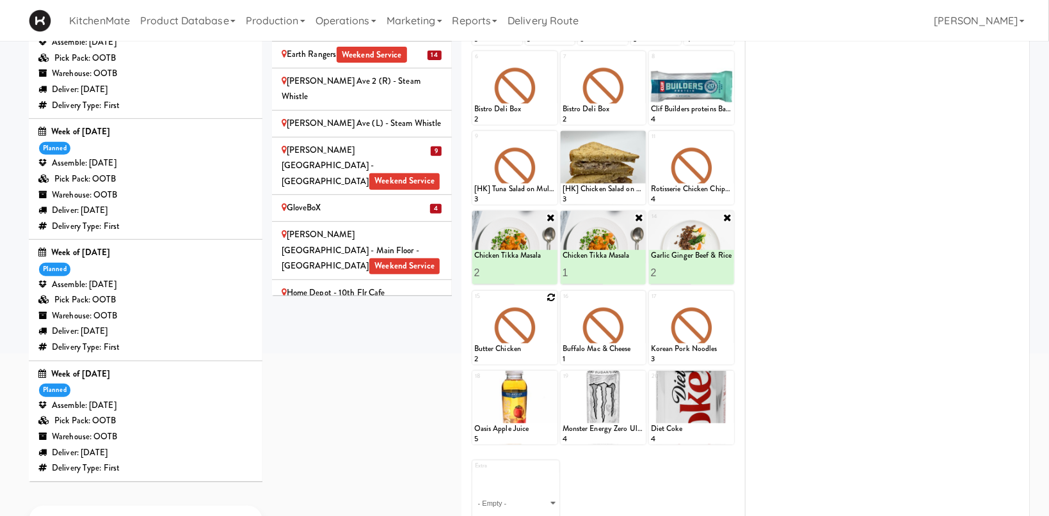
click at [551, 299] on icon at bounding box center [550, 297] width 9 height 9
click at [474, 303] on select "- Empty - Activia Probiotic Peach Mango Smoothie Chocolate Milk Tetra Pack Coca…" at bounding box center [514, 333] width 81 height 61
click option "Pulled Pork Mac & Cheese" at bounding box center [0, 0] width 0 height 0
click at [507, 351] on input "2" at bounding box center [494, 353] width 41 height 24
type input "3"
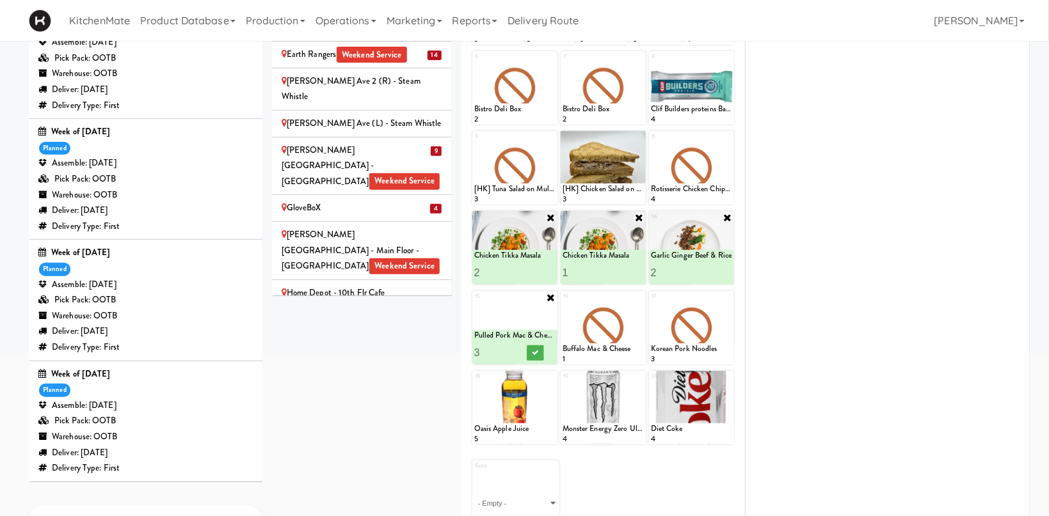
drag, startPoint x: 507, startPoint y: 351, endPoint x: 526, endPoint y: 349, distance: 18.6
click at [509, 351] on input "3" at bounding box center [494, 353] width 41 height 24
click at [536, 356] on button at bounding box center [535, 353] width 17 height 15
click at [640, 299] on icon at bounding box center [639, 297] width 9 height 9
click at [562, 303] on select "- Empty - Activia Probiotic Peach Mango Smoothie Chocolate Milk Tetra Pack Coca…" at bounding box center [602, 333] width 81 height 61
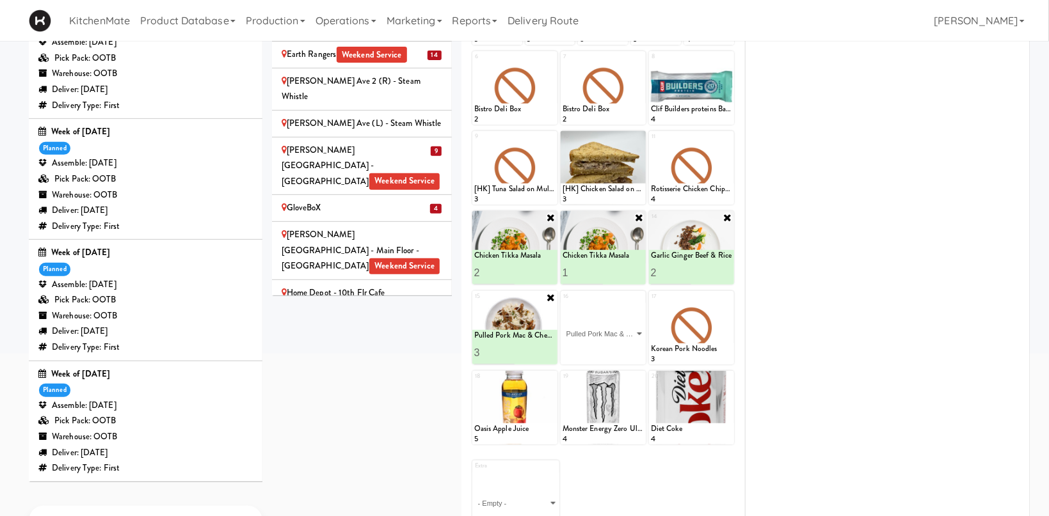
click option "Pulled Pork Mac & Cheese" at bounding box center [0, 0] width 0 height 0
type input "2"
click at [598, 349] on input "2" at bounding box center [582, 353] width 41 height 24
click at [624, 356] on icon at bounding box center [623, 352] width 6 height 7
click at [726, 294] on icon at bounding box center [727, 297] width 9 height 9
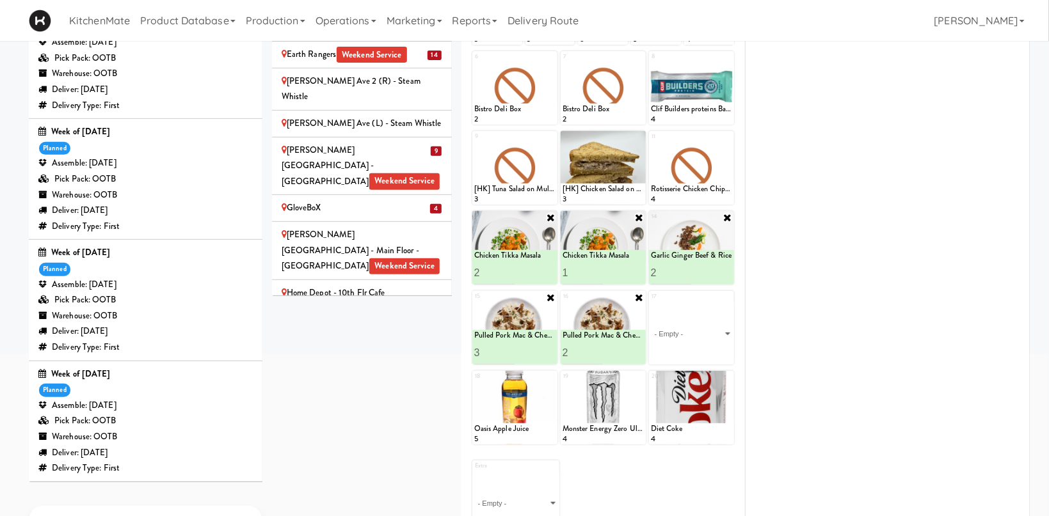
click at [651, 303] on select "- Empty - Activia Probiotic Peach Mango Smoothie Chocolate Milk Tetra Pack Coca…" at bounding box center [691, 333] width 81 height 61
click option "Moroccan Chickpea & Couscous Bowl" at bounding box center [0, 0] width 0 height 0
type input "1"
click at [717, 353] on button at bounding box center [711, 353] width 17 height 15
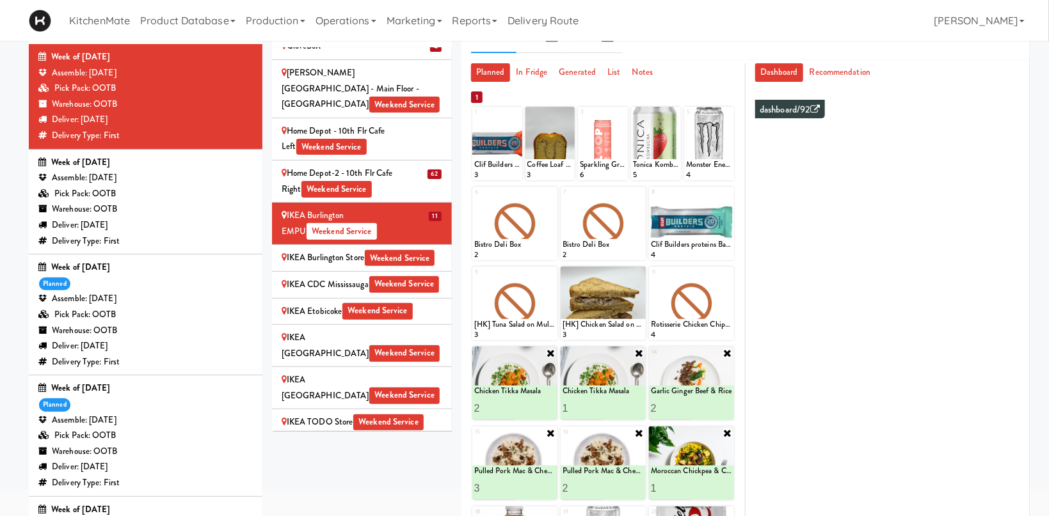
scroll to position [1053, 0]
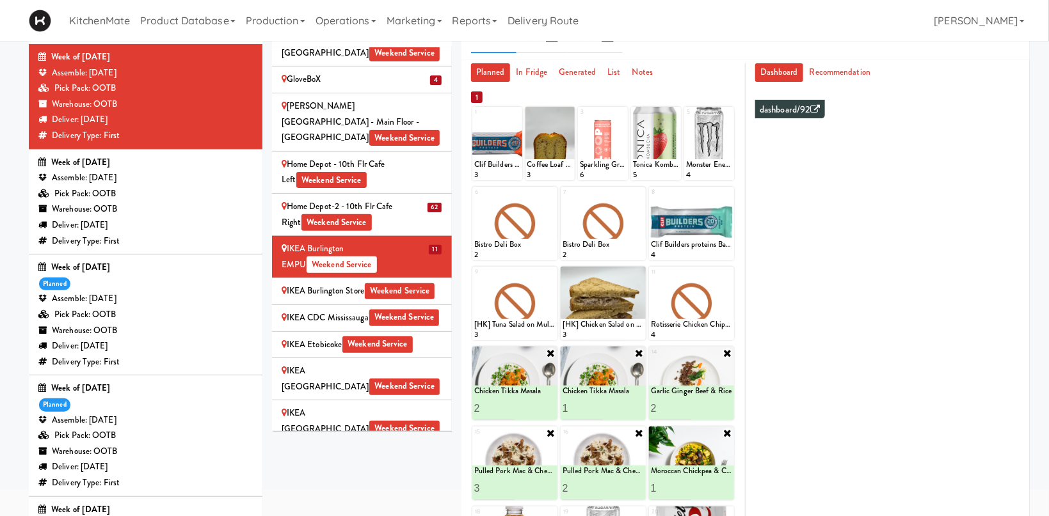
click at [338, 283] on div "IKEA Burlington Store Weekend Service" at bounding box center [362, 291] width 161 height 16
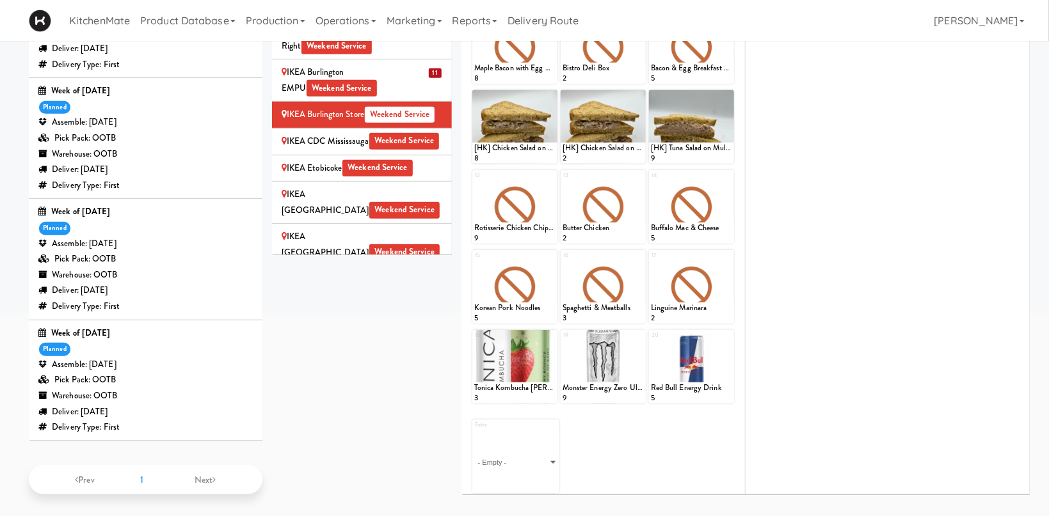
scroll to position [964, 0]
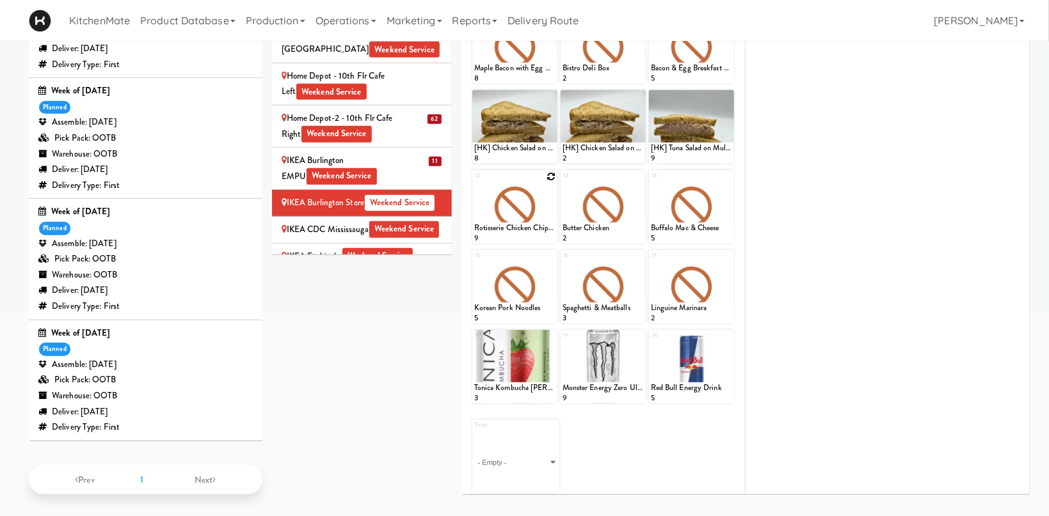
click at [550, 170] on div at bounding box center [514, 207] width 85 height 74
click at [551, 172] on icon at bounding box center [550, 176] width 9 height 9
click at [553, 254] on icon at bounding box center [550, 256] width 9 height 9
click at [474, 182] on select "- Empty - Activia Probiotic Peach Mango Smoothie Chocolate Milk Tetra Pack Coca…" at bounding box center [514, 212] width 81 height 61
click option "Chicken Tikka Masala" at bounding box center [0, 0] width 0 height 0
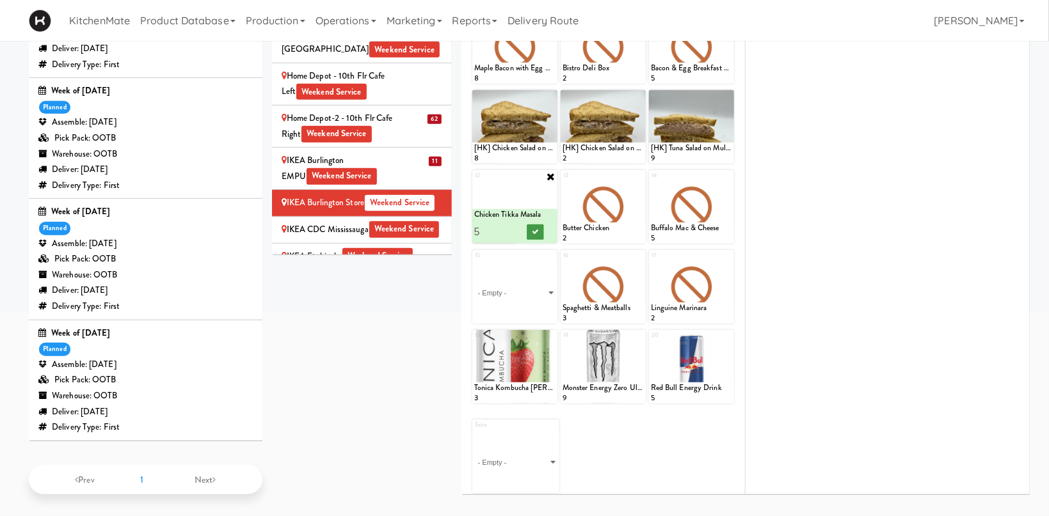
type input "5"
click at [539, 235] on button at bounding box center [535, 232] width 17 height 15
click at [637, 176] on icon at bounding box center [639, 176] width 9 height 9
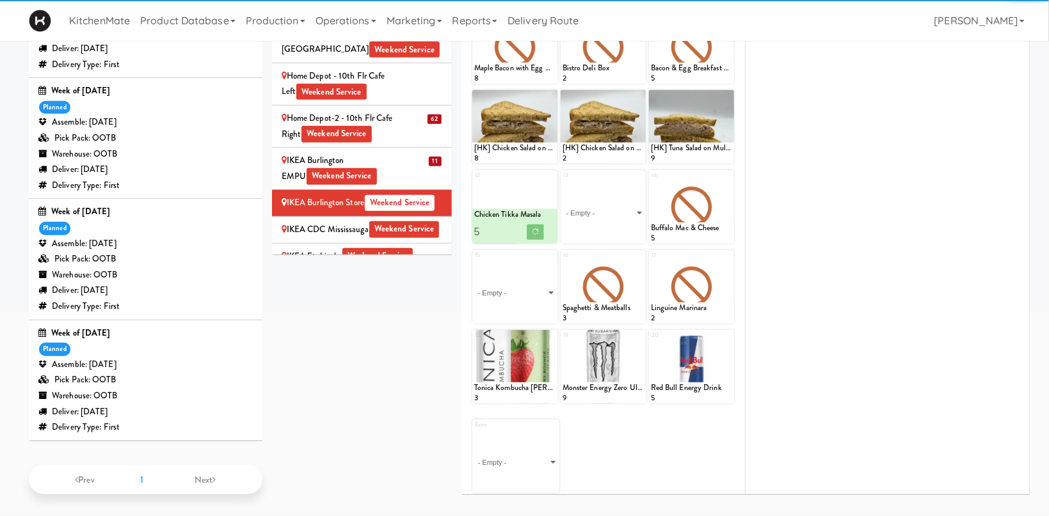
click at [625, 196] on select "- Empty - Activia Probiotic Peach Mango Smoothie Chocolate Milk Tetra Pack Coca…" at bounding box center [602, 212] width 81 height 61
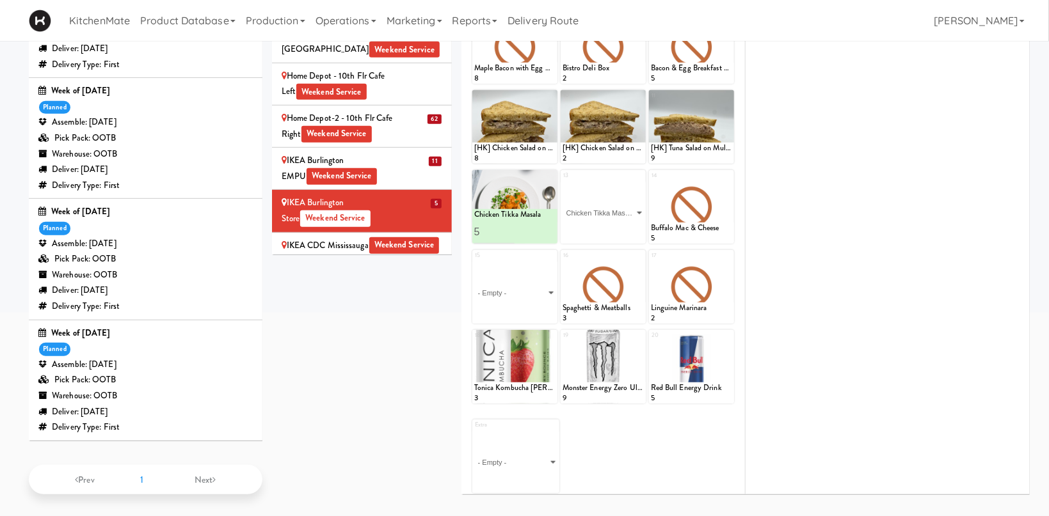
click option "Chicken Tikka Masala" at bounding box center [0, 0] width 0 height 0
type input "5"
click at [620, 221] on div at bounding box center [623, 232] width 41 height 24
click at [630, 230] on button at bounding box center [623, 232] width 17 height 15
click at [725, 175] on icon at bounding box center [727, 176] width 9 height 9
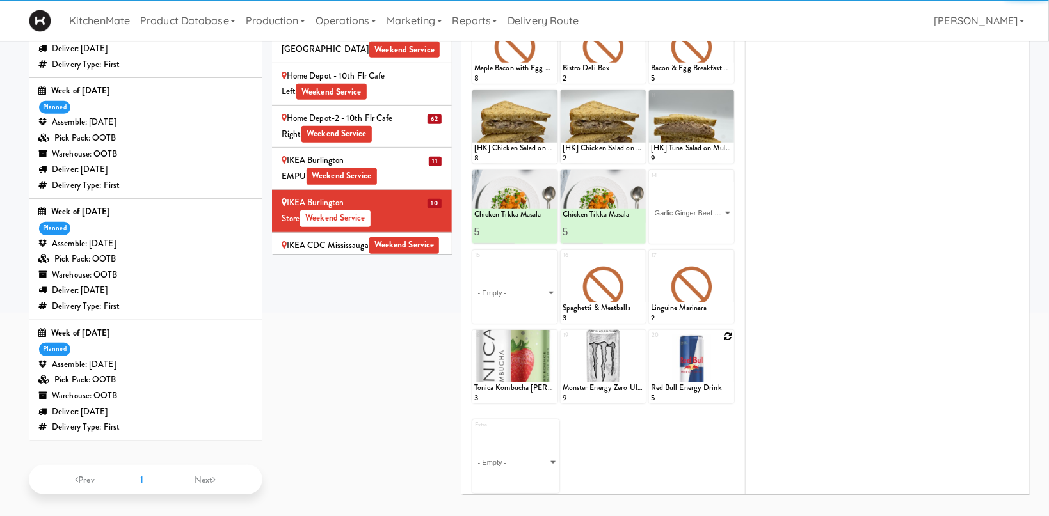
click option "Garlic Ginger Beef & Rice" at bounding box center [0, 0] width 0 height 0
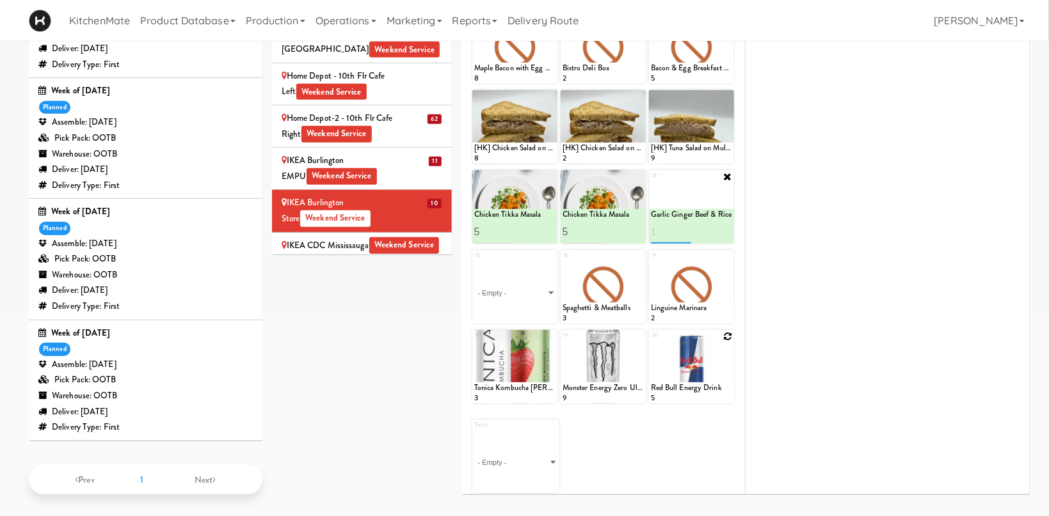
type input "1"
type input "4"
click at [474, 262] on select "- Empty - Activia Probiotic Peach Mango Smoothie Chocolate Milk Tetra Pack Coca…" at bounding box center [514, 292] width 81 height 61
drag, startPoint x: 538, startPoint y: 282, endPoint x: 712, endPoint y: 225, distance: 182.3
click at [712, 225] on div at bounding box center [711, 232] width 41 height 24
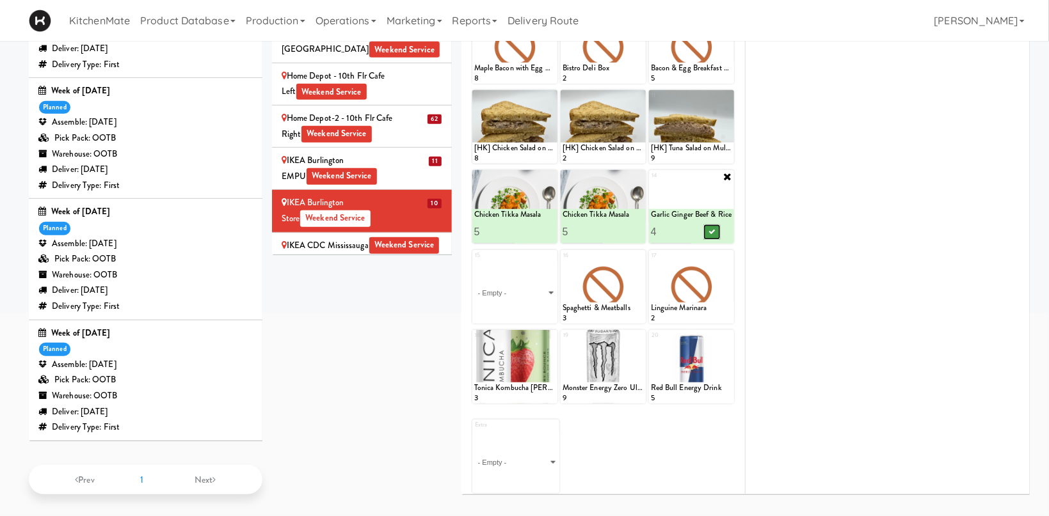
click at [712, 225] on button at bounding box center [711, 232] width 17 height 15
click at [474, 262] on select "- Empty - Activia Probiotic Peach Mango Smoothie Chocolate Milk Tetra Pack Coca…" at bounding box center [514, 292] width 81 height 61
click option "Grilled Chimichurri Chicken" at bounding box center [0, 0] width 0 height 0
click at [508, 306] on input "2" at bounding box center [494, 312] width 41 height 24
click at [508, 306] on input "3" at bounding box center [494, 312] width 41 height 24
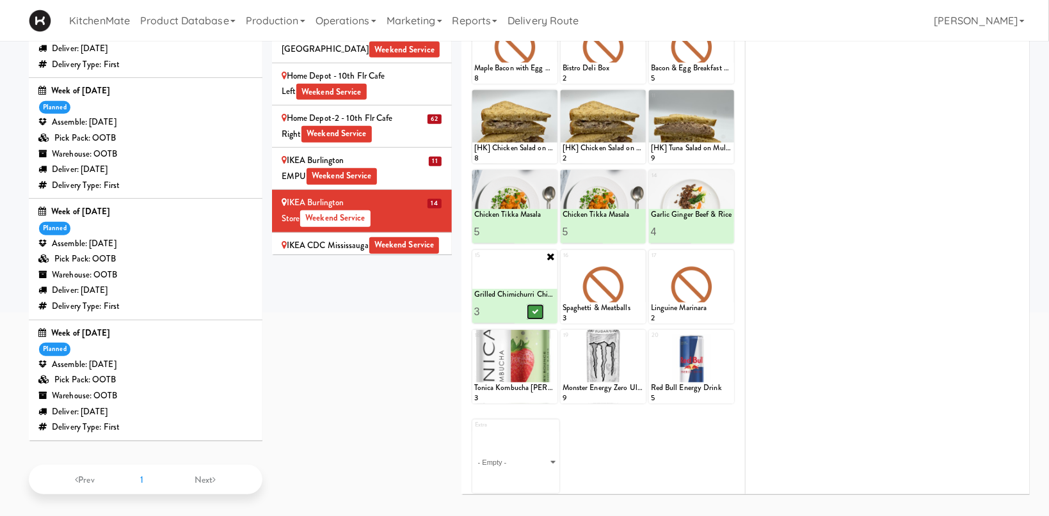
click at [533, 309] on icon at bounding box center [535, 311] width 6 height 7
click at [635, 255] on icon at bounding box center [639, 256] width 9 height 9
click at [562, 262] on select "- Empty - Activia Probiotic Peach Mango Smoothie Chocolate Milk Tetra Pack Coca…" at bounding box center [602, 292] width 81 height 61
click option "Moroccan Chickpea & Couscous Bowl" at bounding box center [0, 0] width 0 height 0
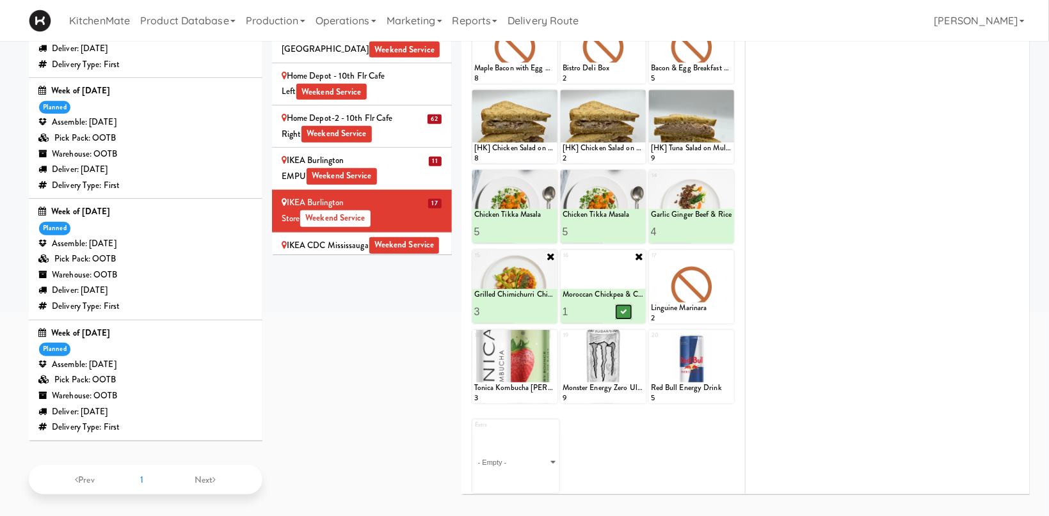
click at [627, 306] on button at bounding box center [623, 312] width 17 height 15
click at [728, 257] on icon at bounding box center [727, 256] width 9 height 9
click option "Pulled Pork Mac & Cheese" at bounding box center [0, 0] width 0 height 0
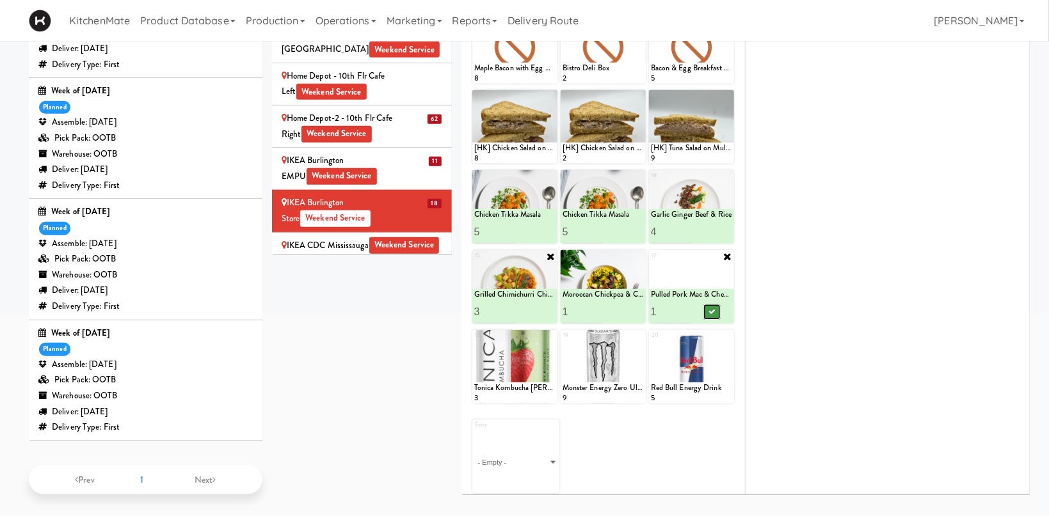
click at [711, 305] on button at bounding box center [711, 312] width 17 height 15
drag, startPoint x: 502, startPoint y: 308, endPoint x: 510, endPoint y: 308, distance: 8.3
click at [510, 308] on input "3" at bounding box center [494, 312] width 41 height 24
type input "4"
click at [511, 308] on input "4" at bounding box center [494, 312] width 41 height 24
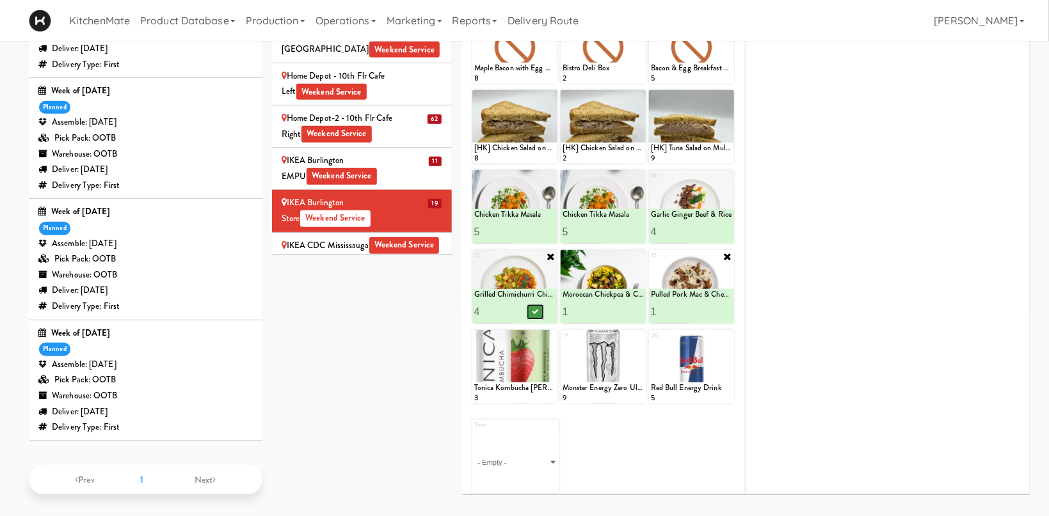
click at [532, 311] on icon at bounding box center [535, 311] width 6 height 7
click at [356, 238] on div "IKEA CDC Mississauga Weekend Service" at bounding box center [362, 246] width 161 height 16
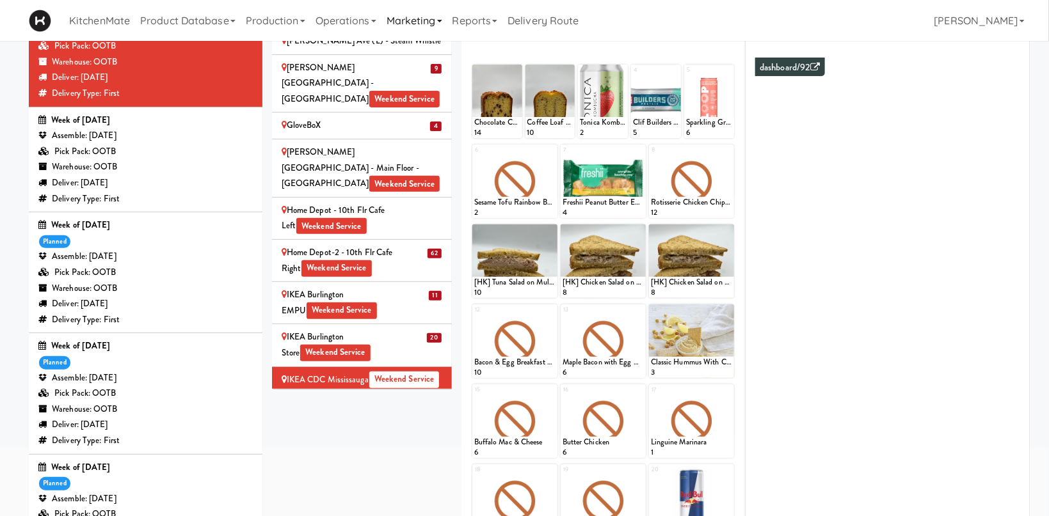
scroll to position [178, 0]
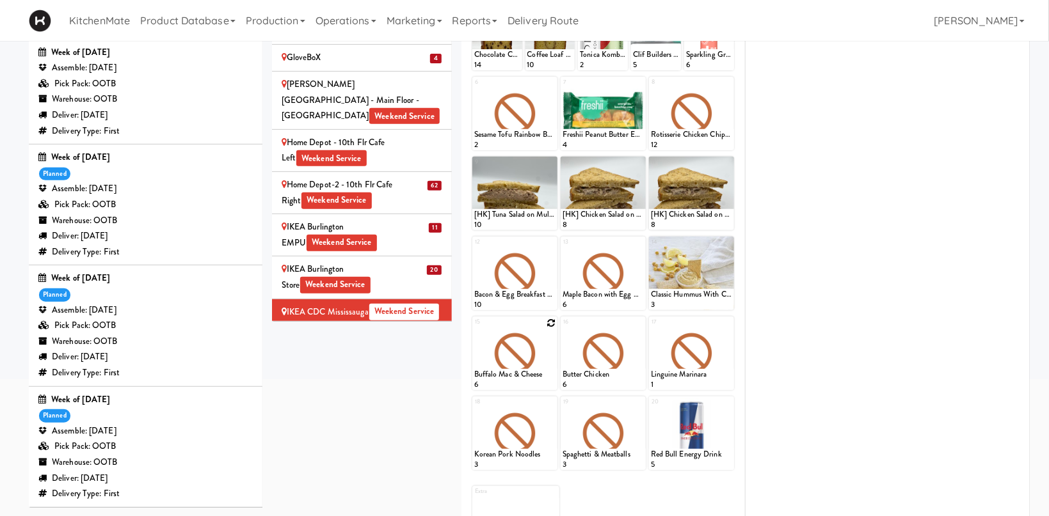
click at [550, 325] on icon at bounding box center [550, 323] width 9 height 9
click at [474, 329] on select "- Empty - Activia Probiotic Peach Mango Smoothie Chocolate Milk Tetra Pack Coca…" at bounding box center [514, 359] width 81 height 61
click option "Chicken Tikka Masala" at bounding box center [0, 0] width 0 height 0
click at [511, 374] on input "2" at bounding box center [494, 379] width 41 height 24
click at [511, 374] on input "3" at bounding box center [494, 379] width 41 height 24
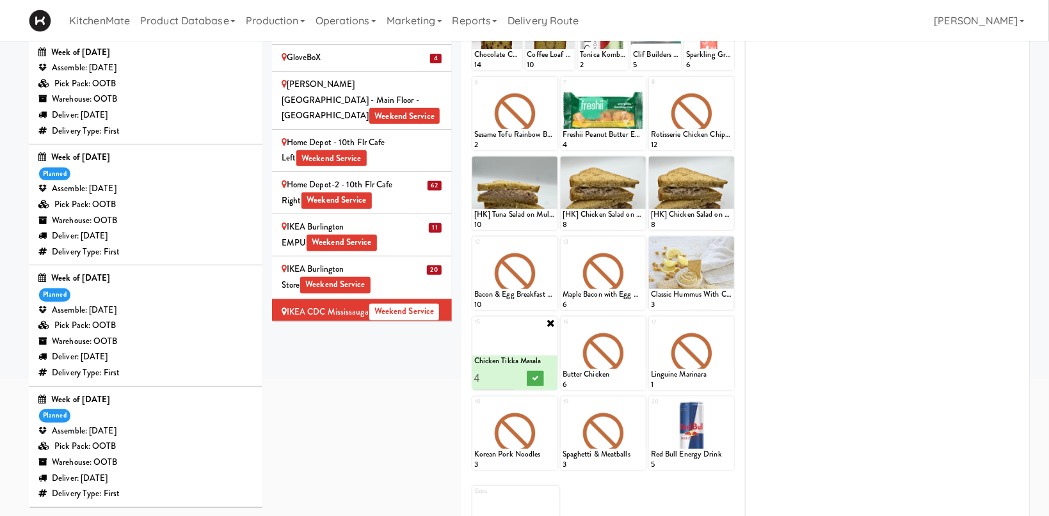
type input "4"
click at [511, 374] on input "4" at bounding box center [494, 379] width 41 height 24
click at [532, 379] on icon at bounding box center [535, 378] width 6 height 7
click at [642, 320] on icon at bounding box center [639, 323] width 9 height 9
click at [562, 329] on select "- Empty - Activia Probiotic Peach Mango Smoothie Chocolate Milk Tetra Pack Coca…" at bounding box center [602, 359] width 81 height 61
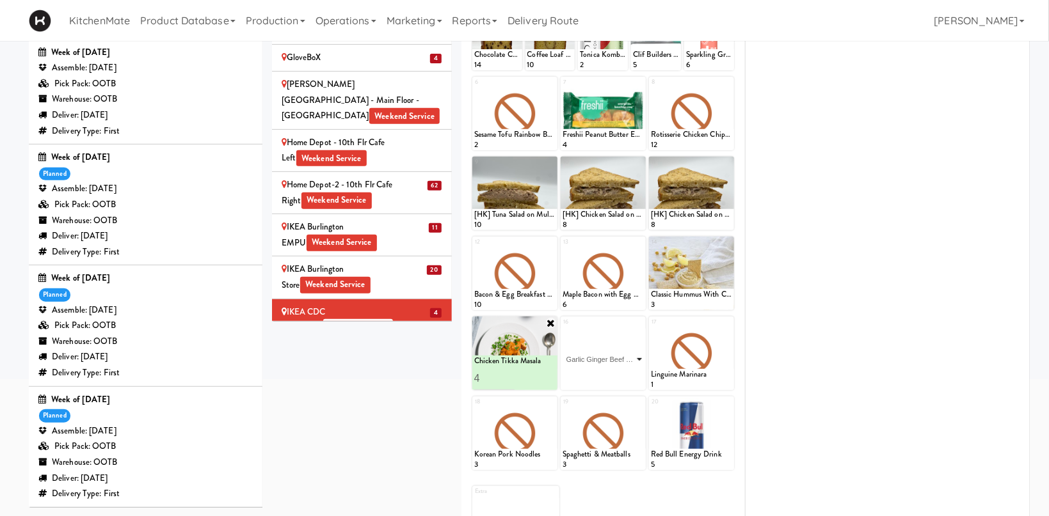
click option "Garlic Ginger Beef & Rice" at bounding box center [0, 0] width 0 height 0
click at [598, 376] on input "2" at bounding box center [582, 379] width 41 height 24
click at [598, 376] on input "3" at bounding box center [582, 379] width 41 height 24
click at [598, 376] on input "4" at bounding box center [582, 379] width 41 height 24
click at [598, 376] on input "5" at bounding box center [582, 379] width 41 height 24
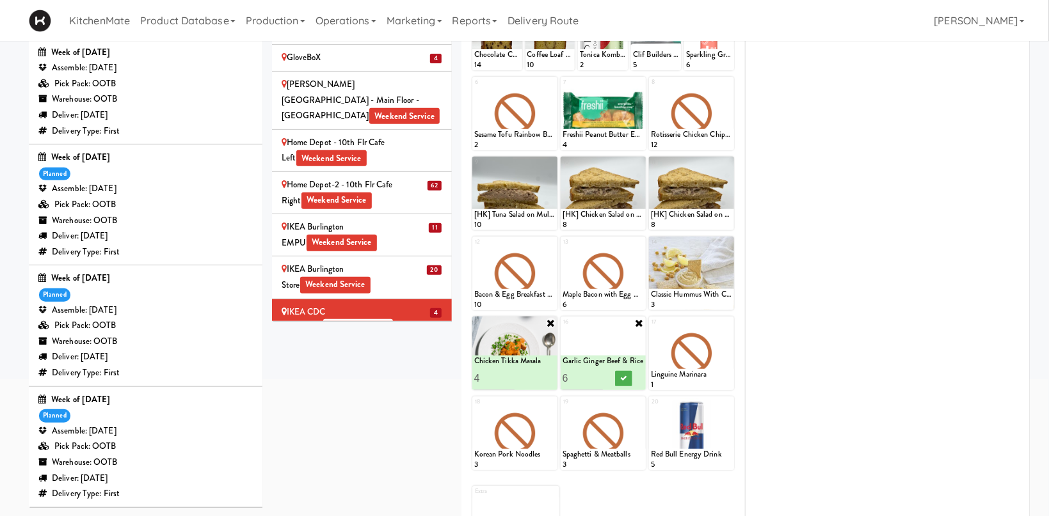
click at [598, 376] on input "6" at bounding box center [582, 379] width 41 height 24
click at [598, 376] on input "7" at bounding box center [582, 379] width 41 height 24
type input "6"
click at [603, 379] on input "6" at bounding box center [582, 379] width 41 height 24
click at [625, 376] on icon at bounding box center [623, 378] width 6 height 7
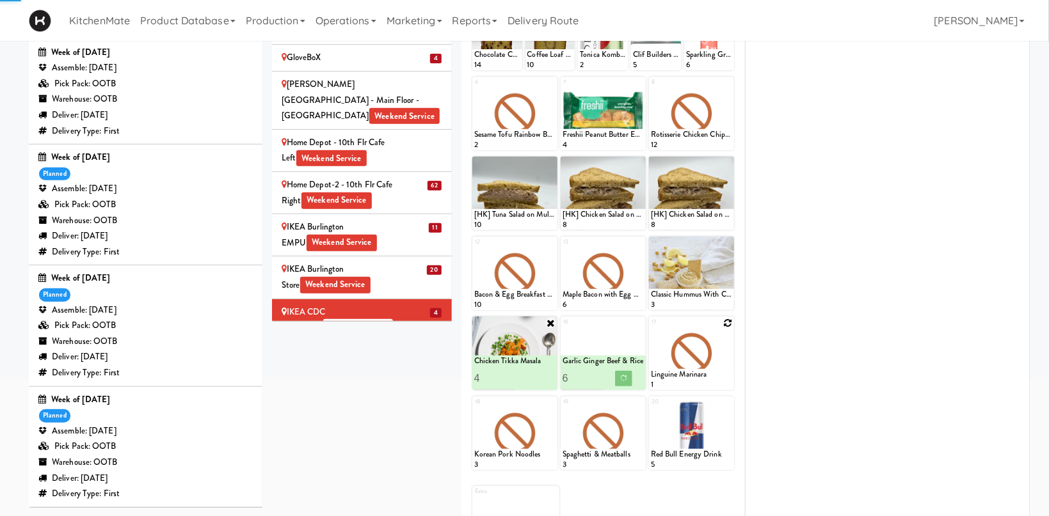
click at [732, 322] on icon at bounding box center [727, 323] width 9 height 9
click at [730, 322] on div "17 Linguine Marinara 1" at bounding box center [691, 354] width 85 height 74
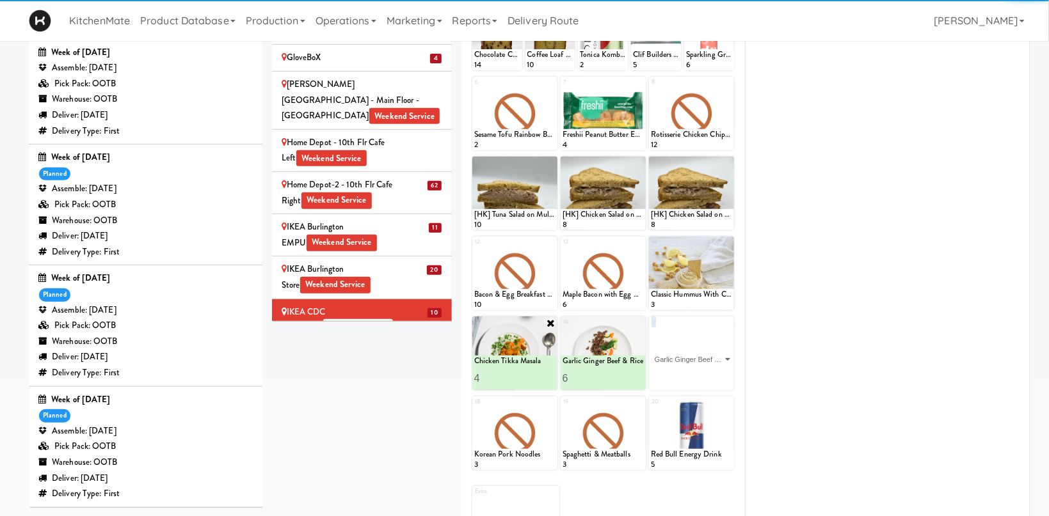
click option "Garlic Ginger Beef & Rice" at bounding box center [0, 0] width 0 height 0
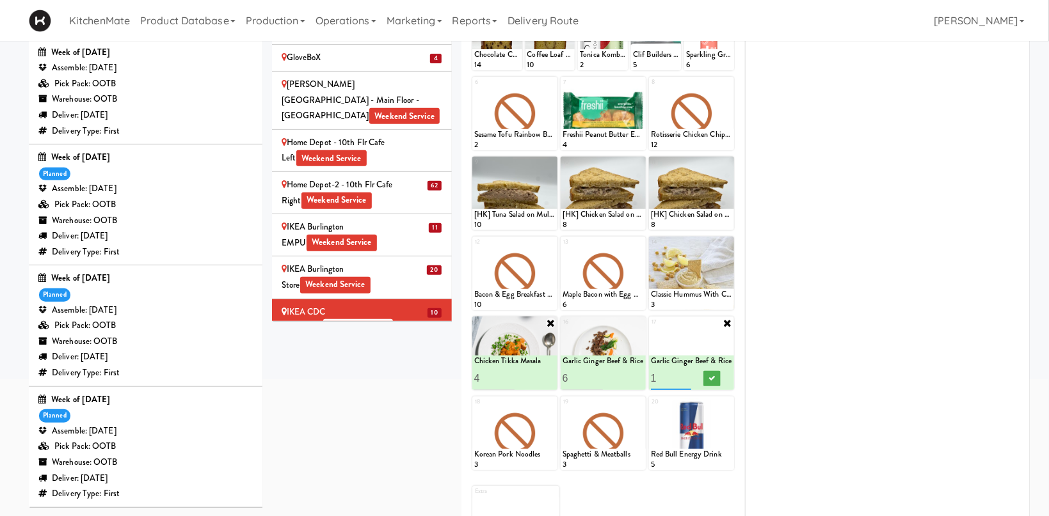
type input "2"
click at [688, 374] on input "2" at bounding box center [671, 379] width 41 height 24
click at [712, 377] on icon at bounding box center [711, 378] width 6 height 7
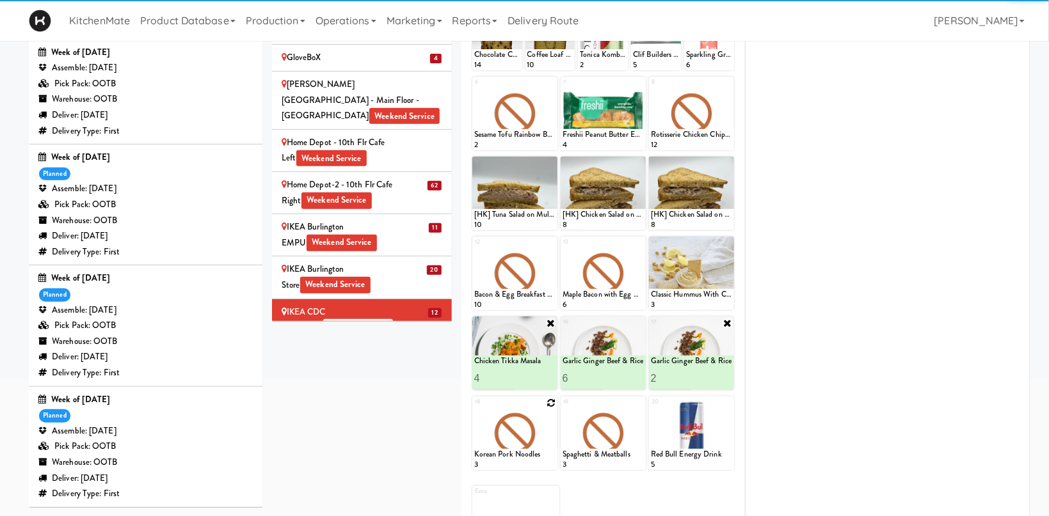
click at [553, 403] on icon at bounding box center [550, 403] width 9 height 9
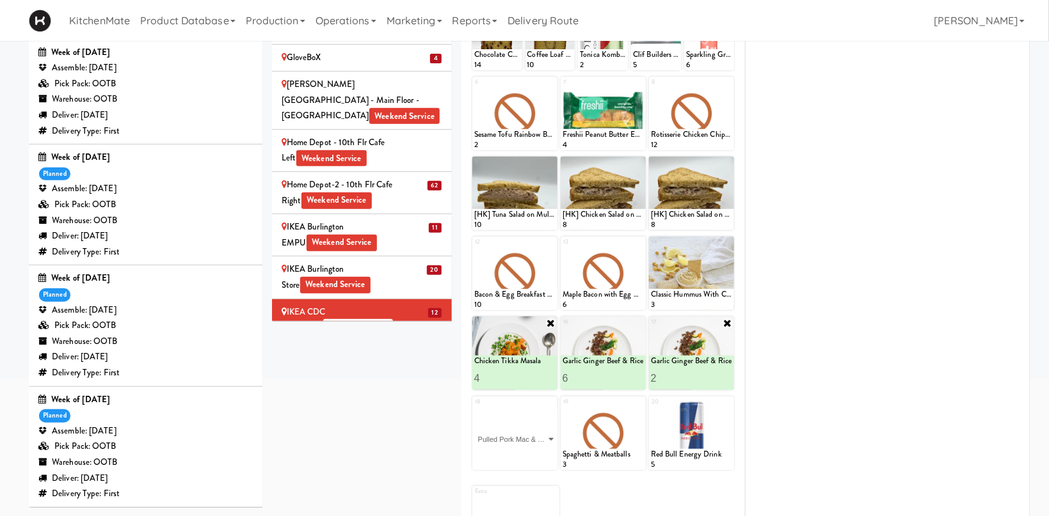
click option "Pulled Pork Mac & Cheese" at bounding box center [0, 0] width 0 height 0
click at [507, 454] on input "2" at bounding box center [494, 459] width 41 height 24
click at [507, 454] on input "3" at bounding box center [494, 459] width 41 height 24
click at [507, 454] on input "4" at bounding box center [494, 459] width 41 height 24
click at [507, 454] on input "5" at bounding box center [494, 459] width 41 height 24
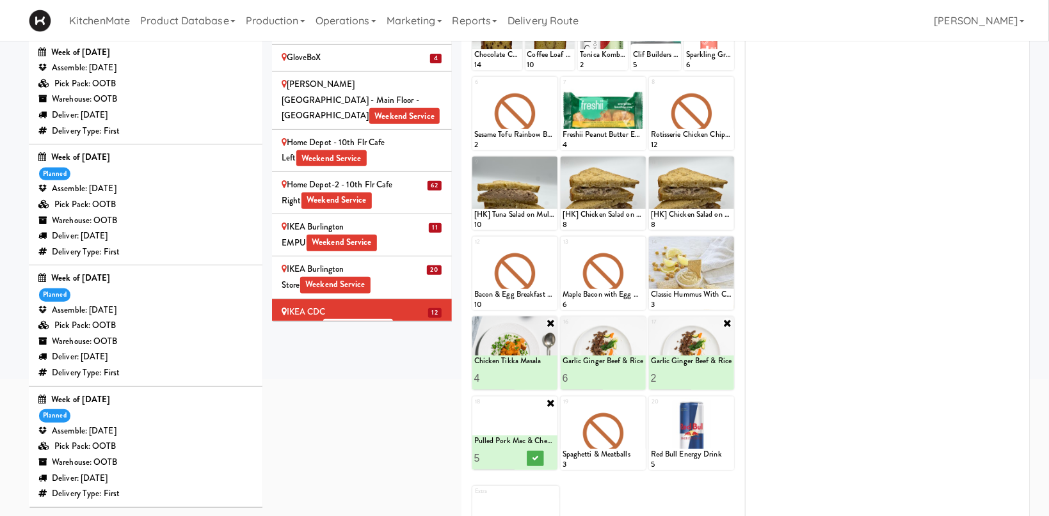
type input "6"
click at [507, 454] on input "6" at bounding box center [494, 459] width 41 height 24
click at [532, 459] on icon at bounding box center [535, 458] width 6 height 7
click at [637, 403] on icon at bounding box center [639, 403] width 9 height 9
click at [562, 409] on select "- Empty - Activia Probiotic Peach Mango Smoothie Chocolate Milk Tetra Pack Coca…" at bounding box center [602, 439] width 81 height 61
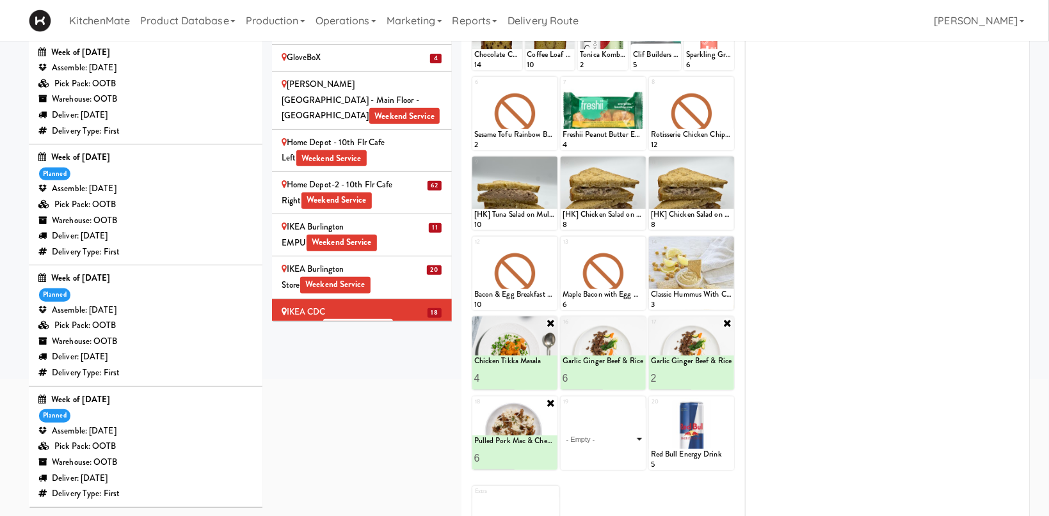
click at [562, 409] on select "- Empty - Activia Probiotic Peach Mango Smoothie Chocolate Milk Tetra Pack Coca…" at bounding box center [602, 439] width 81 height 61
click option "Grilled Chimichurri Chicken" at bounding box center [0, 0] width 0 height 0
click at [596, 459] on input "0" at bounding box center [582, 459] width 41 height 24
click at [596, 457] on input "1" at bounding box center [582, 459] width 41 height 24
type input "2"
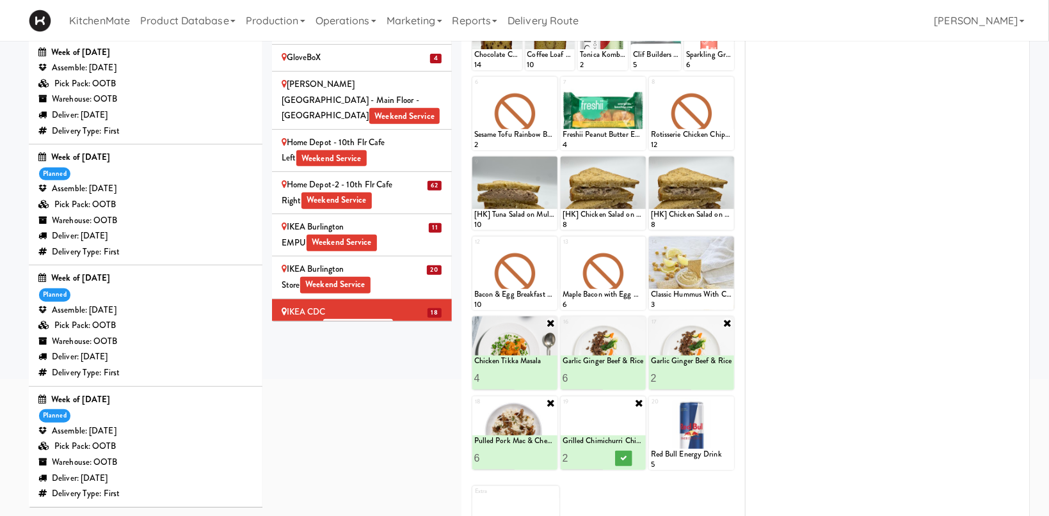
click at [595, 457] on input "2" at bounding box center [582, 459] width 41 height 24
click at [621, 460] on icon at bounding box center [623, 458] width 6 height 7
click at [434, 347] on div "IKEA Etobicoke Weekend Service" at bounding box center [362, 355] width 161 height 16
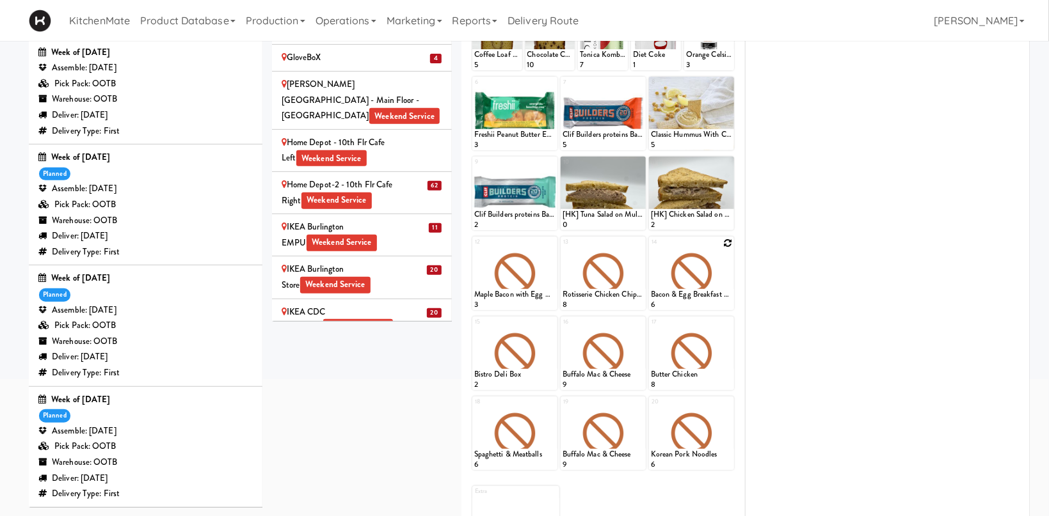
scroll to position [42, 0]
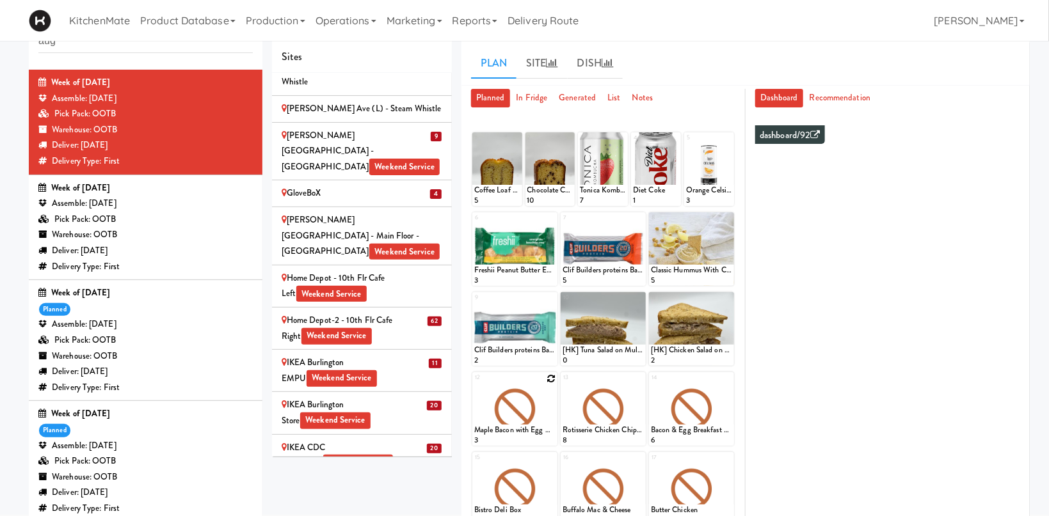
click at [550, 383] on icon at bounding box center [550, 378] width 9 height 9
click at [555, 411] on div "- Empty - Activia Probiotic Peach Mango Smoothie Chocolate Milk Tetra Pack Coca…" at bounding box center [514, 415] width 85 height 61
click at [474, 385] on select "- Empty - Activia Probiotic Peach Mango Smoothie Chocolate Milk Tetra Pack Coca…" at bounding box center [514, 415] width 81 height 61
click option "Chicken Tikka Masala" at bounding box center [0, 0] width 0 height 0
click at [507, 431] on input "2" at bounding box center [494, 434] width 41 height 24
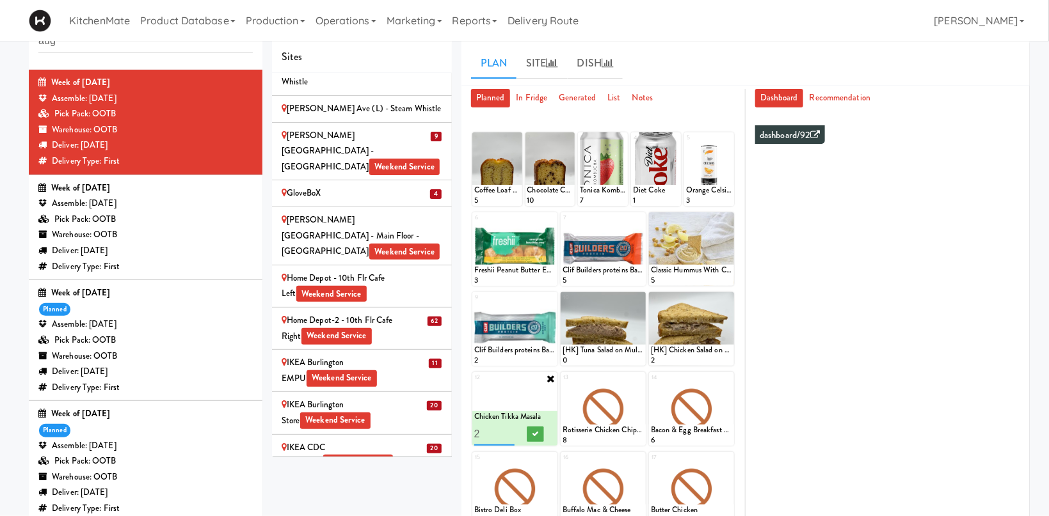
click at [507, 431] on input "3" at bounding box center [494, 434] width 41 height 24
click at [507, 431] on input "4" at bounding box center [494, 434] width 41 height 24
click at [507, 431] on input "5" at bounding box center [494, 434] width 41 height 24
type input "6"
click at [513, 429] on input "6" at bounding box center [494, 434] width 41 height 24
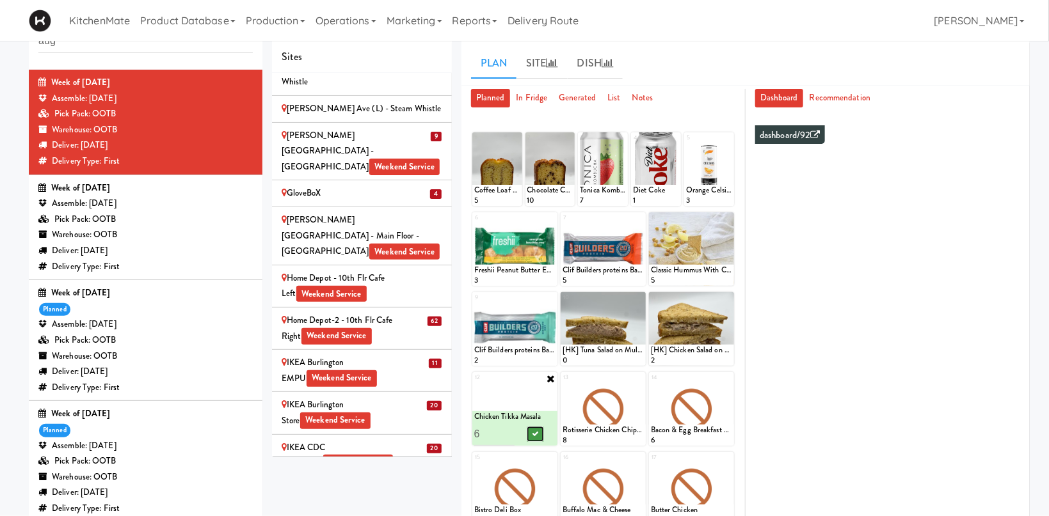
click at [530, 432] on button at bounding box center [535, 434] width 17 height 15
click at [641, 383] on icon at bounding box center [639, 378] width 9 height 9
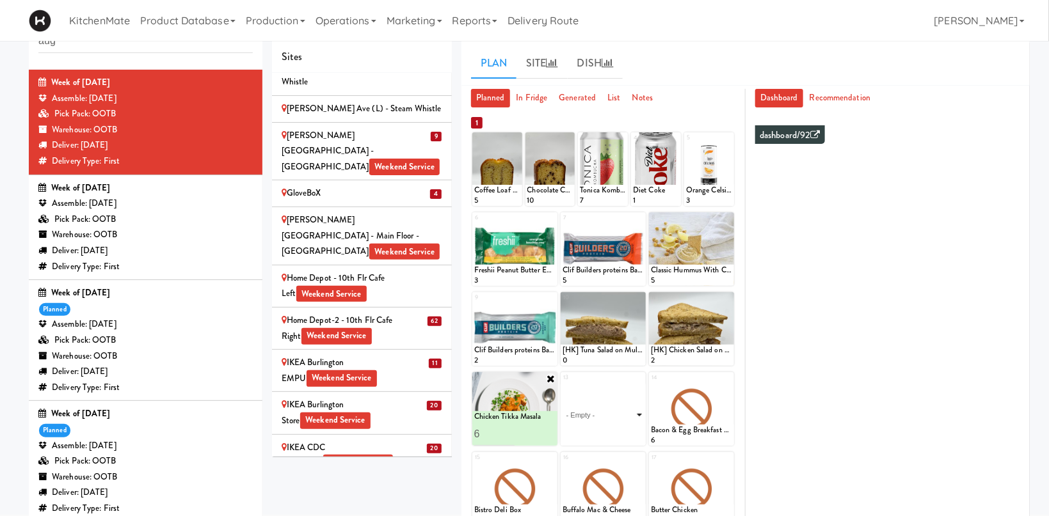
click at [562, 385] on select "- Empty - Activia Probiotic Peach Mango Smoothie Chocolate Milk Tetra Pack Coca…" at bounding box center [602, 415] width 81 height 61
click option "Garlic Ginger Beef & Rice" at bounding box center [0, 0] width 0 height 0
click at [595, 431] on input "2" at bounding box center [582, 434] width 41 height 24
click at [596, 433] on input "3" at bounding box center [582, 434] width 41 height 24
click at [596, 433] on input "4" at bounding box center [582, 434] width 41 height 24
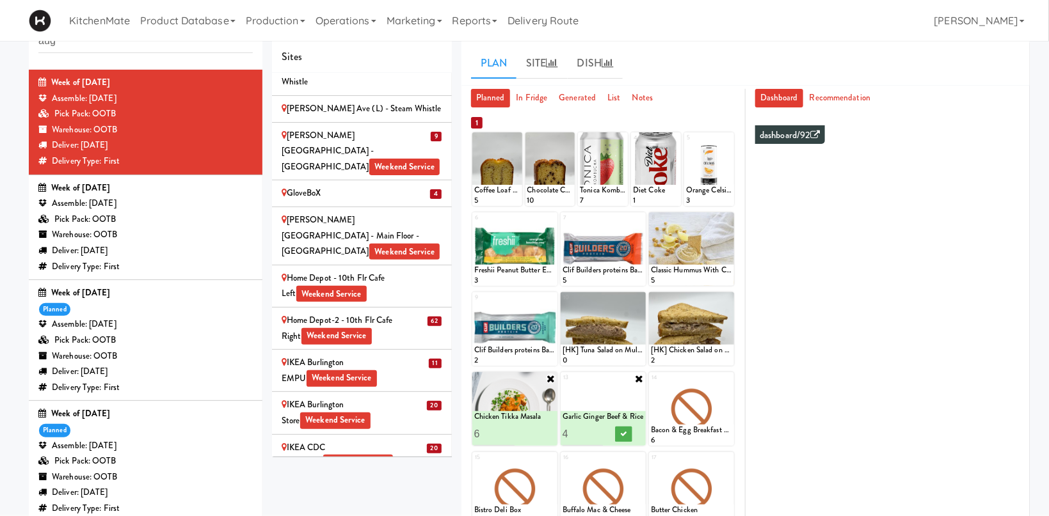
click at [596, 433] on input "5" at bounding box center [582, 434] width 41 height 24
click at [596, 433] on input "6" at bounding box center [582, 434] width 41 height 24
click at [596, 433] on input "7" at bounding box center [582, 434] width 41 height 24
type input "6"
click at [598, 438] on input "6" at bounding box center [582, 434] width 41 height 24
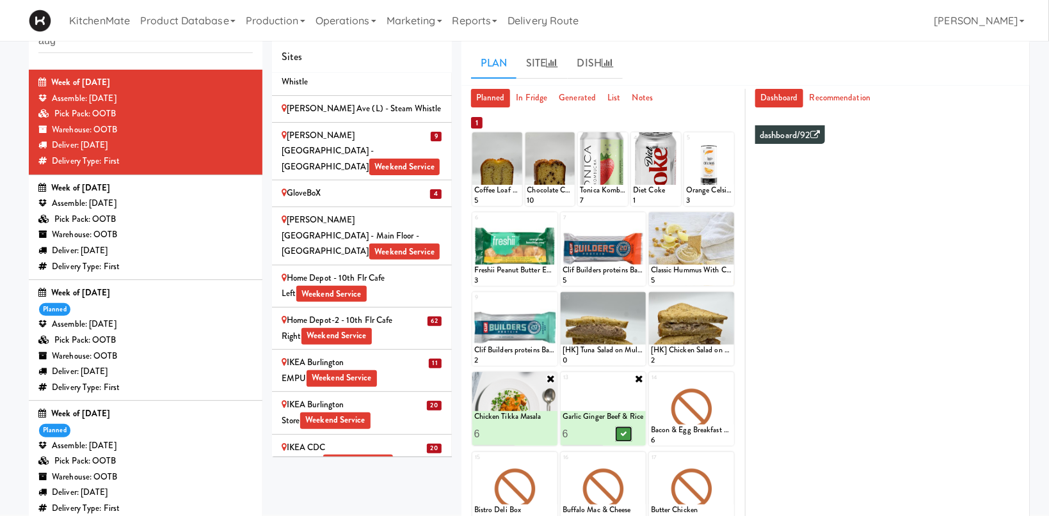
click at [625, 432] on icon at bounding box center [623, 434] width 6 height 7
click at [724, 381] on icon at bounding box center [727, 378] width 9 height 9
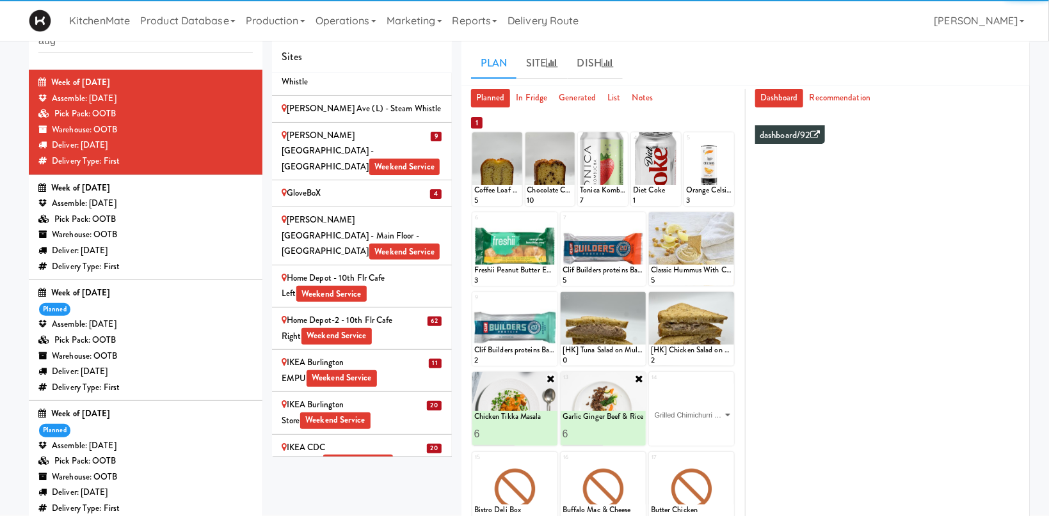
click option "Grilled Chimichurri Chicken" at bounding box center [0, 0] width 0 height 0
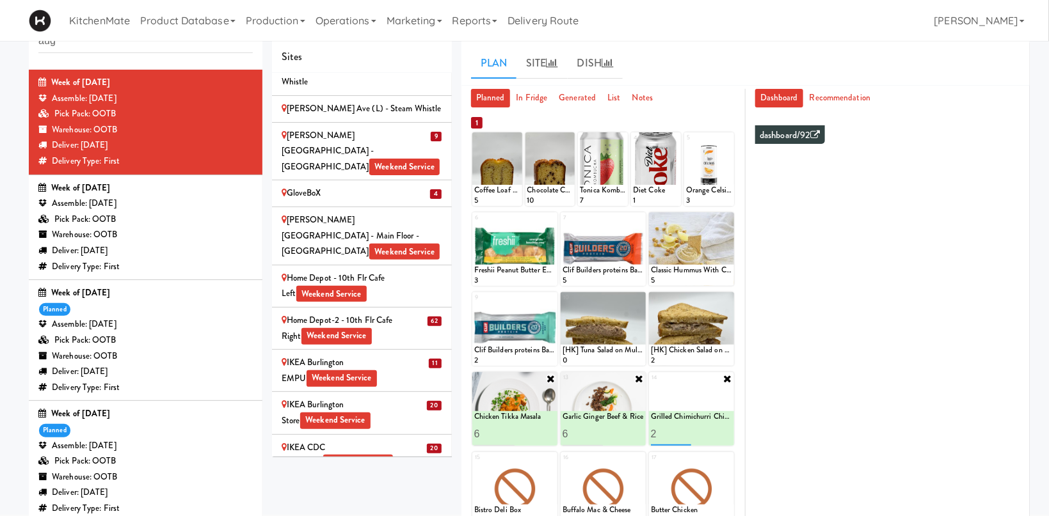
click at [686, 431] on input "2" at bounding box center [671, 434] width 41 height 24
drag, startPoint x: 685, startPoint y: 424, endPoint x: 686, endPoint y: 431, distance: 7.1
click at [686, 431] on input "3" at bounding box center [671, 434] width 41 height 24
click at [686, 431] on input "4" at bounding box center [671, 434] width 41 height 24
click at [686, 431] on input "5" at bounding box center [671, 434] width 41 height 24
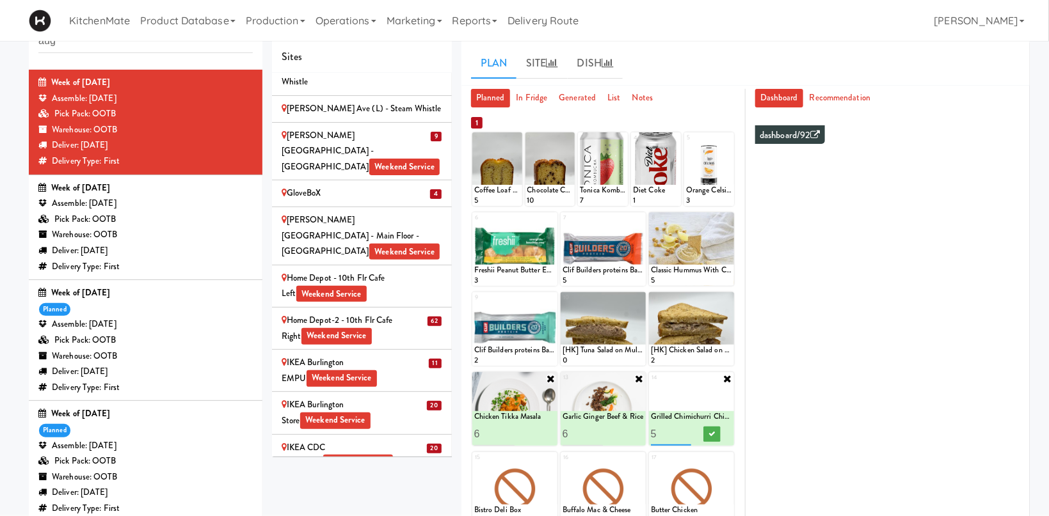
type input "6"
click at [686, 431] on input "6" at bounding box center [671, 434] width 41 height 24
click at [711, 433] on icon at bounding box center [711, 434] width 6 height 7
click at [548, 460] on icon at bounding box center [550, 458] width 9 height 9
click option "Pulled Pork Mac & Cheese" at bounding box center [0, 0] width 0 height 0
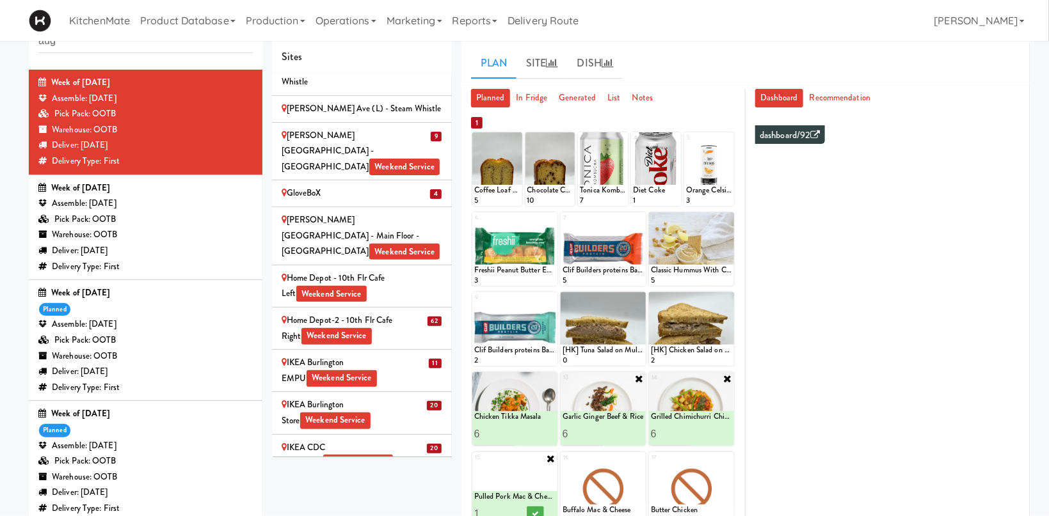
scroll to position [246, 0]
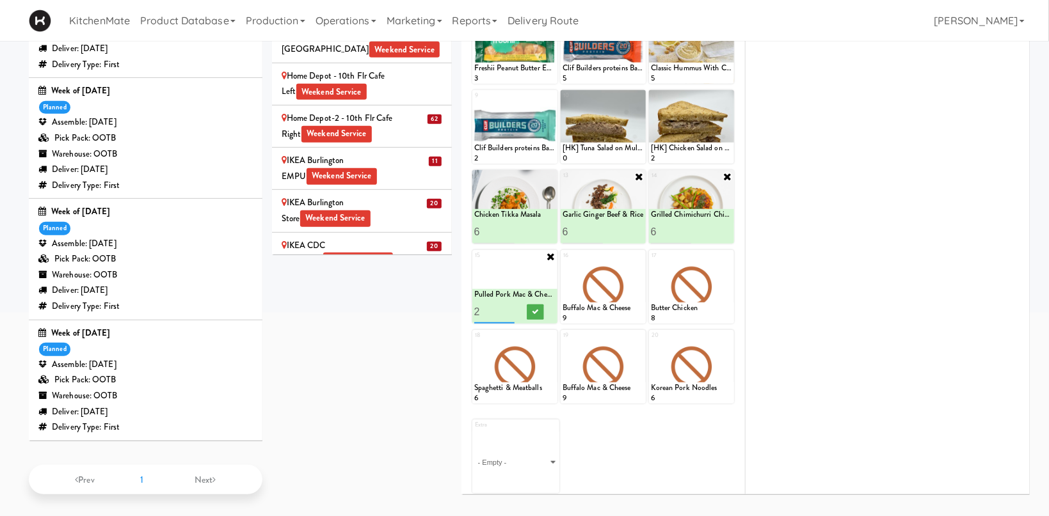
click at [505, 306] on input "2" at bounding box center [494, 312] width 41 height 24
click at [505, 306] on input "3" at bounding box center [494, 312] width 41 height 24
click at [506, 306] on input "4" at bounding box center [494, 312] width 41 height 24
type input "5"
click at [506, 306] on input "5" at bounding box center [494, 312] width 41 height 24
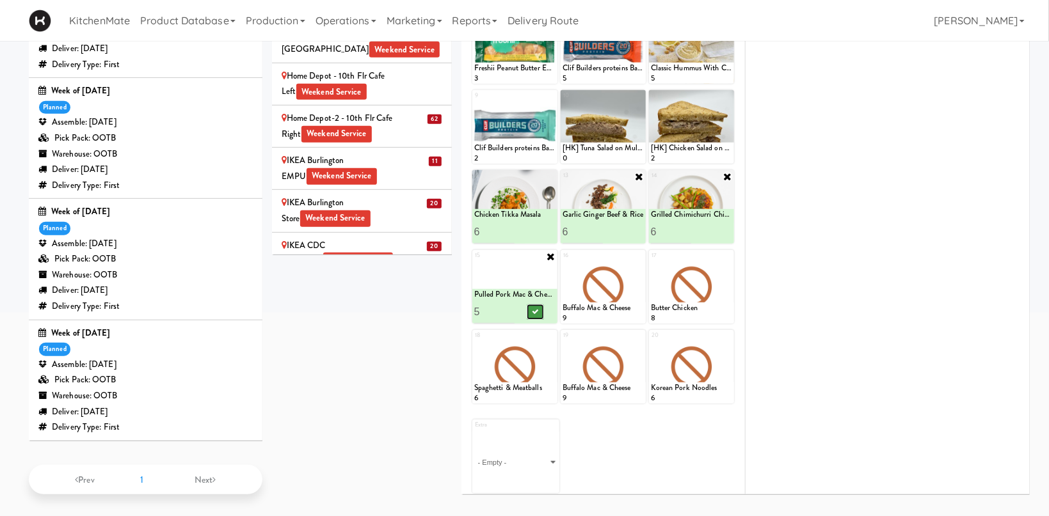
click at [532, 309] on icon at bounding box center [535, 311] width 6 height 7
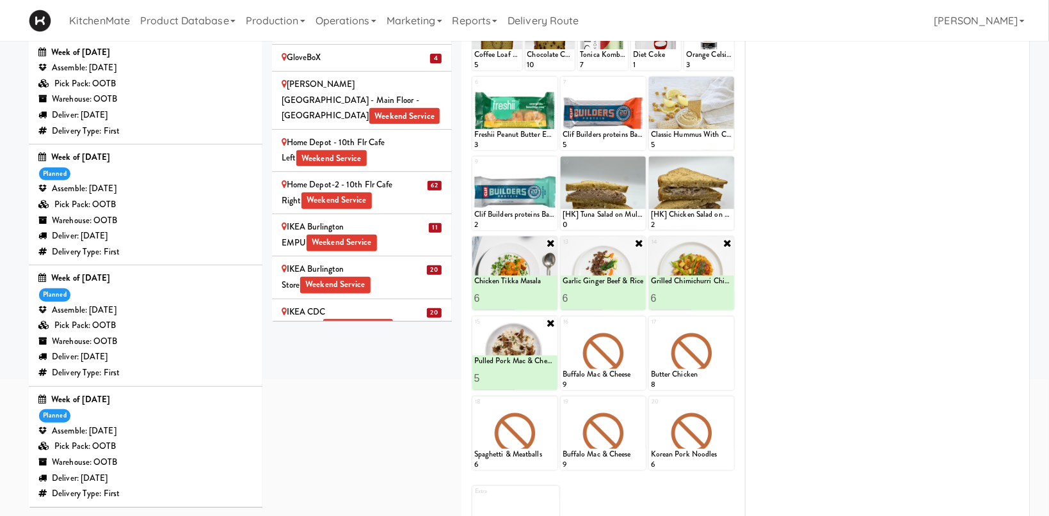
scroll to position [110, 0]
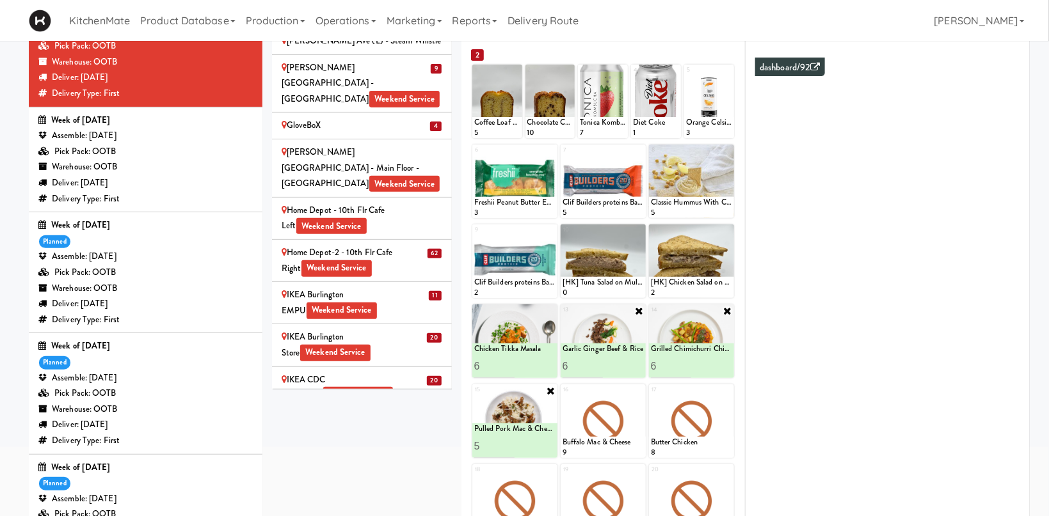
drag, startPoint x: 637, startPoint y: 386, endPoint x: 632, endPoint y: 334, distance: 52.7
click at [0, 0] on icon at bounding box center [0, 0] width 0 height 0
click option "Chicken Tikka Masala" at bounding box center [0, 0] width 0 height 0
click at [598, 443] on input "2" at bounding box center [582, 446] width 41 height 24
click at [598, 443] on input "3" at bounding box center [582, 446] width 41 height 24
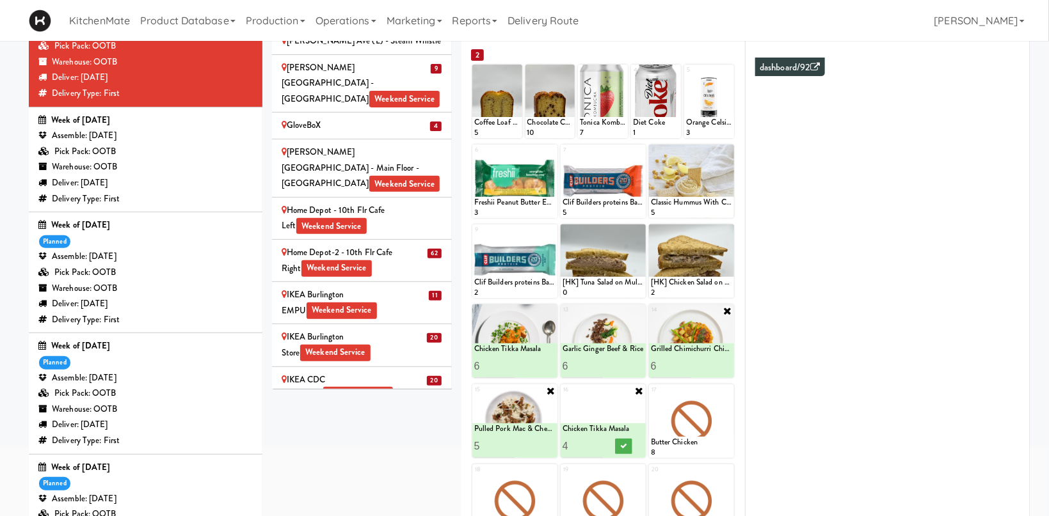
click at [598, 443] on input "4" at bounding box center [582, 446] width 41 height 24
click at [598, 443] on input "5" at bounding box center [582, 446] width 41 height 24
type input "6"
click at [598, 443] on input "6" at bounding box center [582, 446] width 41 height 24
click at [618, 445] on button at bounding box center [623, 446] width 17 height 15
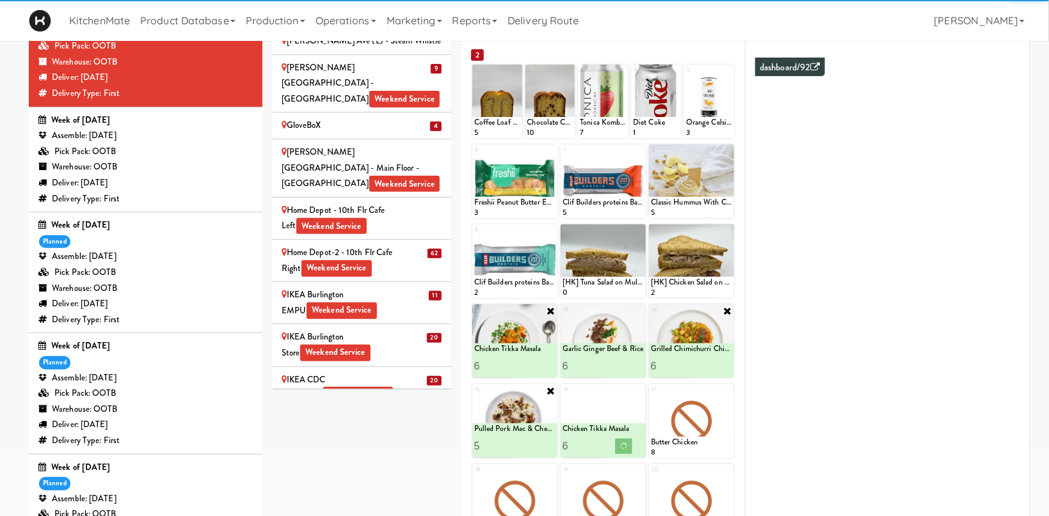
click at [552, 310] on icon at bounding box center [551, 311] width 10 height 10
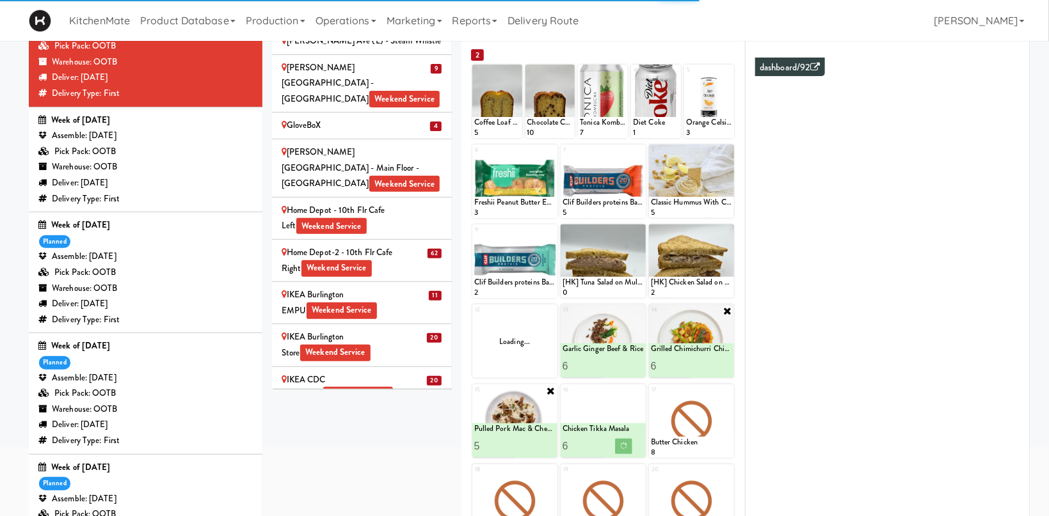
click at [0, 0] on icon at bounding box center [0, 0] width 0 height 0
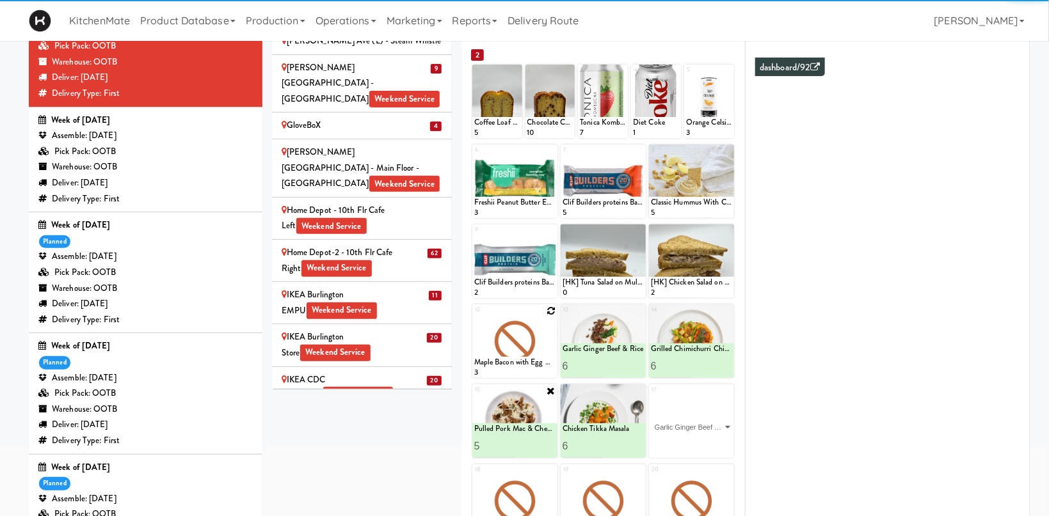
click option "Garlic Ginger Beef & Rice" at bounding box center [0, 0] width 0 height 0
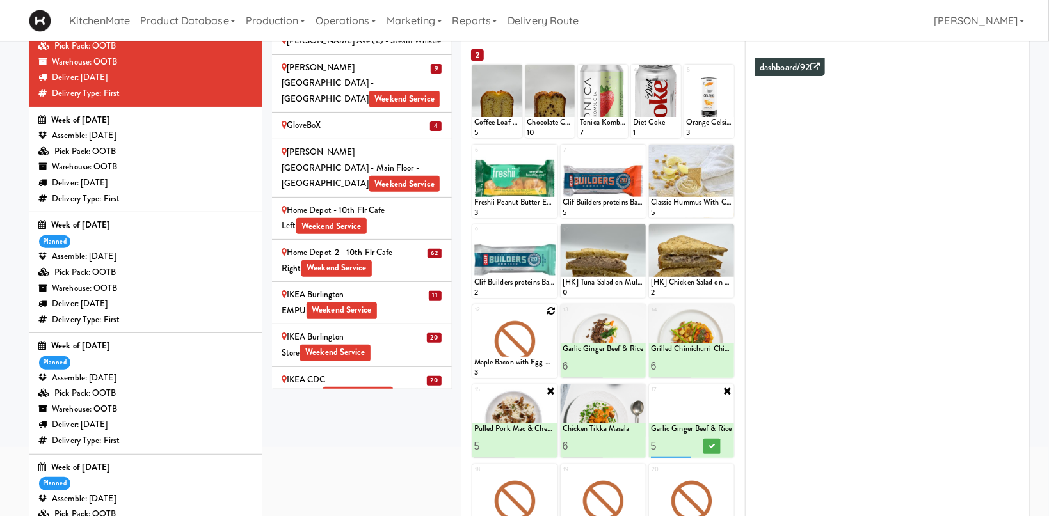
type input "6"
click at [687, 443] on input "6" at bounding box center [671, 446] width 41 height 24
click at [710, 447] on icon at bounding box center [711, 446] width 6 height 7
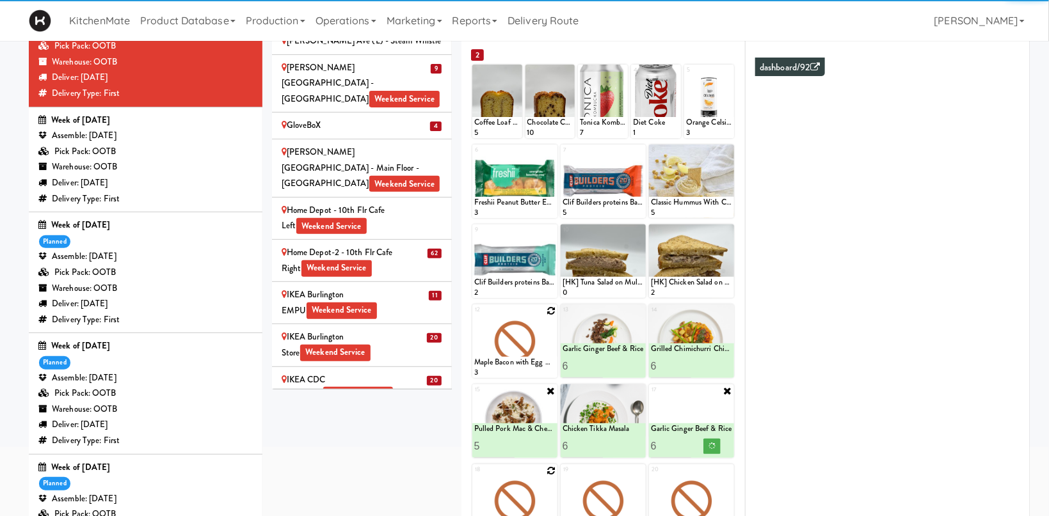
click at [0, 0] on icon at bounding box center [0, 0] width 0 height 0
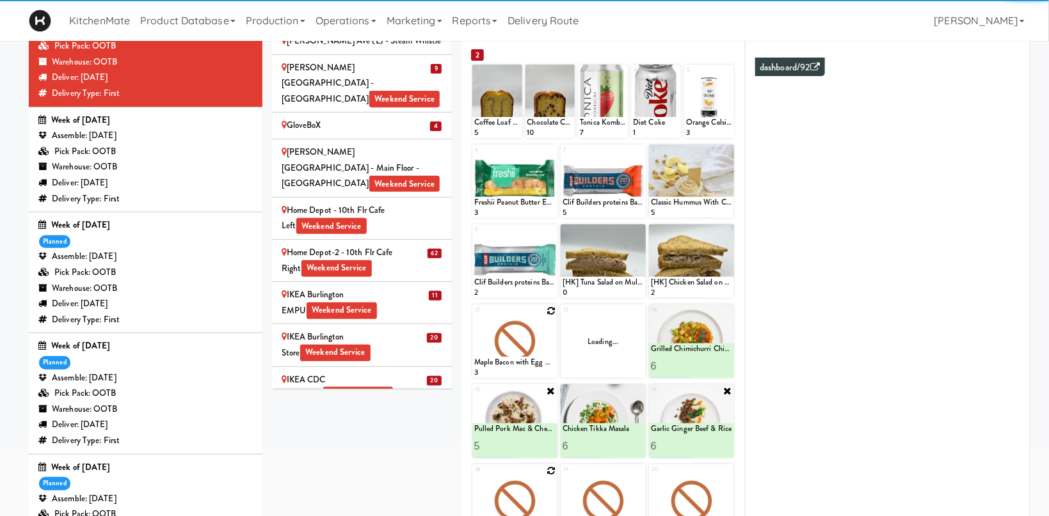
click at [547, 472] on icon at bounding box center [550, 470] width 9 height 9
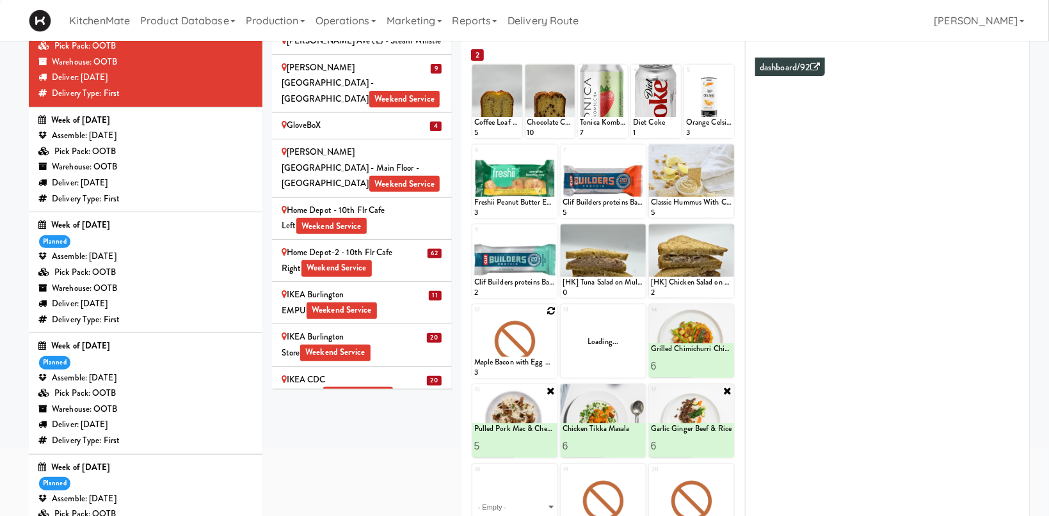
click at [547, 472] on div "18 - Empty - Activia Probiotic Peach Mango Smoothie Chocolate Milk Tetra Pack C…" at bounding box center [514, 502] width 85 height 74
click at [541, 493] on select "- Empty - Activia Probiotic Peach Mango Smoothie Chocolate Milk Tetra Pack Coca…" at bounding box center [514, 507] width 81 height 61
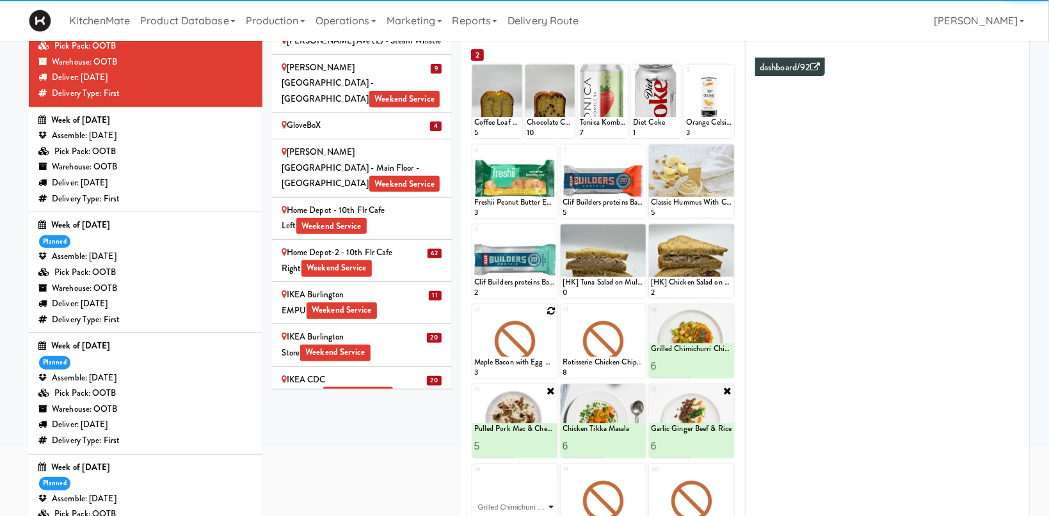
click option "Grilled Chimichurri Chicken" at bounding box center [0, 0] width 0 height 0
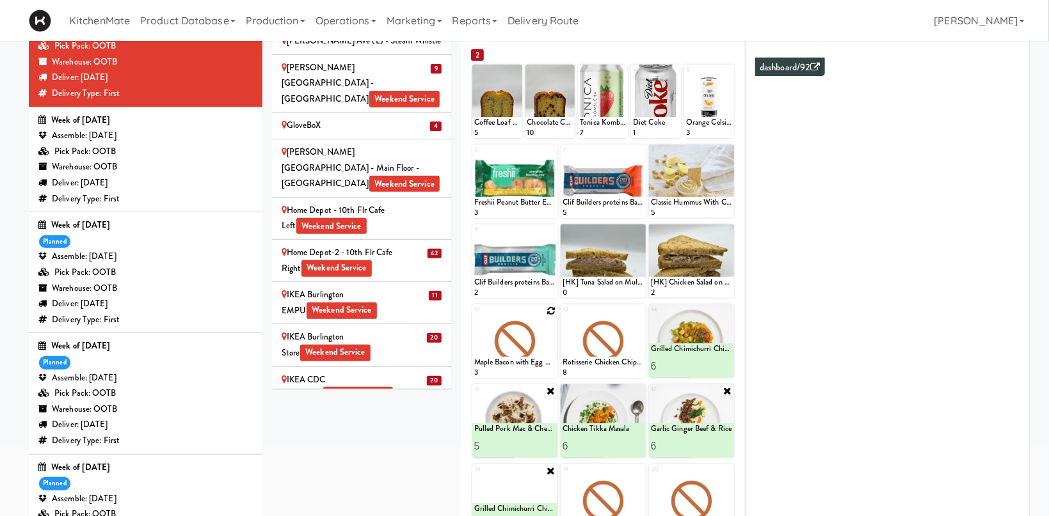
scroll to position [246, 0]
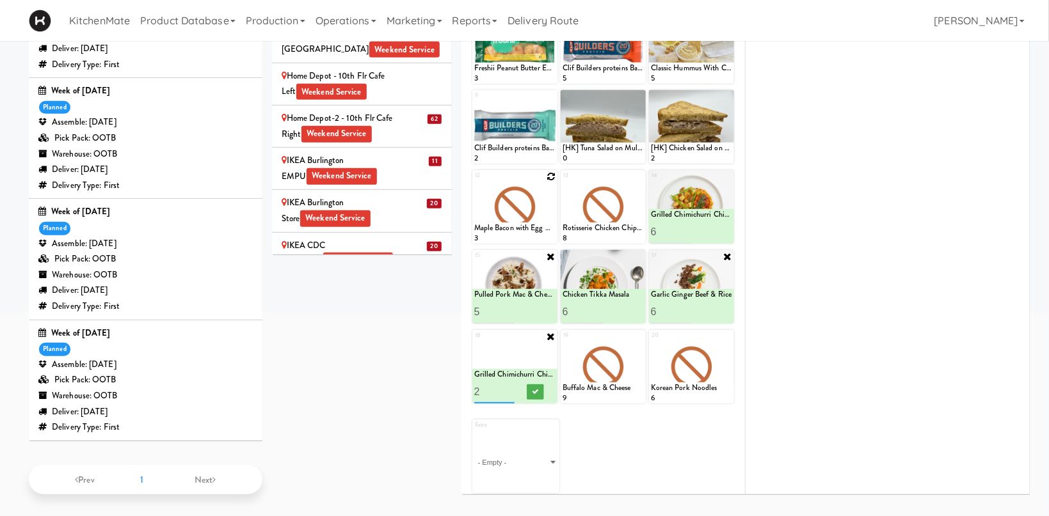
click at [509, 389] on input "2" at bounding box center [494, 392] width 41 height 24
click at [509, 389] on input "3" at bounding box center [494, 392] width 41 height 24
click at [509, 389] on input "4" at bounding box center [494, 392] width 41 height 24
click at [509, 389] on input "5" at bounding box center [494, 392] width 41 height 24
type input "6"
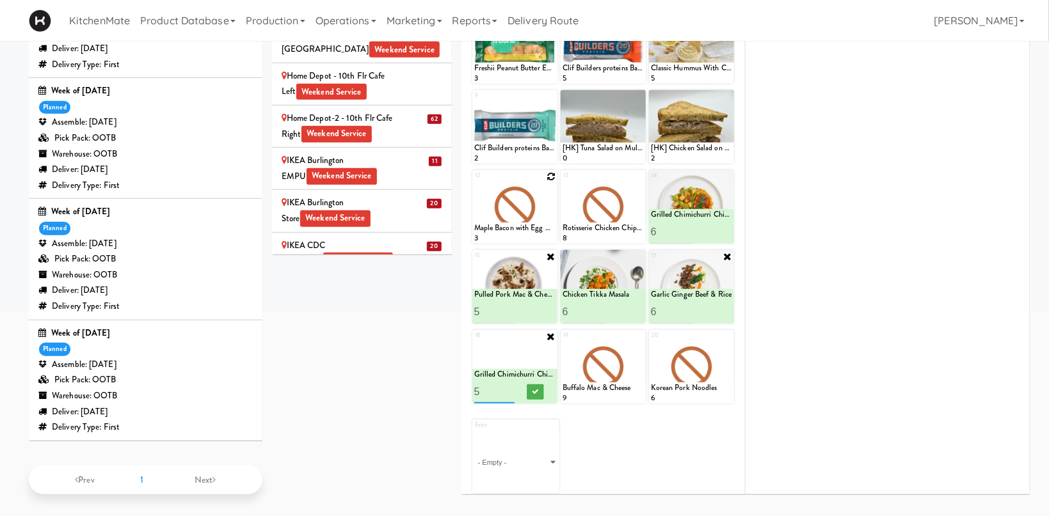
click at [509, 389] on input "6" at bounding box center [494, 392] width 41 height 24
click at [532, 389] on icon at bounding box center [535, 391] width 6 height 7
click at [639, 332] on icon at bounding box center [639, 336] width 9 height 9
click at [562, 342] on select "- Empty - Activia Probiotic Peach Mango Smoothie Chocolate Milk Tetra Pack Coca…" at bounding box center [602, 372] width 81 height 61
click option "Grilled Chimichurri Chicken" at bounding box center [0, 0] width 0 height 0
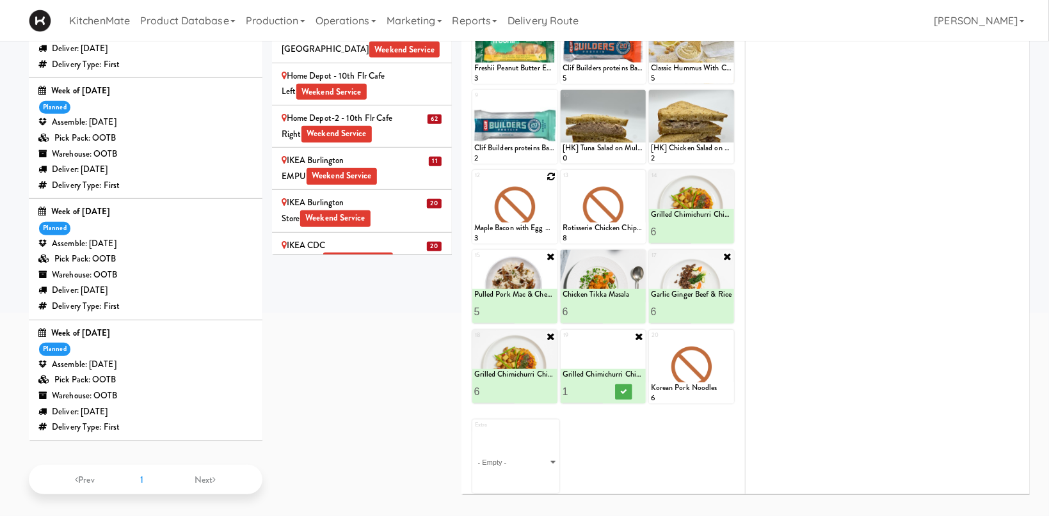
click at [641, 334] on icon at bounding box center [639, 336] width 10 height 10
click at [635, 351] on div "Loading..." at bounding box center [603, 367] width 85 height 74
click at [639, 335] on icon at bounding box center [639, 336] width 9 height 9
click option "Moroccan Chickpea & Couscous Bowl" at bounding box center [0, 0] width 0 height 0
click at [596, 388] on input "2" at bounding box center [582, 392] width 41 height 24
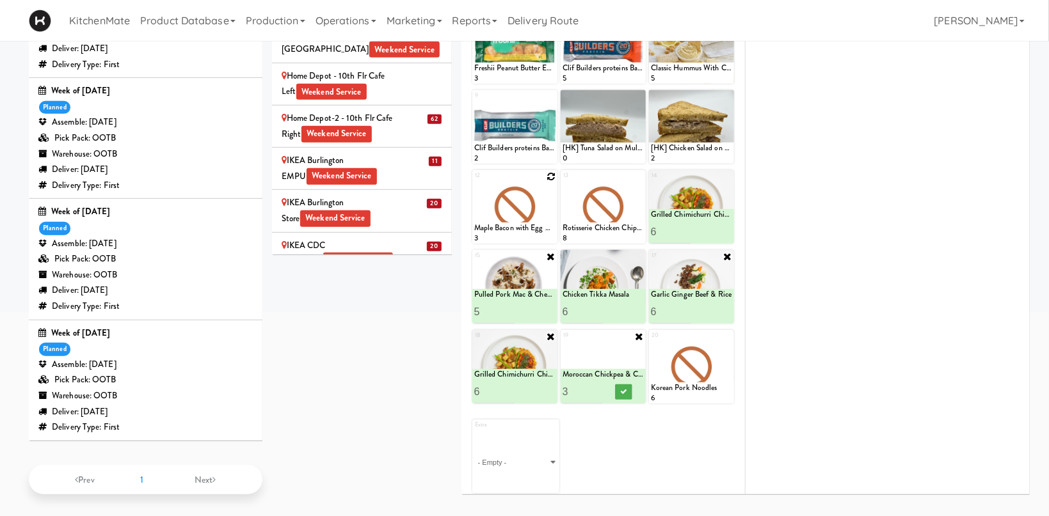
type input "3"
click at [596, 388] on input "3" at bounding box center [582, 392] width 41 height 24
click at [626, 392] on icon at bounding box center [623, 391] width 6 height 7
click at [726, 335] on icon at bounding box center [727, 336] width 9 height 9
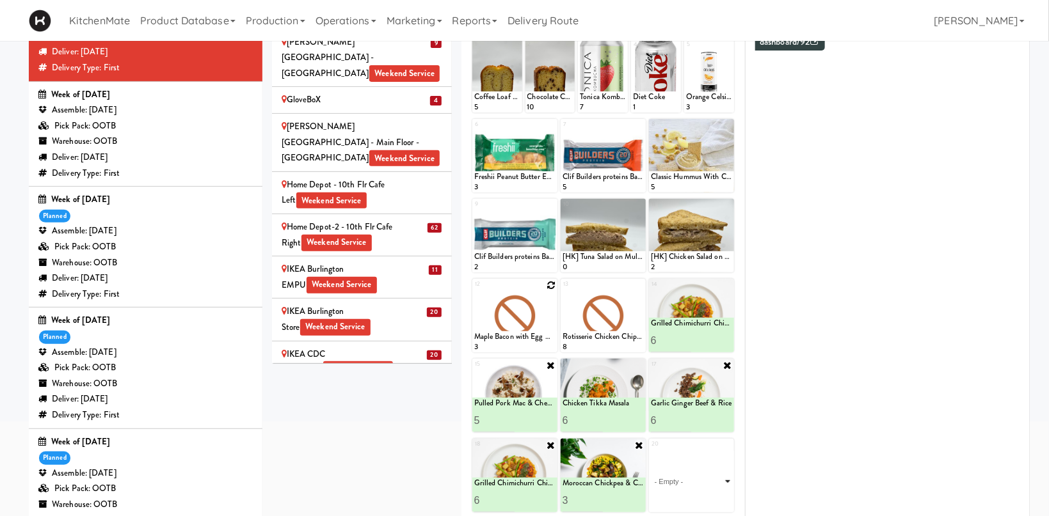
scroll to position [203, 0]
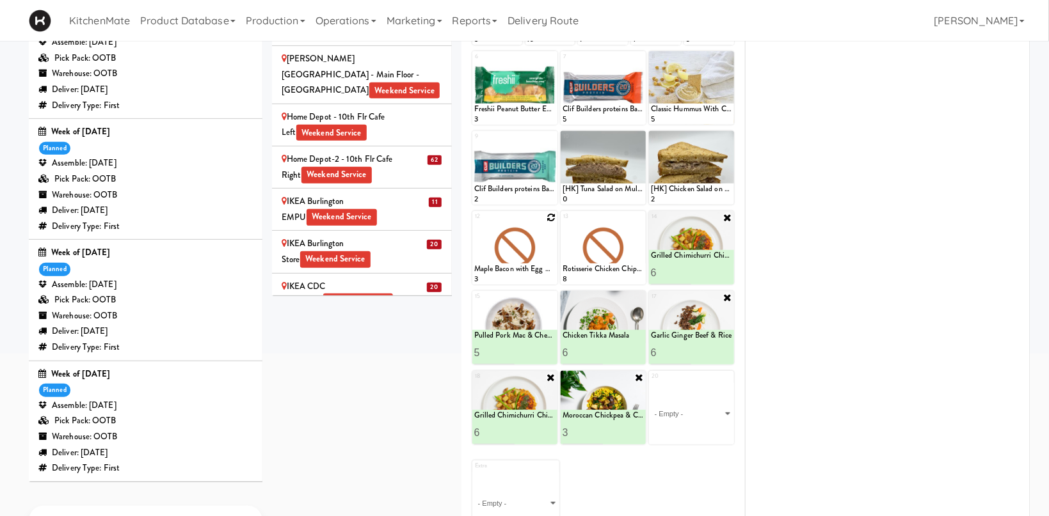
click at [726, 214] on icon at bounding box center [727, 217] width 10 height 10
click at [651, 383] on select "- Empty - Activia Probiotic Peach Mango Smoothie Chocolate Milk Tetra Pack Coca…" at bounding box center [691, 413] width 81 height 61
click option "Garlic Ginger Beef & Rice" at bounding box center [0, 0] width 0 height 0
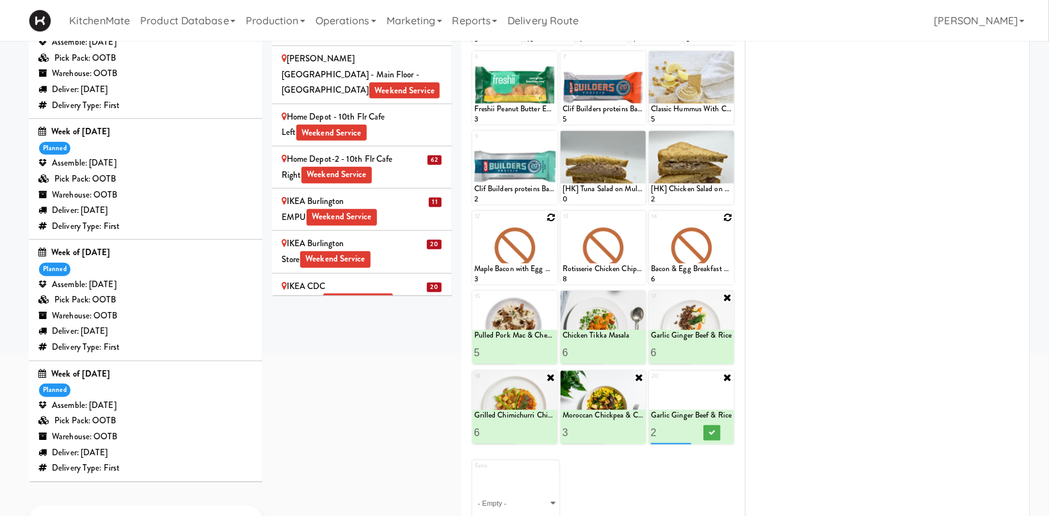
type input "2"
click at [687, 429] on input "2" at bounding box center [671, 433] width 41 height 24
click at [710, 433] on icon at bounding box center [711, 432] width 6 height 7
click at [355, 347] on div "IKEA North York Store Weekend Service" at bounding box center [362, 362] width 161 height 31
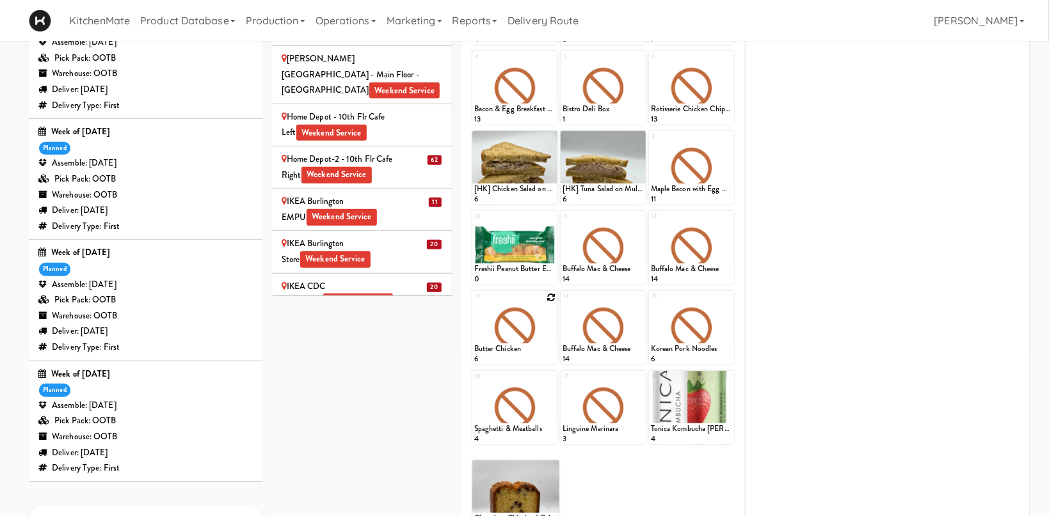
click at [550, 296] on icon at bounding box center [550, 297] width 9 height 9
click at [474, 303] on select "- Empty - Activia Probiotic Peach Mango Smoothie Chocolate Milk Tetra Pack Coca…" at bounding box center [514, 333] width 81 height 61
click option "Chicken Tikka Masala" at bounding box center [0, 0] width 0 height 0
type input "6"
click at [541, 349] on button at bounding box center [535, 353] width 17 height 15
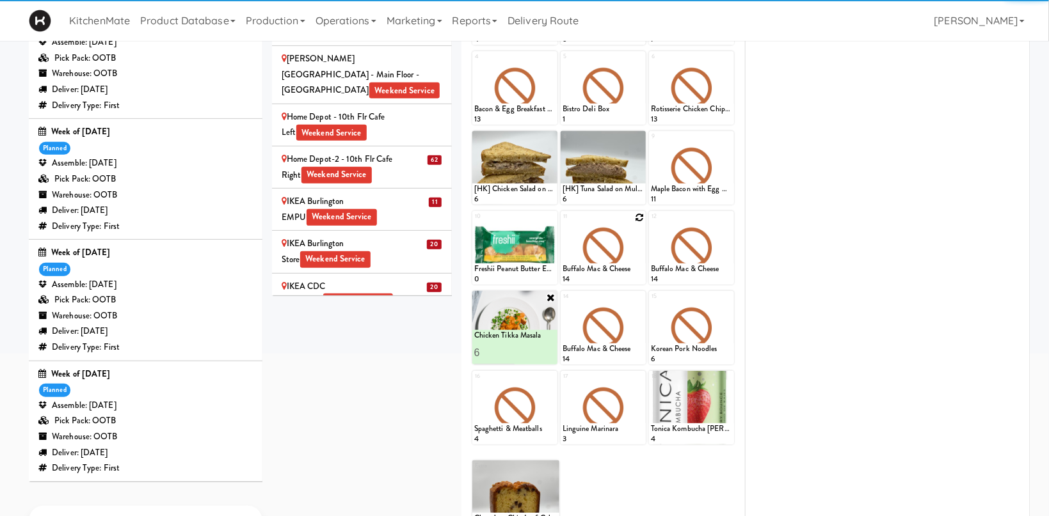
click at [635, 216] on icon at bounding box center [639, 217] width 9 height 9
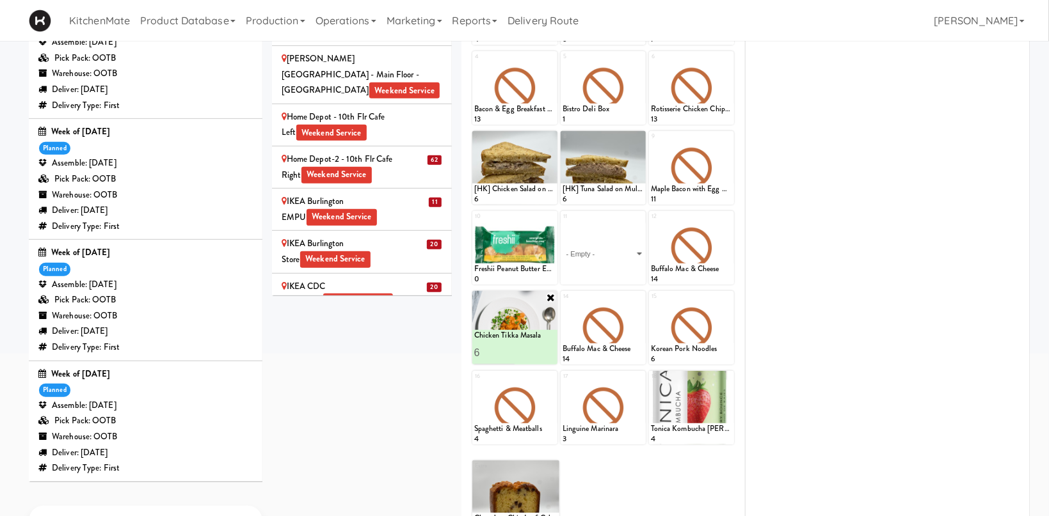
click at [562, 223] on select "- Empty - Activia Probiotic Peach Mango Smoothie Chocolate Milk Tetra Pack Coca…" at bounding box center [602, 253] width 81 height 61
click option "Chicken Tikka Masala" at bounding box center [0, 0] width 0 height 0
type input "2"
click at [601, 268] on input "2" at bounding box center [582, 273] width 41 height 24
click at [621, 275] on icon at bounding box center [623, 272] width 6 height 7
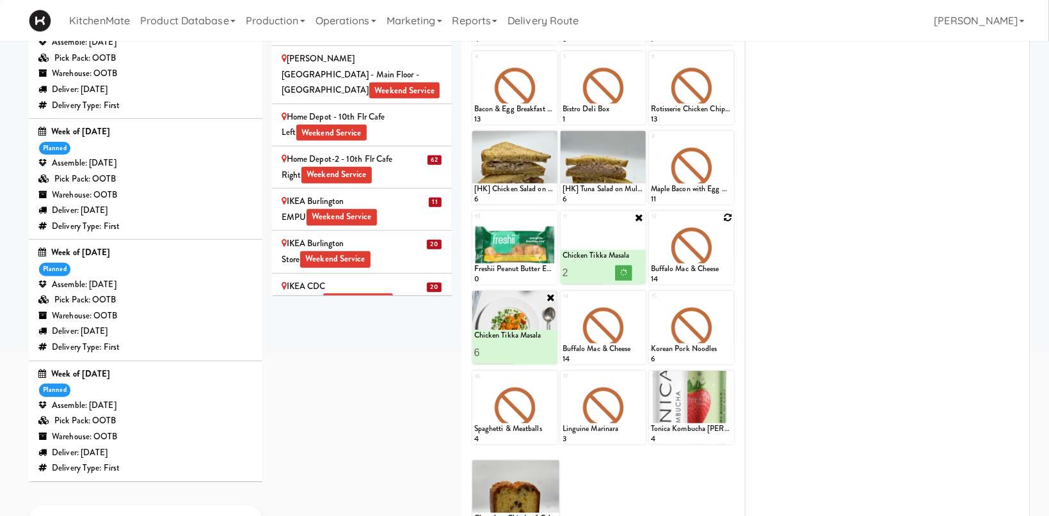
click at [726, 216] on icon at bounding box center [727, 217] width 9 height 9
click at [651, 223] on select "- Empty - Activia Probiotic Peach Mango Smoothie Chocolate Milk Tetra Pack Coca…" at bounding box center [691, 253] width 81 height 61
click option "Moroccan Chickpea & Couscous Bowl" at bounding box center [0, 0] width 0 height 0
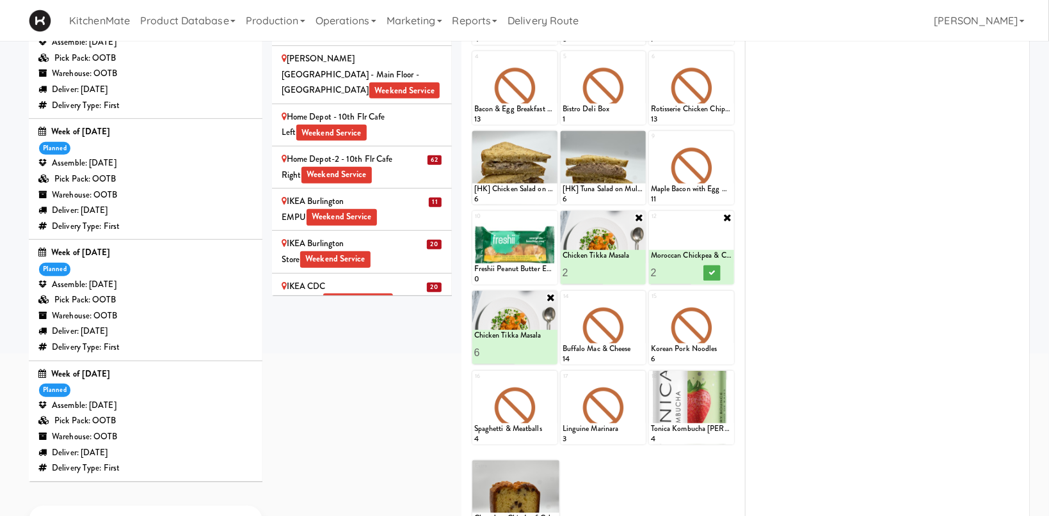
type input "2"
click at [690, 269] on input "2" at bounding box center [671, 273] width 41 height 24
click at [712, 271] on icon at bounding box center [711, 272] width 6 height 7
click at [639, 296] on icon at bounding box center [639, 297] width 9 height 9
click at [562, 303] on select "- Empty - Activia Probiotic Peach Mango Smoothie Chocolate Milk Tetra Pack Coca…" at bounding box center [602, 333] width 81 height 61
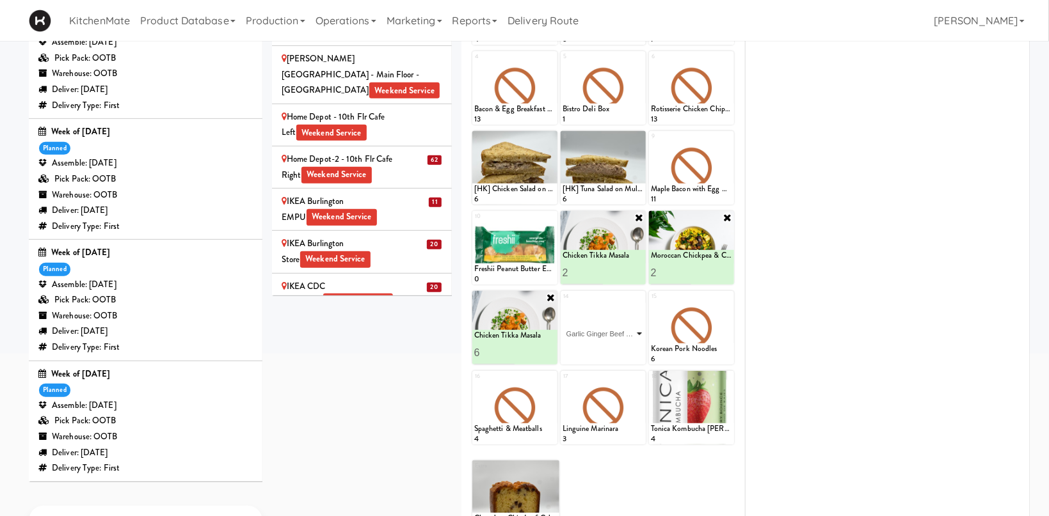
click option "Garlic Ginger Beef & Rice" at bounding box center [0, 0] width 0 height 0
type input "6"
drag, startPoint x: 626, startPoint y: 354, endPoint x: 665, endPoint y: 326, distance: 48.5
click at [626, 354] on icon at bounding box center [623, 352] width 6 height 7
click at [729, 298] on icon at bounding box center [727, 297] width 9 height 9
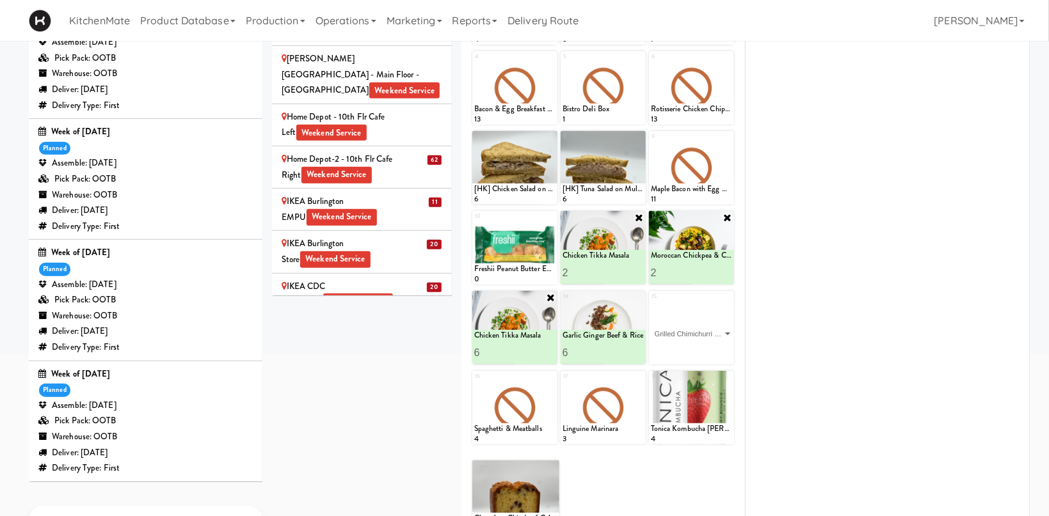
click option "Grilled Chimichurri Chicken" at bounding box center [0, 0] width 0 height 0
type input "6"
click at [714, 348] on button at bounding box center [711, 353] width 17 height 15
drag, startPoint x: 546, startPoint y: 380, endPoint x: 539, endPoint y: 417, distance: 37.8
click at [546, 380] on div at bounding box center [514, 408] width 85 height 74
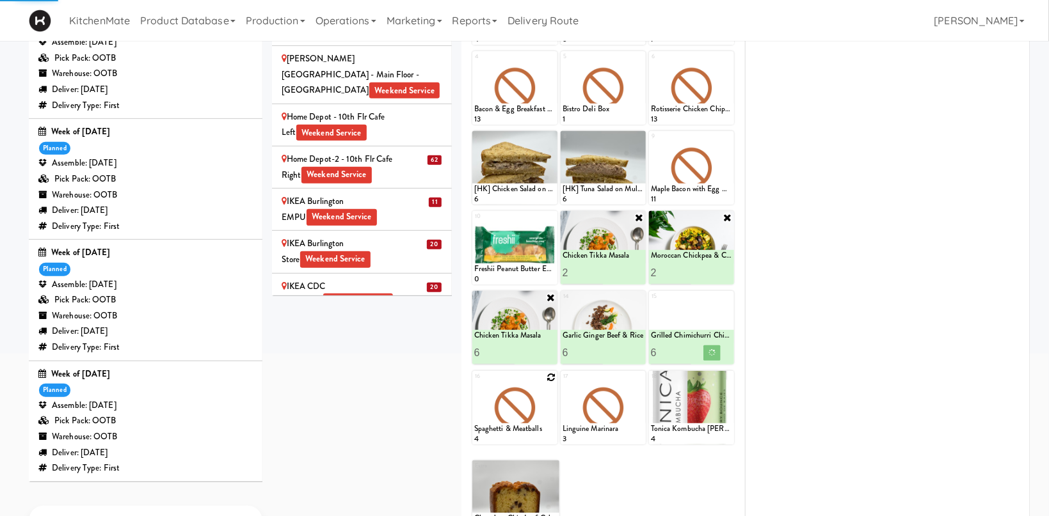
click at [539, 414] on div at bounding box center [514, 408] width 85 height 74
click at [551, 378] on icon at bounding box center [550, 377] width 9 height 9
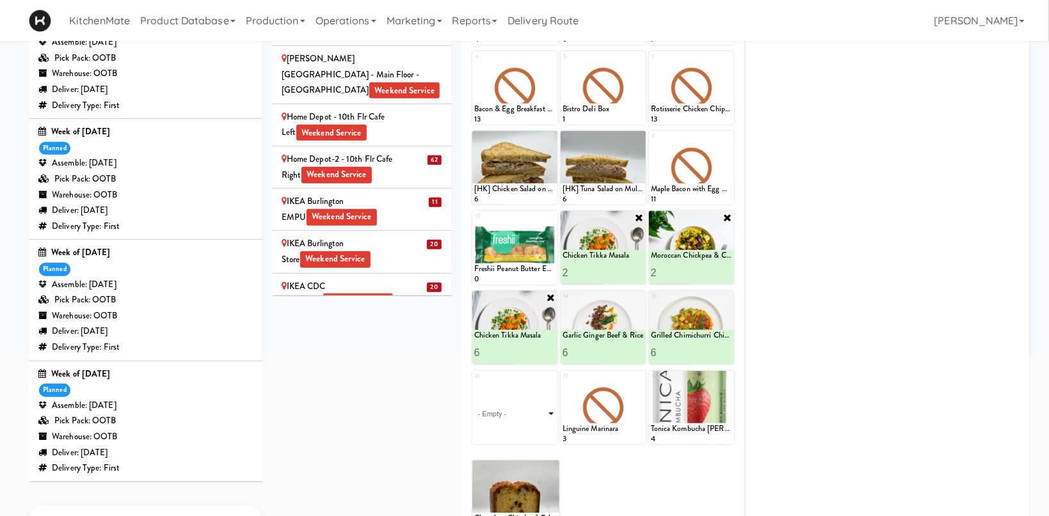
click at [474, 383] on select "- Empty - Activia Probiotic Peach Mango Smoothie Chocolate Milk Tetra Pack Coca…" at bounding box center [514, 413] width 81 height 61
click option "Pulled Pork Mac & Cheese" at bounding box center [0, 0] width 0 height 0
type input "6"
click at [541, 427] on button at bounding box center [535, 433] width 17 height 15
click at [598, 267] on input "2" at bounding box center [582, 273] width 41 height 24
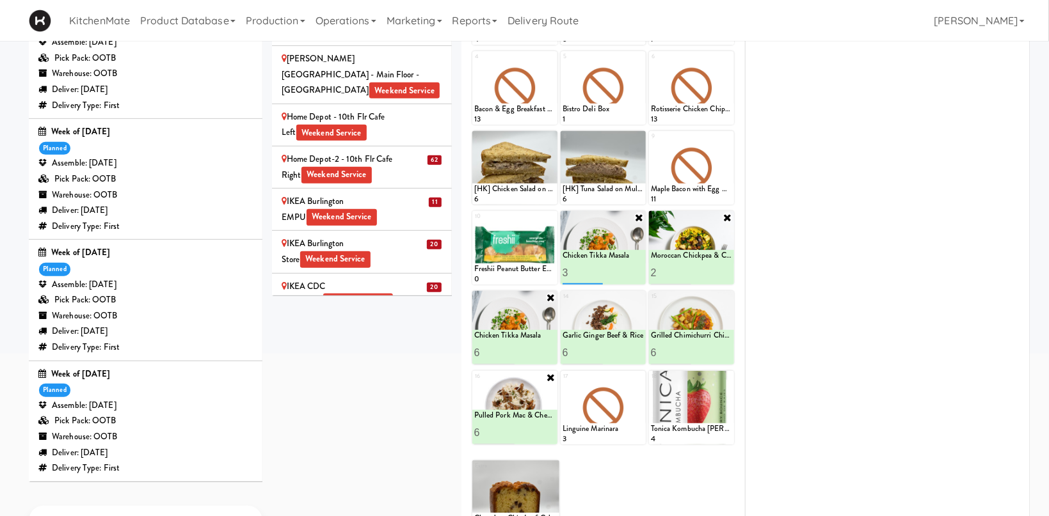
click at [598, 271] on input "3" at bounding box center [582, 273] width 41 height 24
click at [628, 273] on button at bounding box center [623, 273] width 17 height 15
type input "4"
click at [600, 269] on input "4" at bounding box center [582, 273] width 41 height 24
click at [620, 274] on button at bounding box center [623, 273] width 17 height 15
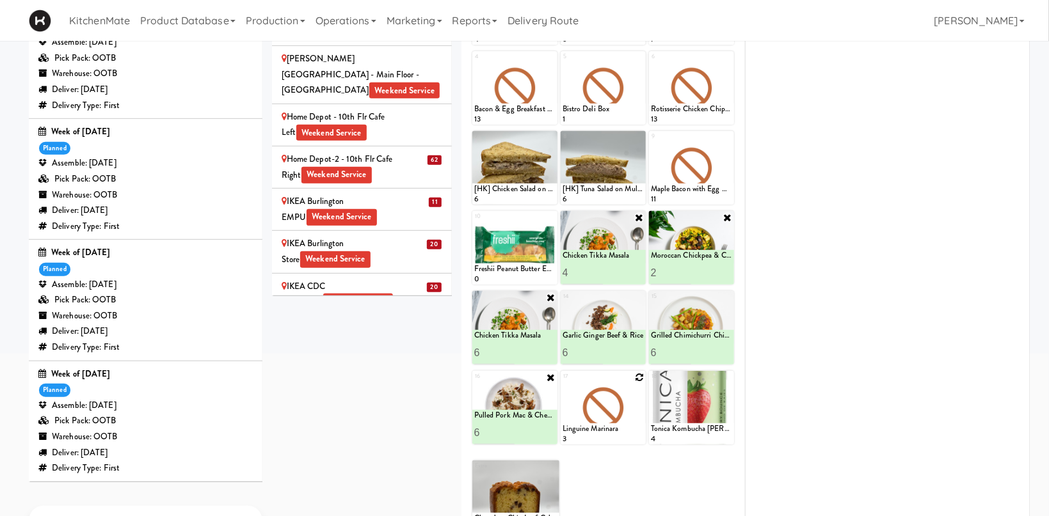
click at [642, 376] on icon at bounding box center [639, 377] width 9 height 9
click at [562, 383] on select "- Empty - Activia Probiotic Peach Mango Smoothie Chocolate Milk Tetra Pack Coca…" at bounding box center [602, 413] width 81 height 61
click option "Garlic Ginger Beef & Rice" at bounding box center [0, 0] width 0 height 0
click at [598, 430] on input "2" at bounding box center [582, 433] width 41 height 24
click at [598, 430] on input "3" at bounding box center [582, 433] width 41 height 24
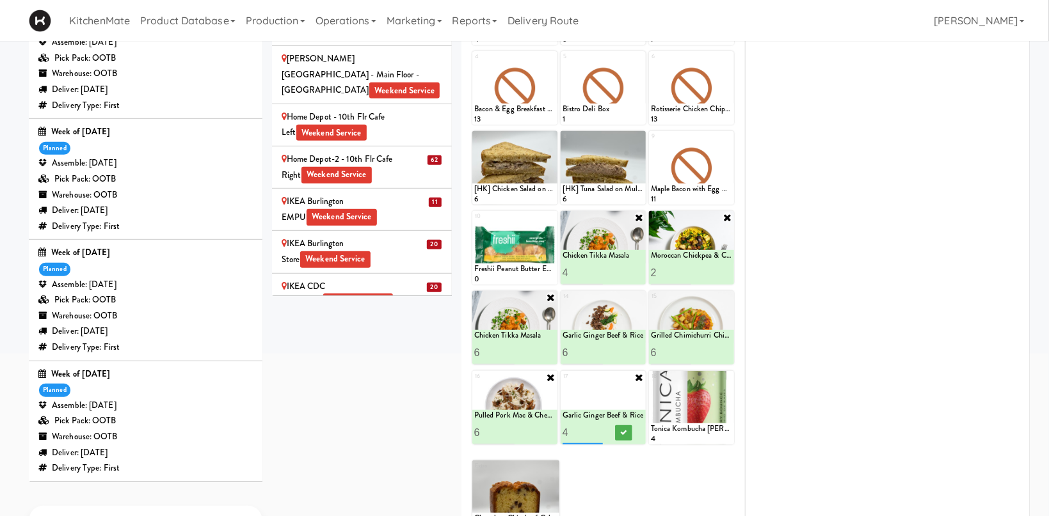
type input "4"
click at [598, 430] on input "4" at bounding box center [582, 433] width 41 height 24
click at [623, 430] on icon at bounding box center [623, 432] width 6 height 7
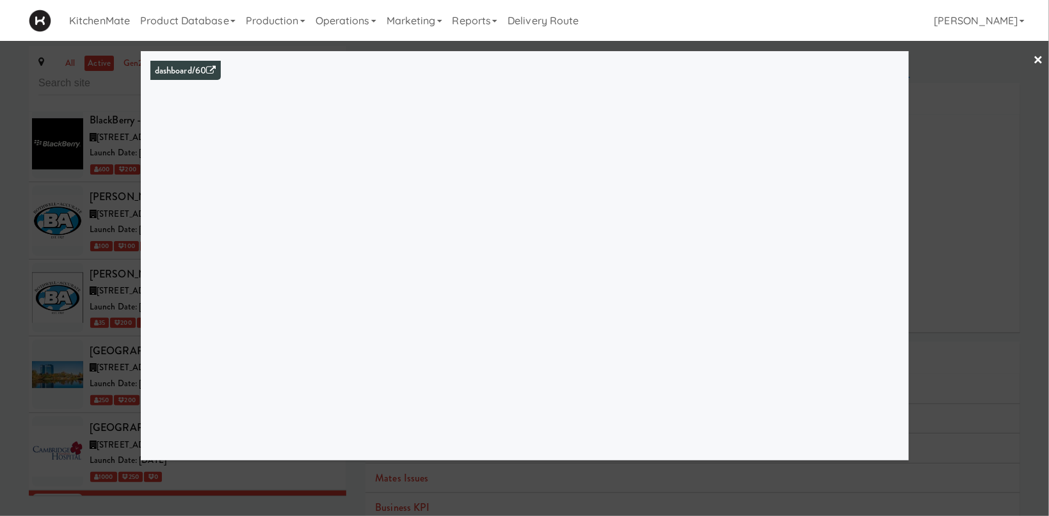
click at [101, 401] on div at bounding box center [524, 258] width 1049 height 516
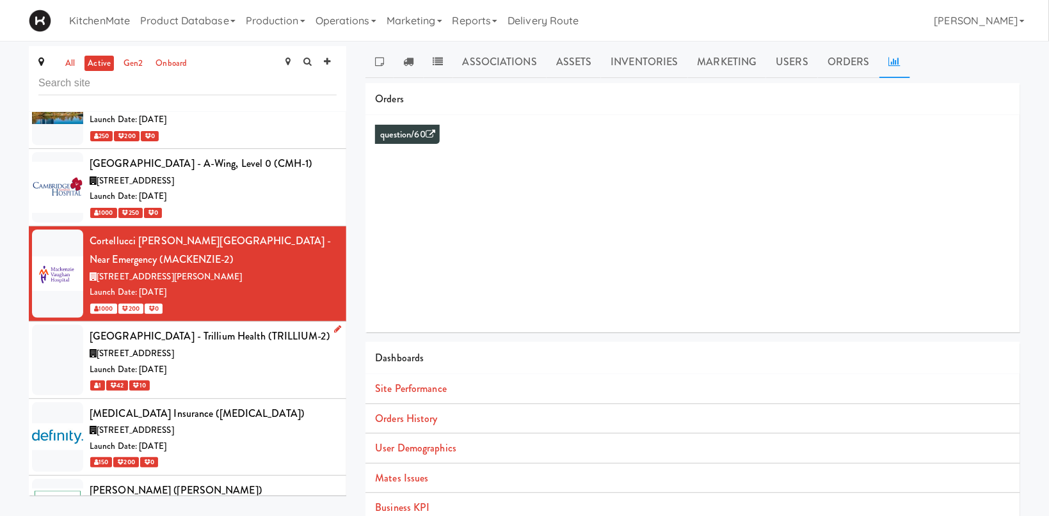
scroll to position [1851, 0]
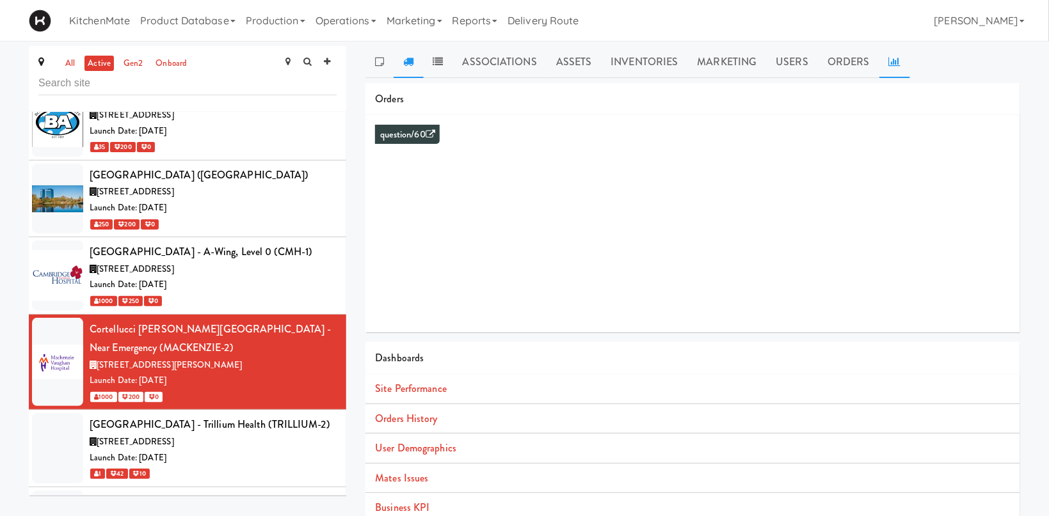
click at [404, 60] on icon at bounding box center [408, 61] width 10 height 10
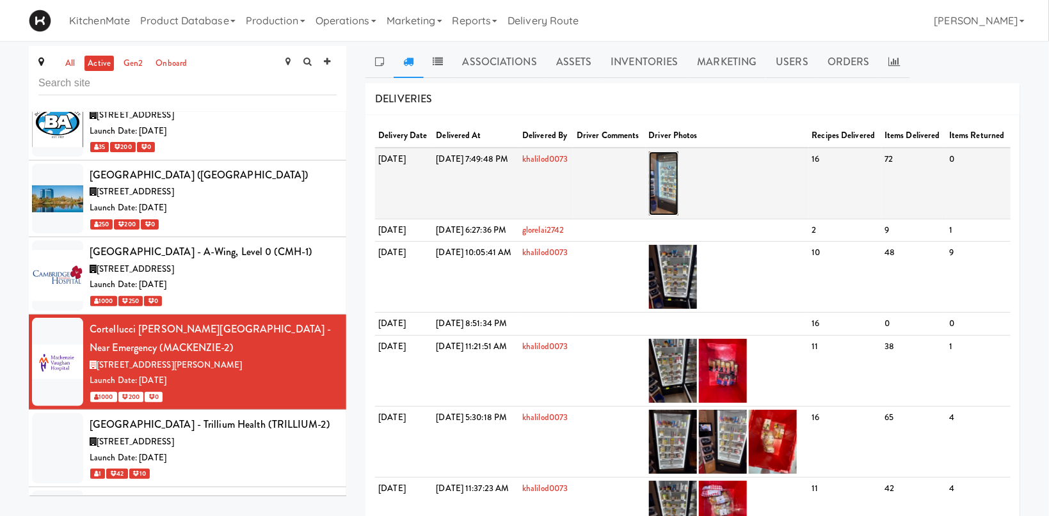
click at [679, 183] on img at bounding box center [664, 184] width 30 height 64
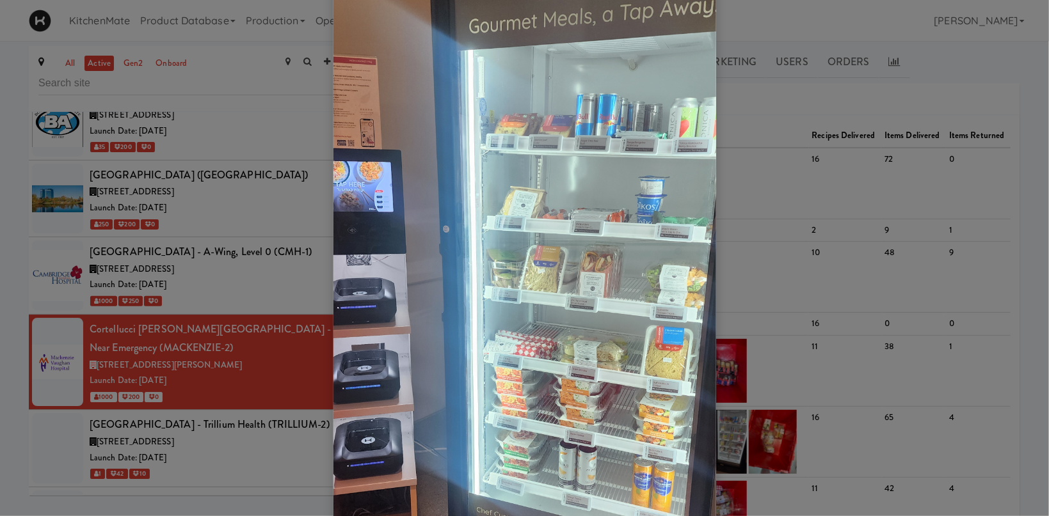
scroll to position [0, 0]
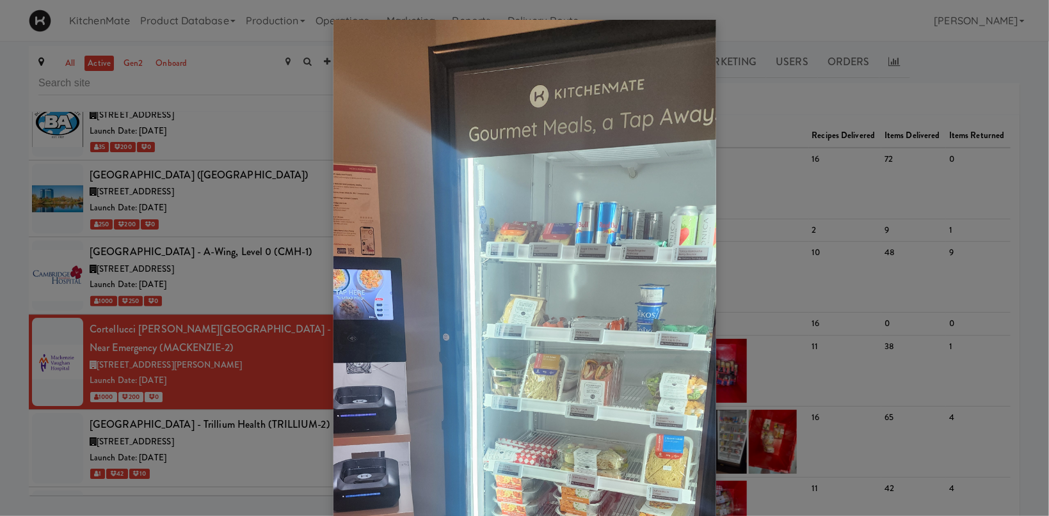
click at [862, 259] on div at bounding box center [524, 258] width 1049 height 516
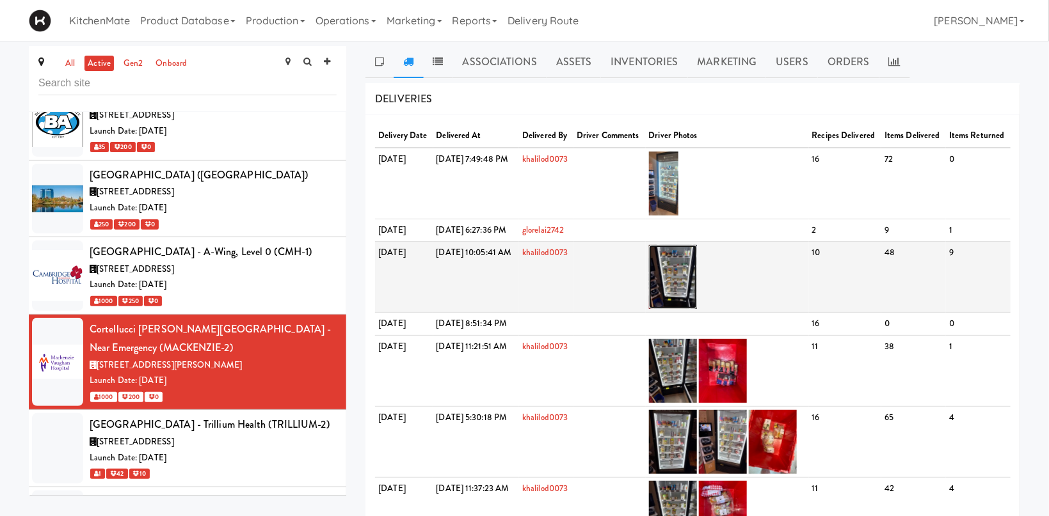
click at [689, 309] on img at bounding box center [673, 277] width 48 height 64
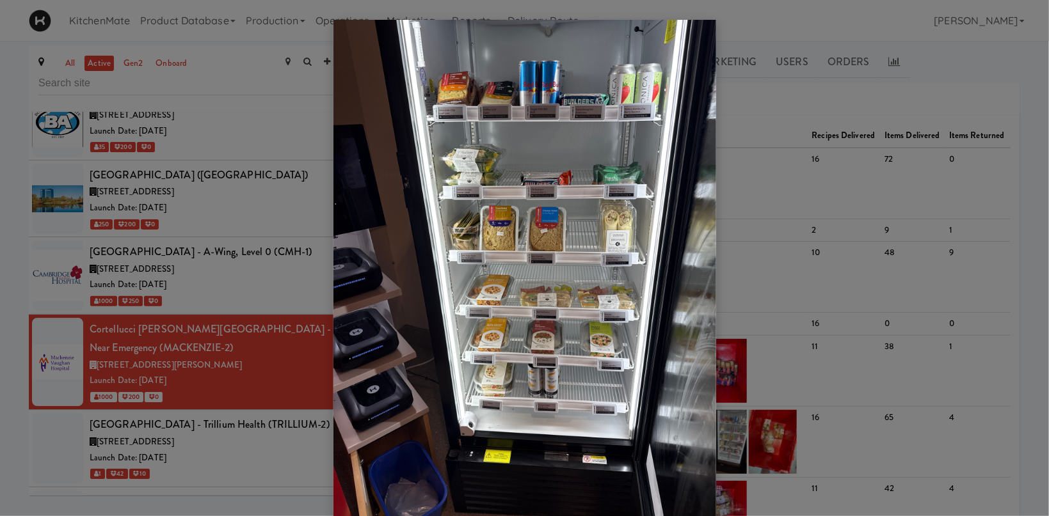
click at [820, 235] on div at bounding box center [524, 258] width 1049 height 516
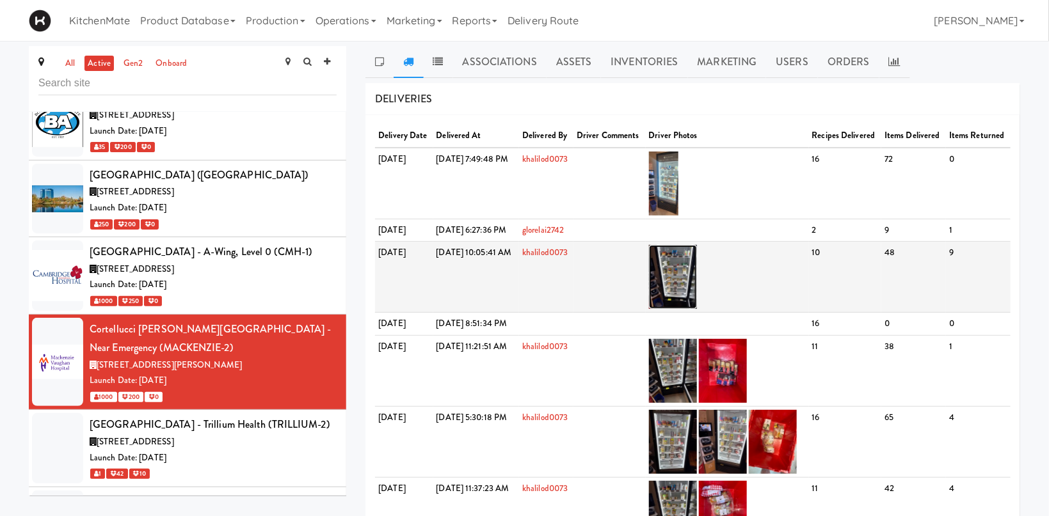
click at [697, 309] on img at bounding box center [673, 277] width 48 height 64
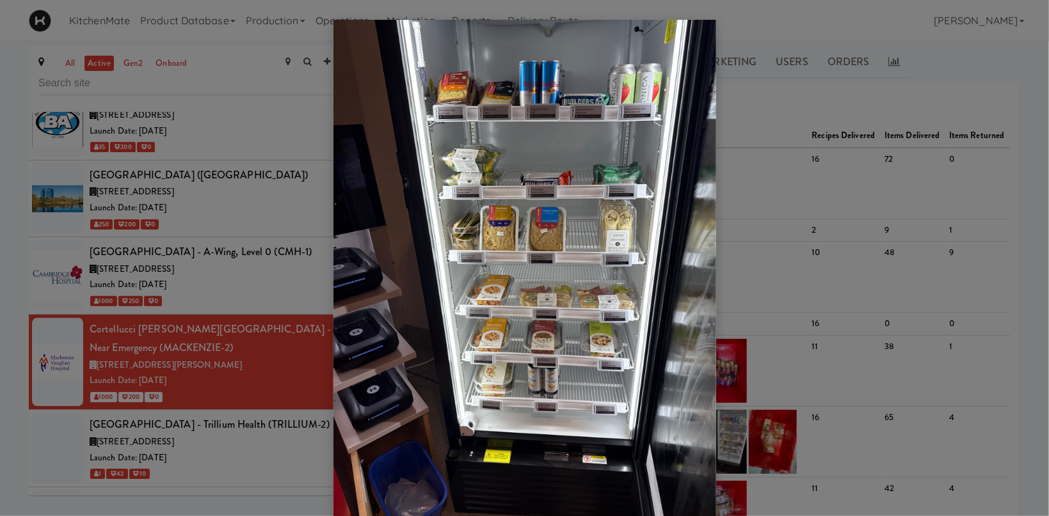
click at [184, 357] on div at bounding box center [524, 258] width 1049 height 516
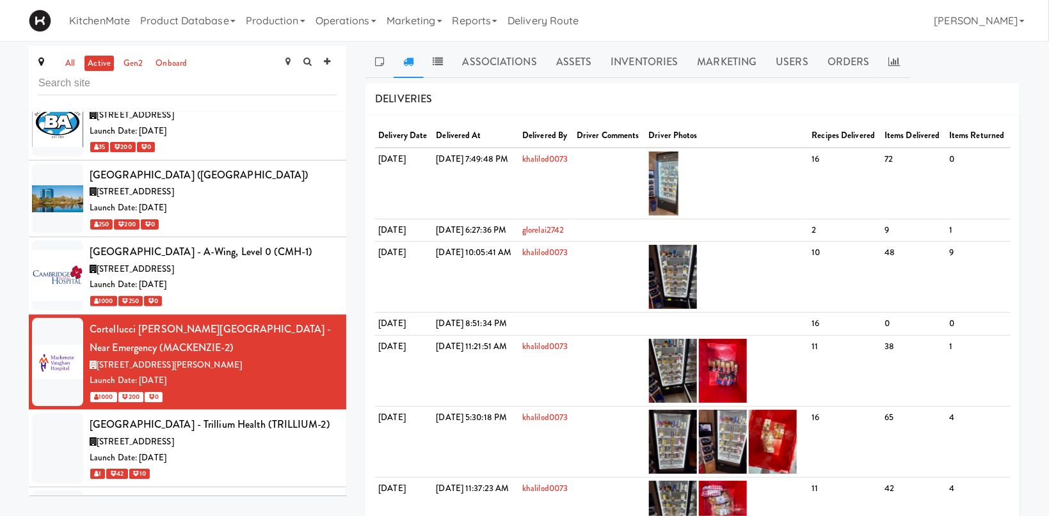
click at [174, 436] on span "[STREET_ADDRESS]" at bounding box center [135, 442] width 77 height 12
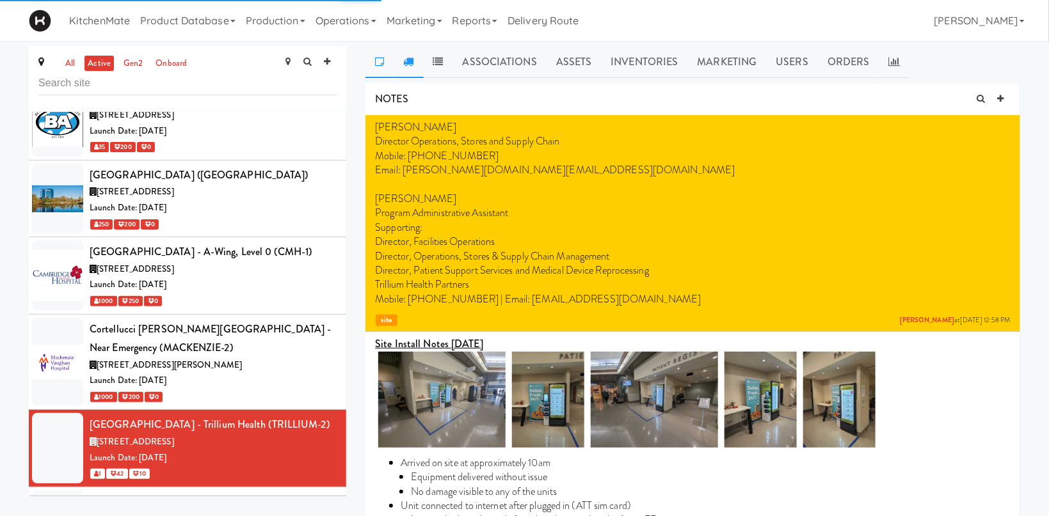
click at [410, 61] on icon at bounding box center [408, 61] width 10 height 10
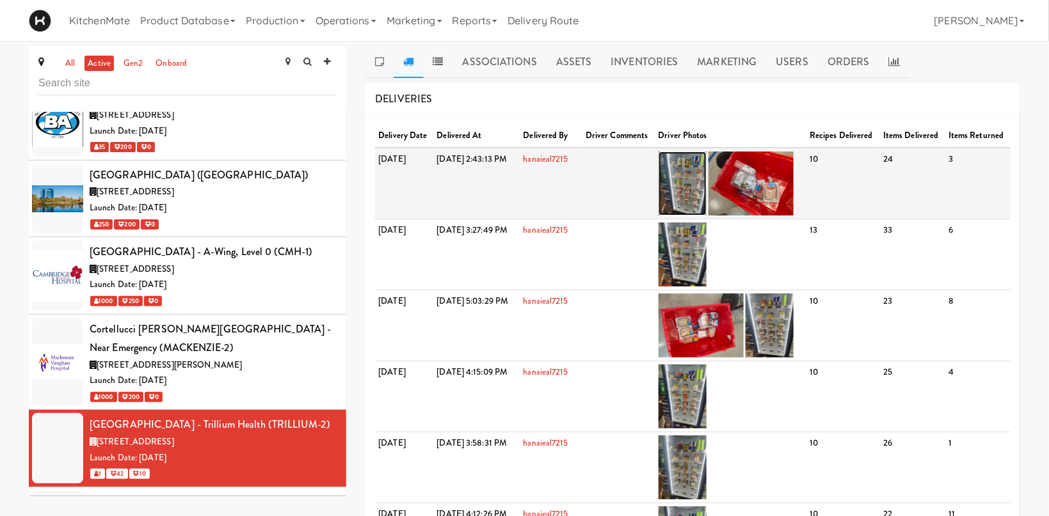
click at [706, 184] on img at bounding box center [682, 184] width 48 height 64
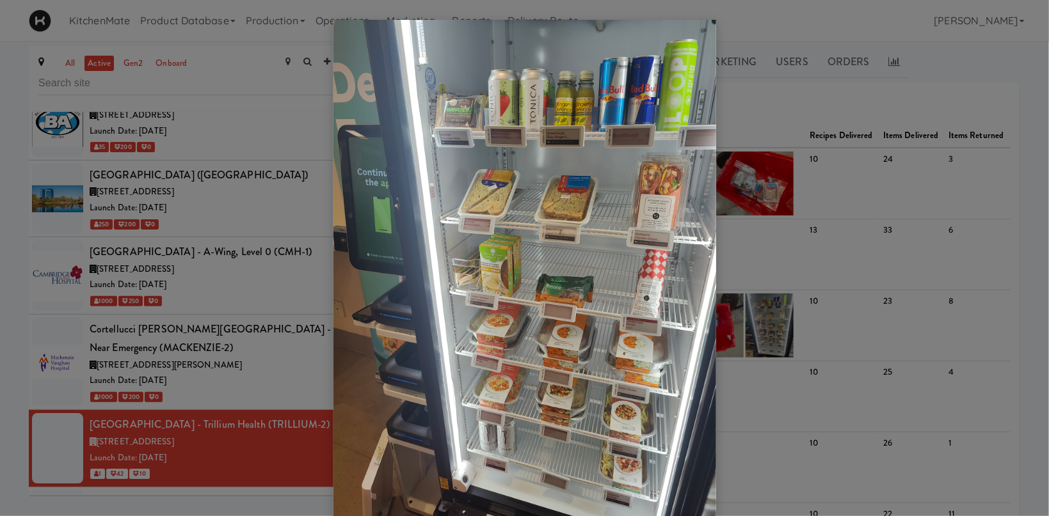
click at [851, 181] on div at bounding box center [524, 258] width 1049 height 516
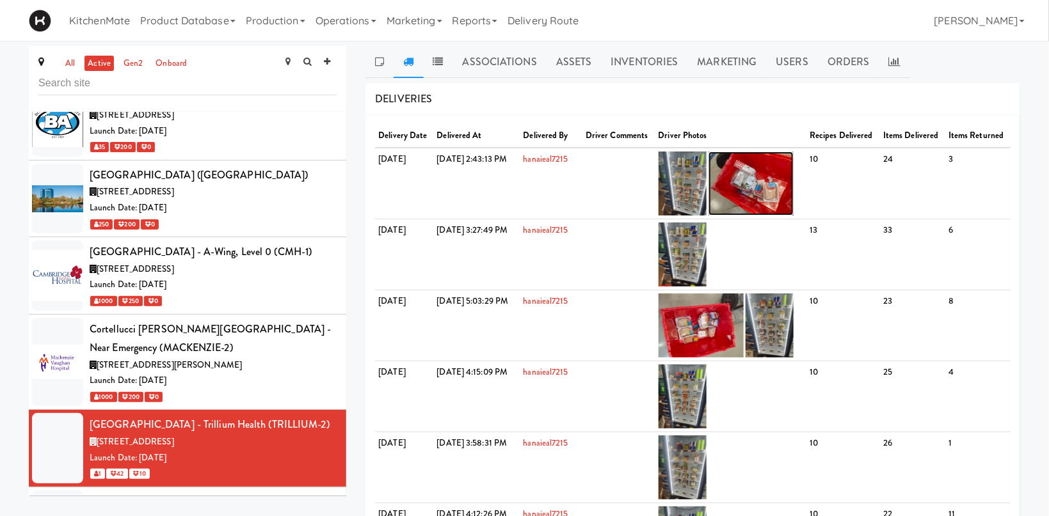
click at [793, 189] on img at bounding box center [750, 184] width 85 height 64
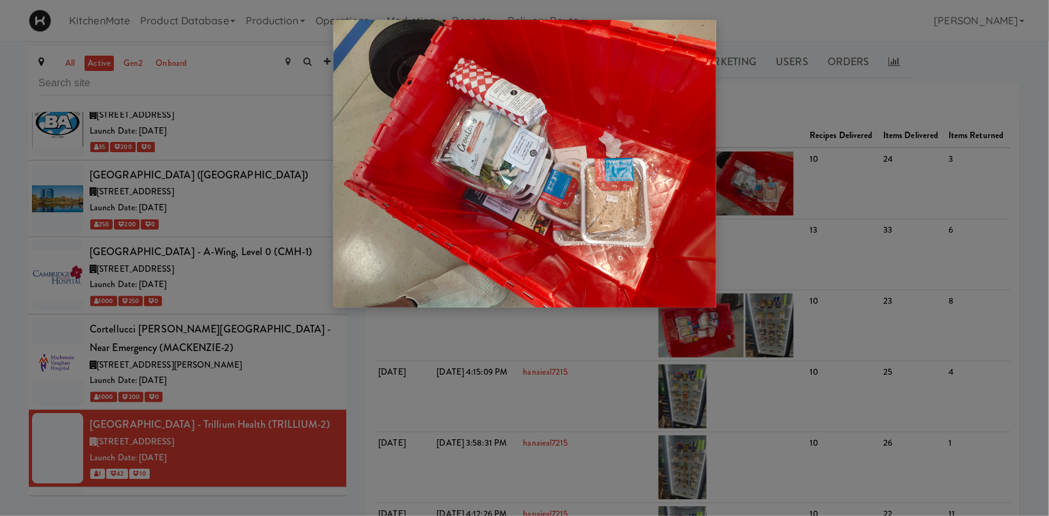
click at [176, 260] on div at bounding box center [524, 258] width 1049 height 516
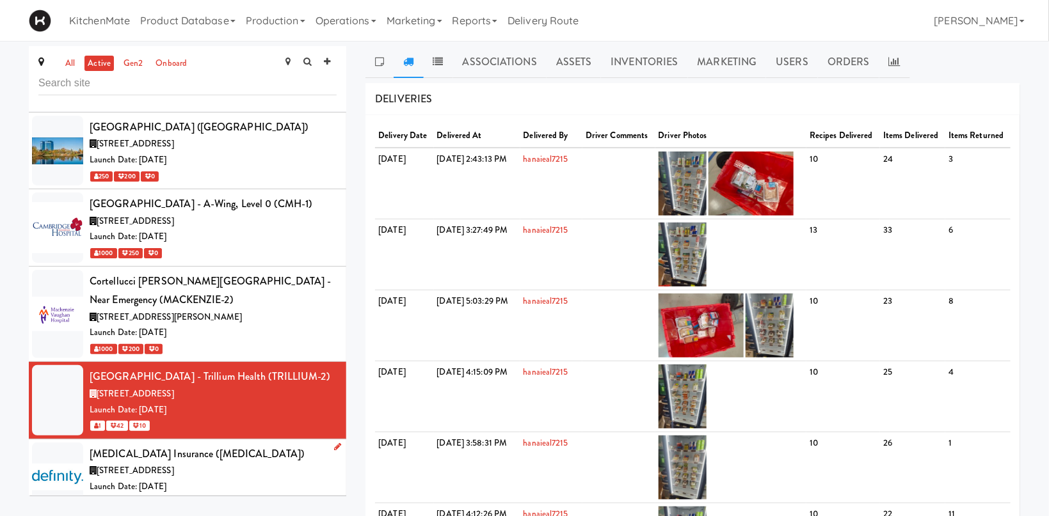
scroll to position [1939, 0]
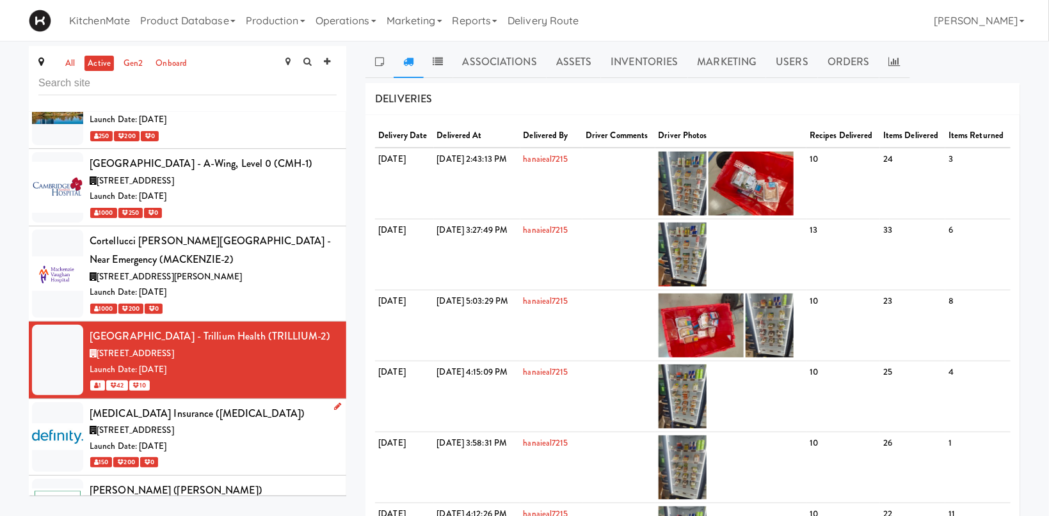
click at [239, 439] on div "Launch Date: [DATE]" at bounding box center [213, 447] width 247 height 16
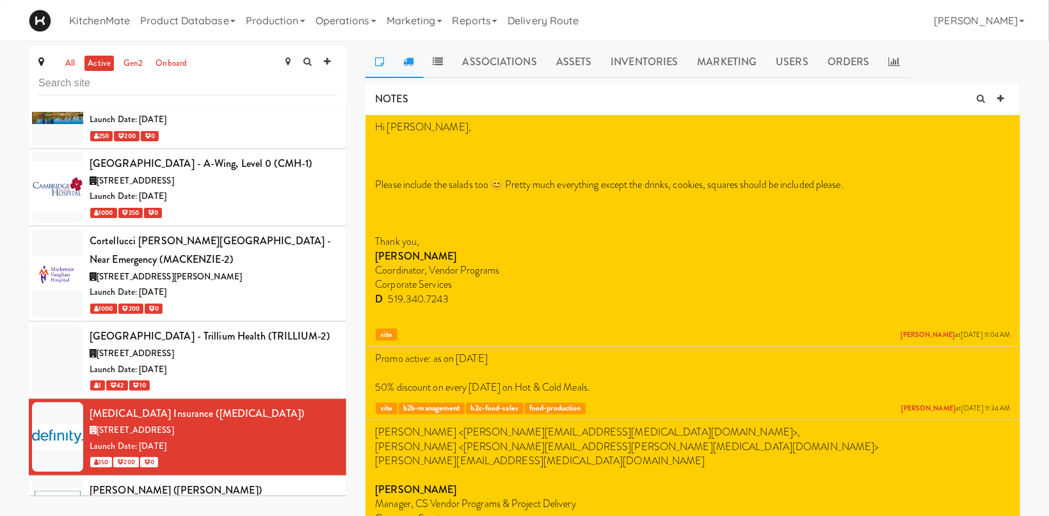
click at [413, 61] on icon at bounding box center [408, 61] width 10 height 10
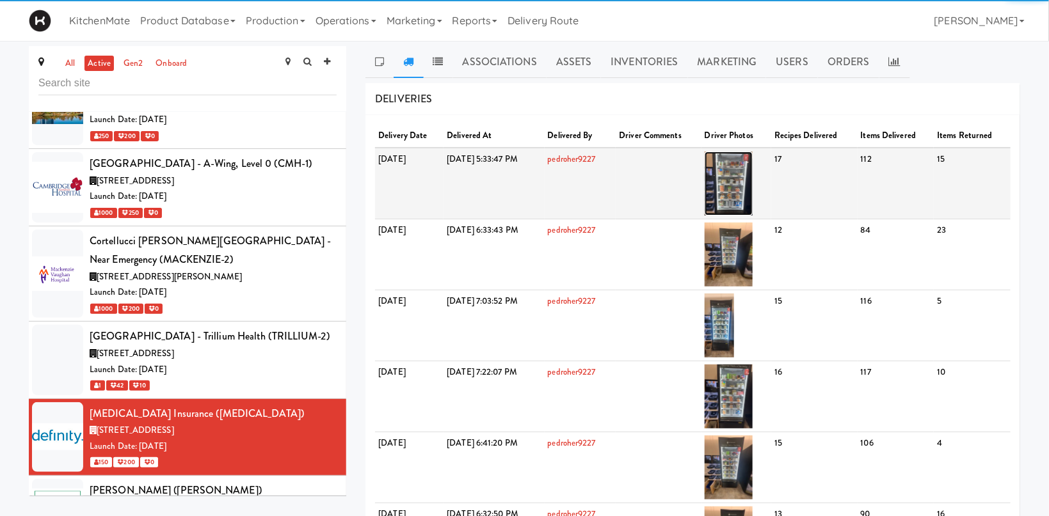
click at [752, 173] on img at bounding box center [728, 184] width 48 height 64
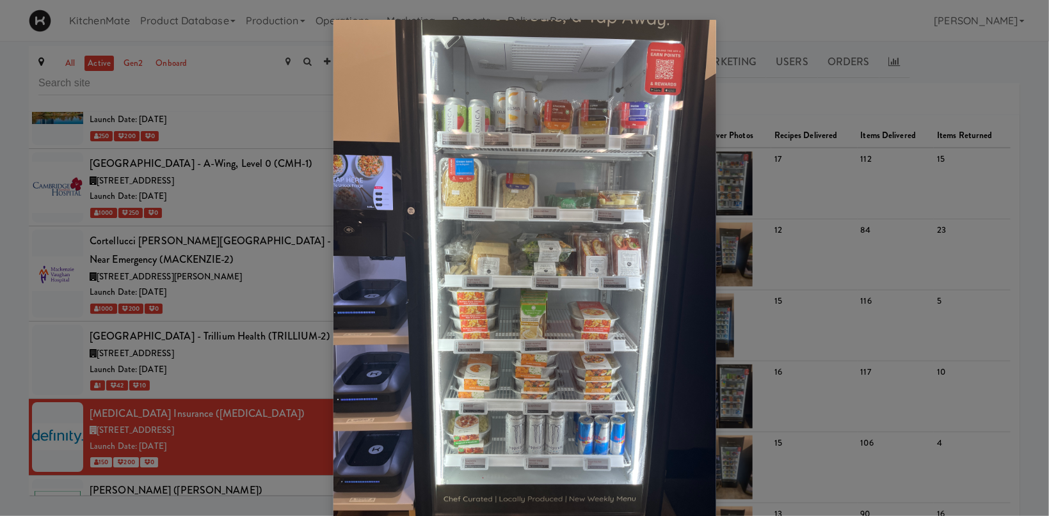
drag, startPoint x: 212, startPoint y: 367, endPoint x: 234, endPoint y: 275, distance: 95.2
click at [212, 363] on div at bounding box center [524, 258] width 1049 height 516
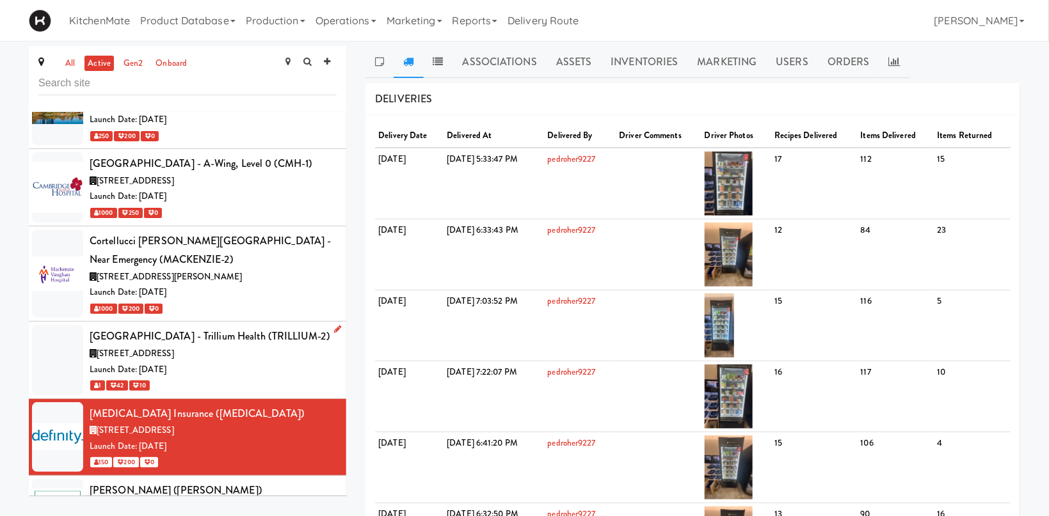
click at [246, 362] on div "Launch Date: [DATE]" at bounding box center [213, 370] width 247 height 16
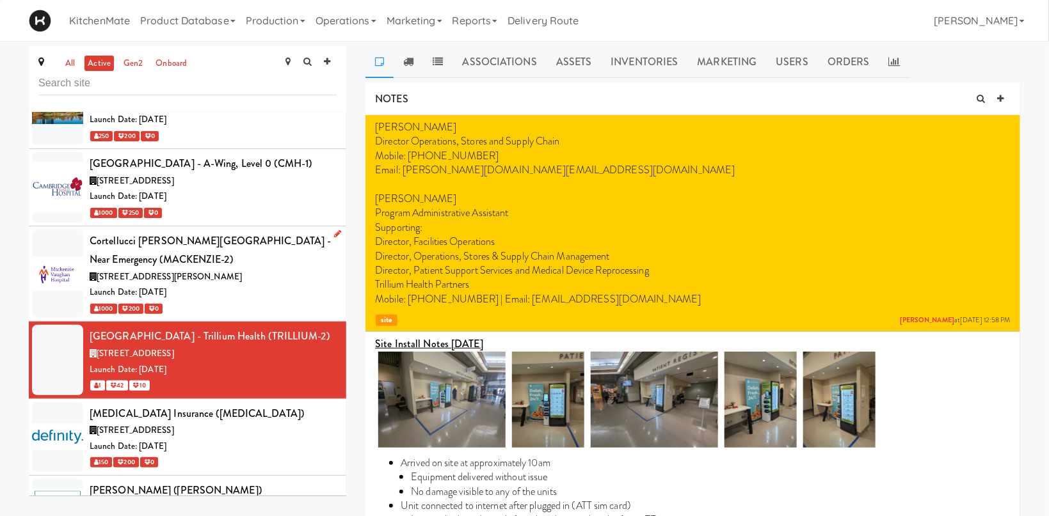
click at [262, 232] on div "Cortellucci [PERSON_NAME][GEOGRAPHIC_DATA] - near Emergency (MACKENZIE-2)" at bounding box center [213, 251] width 247 height 38
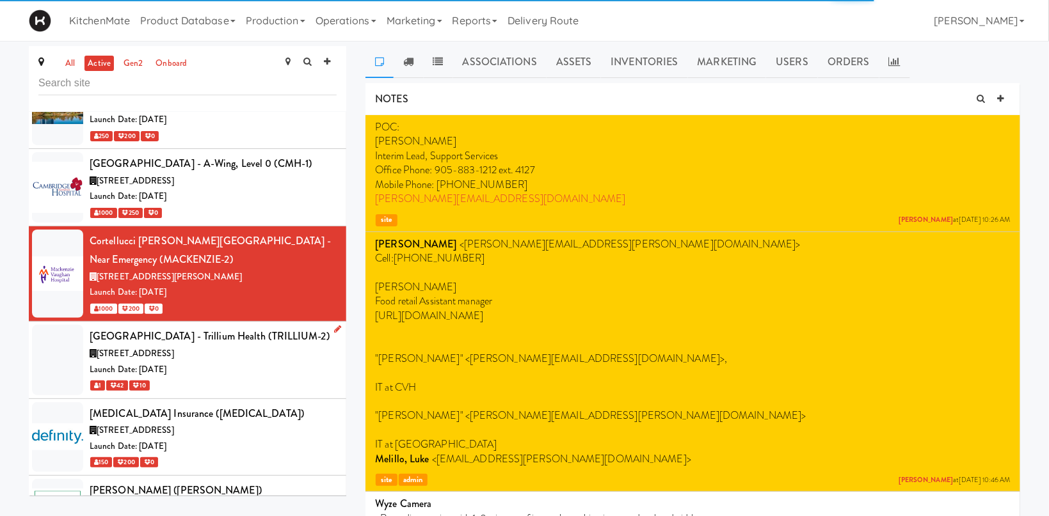
drag, startPoint x: 307, startPoint y: 222, endPoint x: 366, endPoint y: 114, distance: 123.1
click at [308, 327] on div "[GEOGRAPHIC_DATA] - Trillium Health (TRILLIUM-2)" at bounding box center [213, 336] width 247 height 19
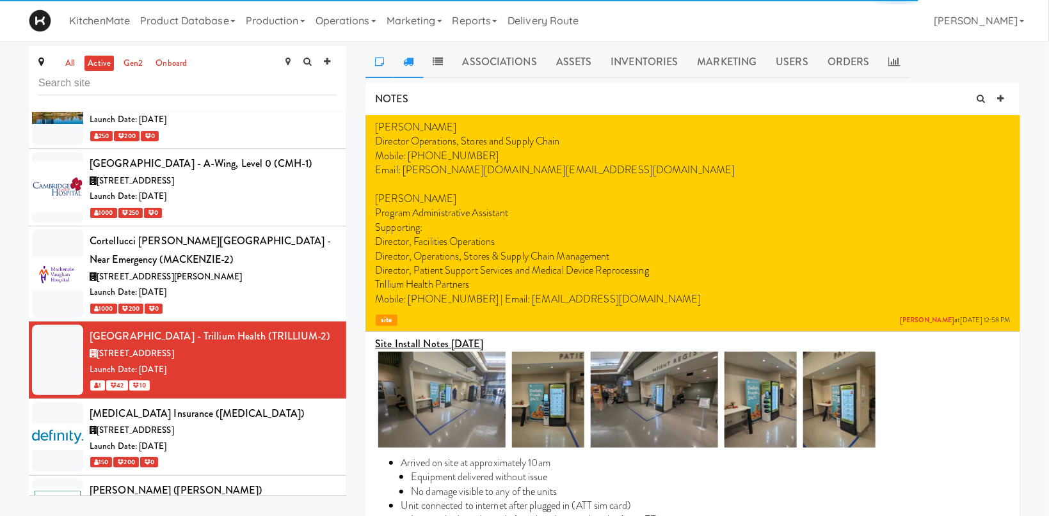
click at [406, 57] on icon at bounding box center [408, 61] width 10 height 10
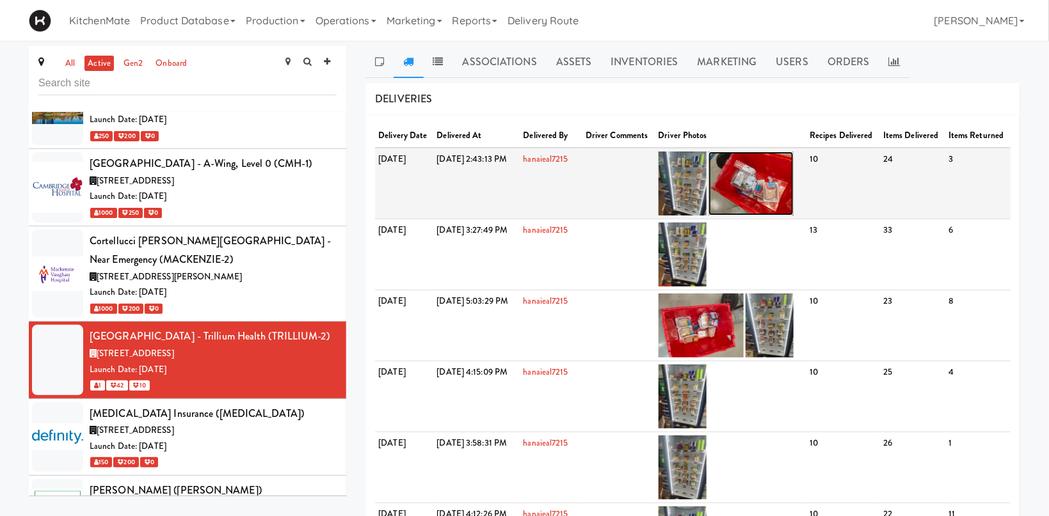
click at [785, 200] on img at bounding box center [750, 184] width 85 height 64
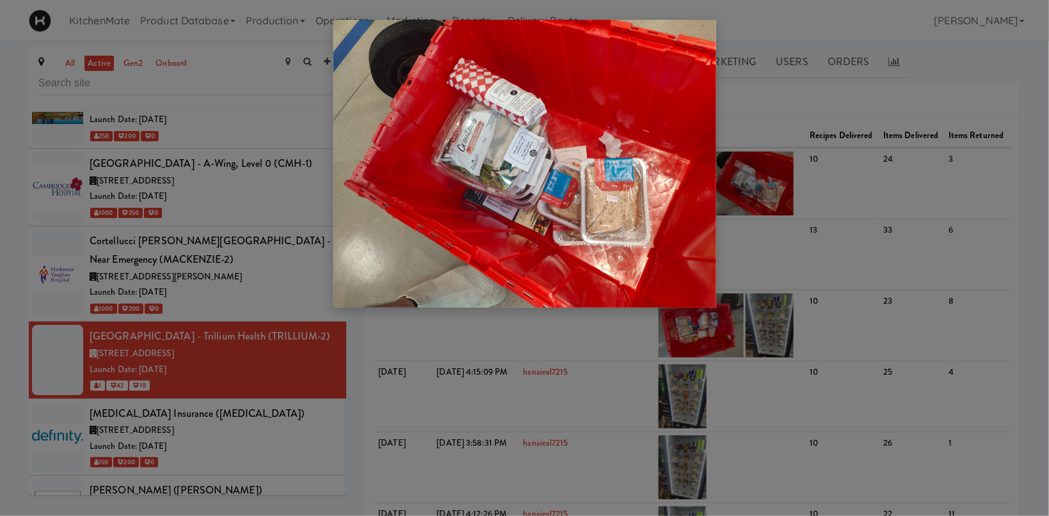
click at [218, 289] on div at bounding box center [524, 258] width 1049 height 516
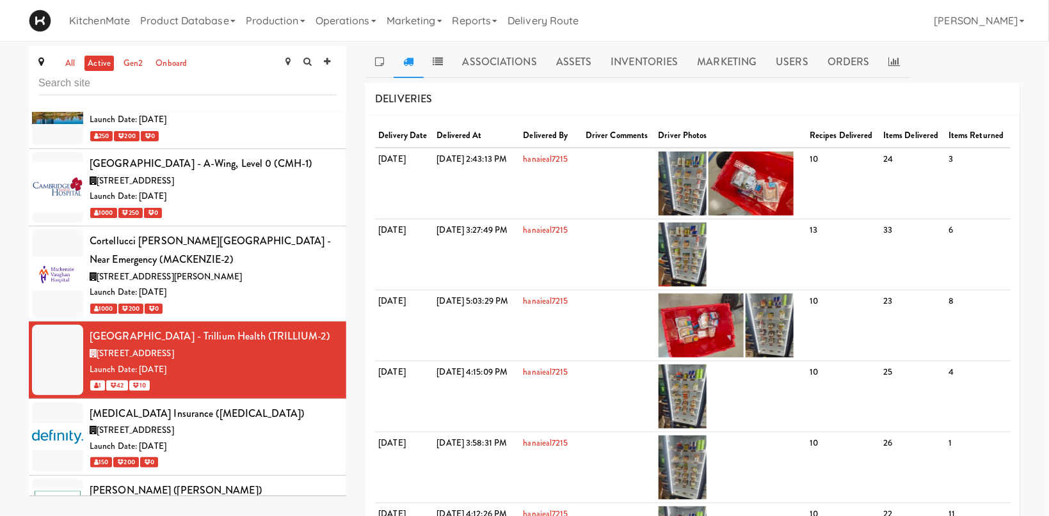
click at [222, 423] on div "[STREET_ADDRESS]" at bounding box center [213, 431] width 247 height 16
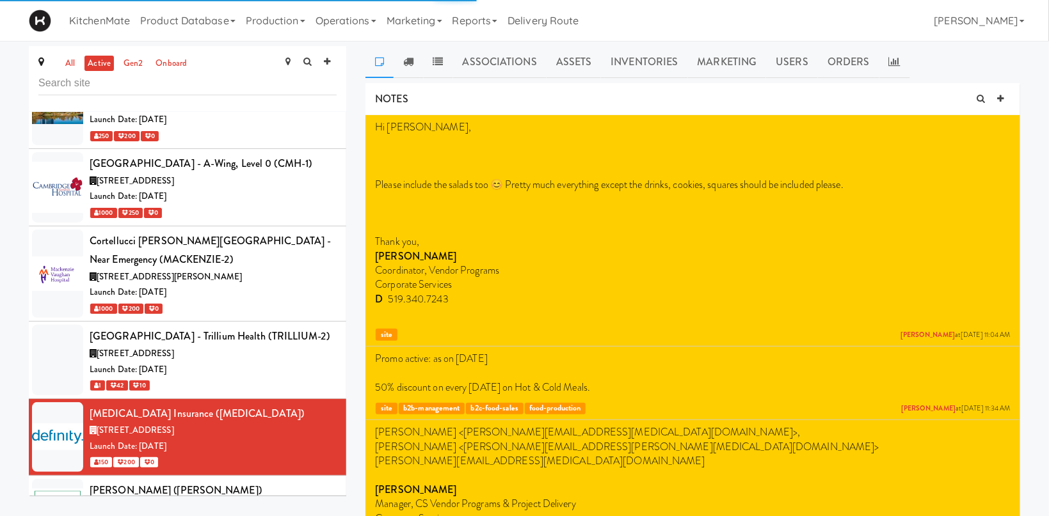
click at [887, 56] on link at bounding box center [894, 62] width 31 height 32
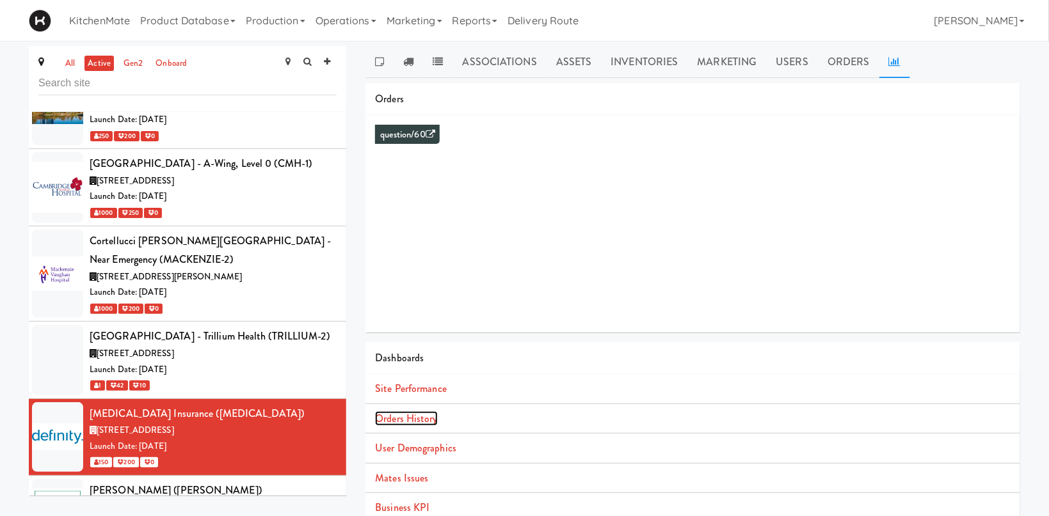
click at [399, 413] on link "Orders History" at bounding box center [406, 418] width 62 height 15
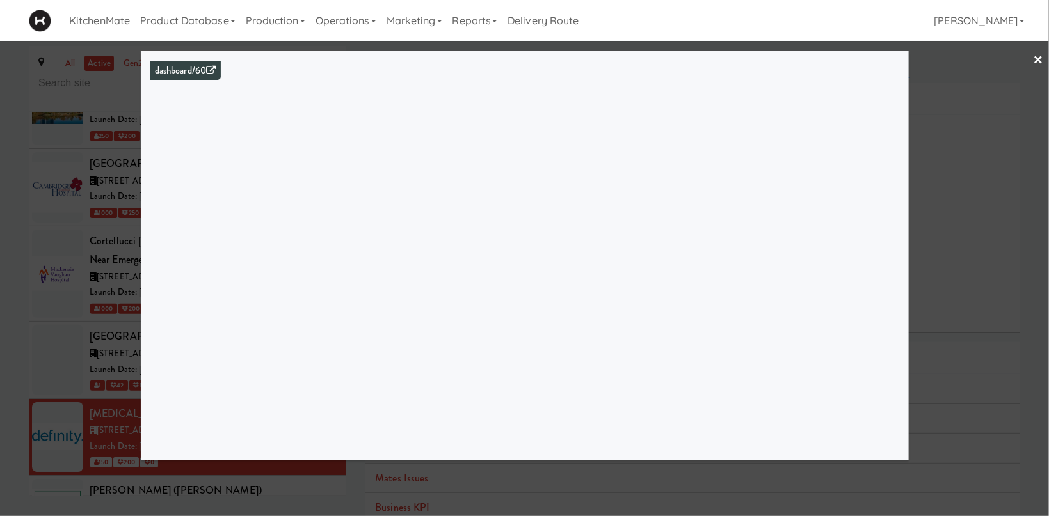
click at [47, 294] on div at bounding box center [524, 258] width 1049 height 516
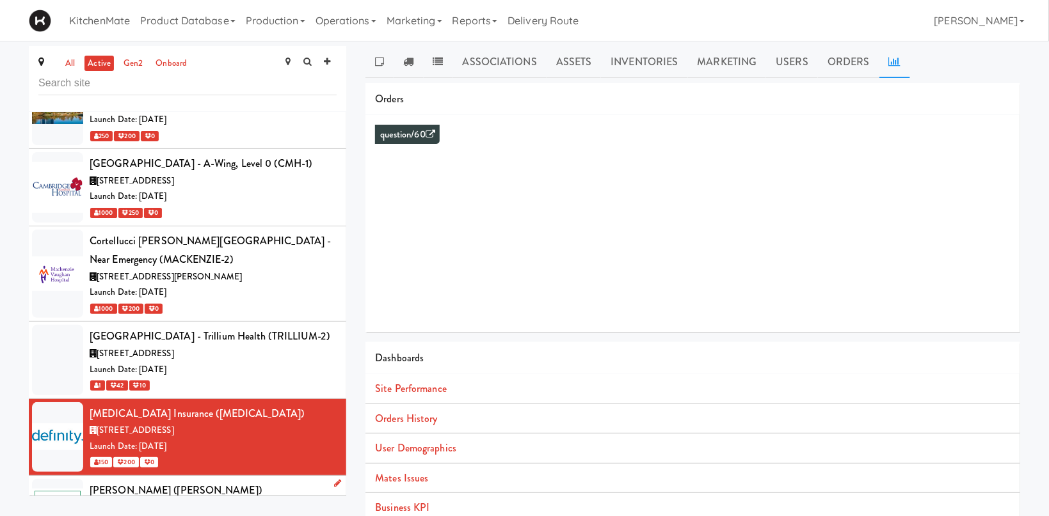
click at [196, 500] on div "25 York St, Toronto ON" at bounding box center [213, 508] width 247 height 16
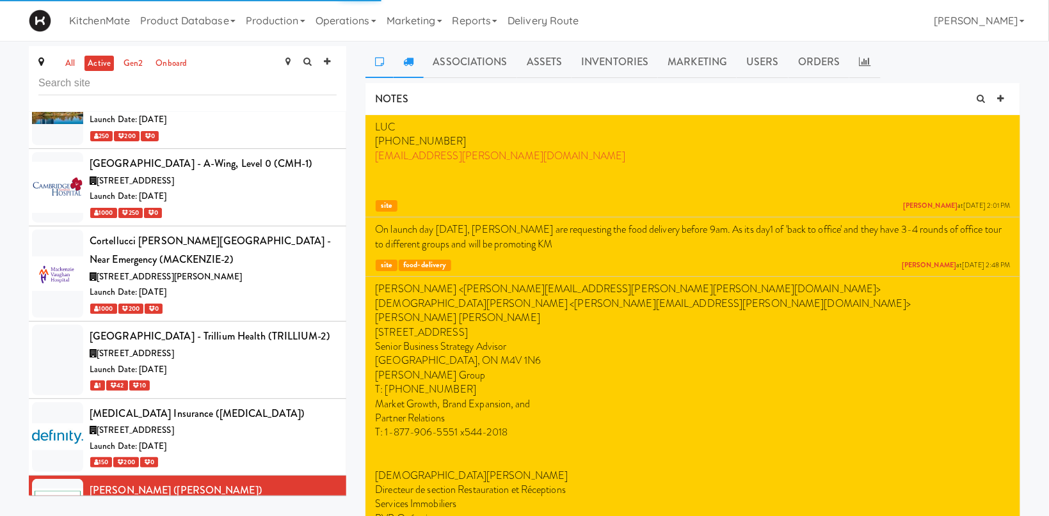
click at [415, 70] on link at bounding box center [408, 62] width 29 height 32
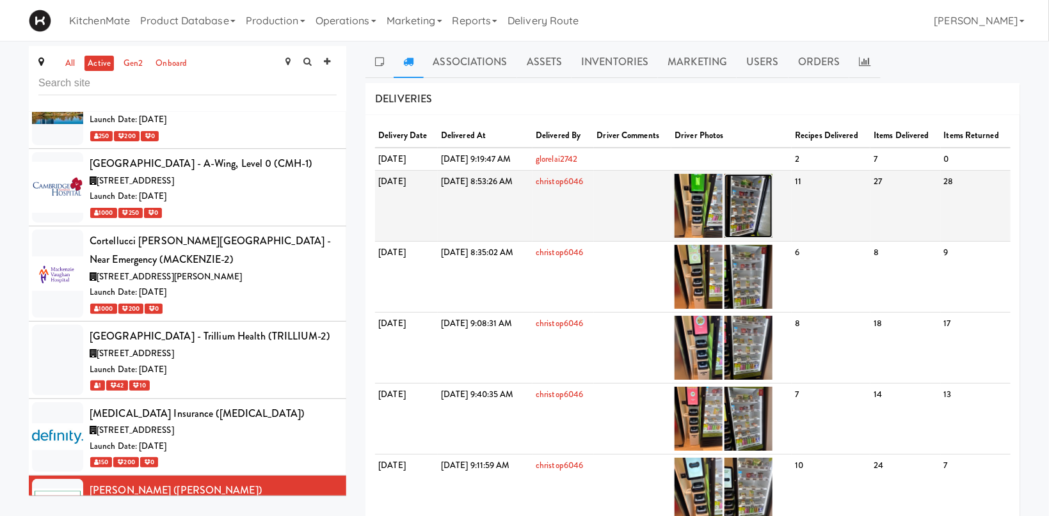
click at [772, 200] on img at bounding box center [748, 206] width 48 height 64
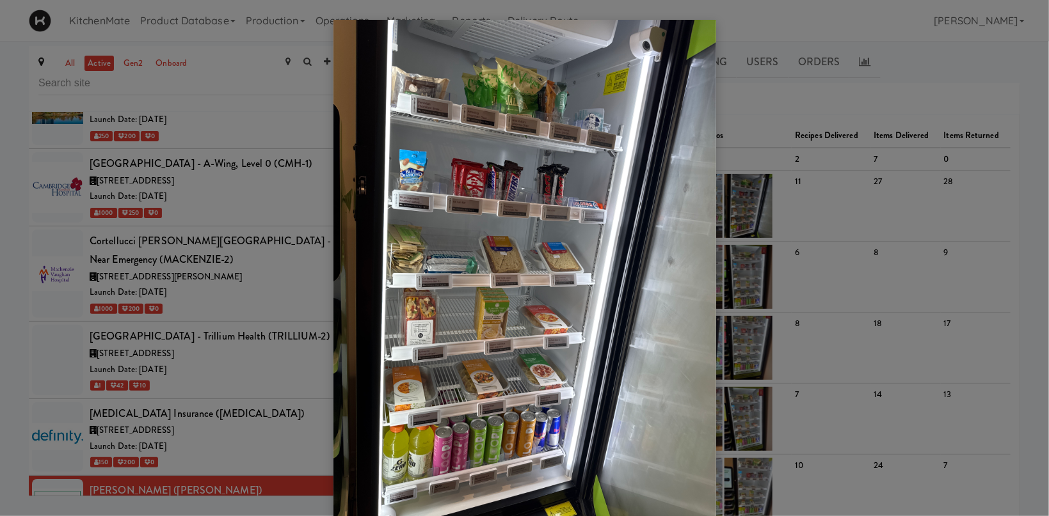
click at [143, 368] on div at bounding box center [524, 258] width 1049 height 516
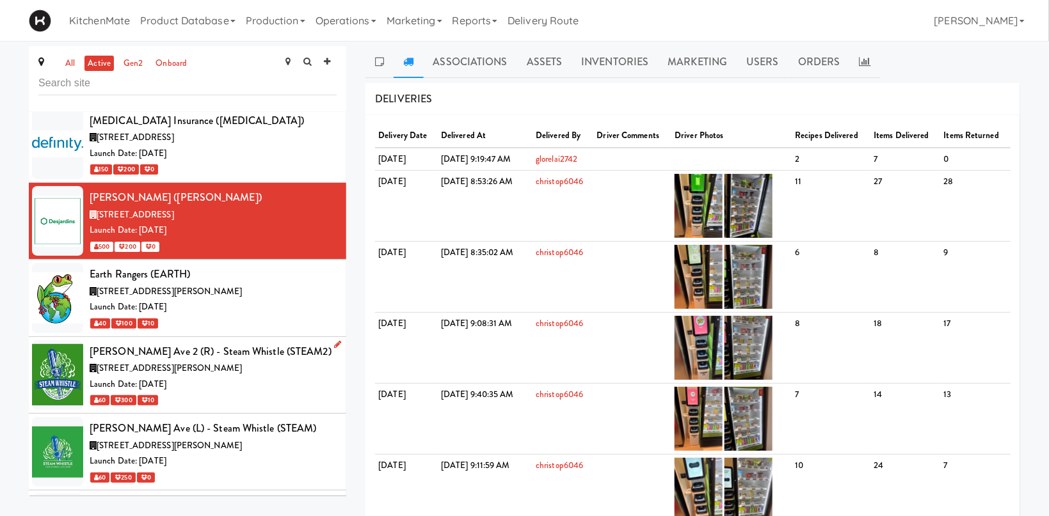
scroll to position [2204, 0]
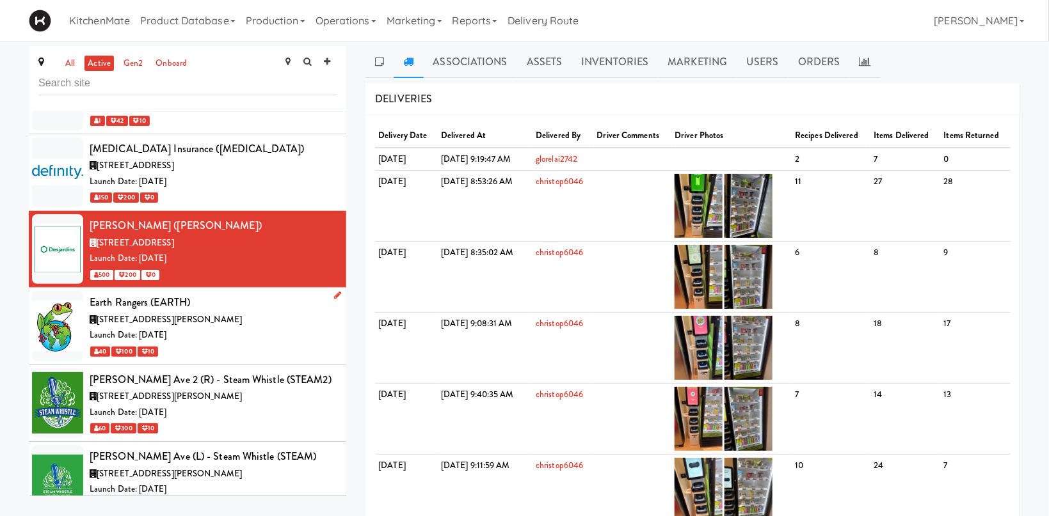
click at [216, 312] on div "9520 Pine Valley Dr, Vaughan ON" at bounding box center [213, 320] width 247 height 16
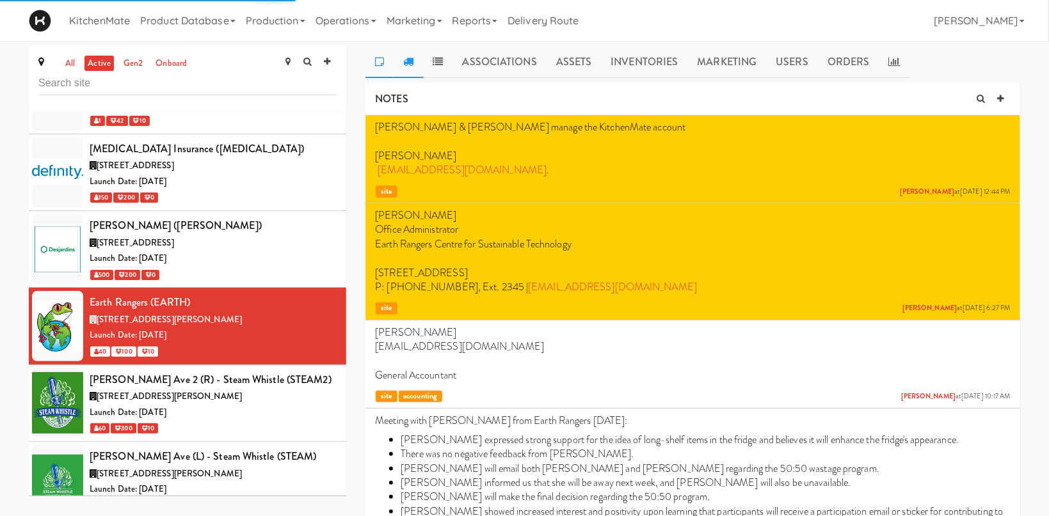
click at [410, 61] on icon at bounding box center [408, 61] width 10 height 10
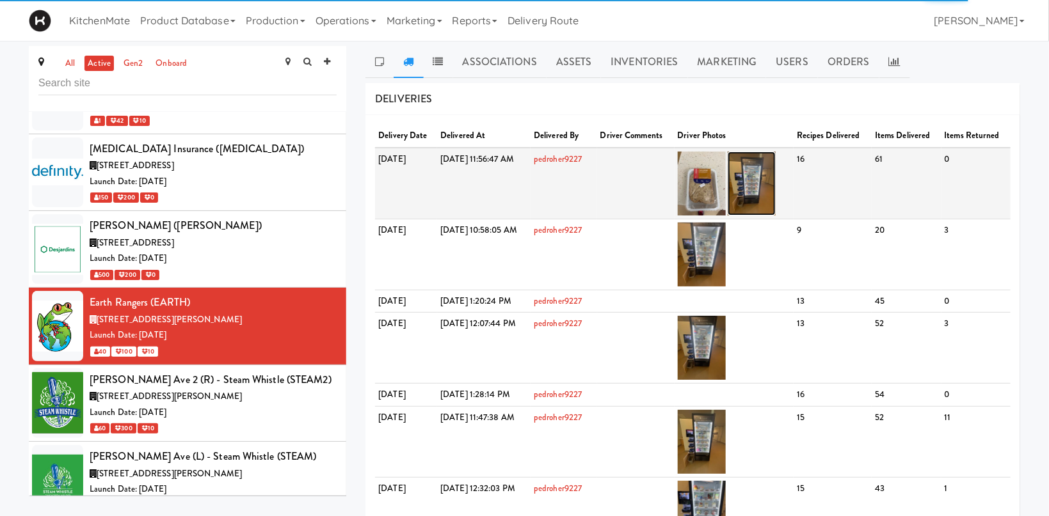
click at [776, 186] on img at bounding box center [752, 184] width 48 height 64
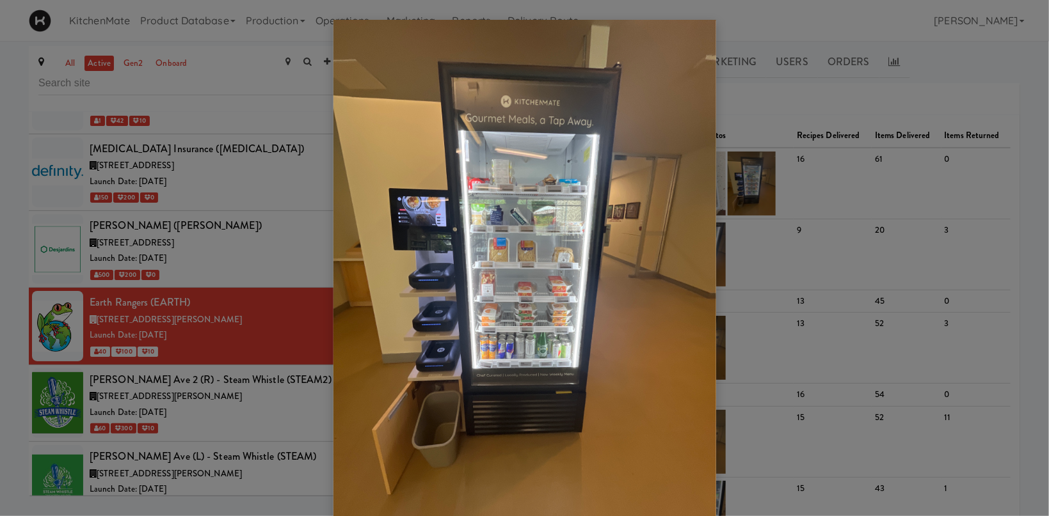
click at [218, 326] on div at bounding box center [524, 258] width 1049 height 516
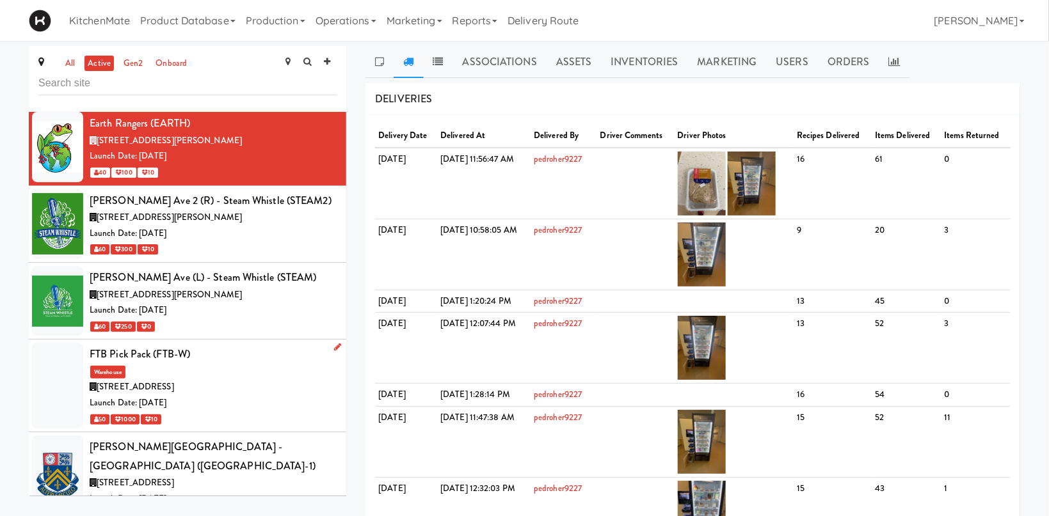
scroll to position [2469, 0]
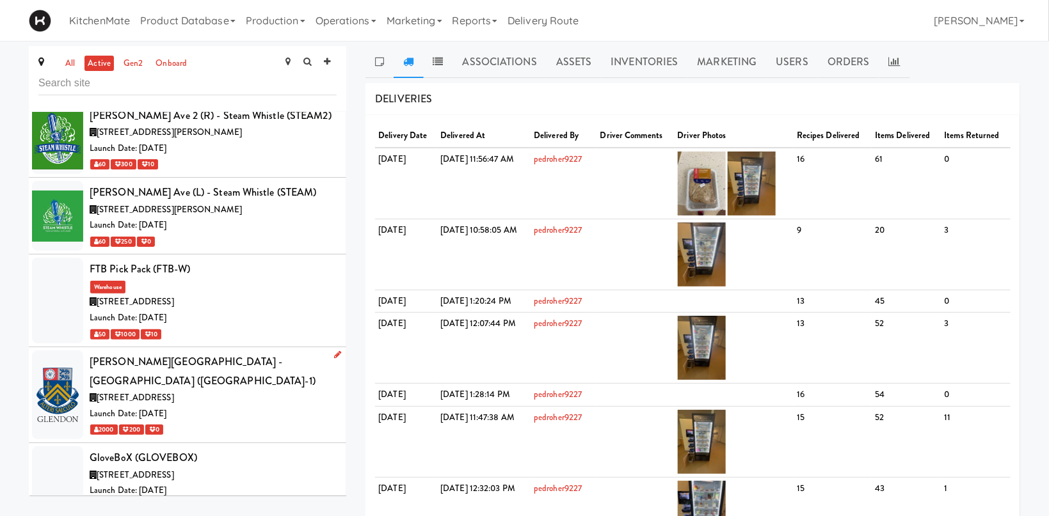
drag, startPoint x: 240, startPoint y: 283, endPoint x: 247, endPoint y: 259, distance: 25.3
click at [240, 406] on div "Launch Date: Nov 07, 2022" at bounding box center [213, 414] width 247 height 16
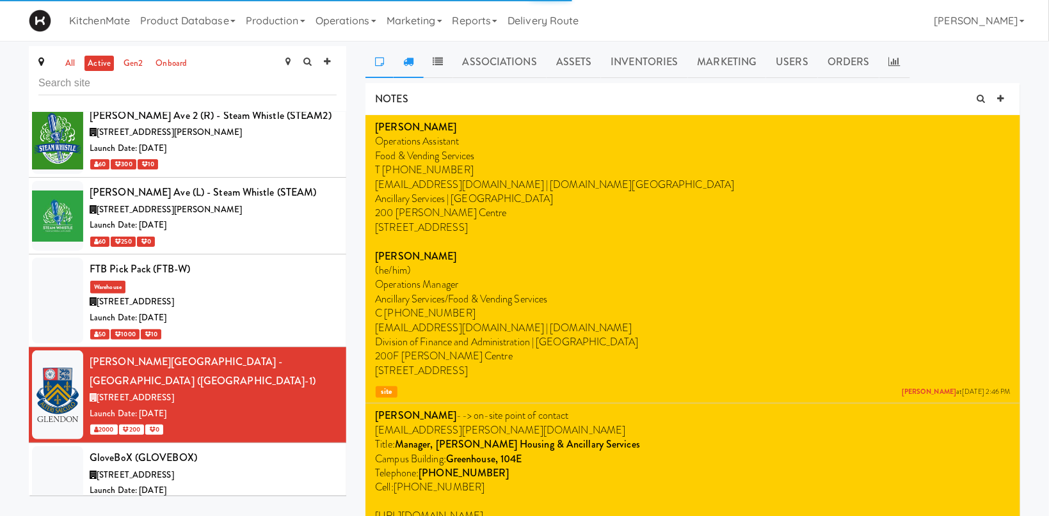
click at [406, 52] on link at bounding box center [408, 62] width 29 height 32
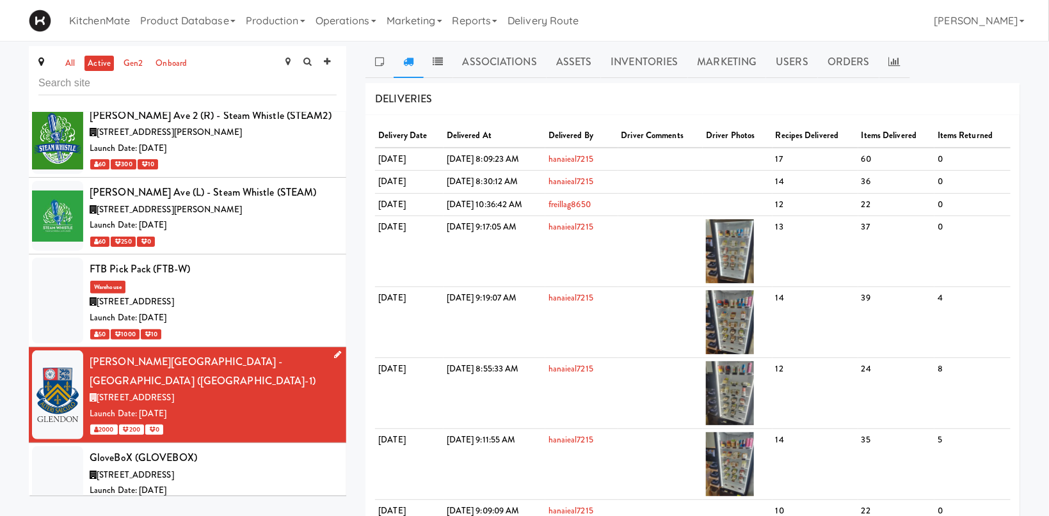
drag, startPoint x: 163, startPoint y: 342, endPoint x: 209, endPoint y: 290, distance: 69.3
click at [164, 469] on span "120 Victoria St S, Kitchener ON" at bounding box center [135, 475] width 77 height 12
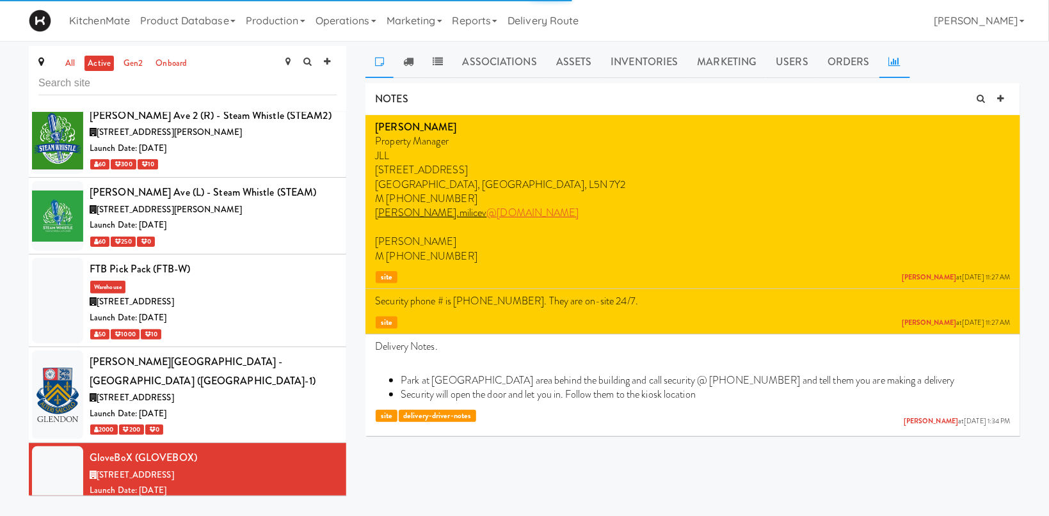
click at [883, 61] on link at bounding box center [894, 62] width 31 height 32
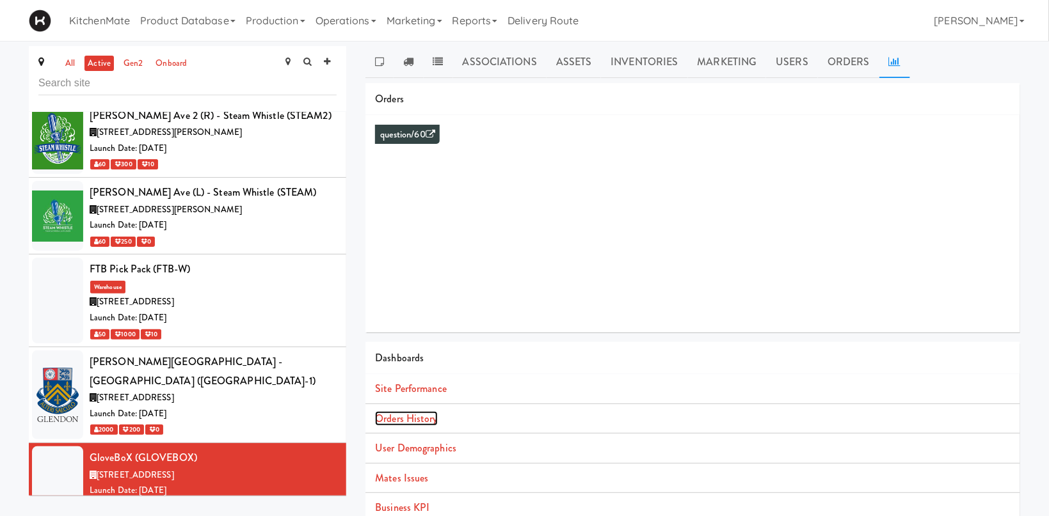
click at [434, 415] on link "Orders History" at bounding box center [406, 418] width 62 height 15
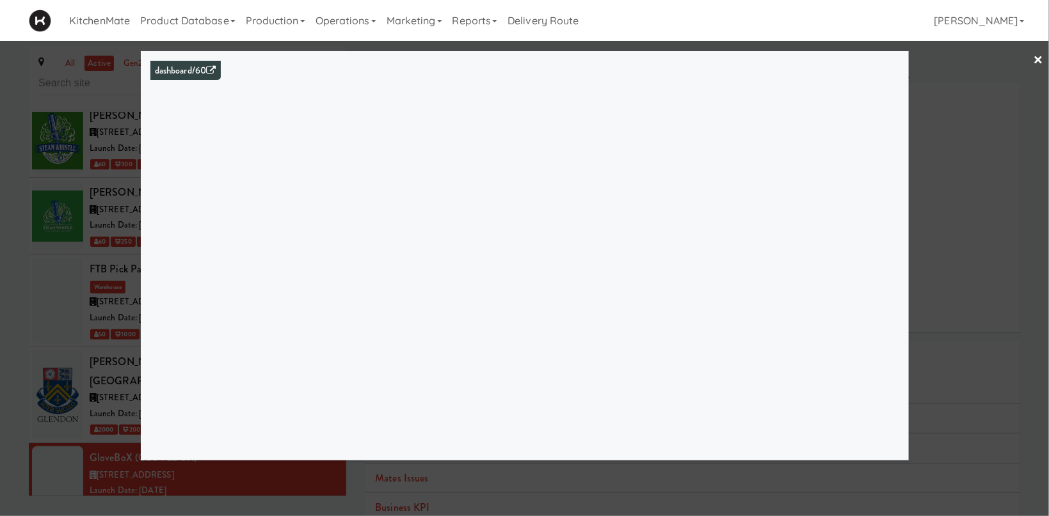
click at [62, 292] on div at bounding box center [524, 258] width 1049 height 516
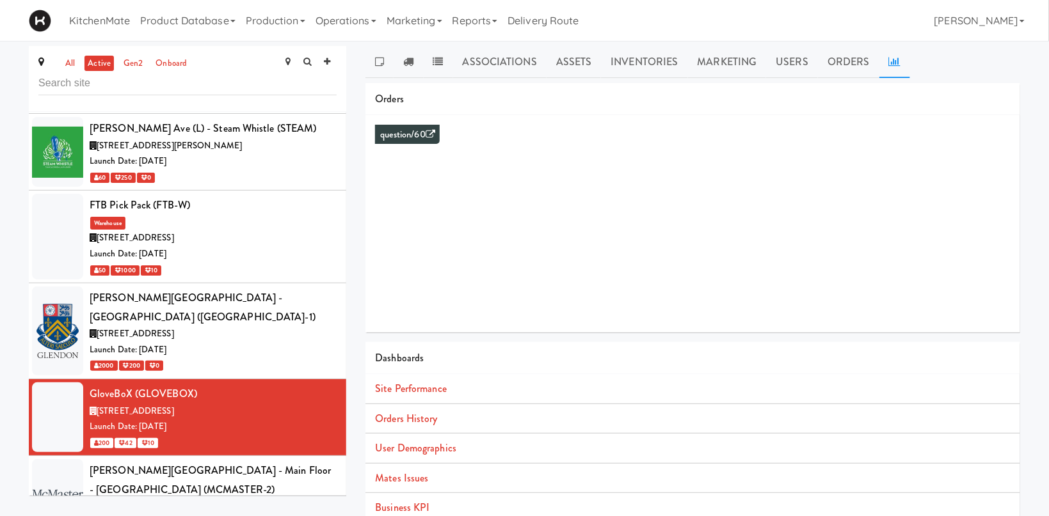
scroll to position [2645, 0]
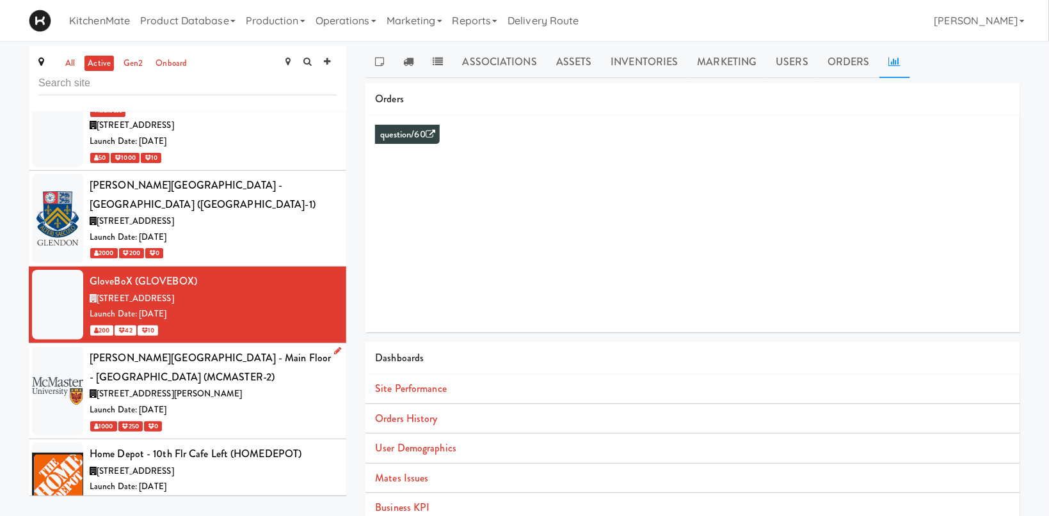
click at [248, 349] on div "H.G. Thode Library - Main Floor - McMaster University (MCMASTER-2)" at bounding box center [213, 368] width 247 height 38
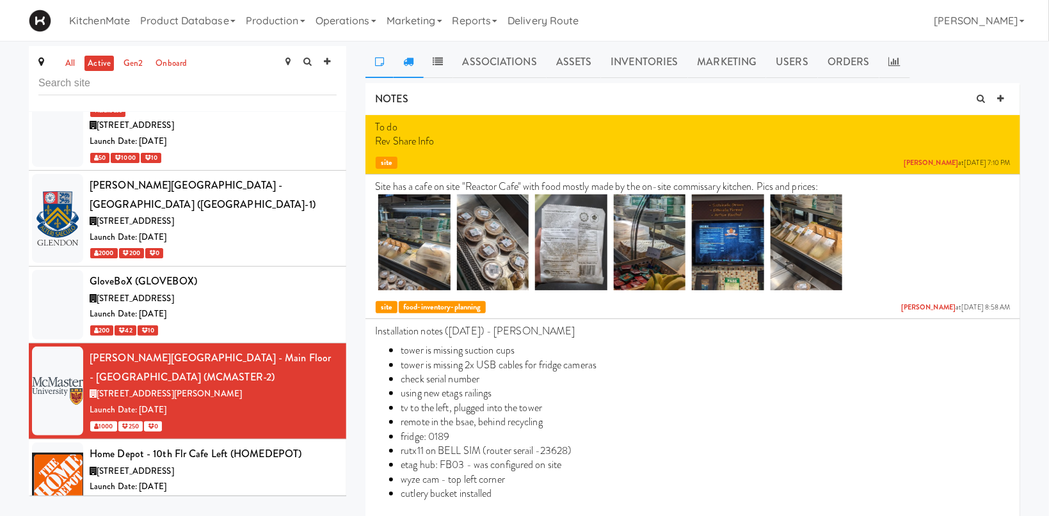
click at [414, 51] on link at bounding box center [408, 62] width 29 height 32
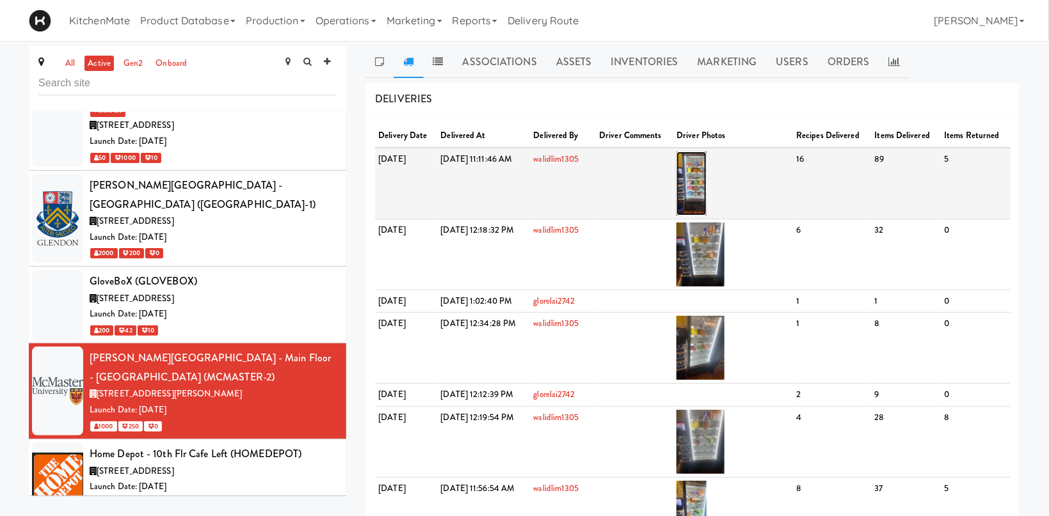
click at [706, 184] on img at bounding box center [691, 184] width 30 height 64
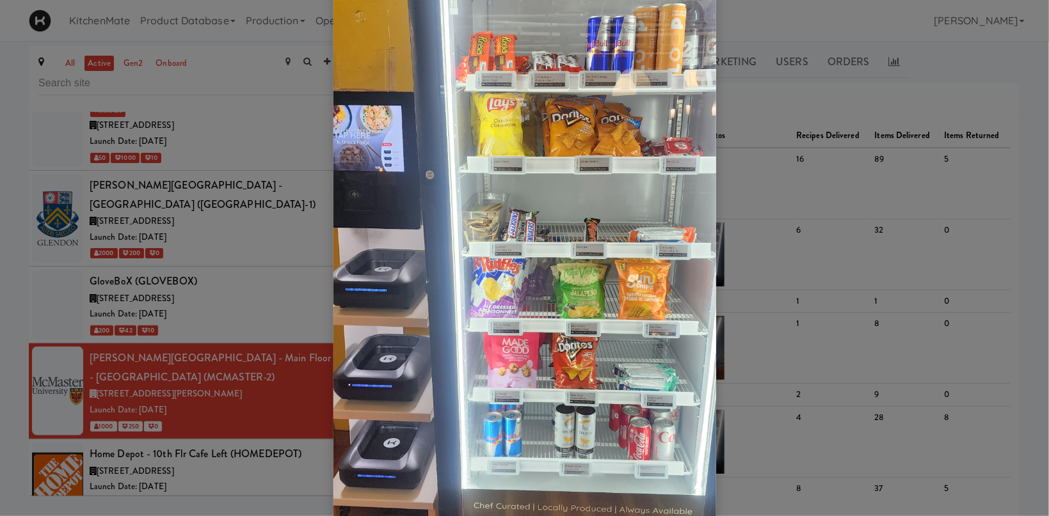
scroll to position [264, 0]
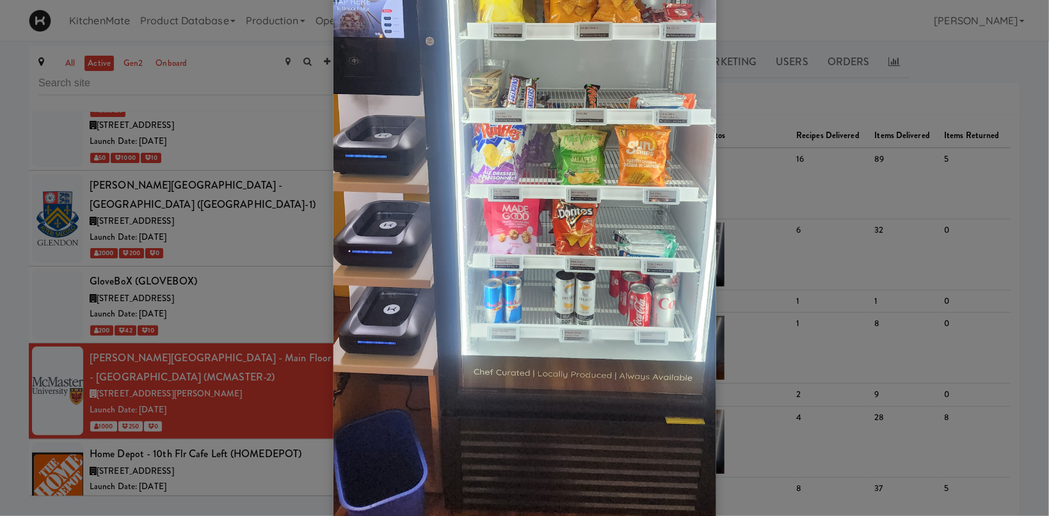
click at [841, 230] on div at bounding box center [524, 258] width 1049 height 516
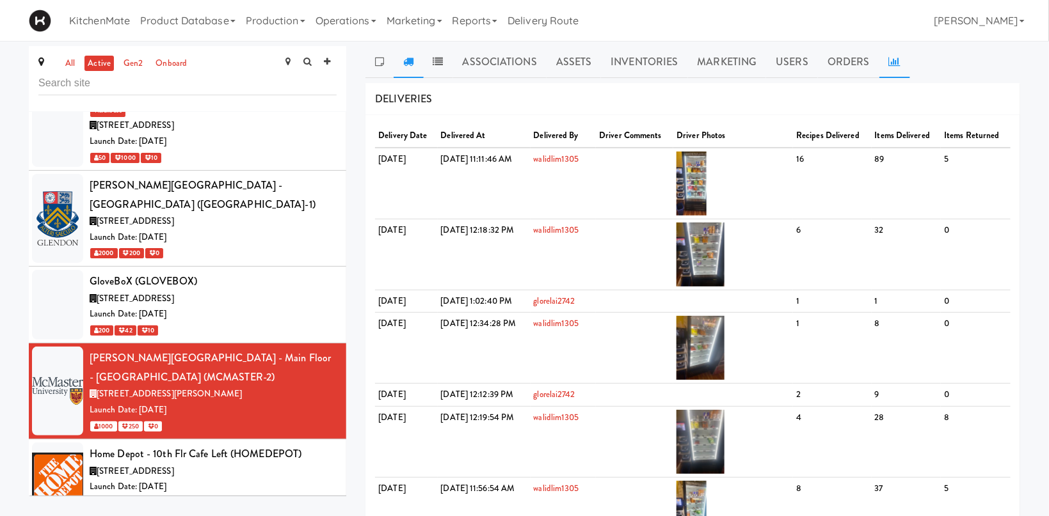
click at [889, 62] on icon at bounding box center [895, 61] width 12 height 10
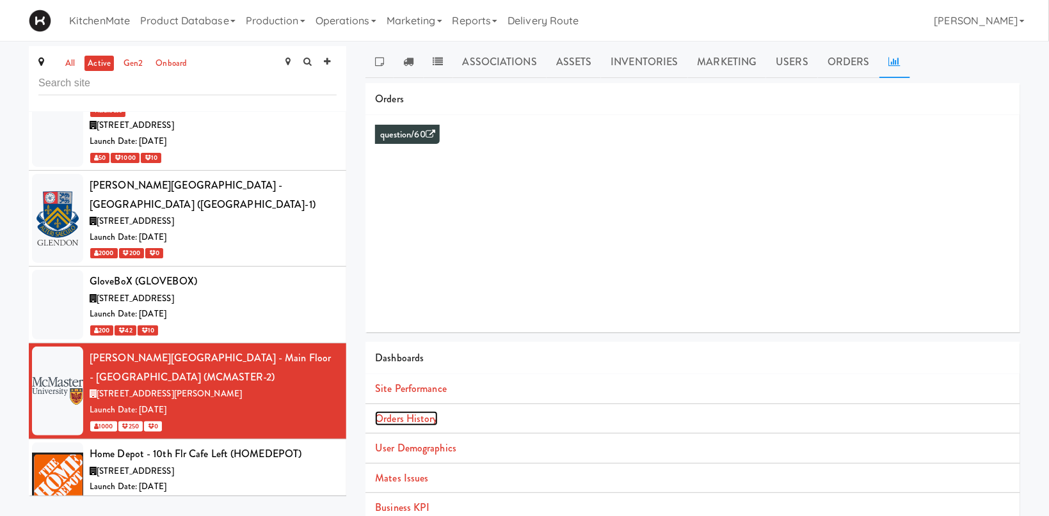
click at [411, 418] on link "Orders History" at bounding box center [406, 418] width 62 height 15
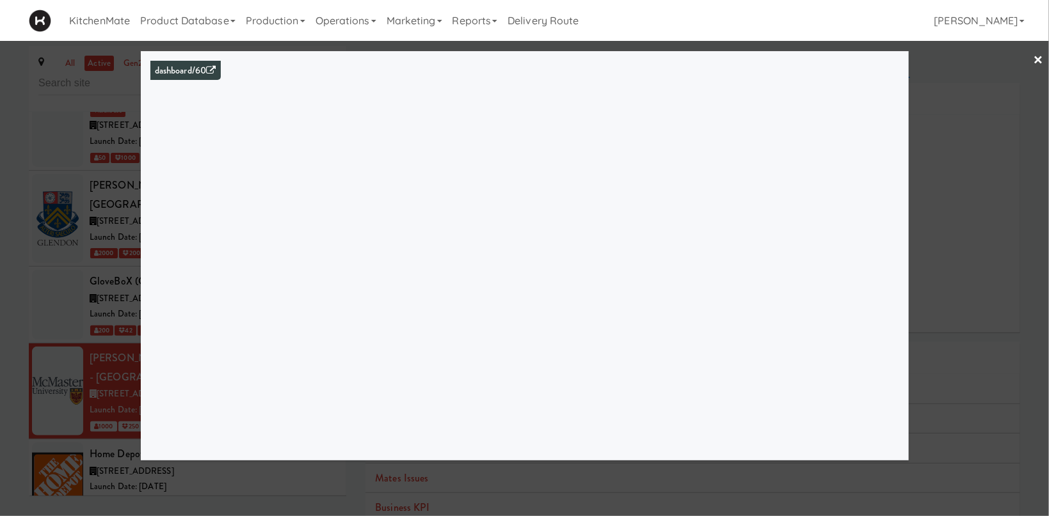
click at [97, 312] on div at bounding box center [524, 258] width 1049 height 516
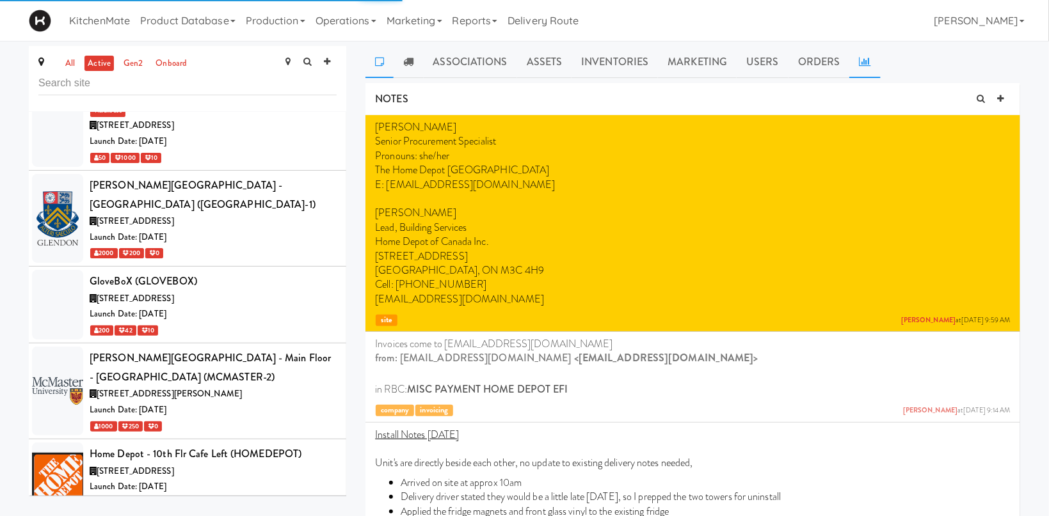
click at [866, 57] on icon at bounding box center [865, 61] width 12 height 10
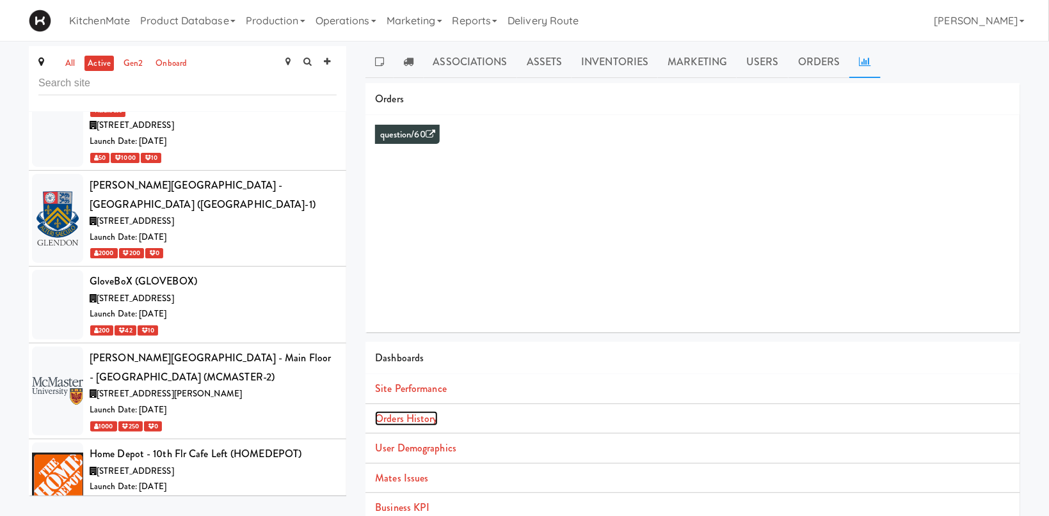
click at [404, 421] on link "Orders History" at bounding box center [406, 418] width 62 height 15
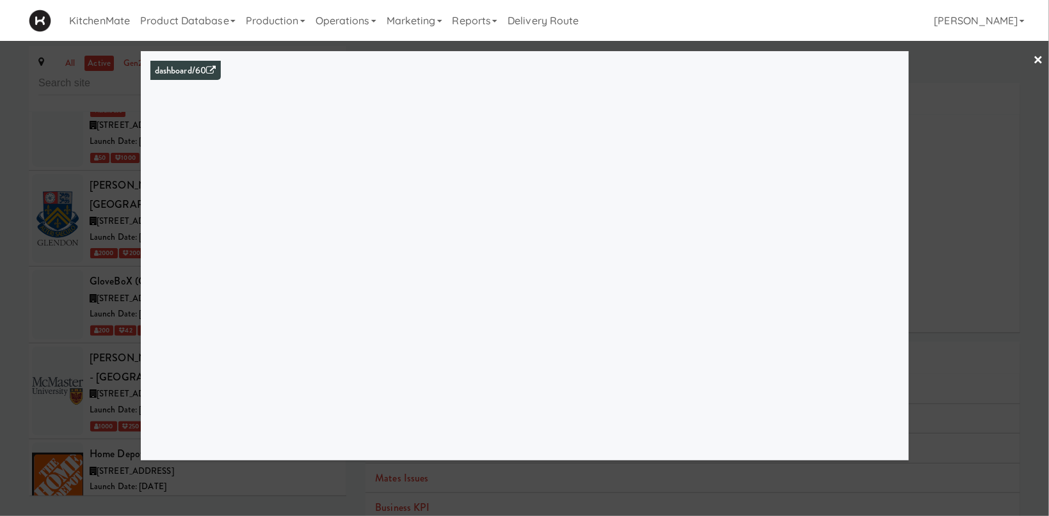
drag, startPoint x: 10, startPoint y: 216, endPoint x: 170, endPoint y: 312, distance: 187.4
click at [12, 216] on div at bounding box center [524, 258] width 1049 height 516
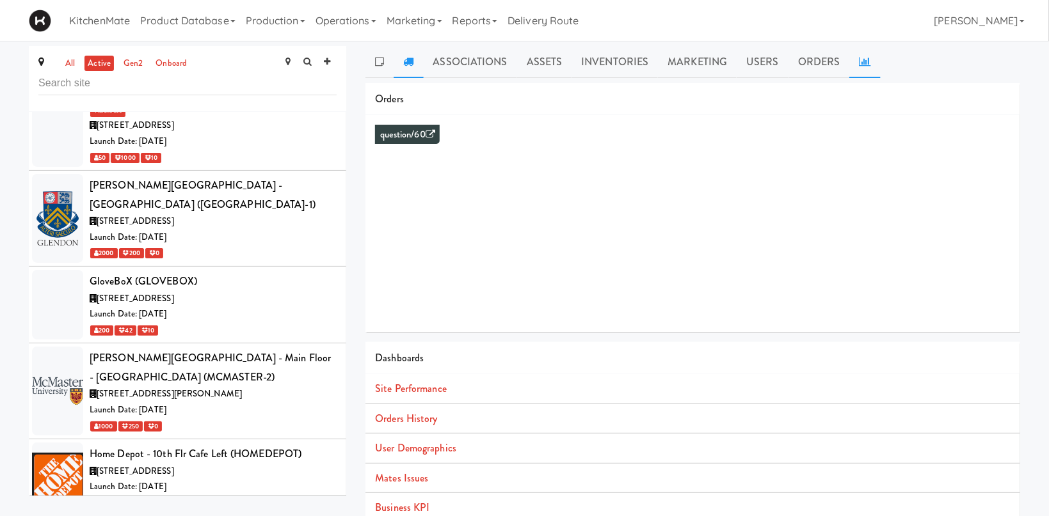
click at [408, 63] on icon at bounding box center [408, 61] width 10 height 10
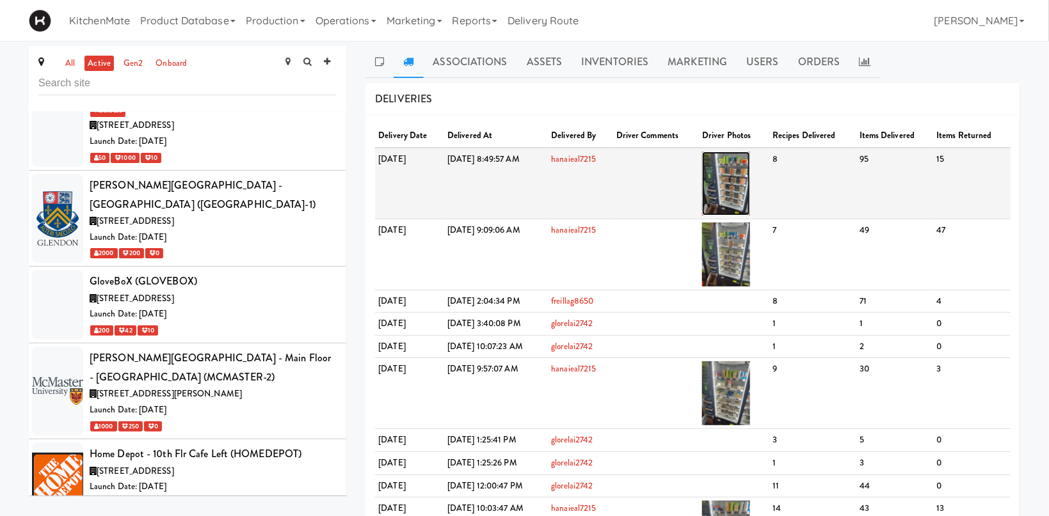
click at [750, 177] on img at bounding box center [726, 184] width 48 height 64
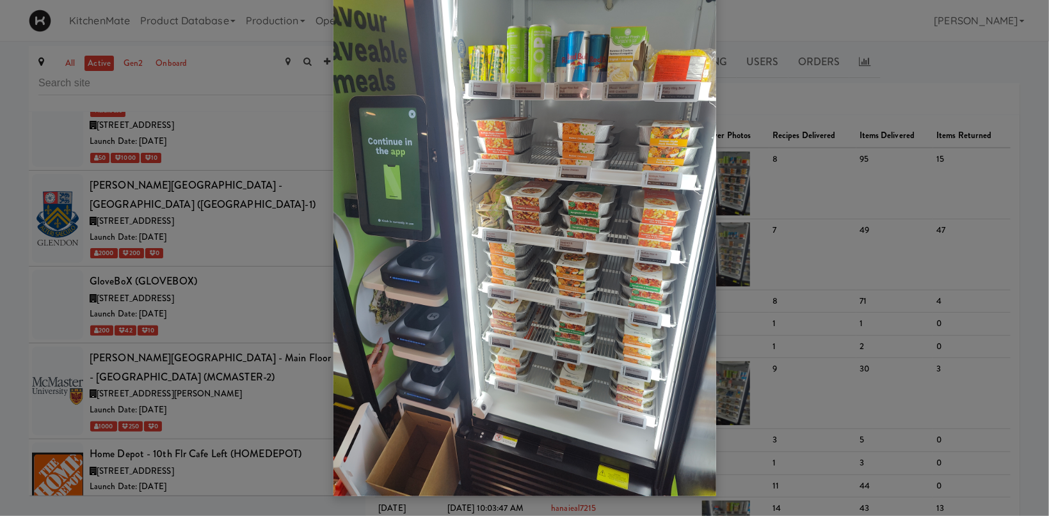
click at [799, 106] on div at bounding box center [524, 258] width 1049 height 516
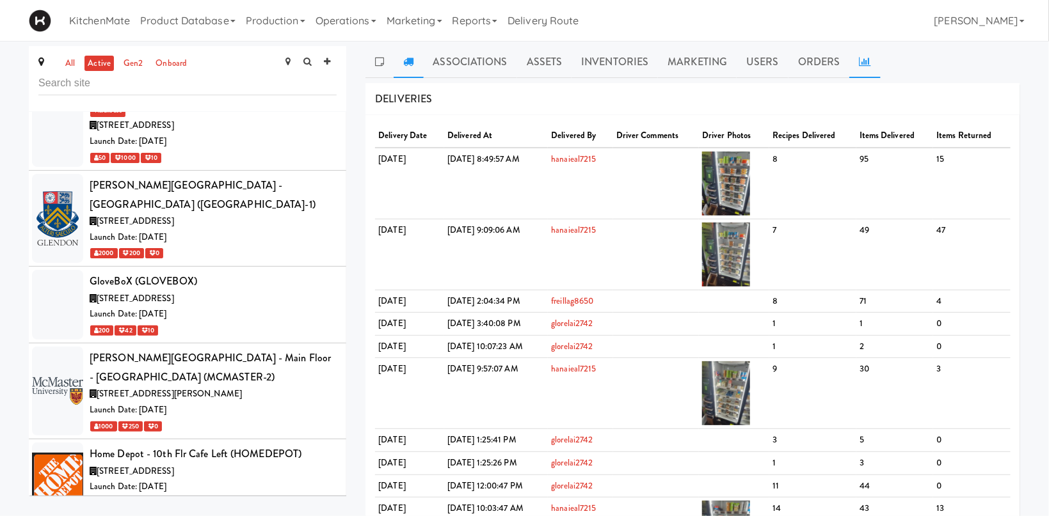
click at [860, 60] on icon at bounding box center [865, 61] width 12 height 10
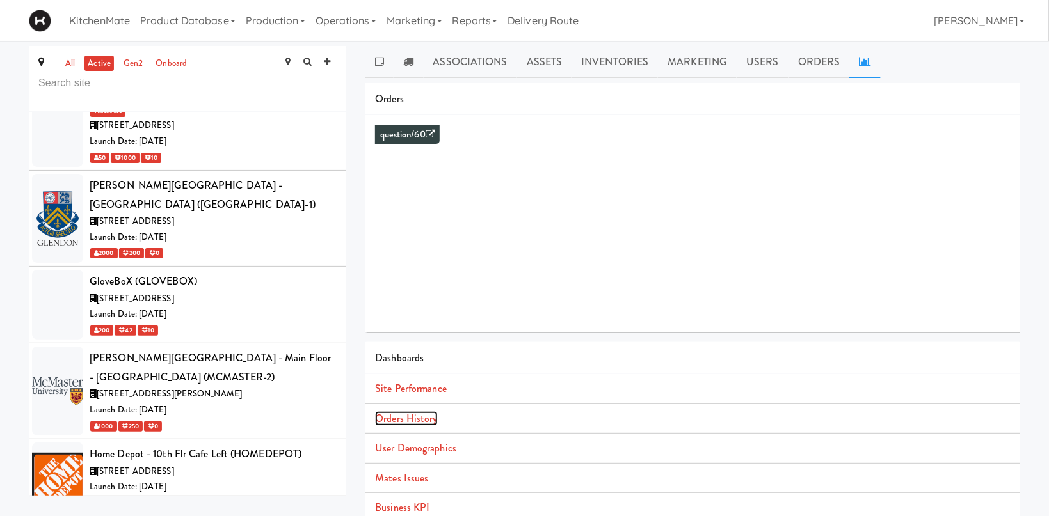
click at [404, 419] on link "Orders History" at bounding box center [406, 418] width 62 height 15
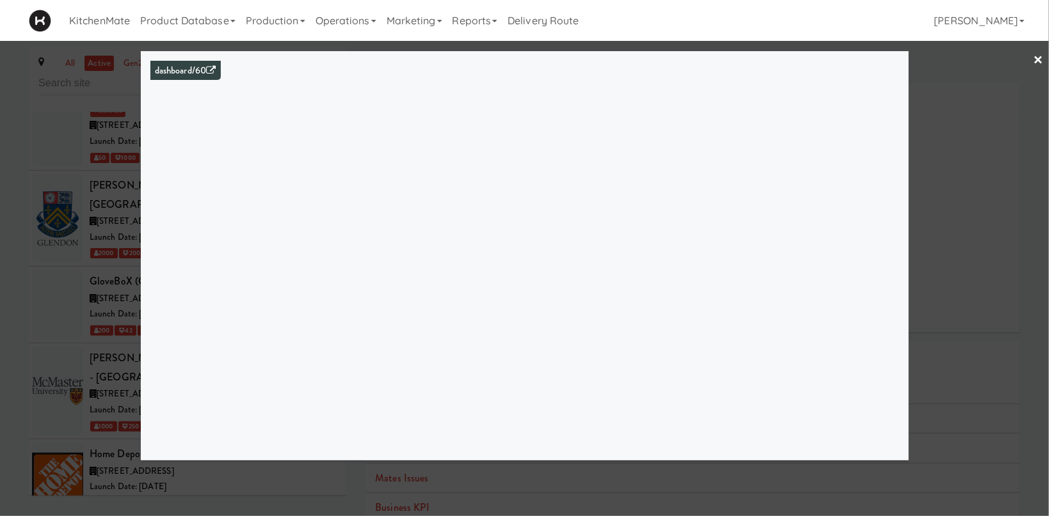
click at [90, 323] on div at bounding box center [524, 258] width 1049 height 516
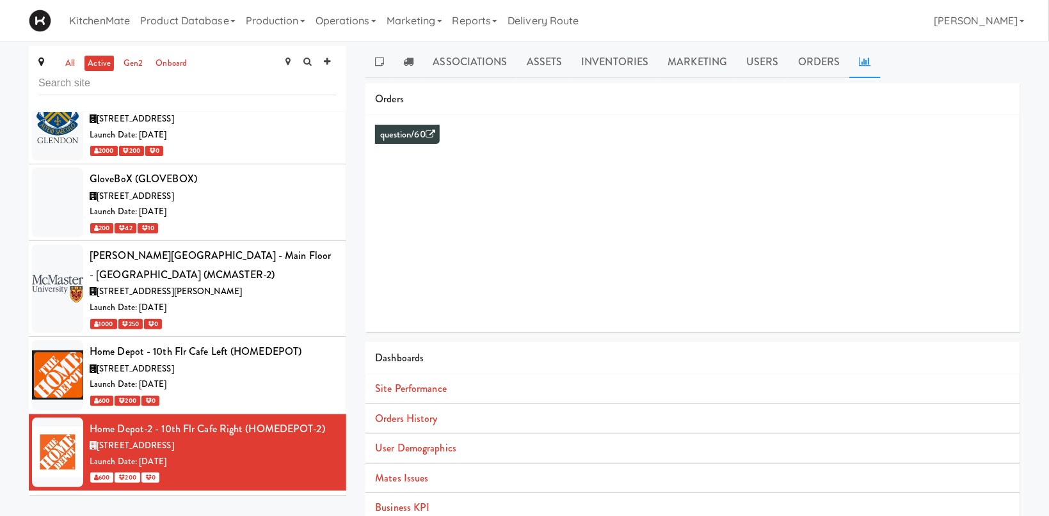
scroll to position [2821, 0]
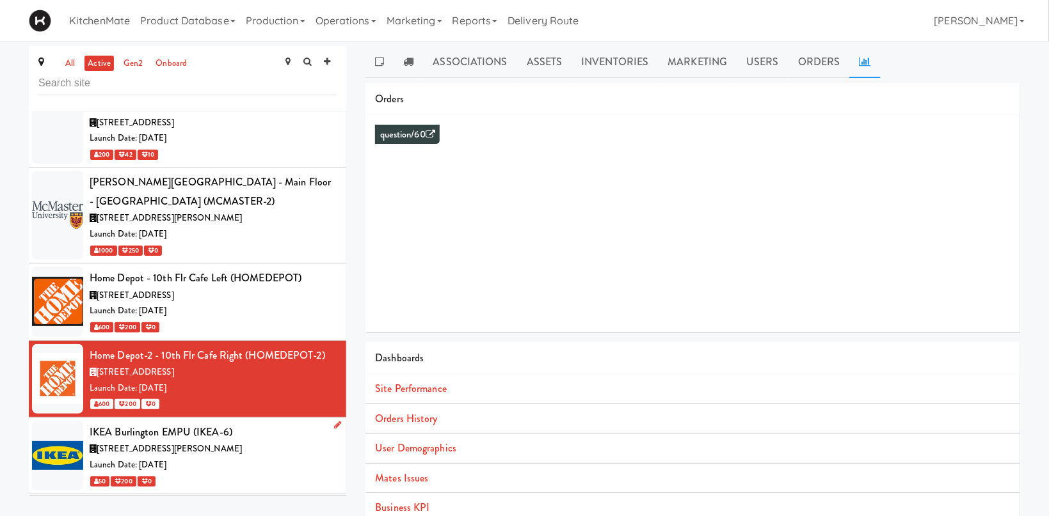
click at [225, 423] on div "IKEA Burlington EMPU (IKEA-6)" at bounding box center [213, 432] width 247 height 19
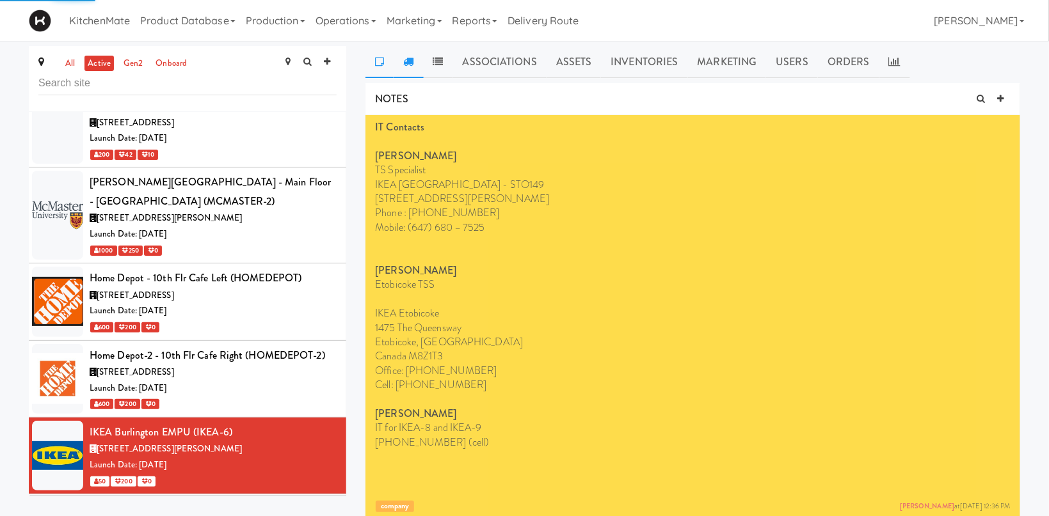
click at [410, 57] on icon at bounding box center [408, 61] width 10 height 10
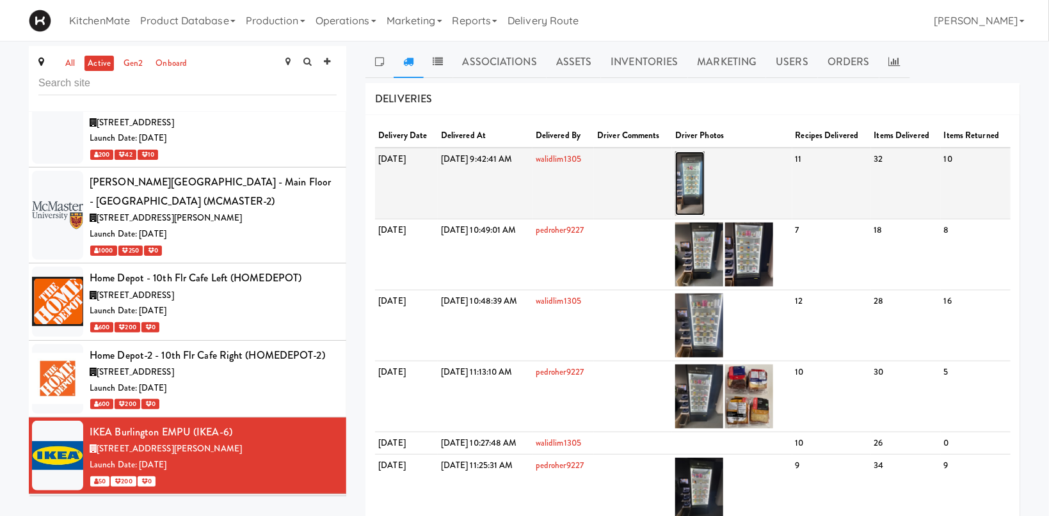
click at [705, 172] on img at bounding box center [690, 184] width 30 height 64
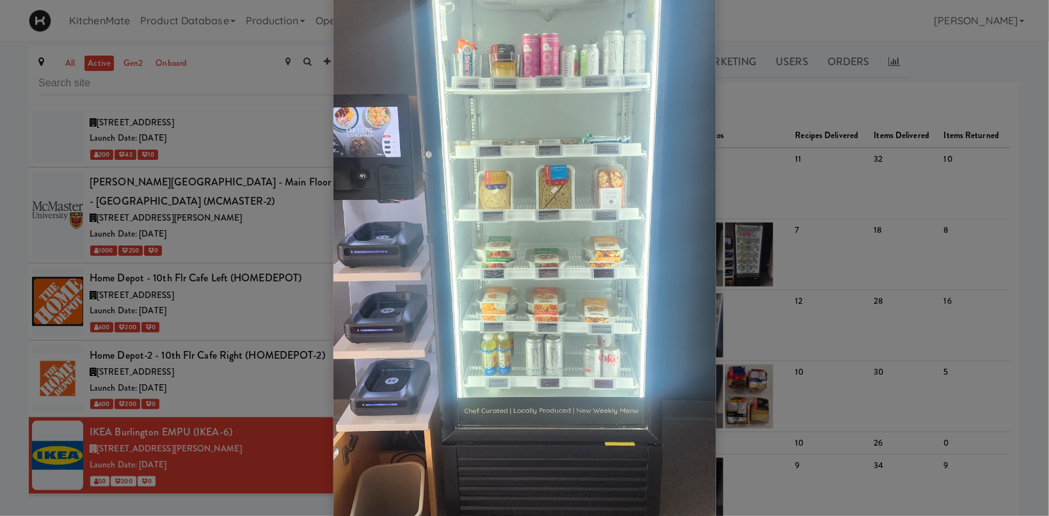
scroll to position [166, 0]
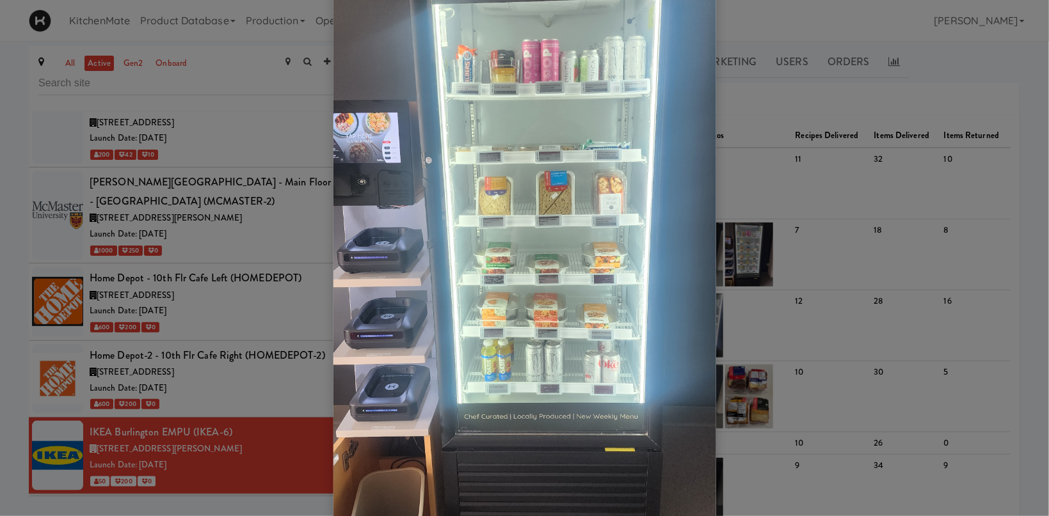
drag, startPoint x: 231, startPoint y: 308, endPoint x: 253, endPoint y: 292, distance: 27.0
click at [232, 308] on div at bounding box center [524, 258] width 1049 height 516
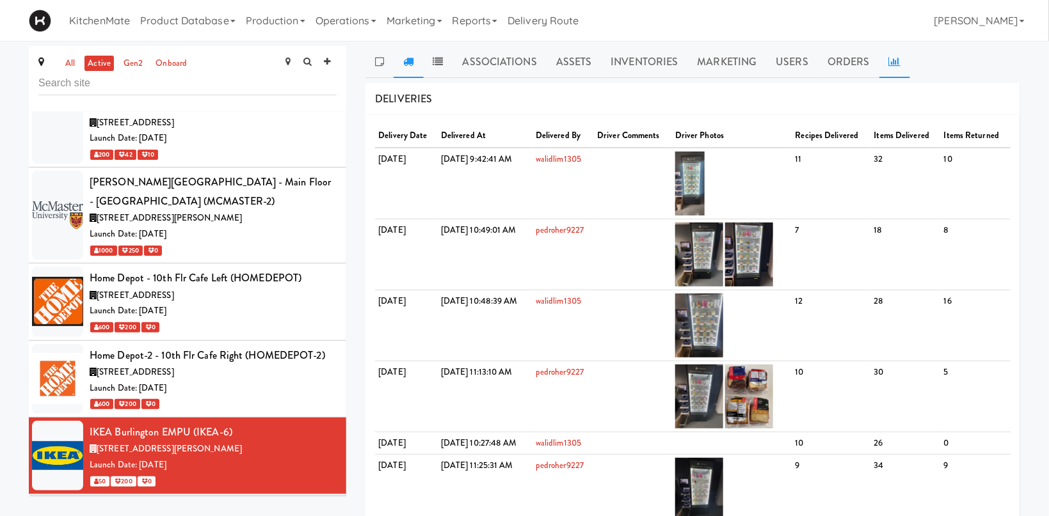
click at [900, 59] on link at bounding box center [894, 62] width 31 height 32
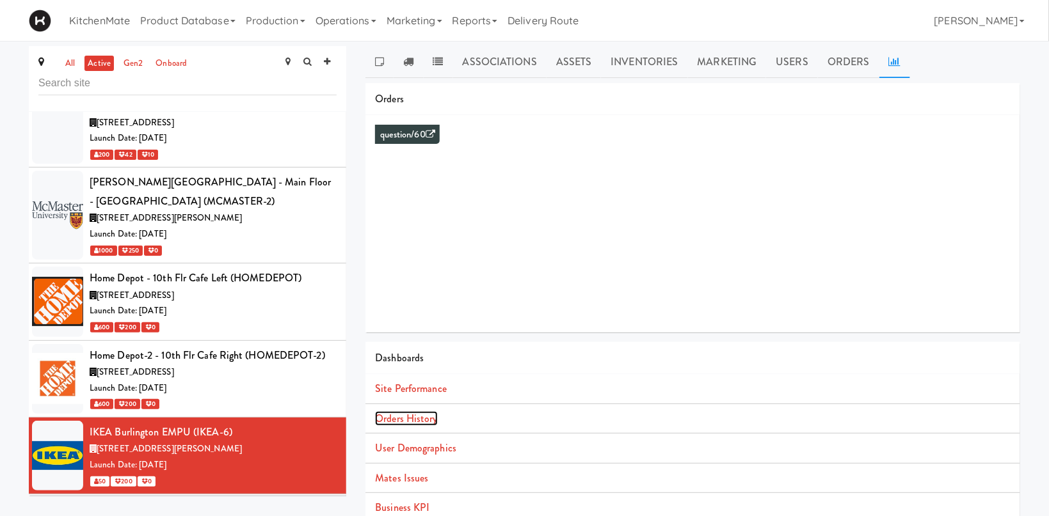
click at [413, 421] on link "Orders History" at bounding box center [406, 418] width 62 height 15
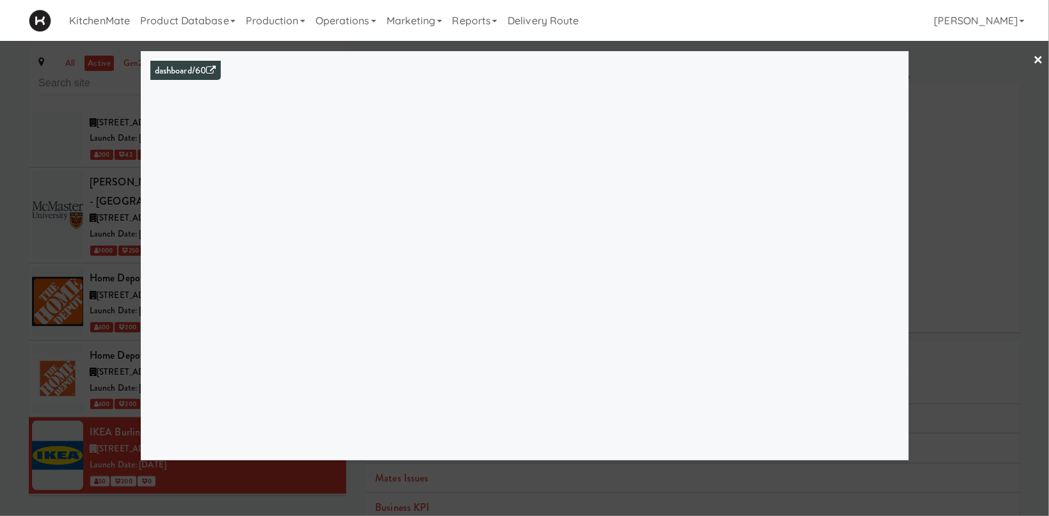
click at [97, 332] on div at bounding box center [524, 258] width 1049 height 516
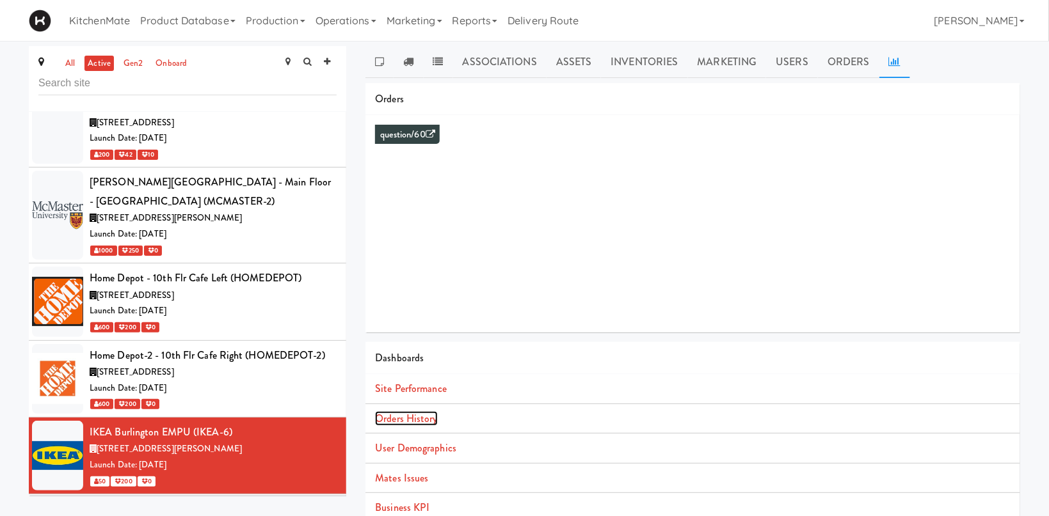
click at [396, 419] on link "Orders History" at bounding box center [406, 418] width 62 height 15
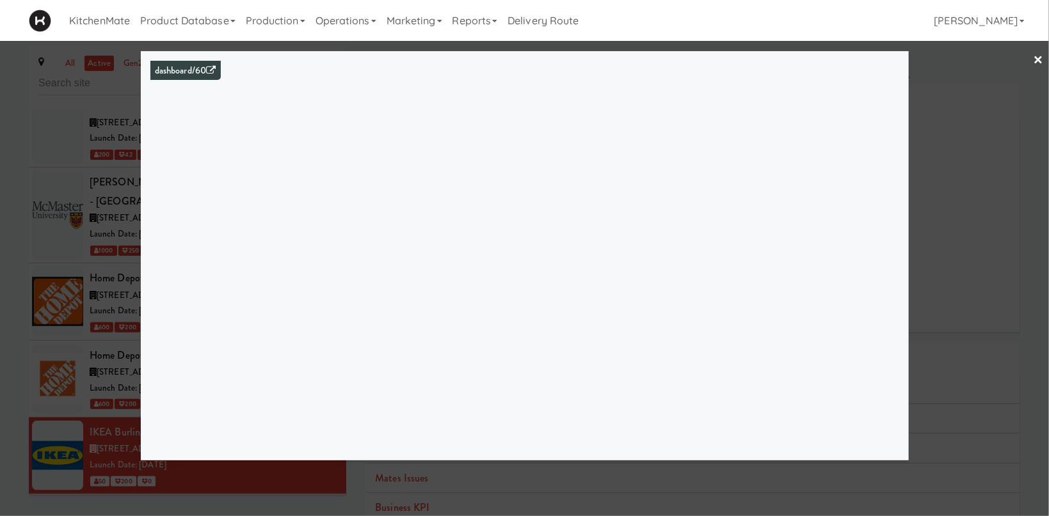
click at [99, 253] on div at bounding box center [524, 258] width 1049 height 516
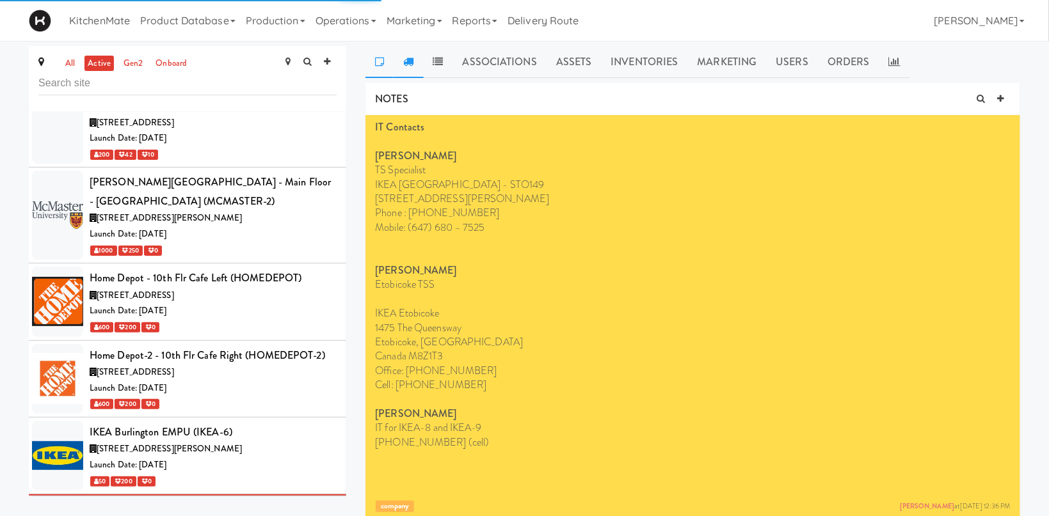
click at [408, 65] on icon at bounding box center [408, 61] width 10 height 10
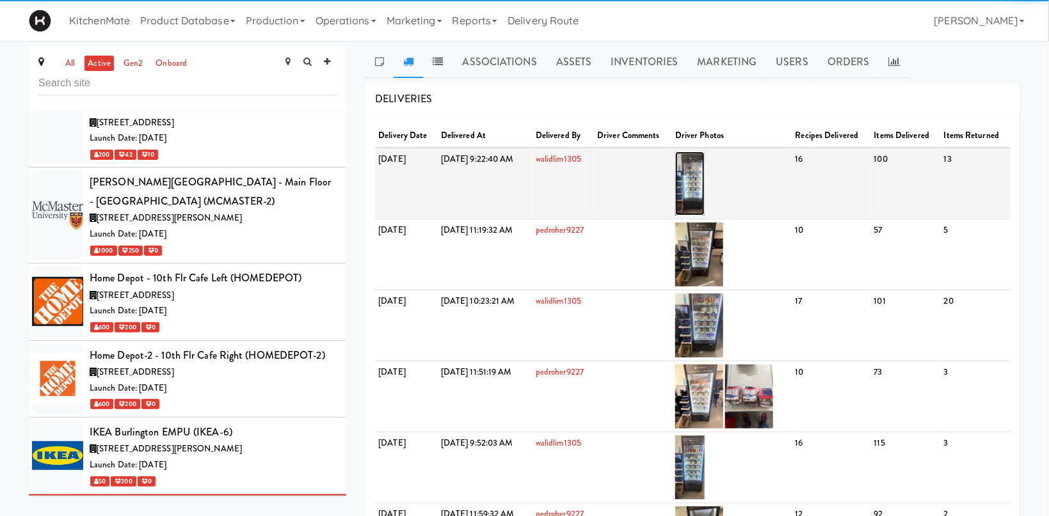
click at [705, 186] on img at bounding box center [690, 184] width 30 height 64
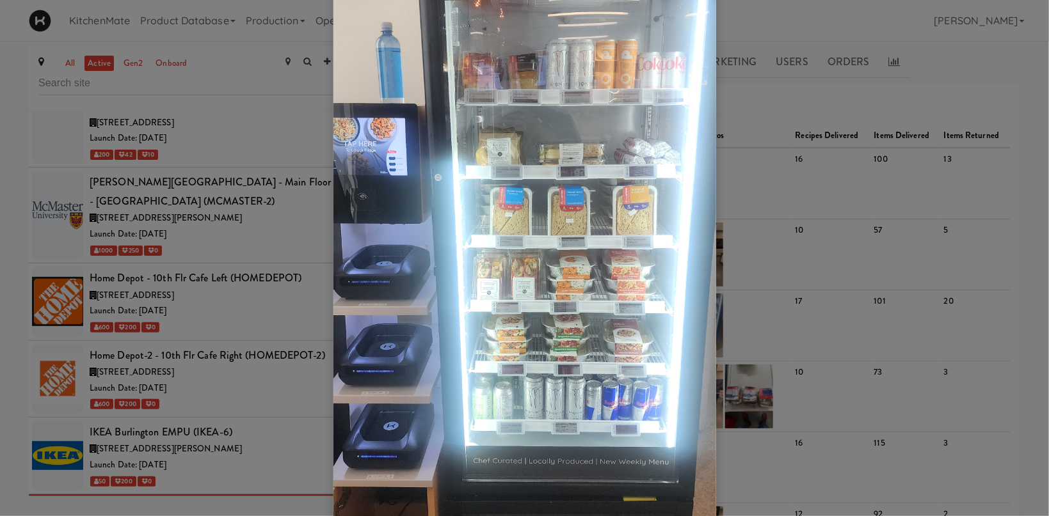
drag, startPoint x: 131, startPoint y: 464, endPoint x: 151, endPoint y: 468, distance: 20.3
click at [130, 465] on div at bounding box center [524, 258] width 1049 height 516
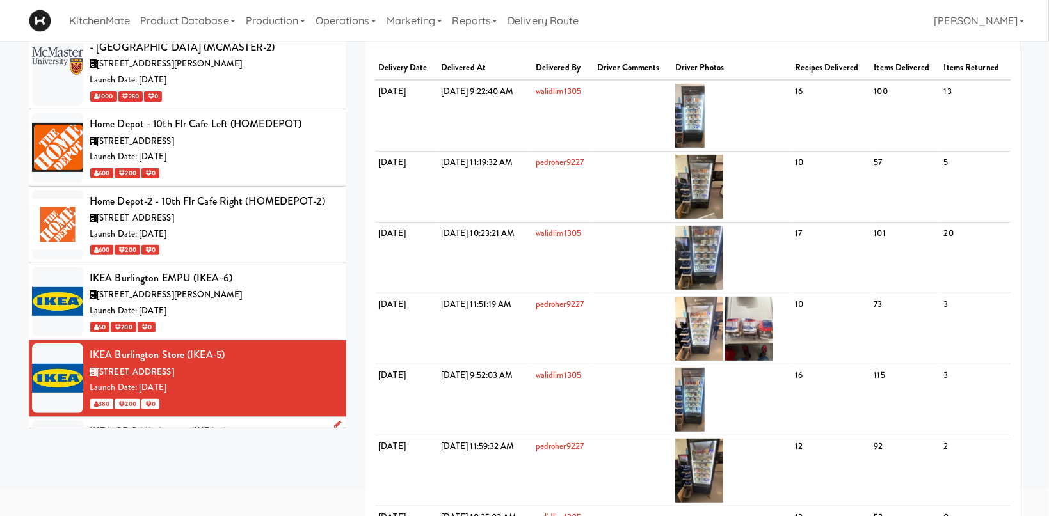
scroll to position [2909, 0]
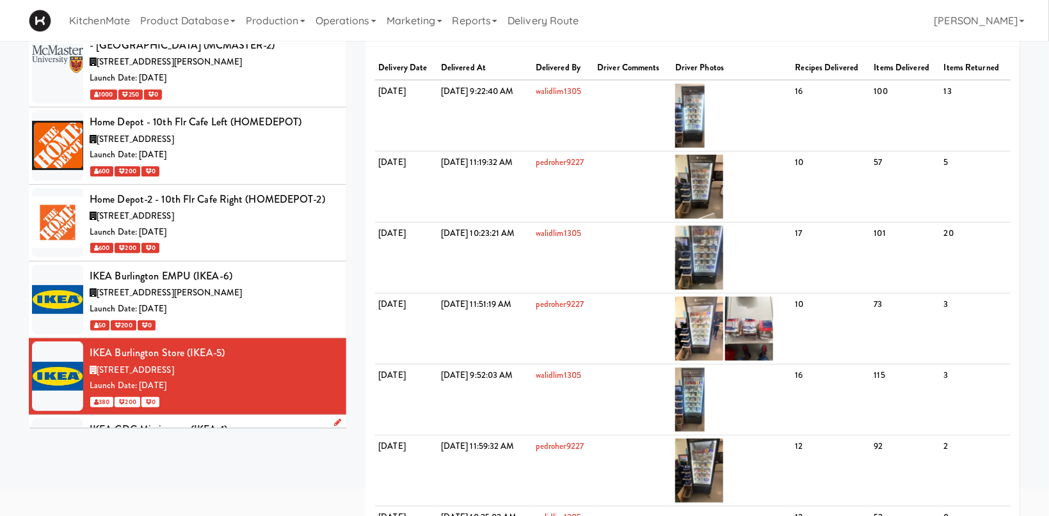
click at [239, 440] on div "3275 Argentia Rd, Mississauga ON" at bounding box center [213, 448] width 247 height 16
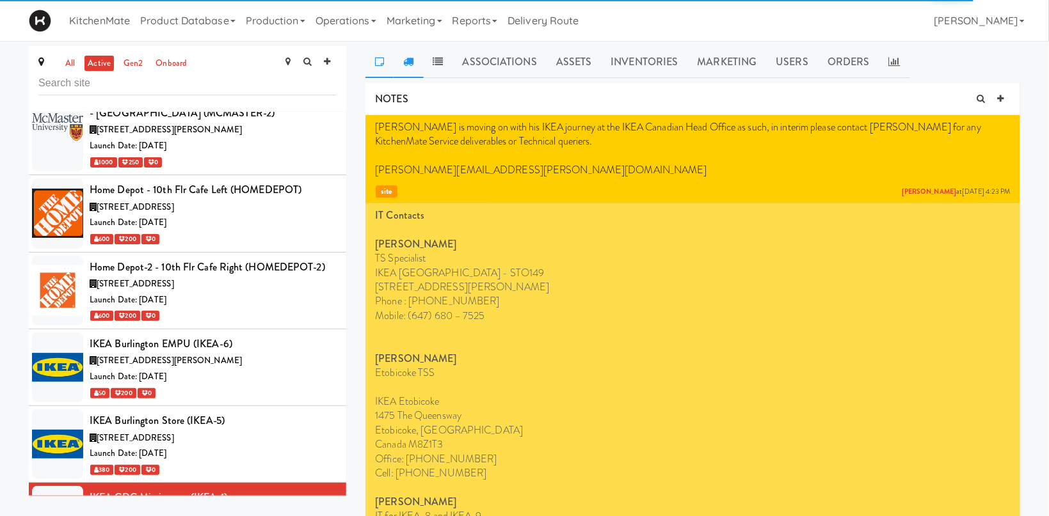
drag, startPoint x: 395, startPoint y: 65, endPoint x: 403, endPoint y: 64, distance: 8.4
click at [397, 65] on link at bounding box center [408, 62] width 29 height 32
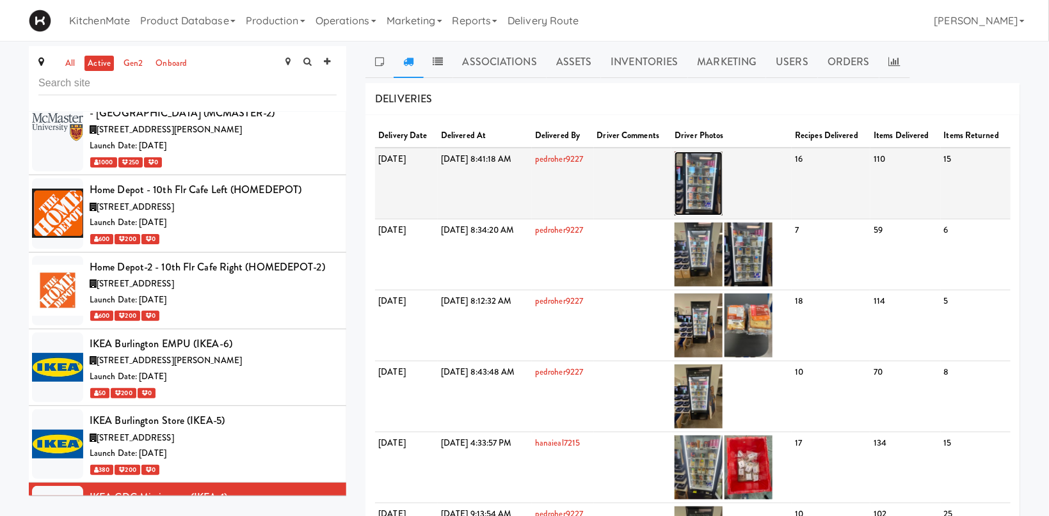
click at [722, 177] on img at bounding box center [698, 184] width 48 height 64
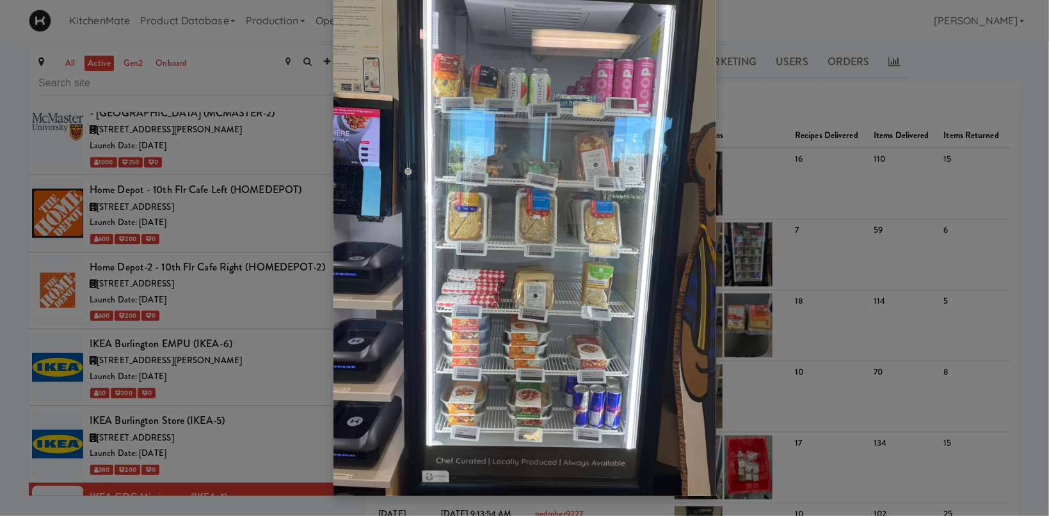
drag, startPoint x: 897, startPoint y: 286, endPoint x: 794, endPoint y: 257, distance: 107.0
click at [896, 286] on div at bounding box center [524, 258] width 1049 height 516
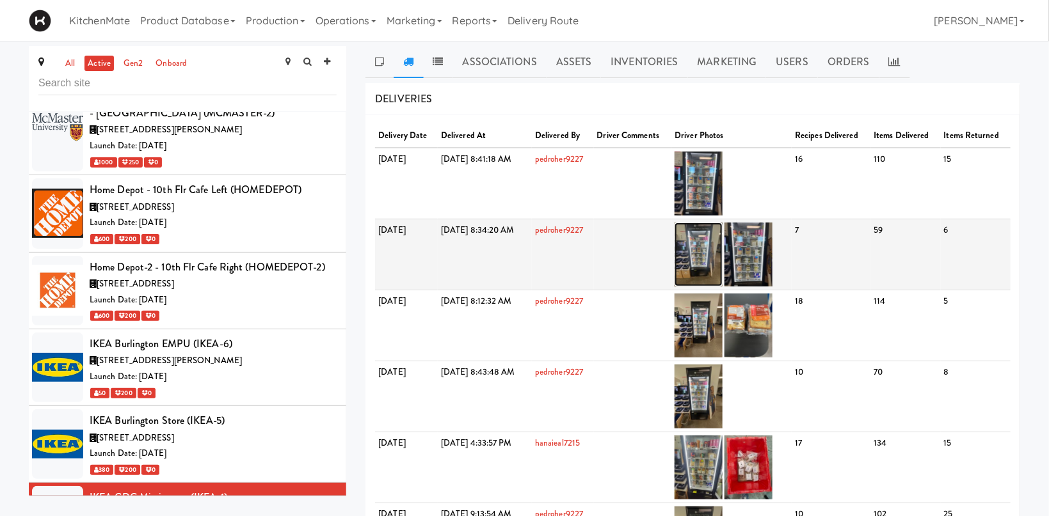
click at [722, 251] on img at bounding box center [698, 255] width 48 height 64
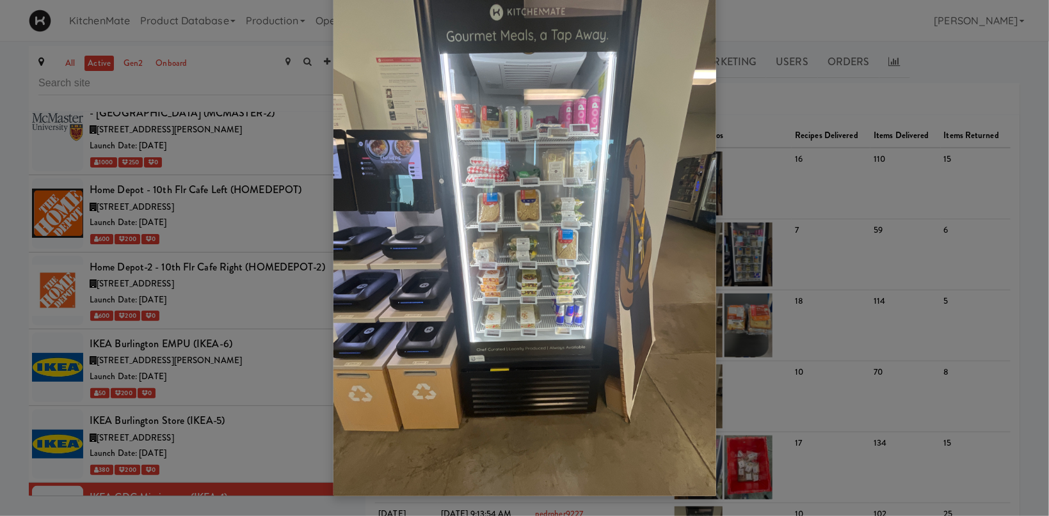
click at [201, 424] on div at bounding box center [524, 258] width 1049 height 516
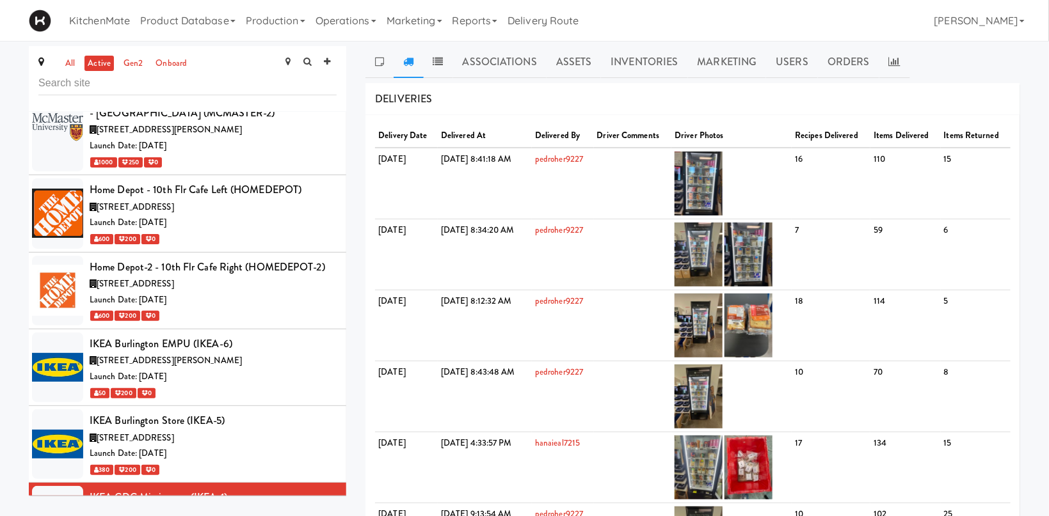
scroll to position [2998, 0]
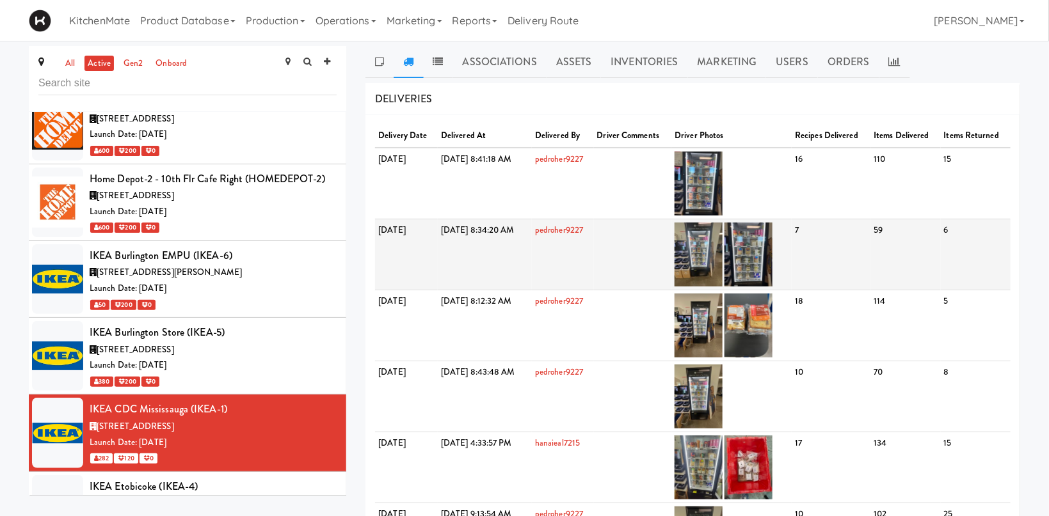
drag, startPoint x: 287, startPoint y: 297, endPoint x: 400, endPoint y: 236, distance: 128.5
click at [287, 419] on div "3275 Argentia Rd, Mississauga ON" at bounding box center [213, 427] width 247 height 16
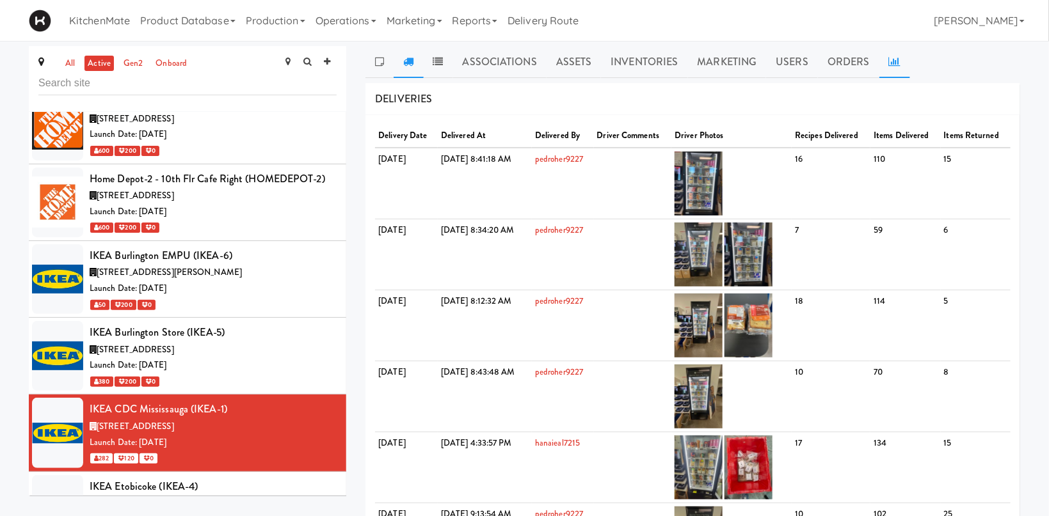
click at [894, 60] on icon at bounding box center [895, 61] width 12 height 10
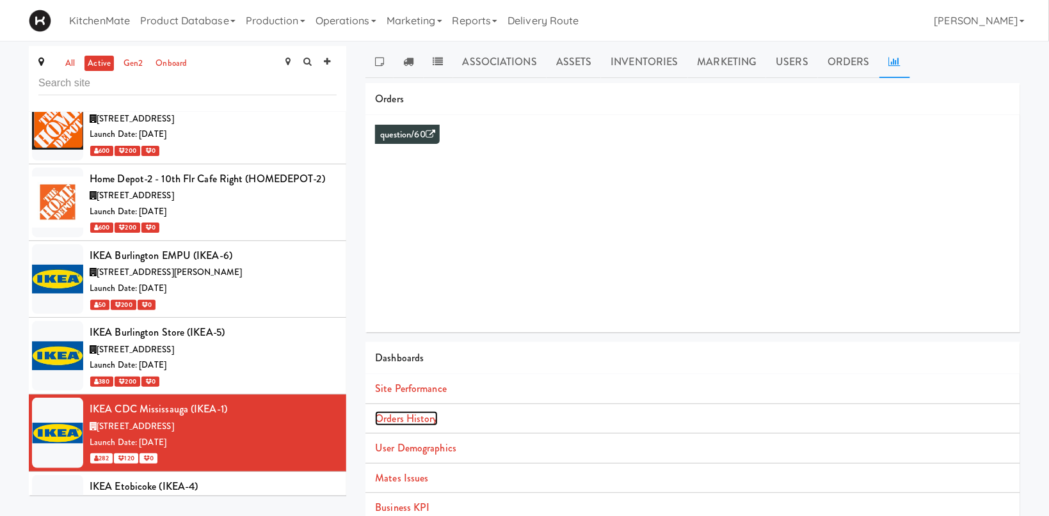
click at [410, 424] on link "Orders History" at bounding box center [406, 418] width 62 height 15
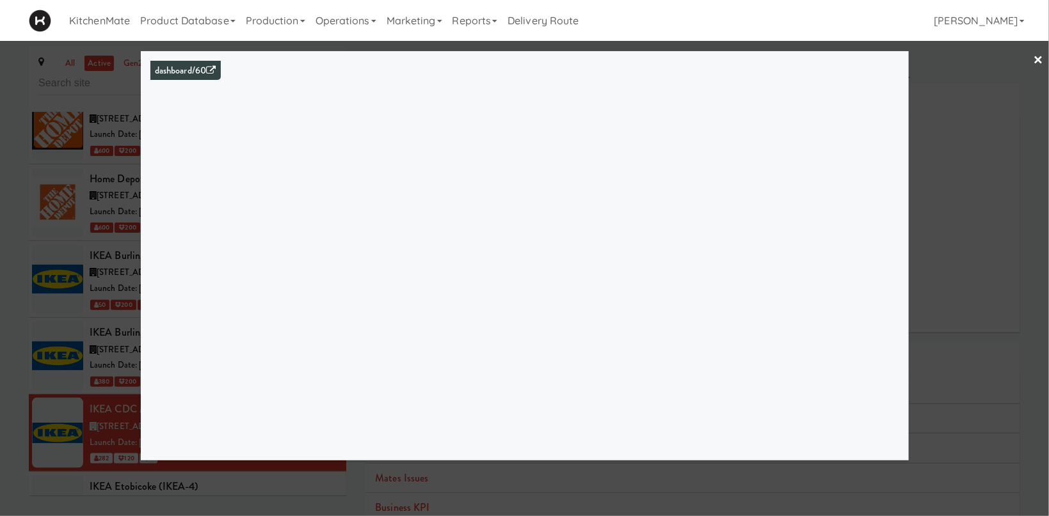
click at [81, 344] on div at bounding box center [524, 258] width 1049 height 516
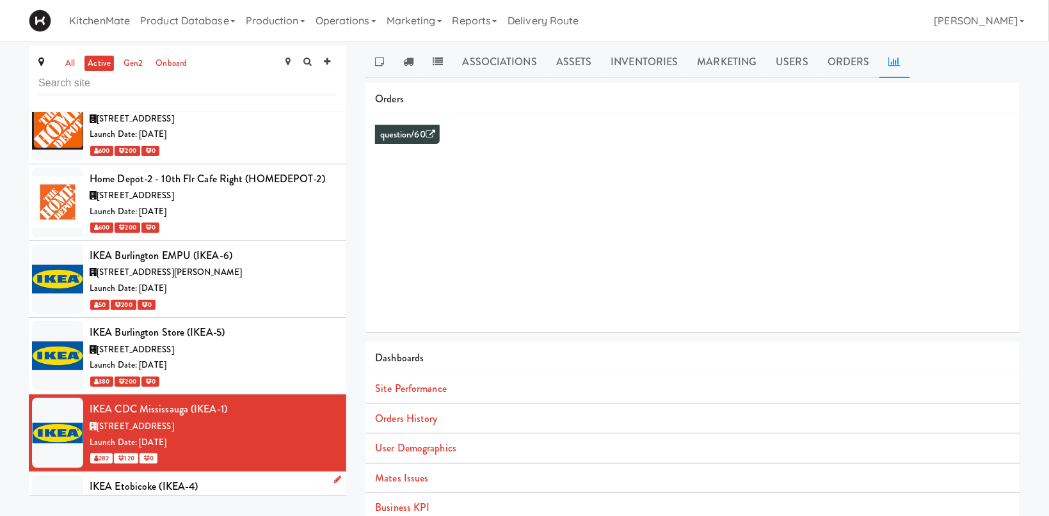
click at [174, 497] on span "1475 The Queensway, Toronto ON" at bounding box center [135, 503] width 77 height 12
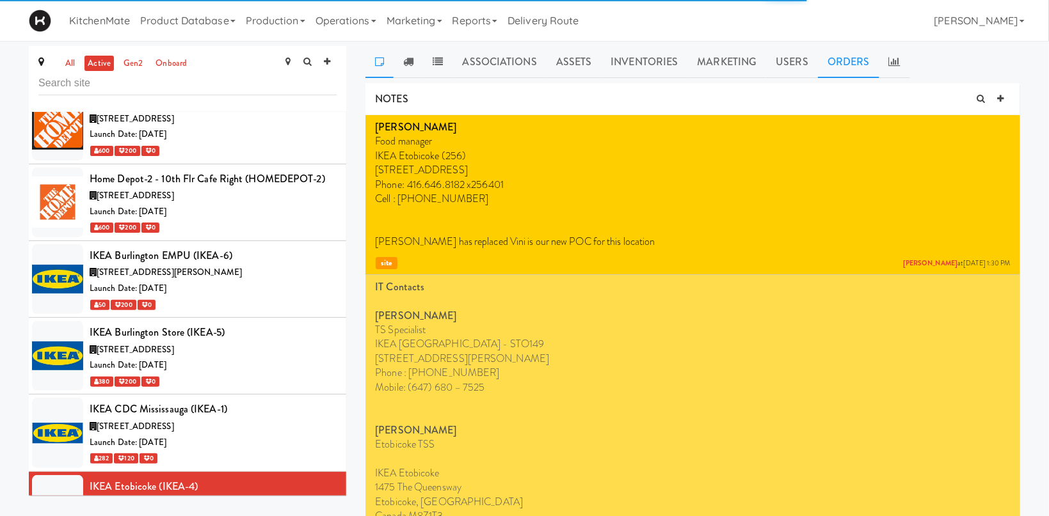
click at [874, 61] on link "Orders" at bounding box center [848, 62] width 61 height 32
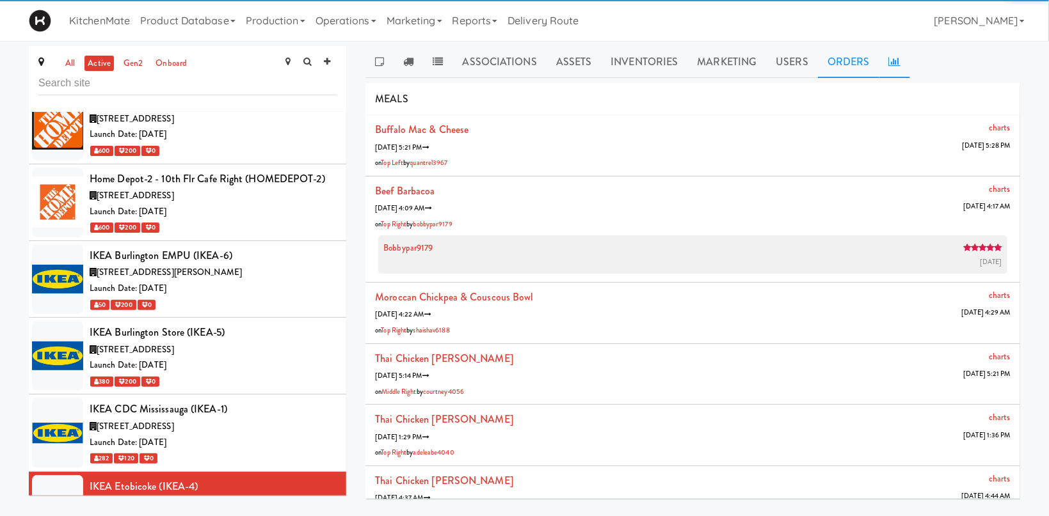
click at [884, 61] on link at bounding box center [894, 62] width 31 height 32
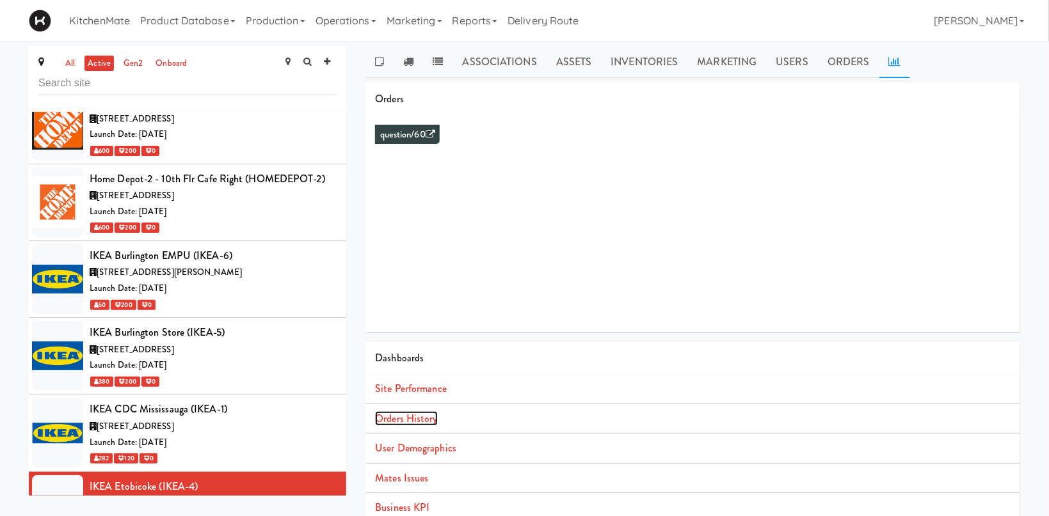
click at [416, 419] on link "Orders History" at bounding box center [406, 418] width 62 height 15
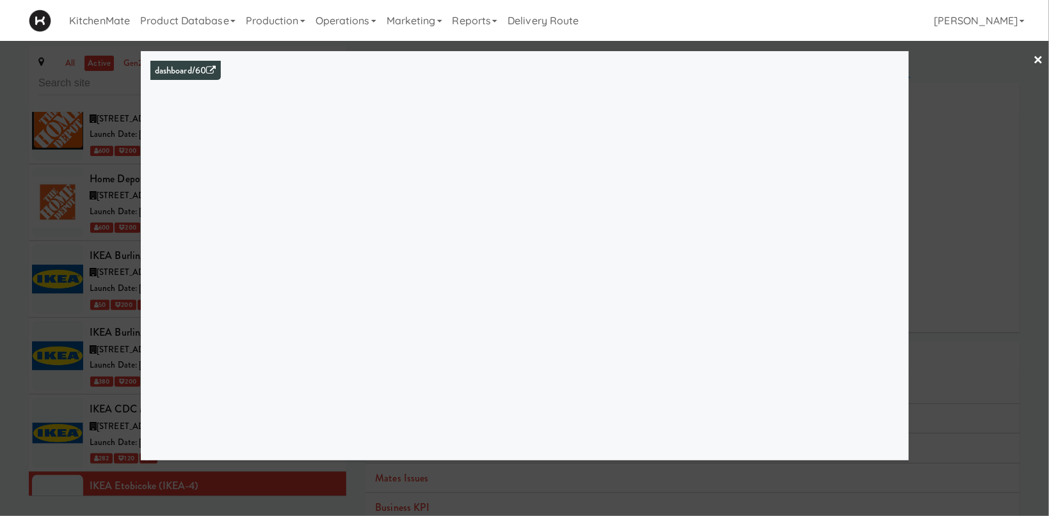
click at [123, 298] on div at bounding box center [524, 258] width 1049 height 516
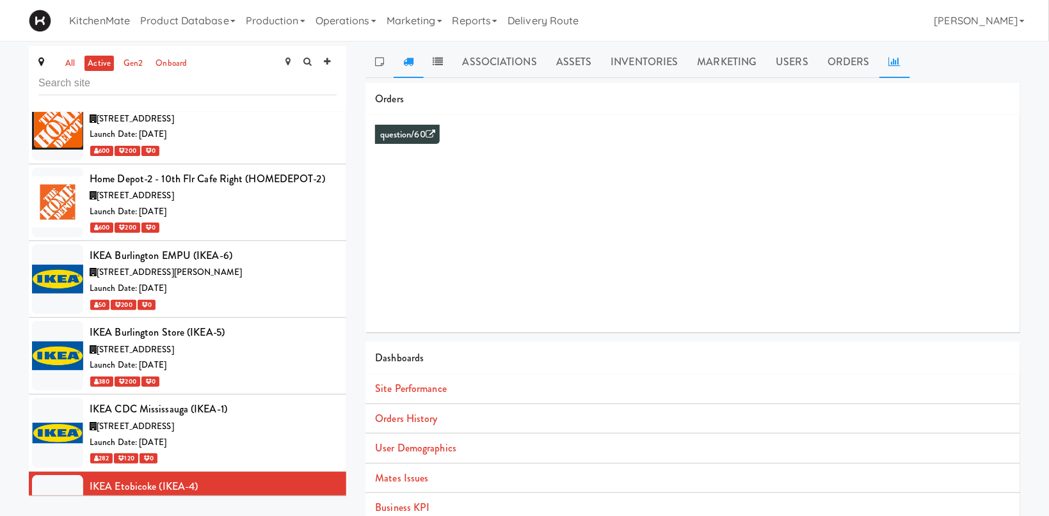
click at [401, 61] on link at bounding box center [408, 62] width 29 height 32
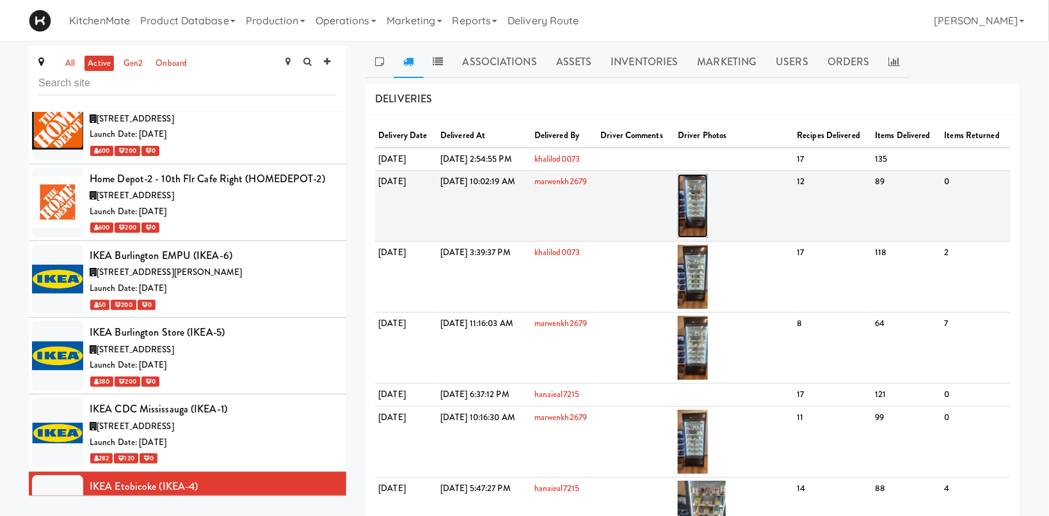
click at [708, 218] on img at bounding box center [693, 206] width 30 height 64
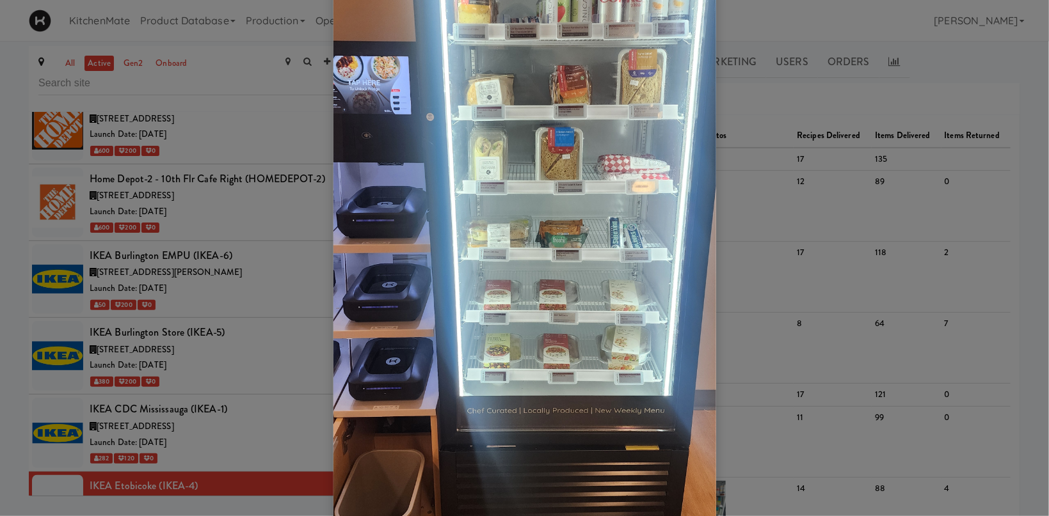
scroll to position [88, 0]
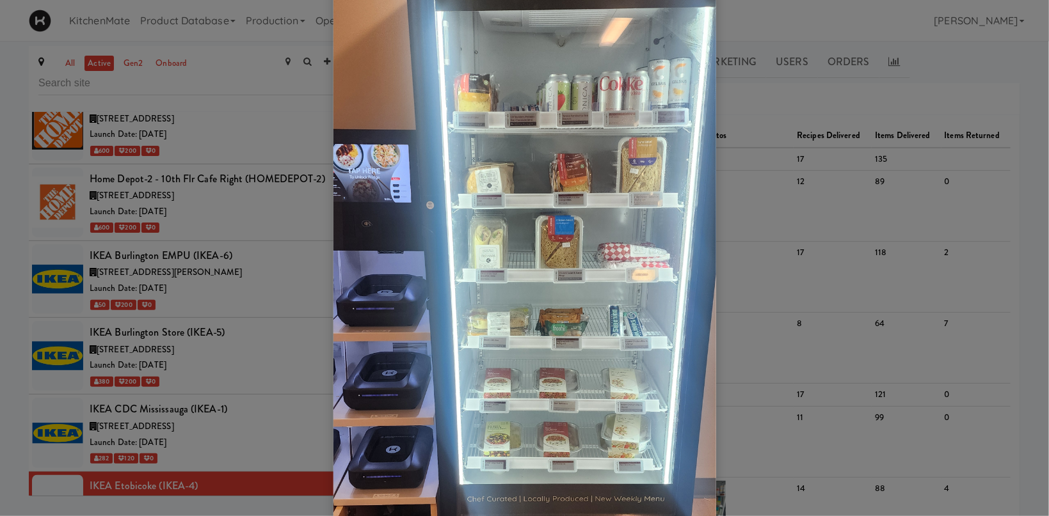
click at [189, 376] on div at bounding box center [524, 258] width 1049 height 516
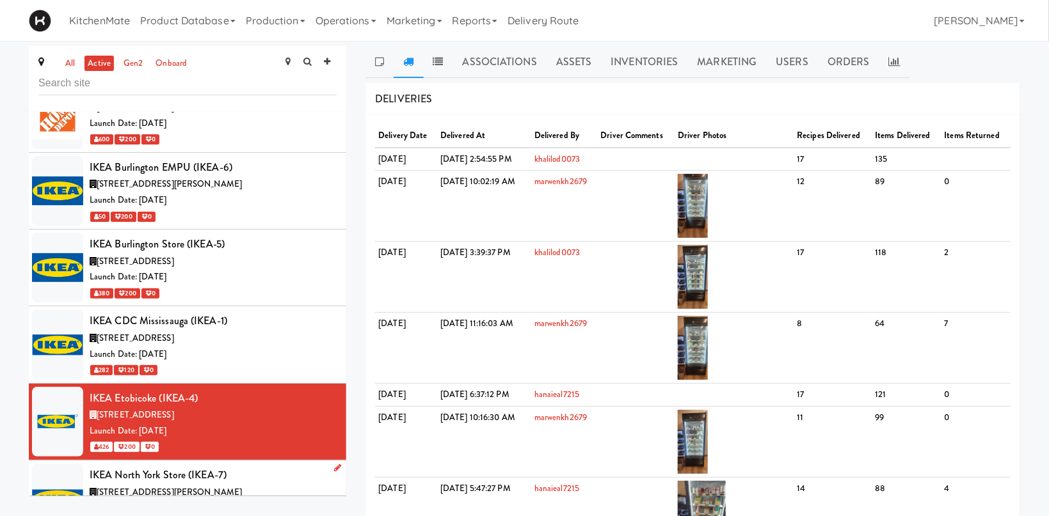
scroll to position [3174, 0]
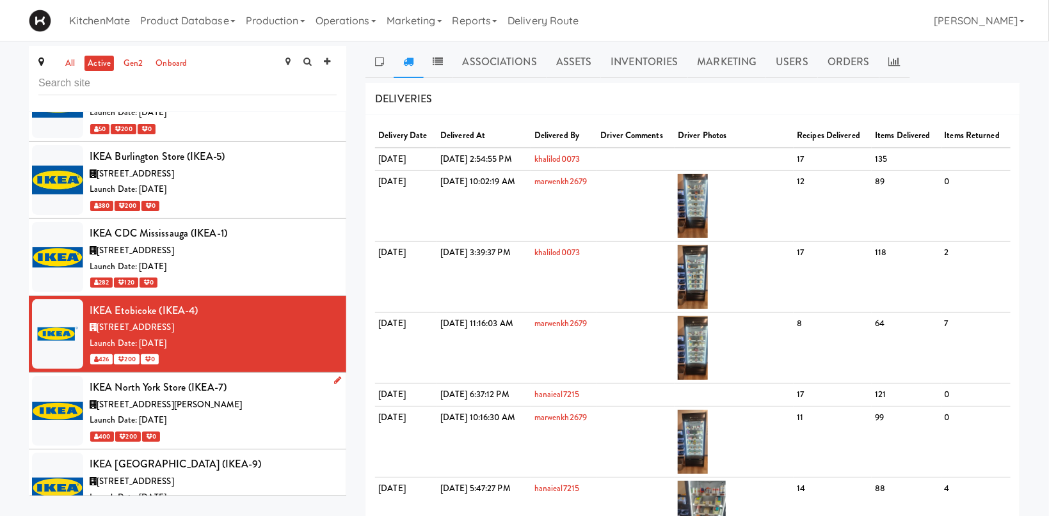
click at [237, 378] on div "IKEA North York Store (IKEA-7)" at bounding box center [213, 387] width 247 height 19
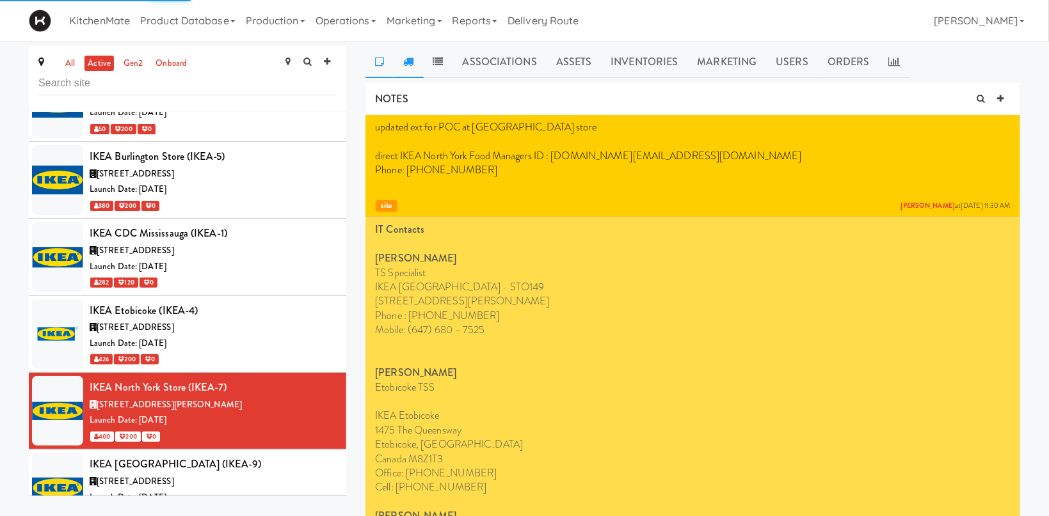
click at [418, 62] on link at bounding box center [408, 62] width 29 height 32
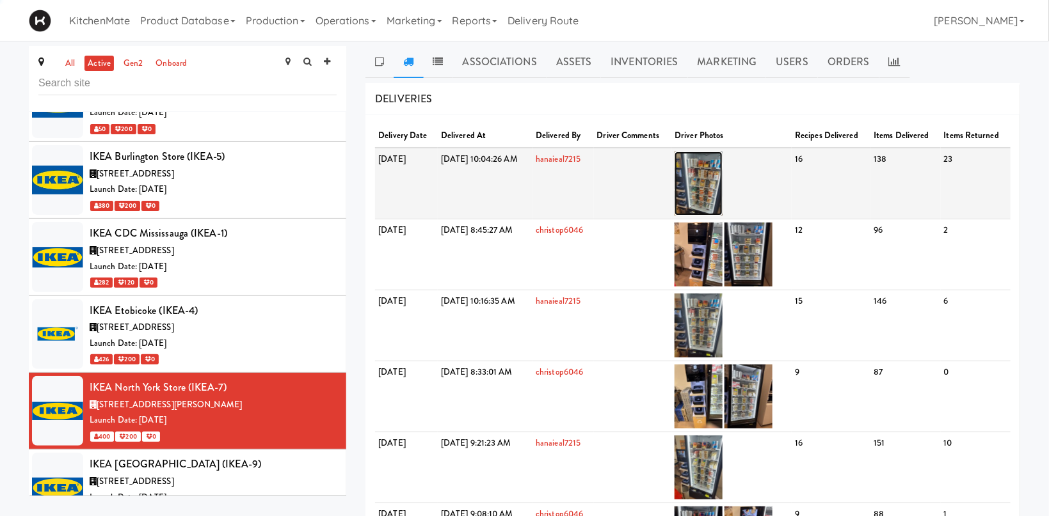
click at [722, 182] on img at bounding box center [698, 184] width 48 height 64
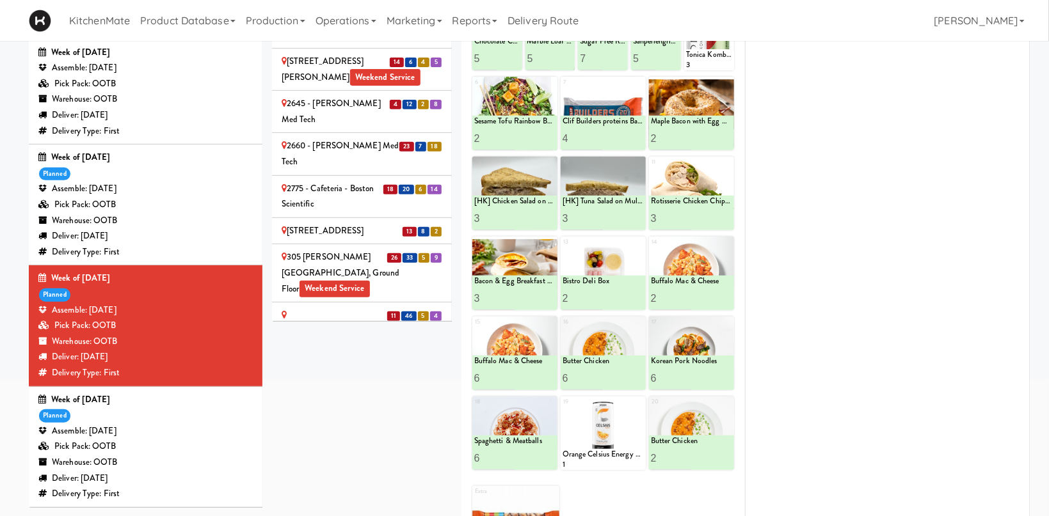
scroll to position [617, 0]
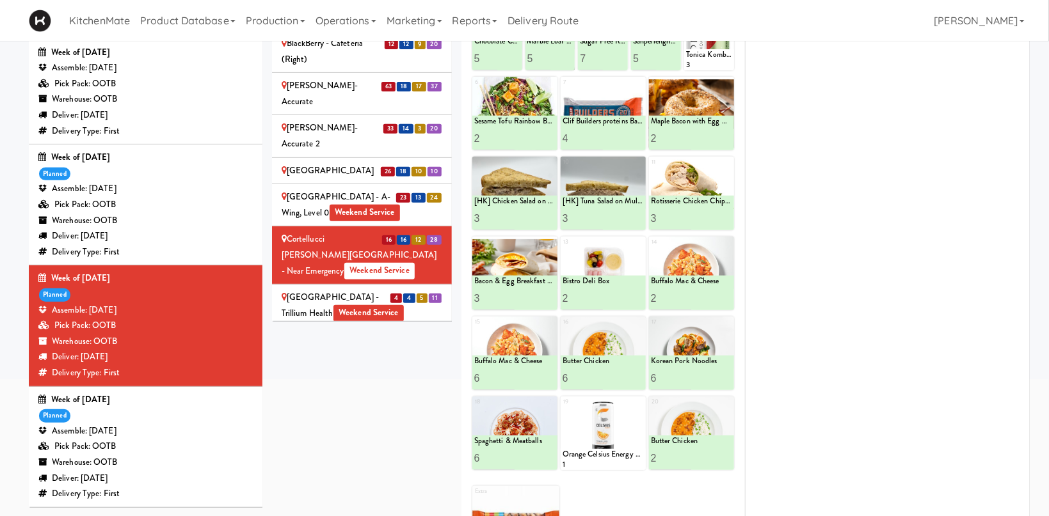
click at [343, 290] on div "[GEOGRAPHIC_DATA] - Trillium Health Weekend Service" at bounding box center [362, 305] width 161 height 31
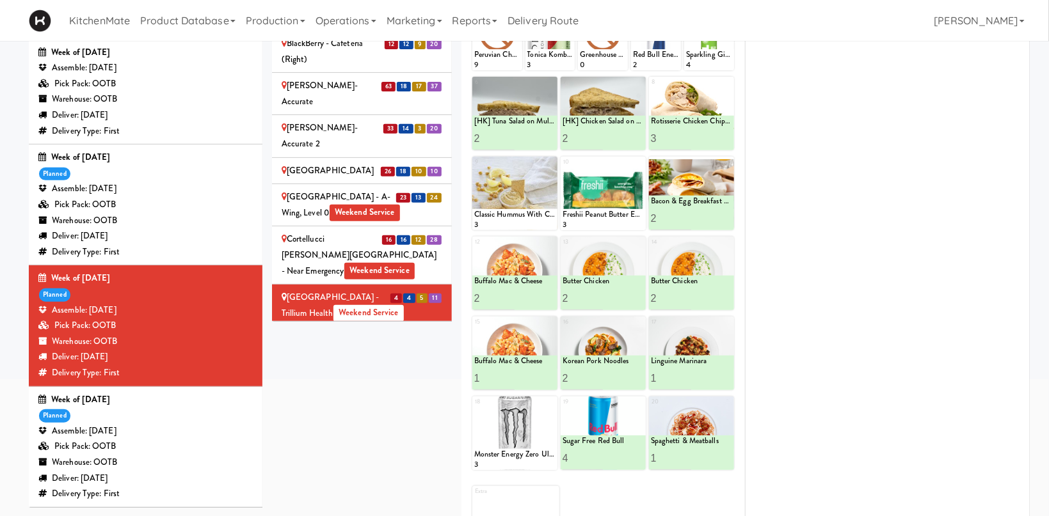
click at [386, 232] on div "Cortellucci [PERSON_NAME][GEOGRAPHIC_DATA] - near Emergency Weekend Service" at bounding box center [362, 255] width 161 height 47
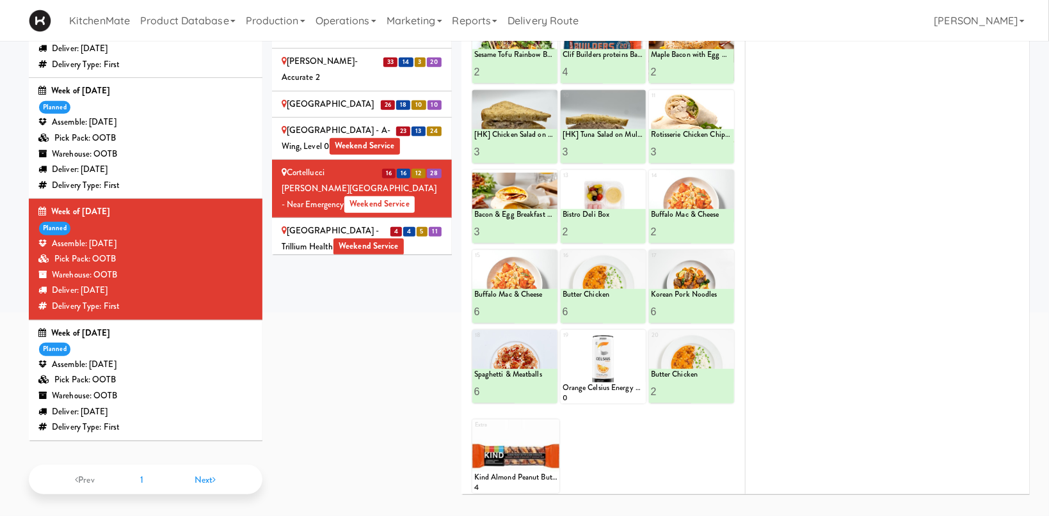
scroll to position [178, 0]
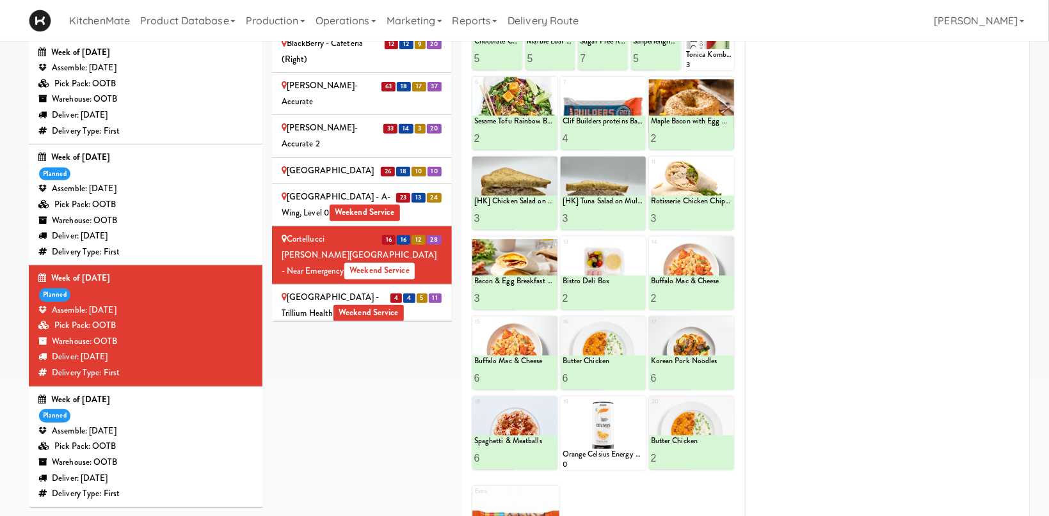
click at [296, 290] on div "[GEOGRAPHIC_DATA] - Trillium Health Weekend Service" at bounding box center [362, 305] width 161 height 31
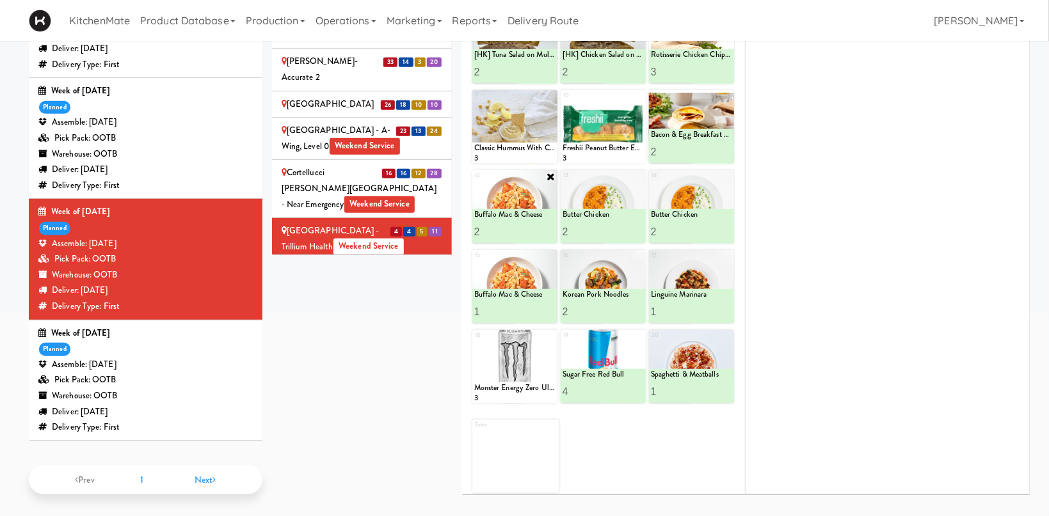
scroll to position [705, 0]
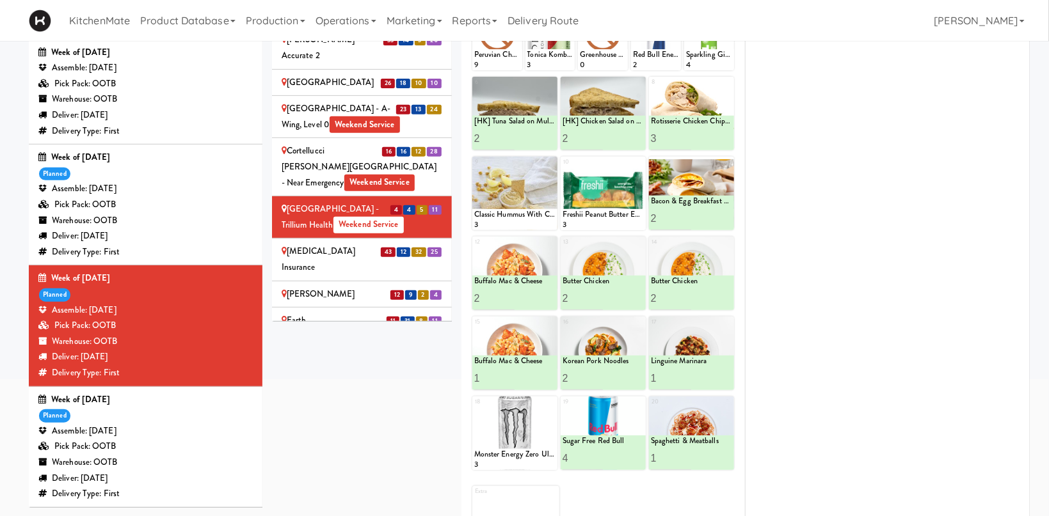
click at [353, 239] on li "43 12 32 25 [MEDICAL_DATA] Insurance" at bounding box center [362, 260] width 180 height 42
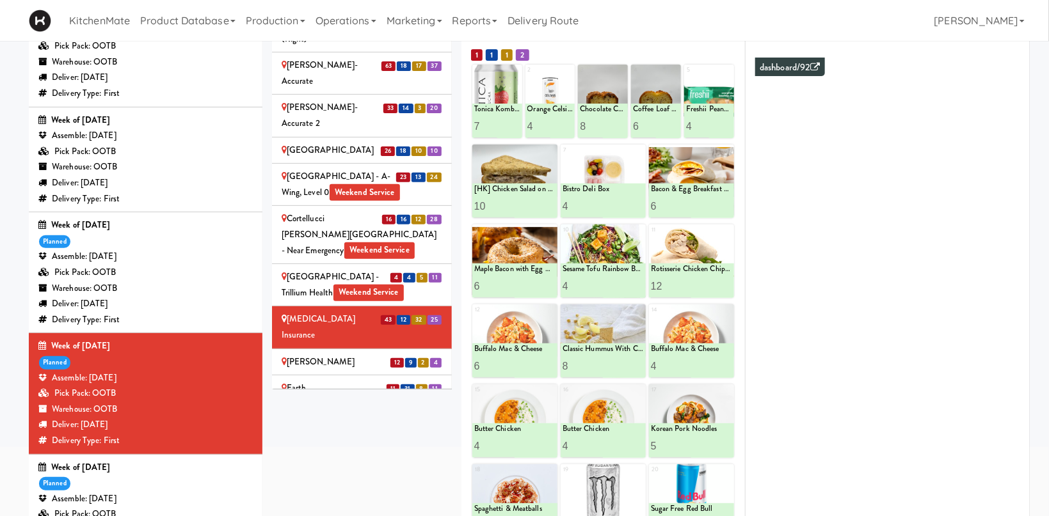
scroll to position [246, 0]
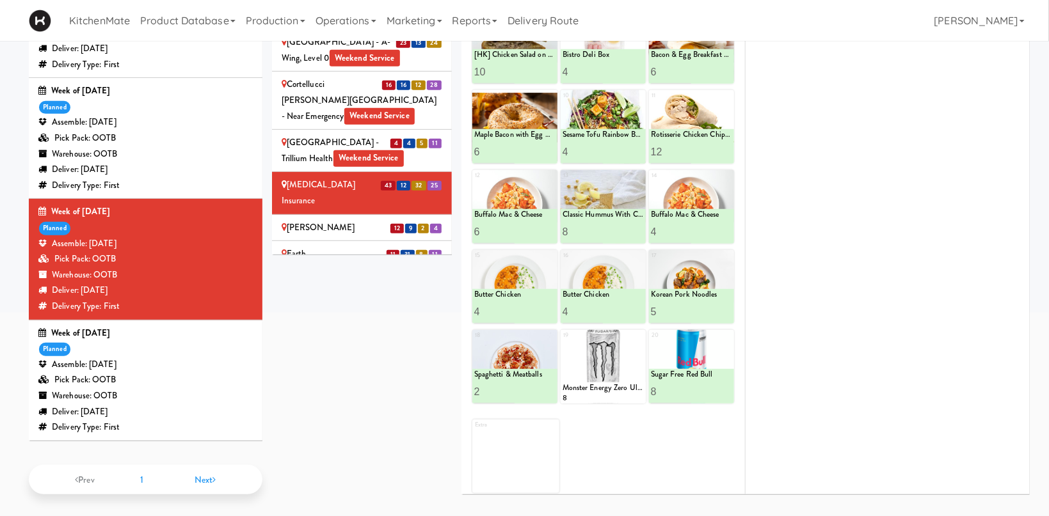
click at [338, 220] on div "[PERSON_NAME]" at bounding box center [362, 228] width 161 height 16
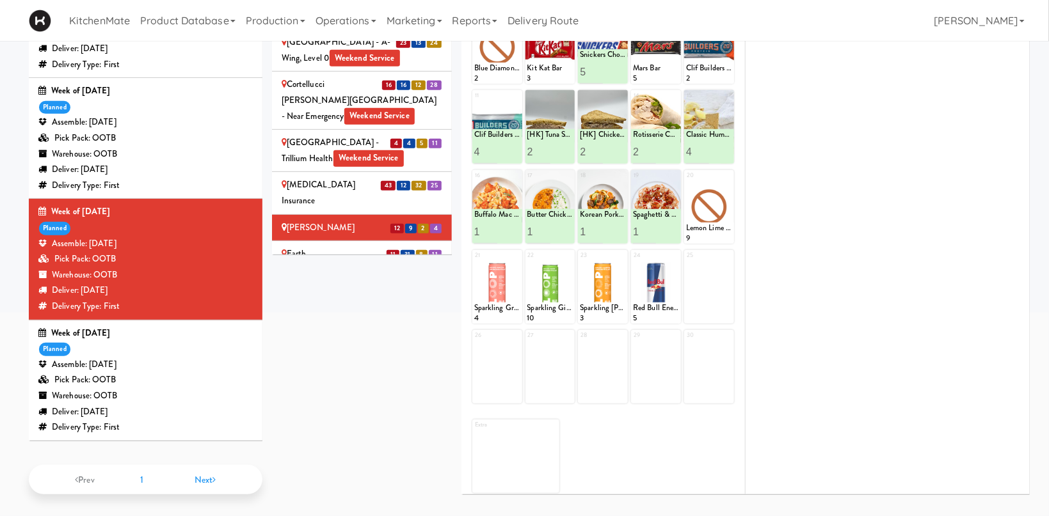
click at [354, 246] on div "Earth Rangers Weekend Service" at bounding box center [362, 261] width 161 height 31
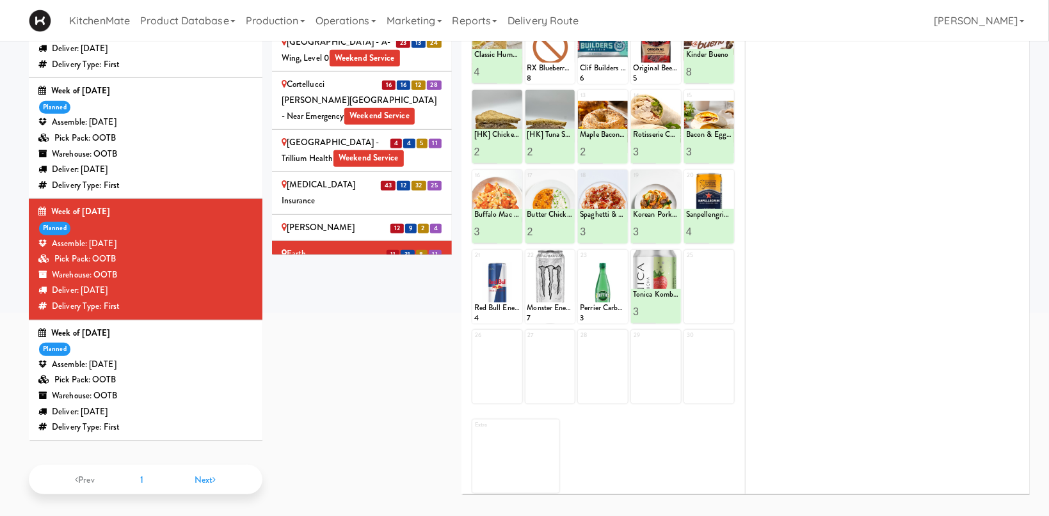
scroll to position [110, 0]
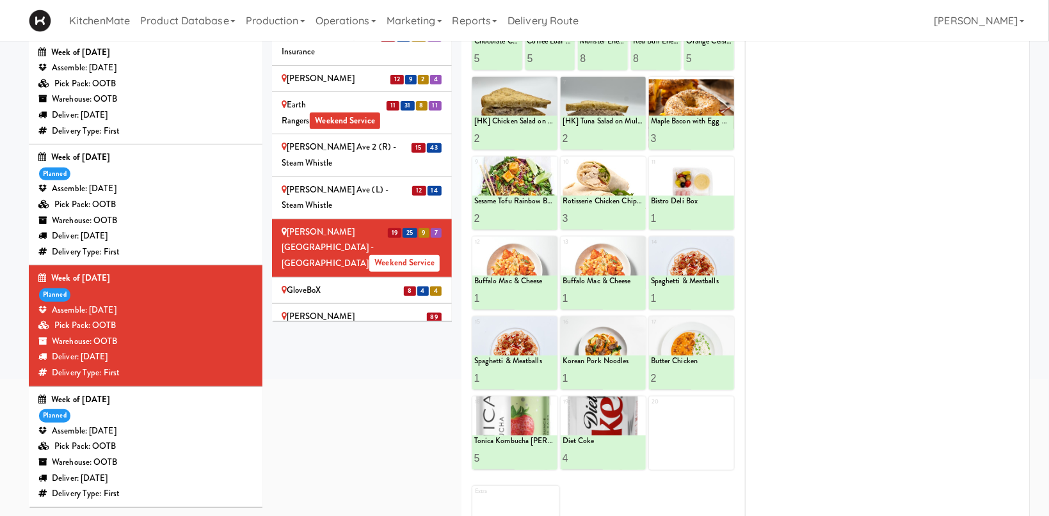
scroll to position [882, 0]
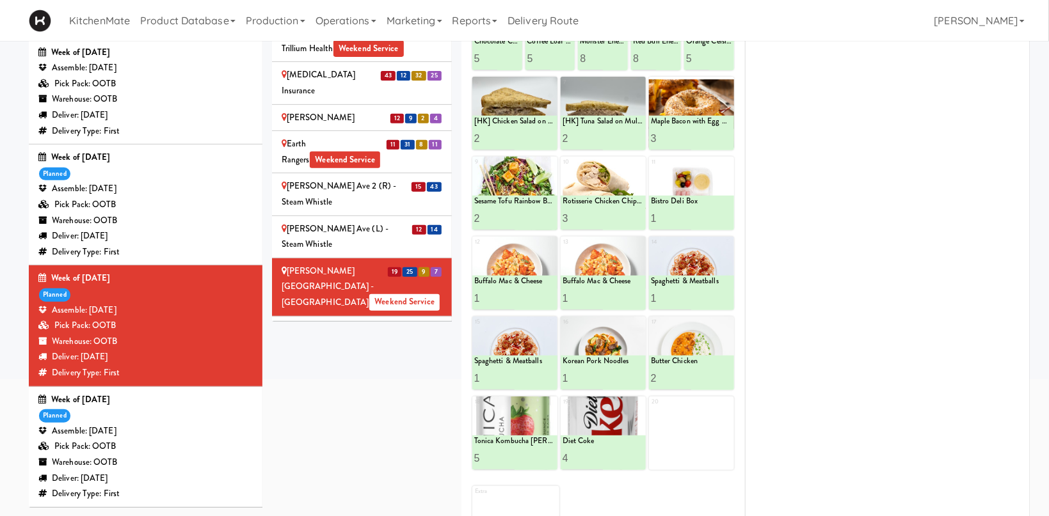
click at [337, 322] on div "GloveBoX" at bounding box center [362, 330] width 161 height 16
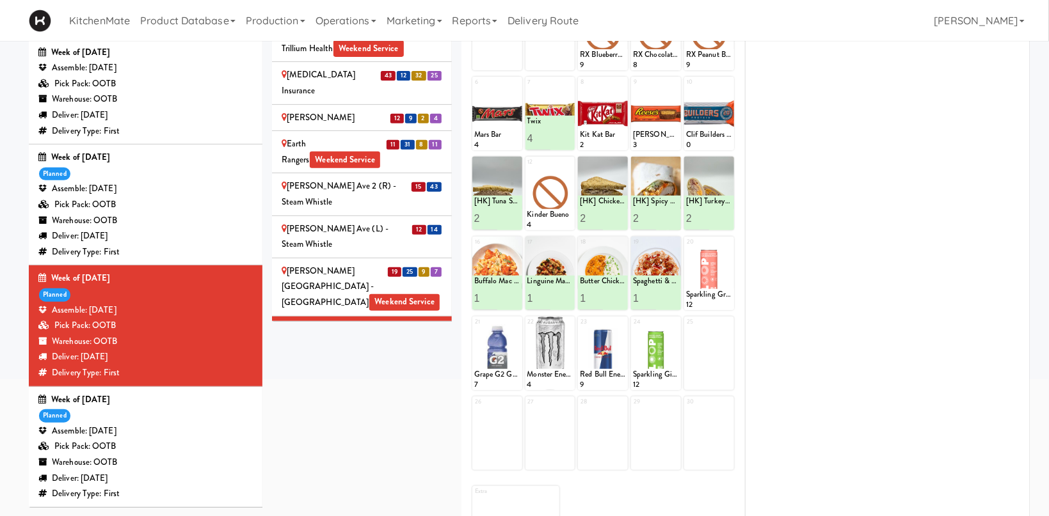
click at [341, 348] on div "[PERSON_NAME] Library - Main Floor - McMaster University Weekend Service" at bounding box center [362, 371] width 161 height 47
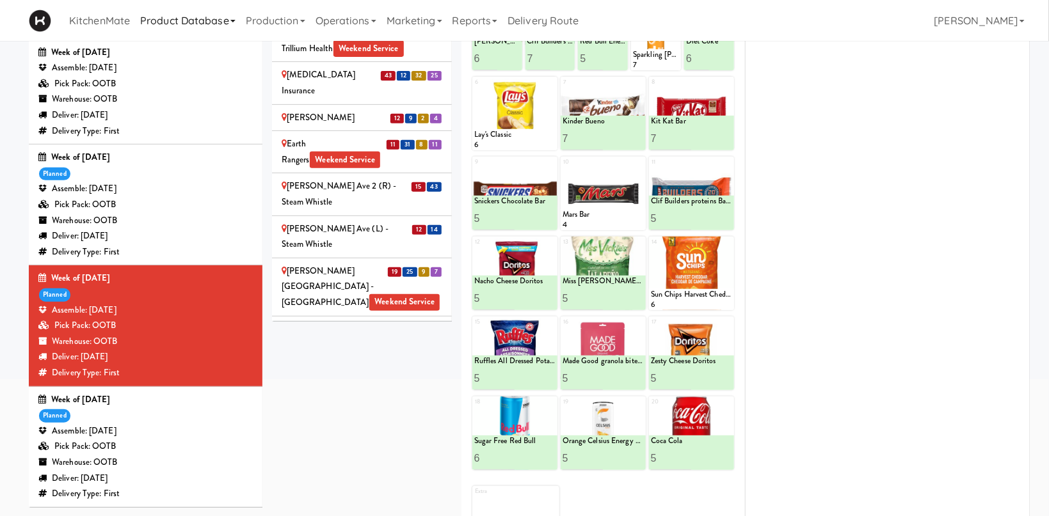
click at [367, 422] on span "Weekend Service" at bounding box center [331, 430] width 70 height 17
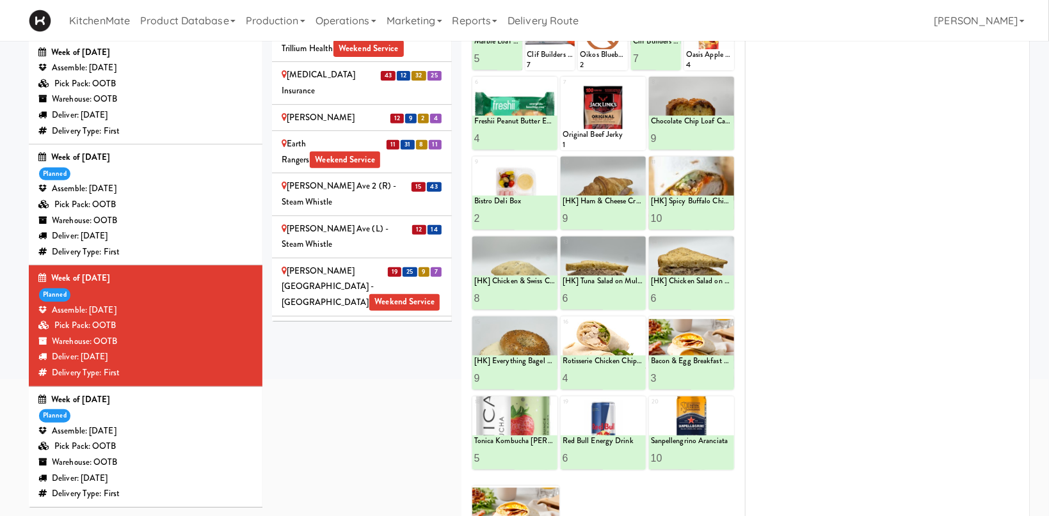
click at [413, 452] on span "11" at bounding box center [406, 457] width 13 height 10
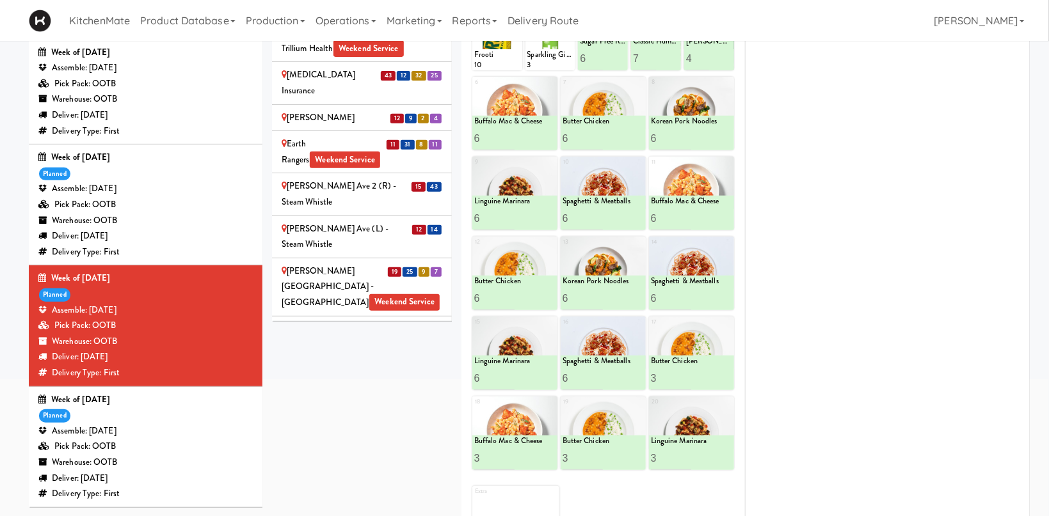
scroll to position [1058, 0]
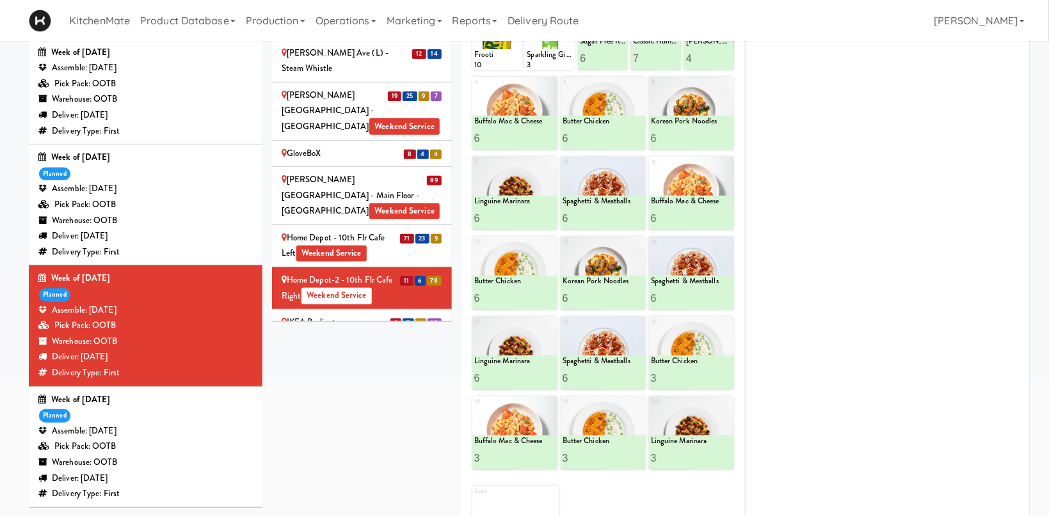
click at [378, 315] on div "IKEA Burlington EMPU Weekend Service" at bounding box center [362, 330] width 161 height 31
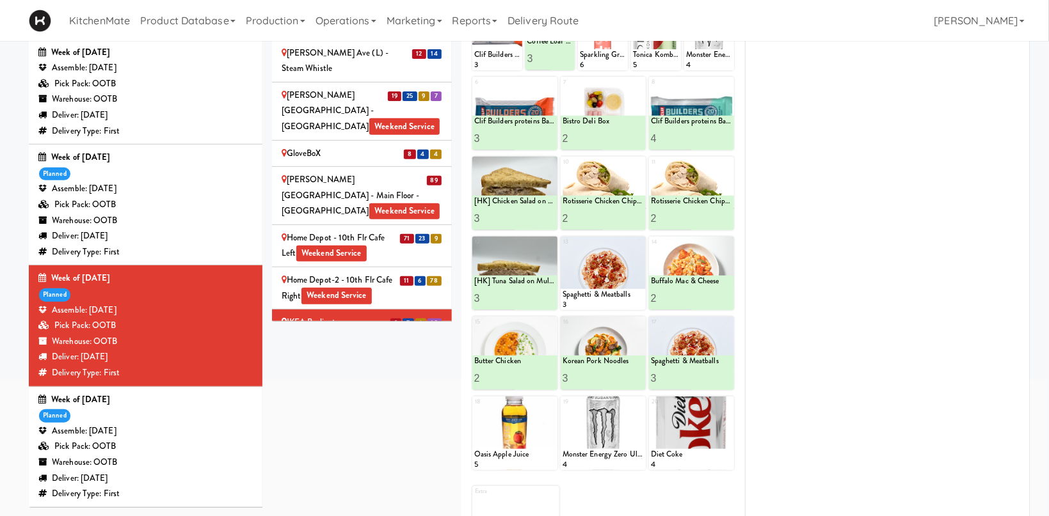
click at [369, 357] on div "IKEA Burlington Store Weekend Service" at bounding box center [362, 372] width 161 height 31
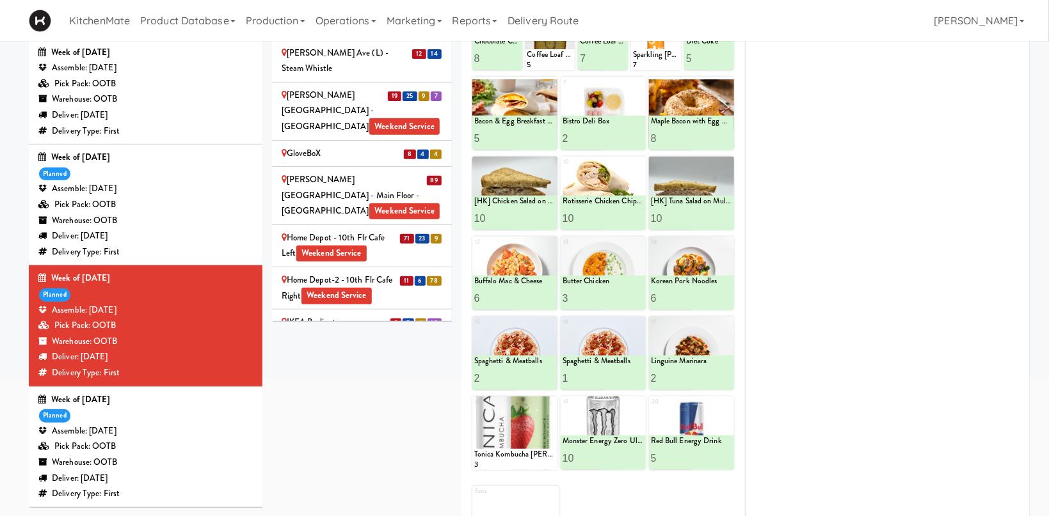
click at [324, 400] on div "IKEA CDC Mississauga Weekend Service" at bounding box center [362, 415] width 161 height 31
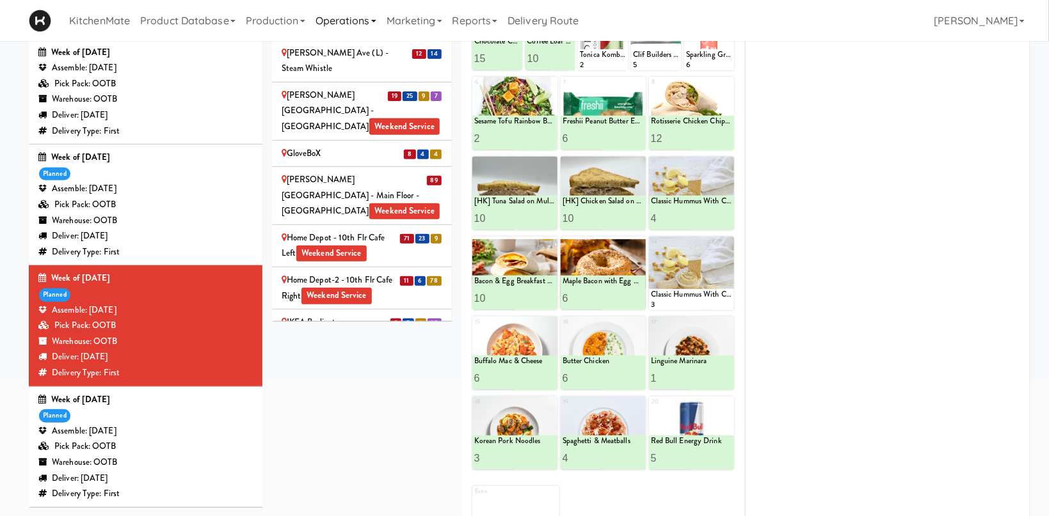
click at [328, 458] on span "Weekend Service" at bounding box center [352, 466] width 70 height 17
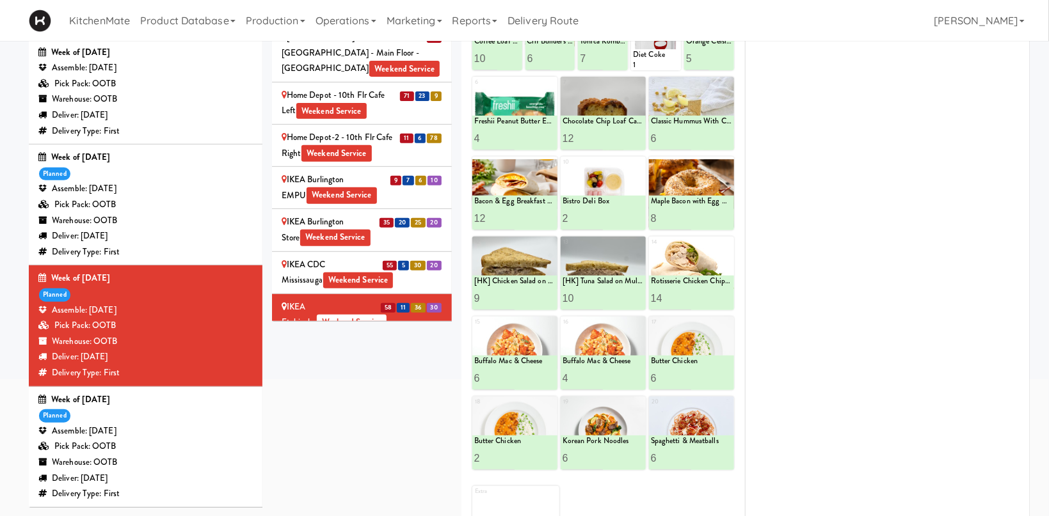
scroll to position [1234, 0]
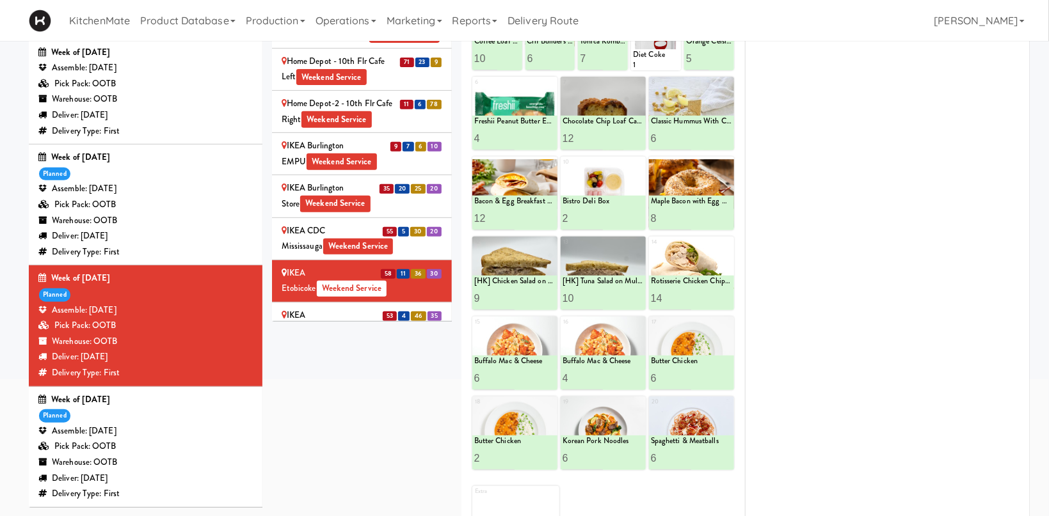
click at [385, 308] on div "IKEA North York Store Weekend Service" at bounding box center [362, 323] width 161 height 31
